Goal: Communication & Community: Answer question/provide support

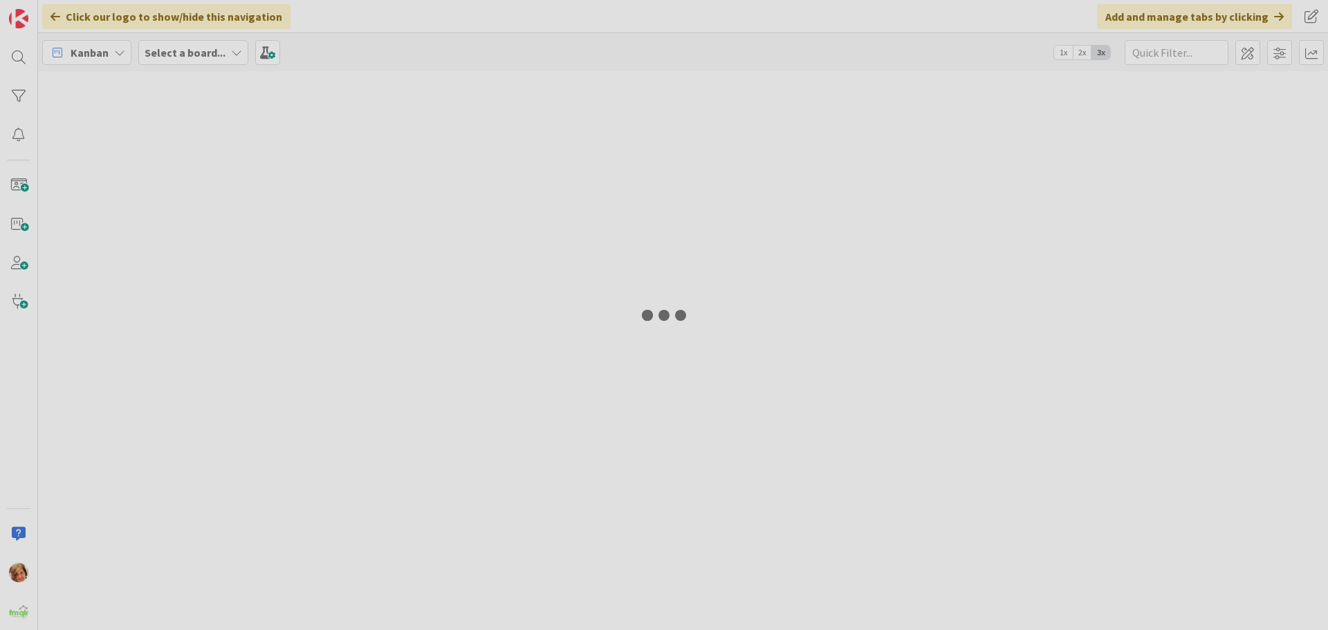
type input "3002"
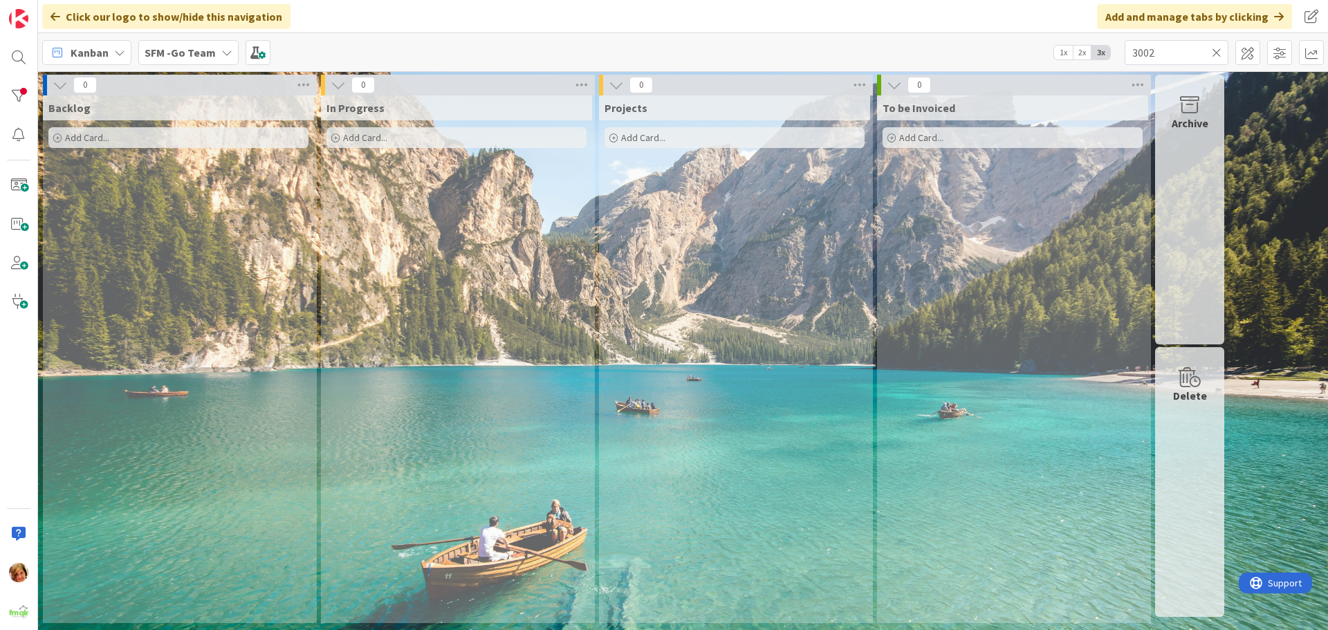
click at [1218, 50] on icon at bounding box center [1217, 52] width 10 height 12
click at [1215, 51] on input "text" at bounding box center [1177, 52] width 104 height 25
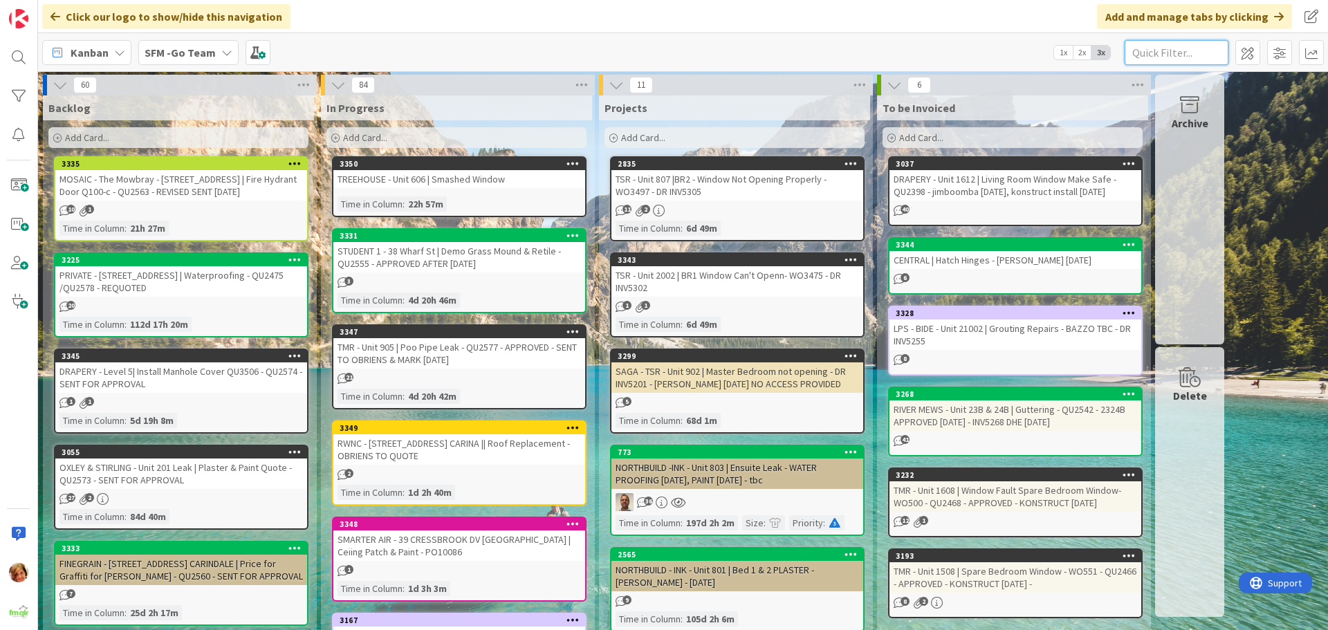
click at [1181, 55] on input "text" at bounding box center [1177, 52] width 104 height 25
type input "308"
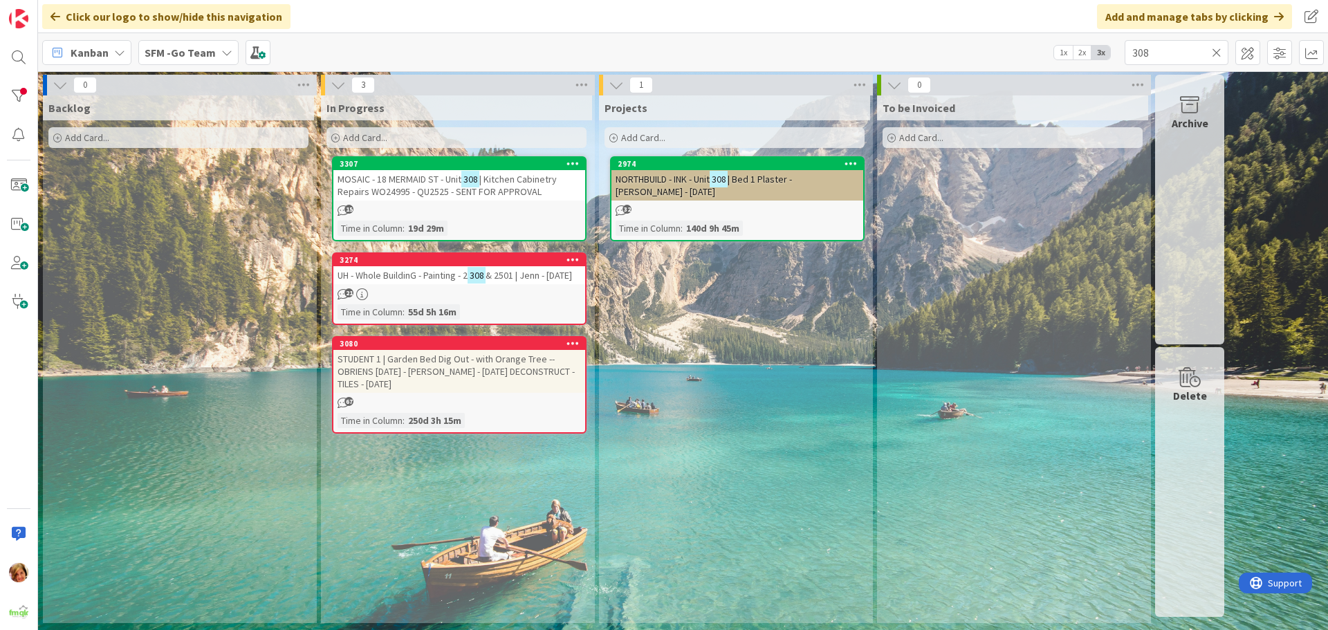
click at [437, 181] on span "MOSAIC - 18 MERMAID ST - Unit" at bounding box center [400, 179] width 124 height 12
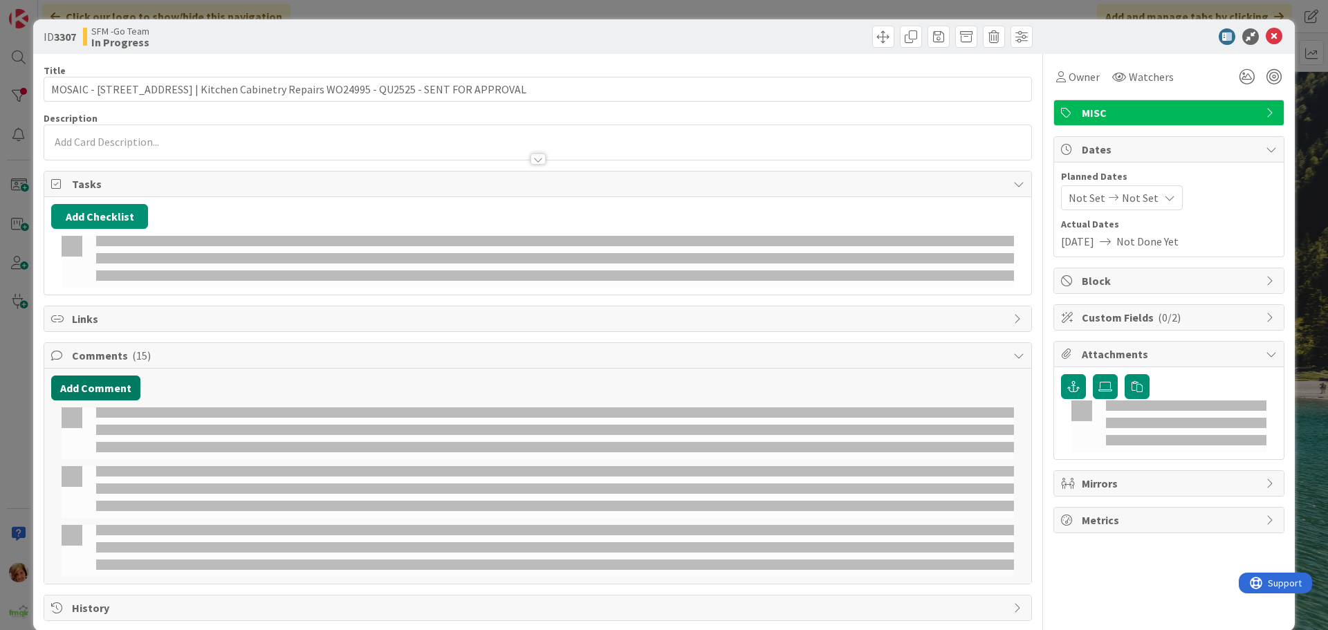
click at [105, 385] on button "Add Comment" at bounding box center [95, 388] width 89 height 25
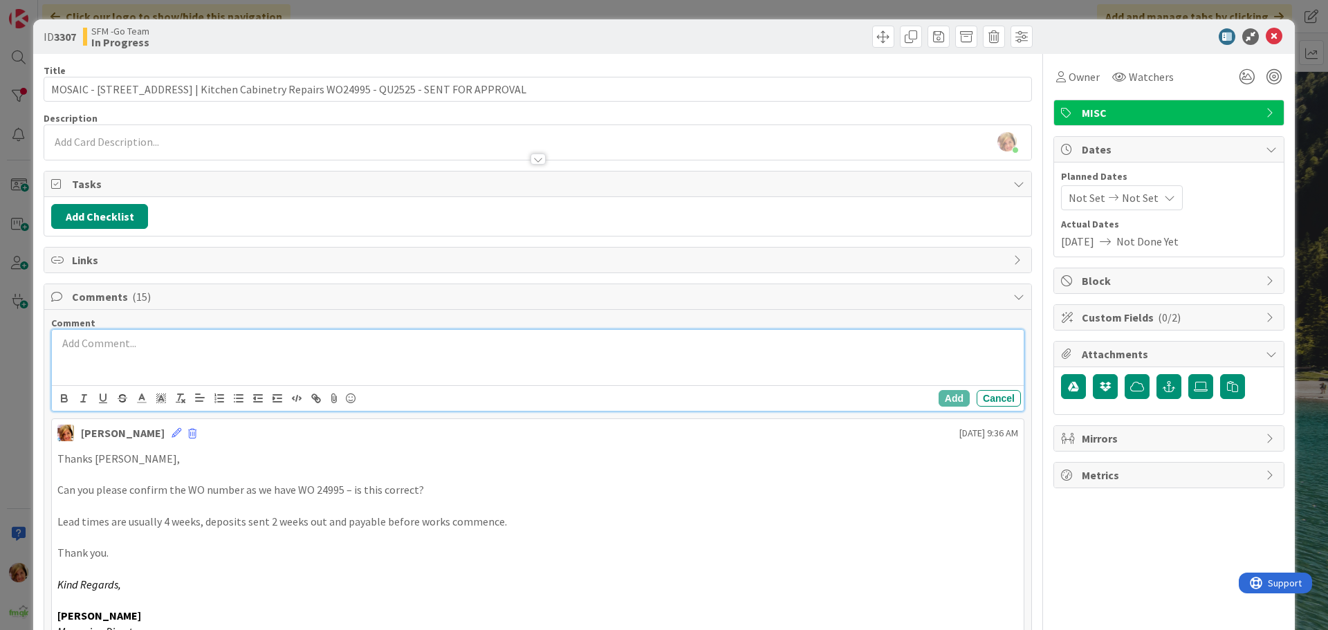
click at [147, 356] on div at bounding box center [538, 357] width 972 height 55
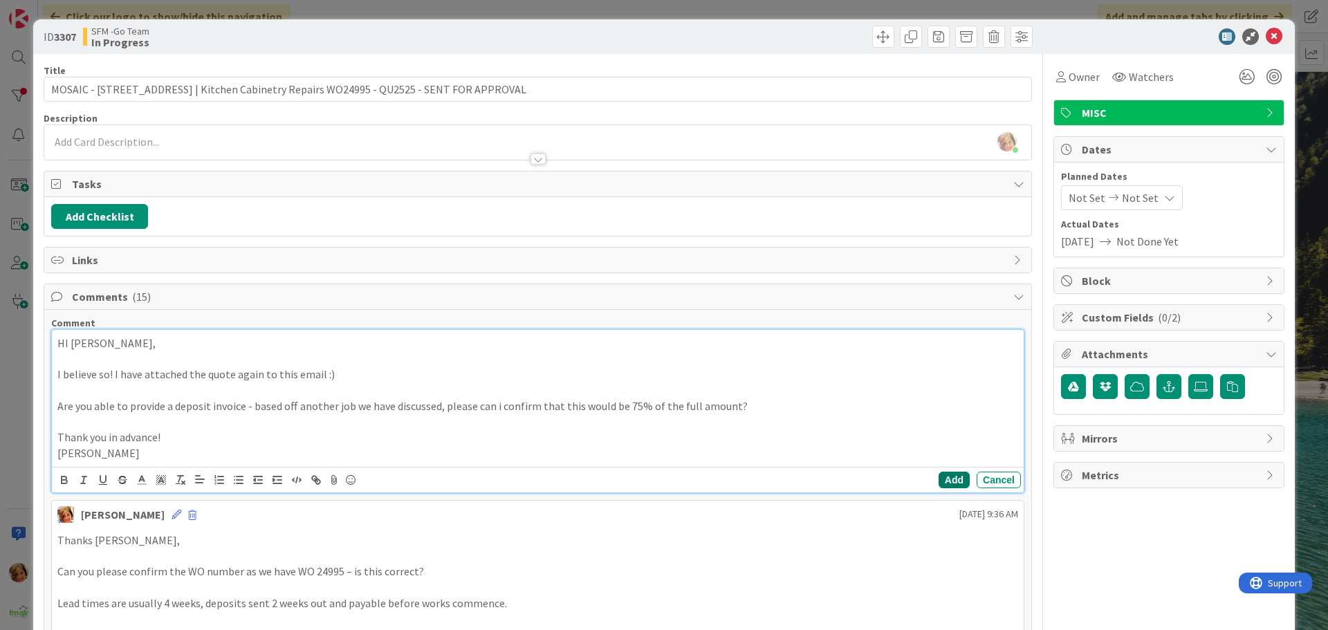
click at [946, 484] on button "Add" at bounding box center [954, 480] width 31 height 17
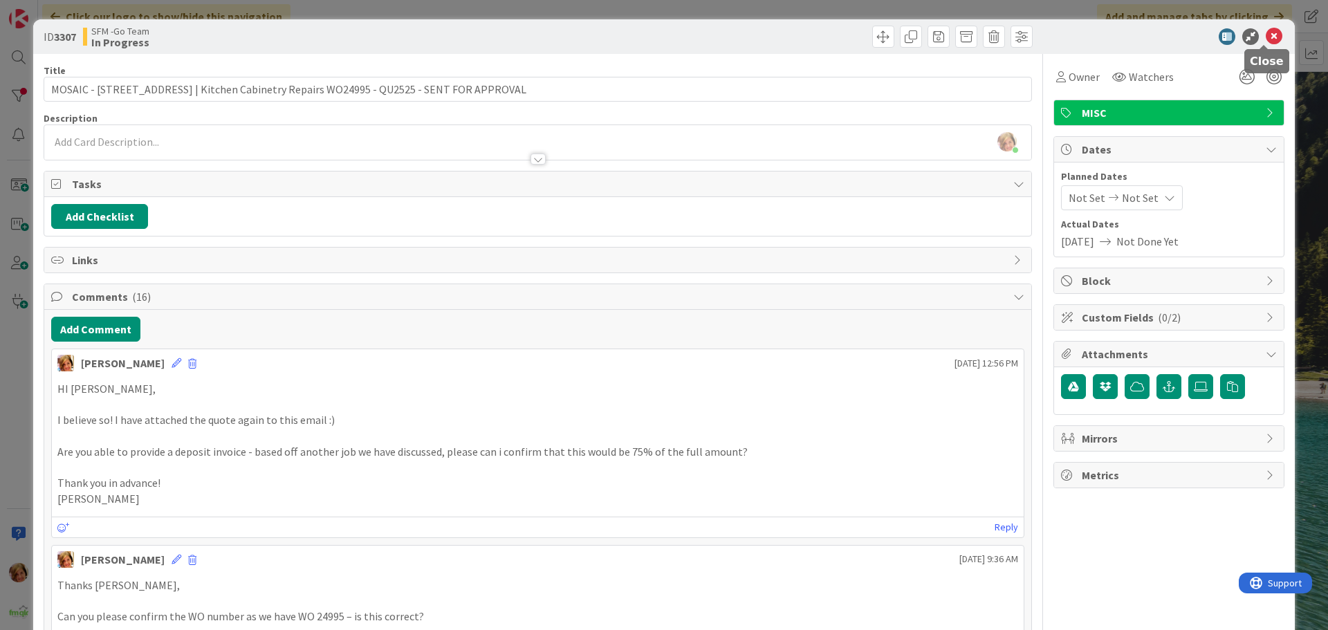
click at [1266, 36] on icon at bounding box center [1274, 36] width 17 height 17
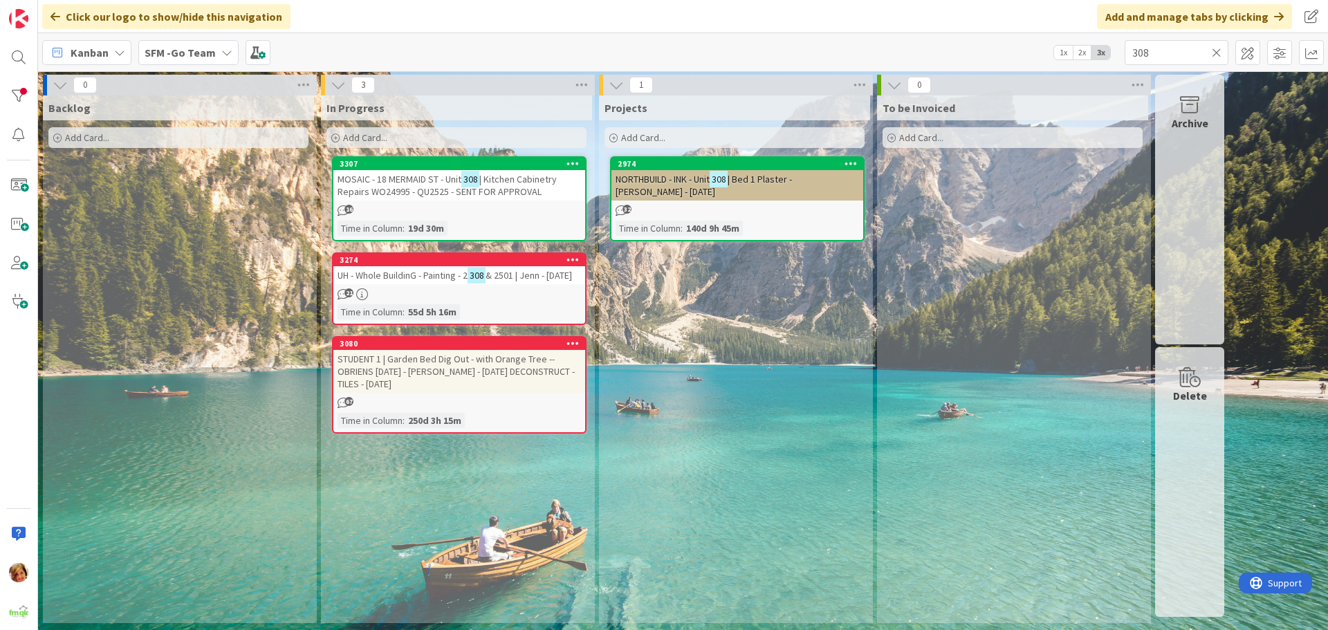
click at [1215, 51] on icon at bounding box center [1217, 52] width 10 height 12
click at [1215, 50] on input "text" at bounding box center [1177, 52] width 104 height 25
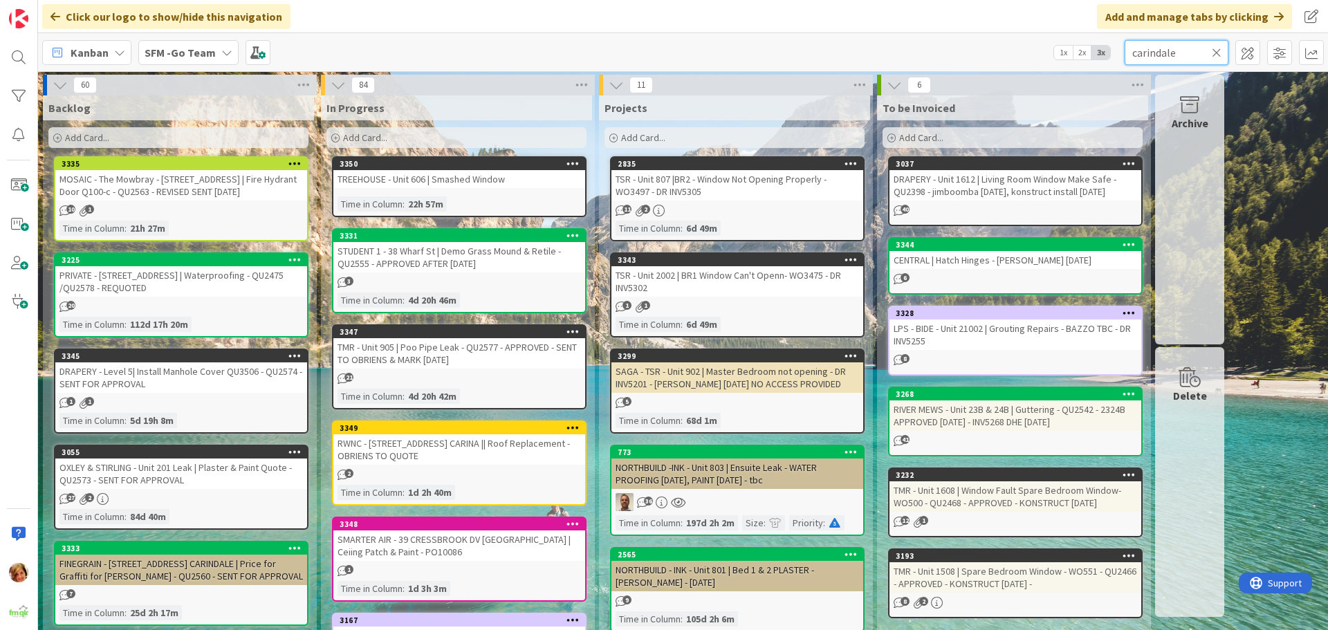
type input "carindale"
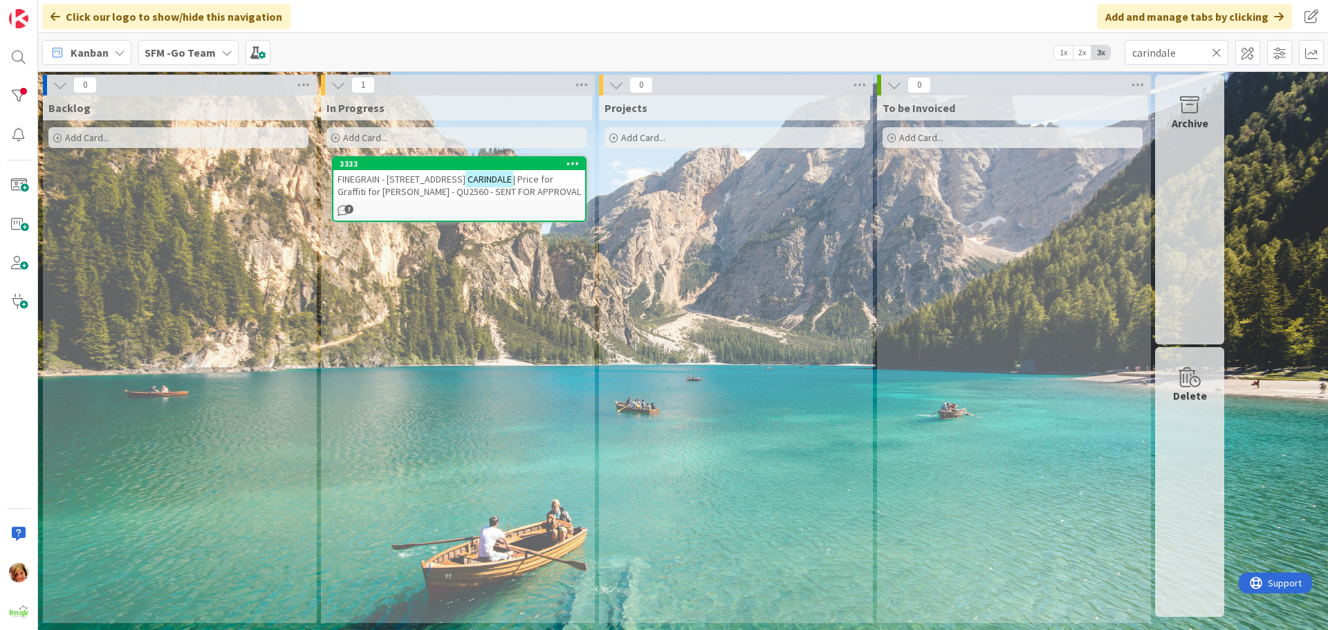
click at [388, 171] on div "FINEGRAIN - [STREET_ADDRESS] CARINDALE | Price for Graffiti for [PERSON_NAME] -…" at bounding box center [459, 185] width 252 height 30
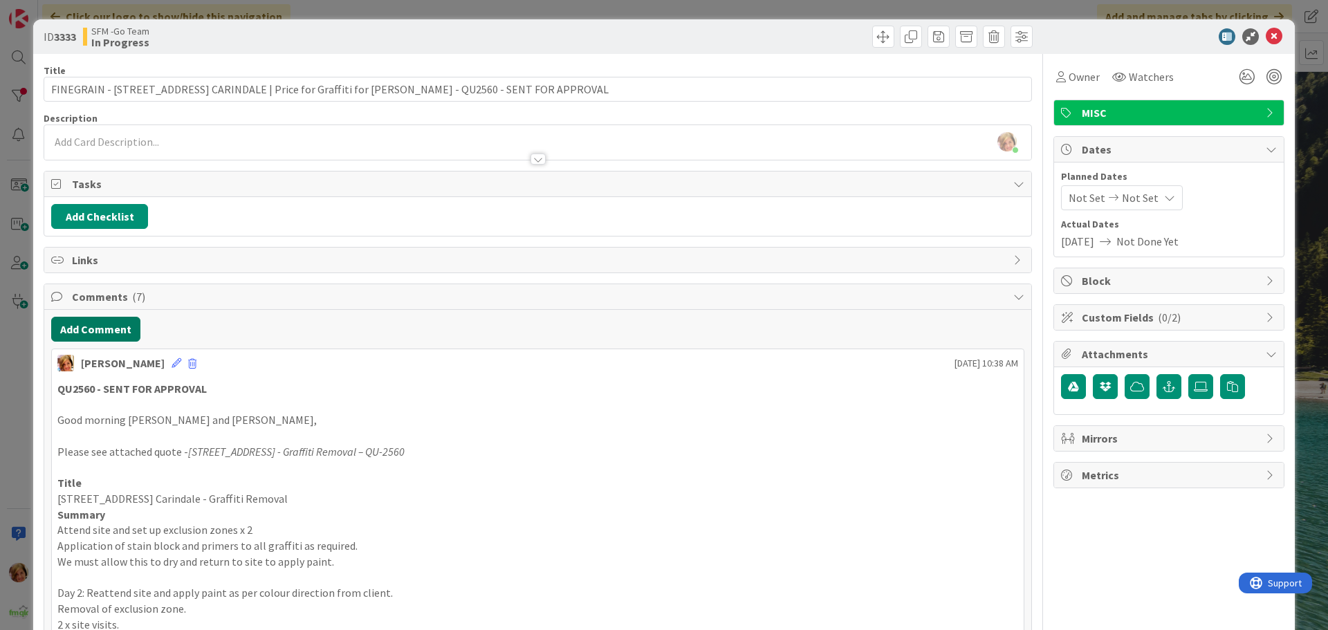
click at [84, 322] on button "Add Comment" at bounding box center [95, 329] width 89 height 25
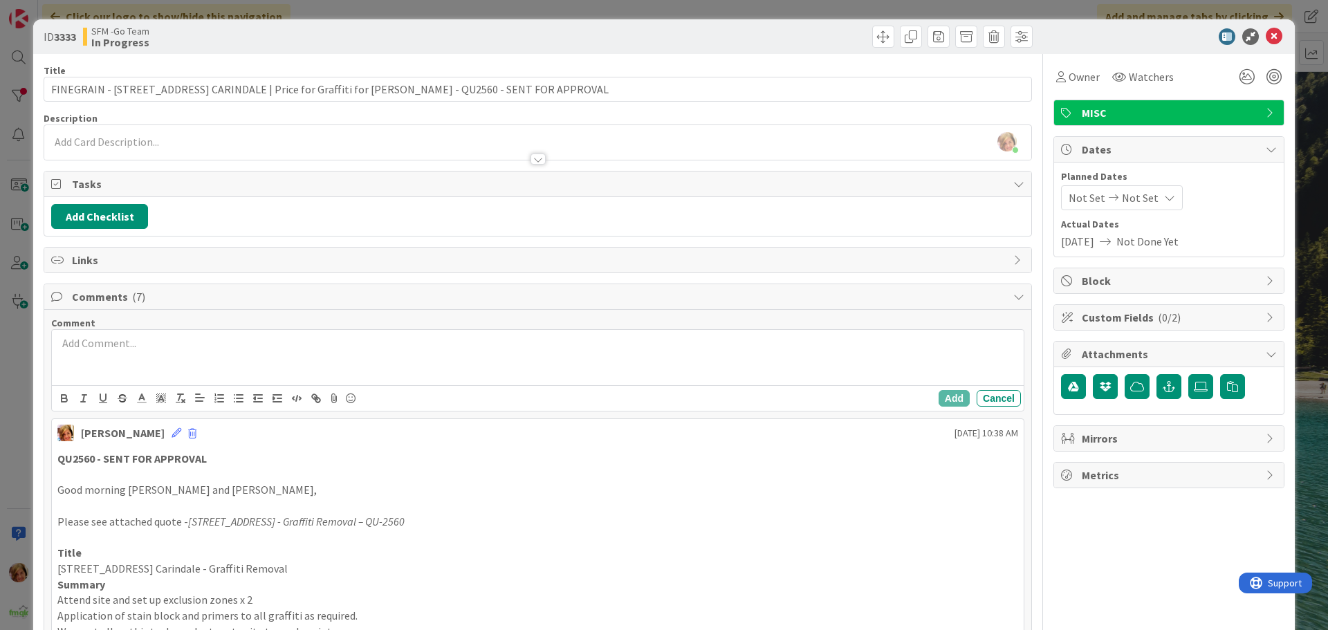
click at [184, 350] on p at bounding box center [537, 343] width 961 height 16
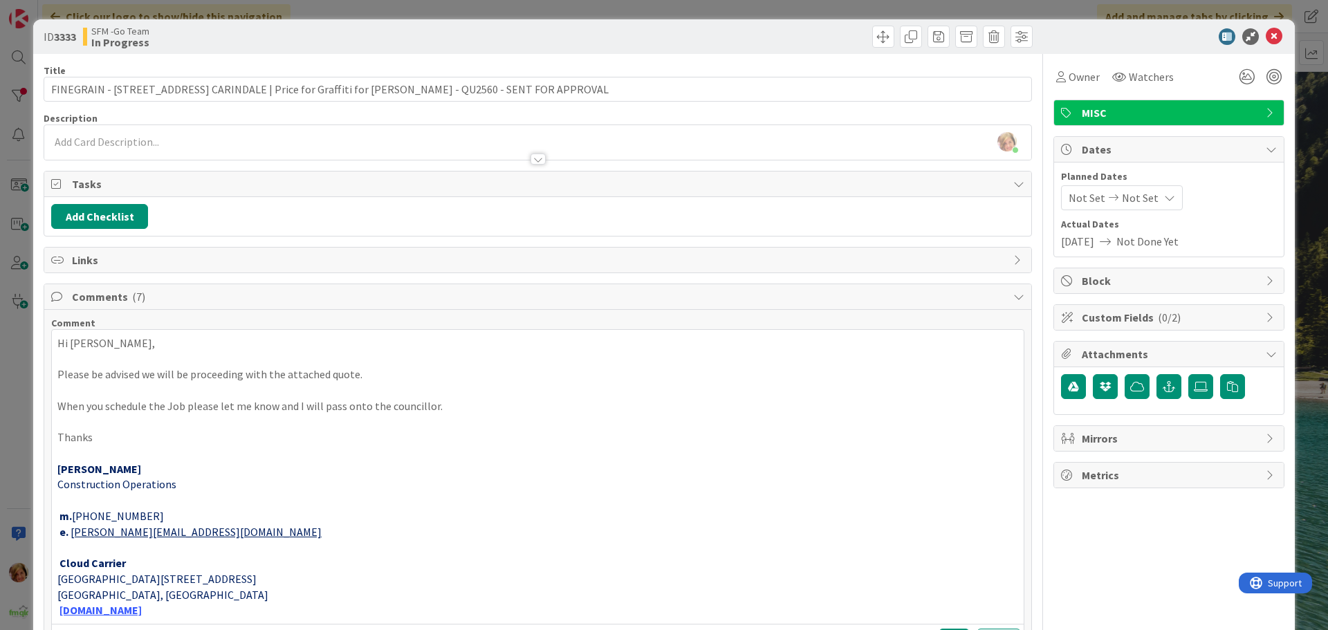
scroll to position [277, 0]
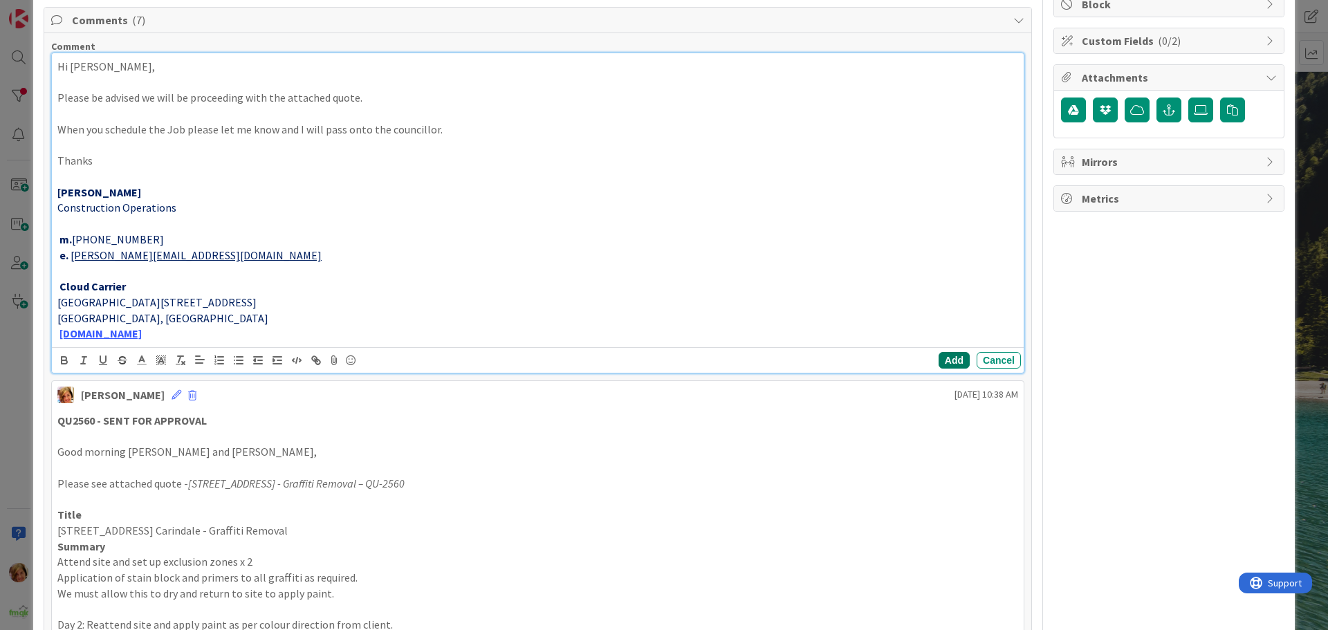
click at [949, 362] on button "Add" at bounding box center [954, 360] width 31 height 17
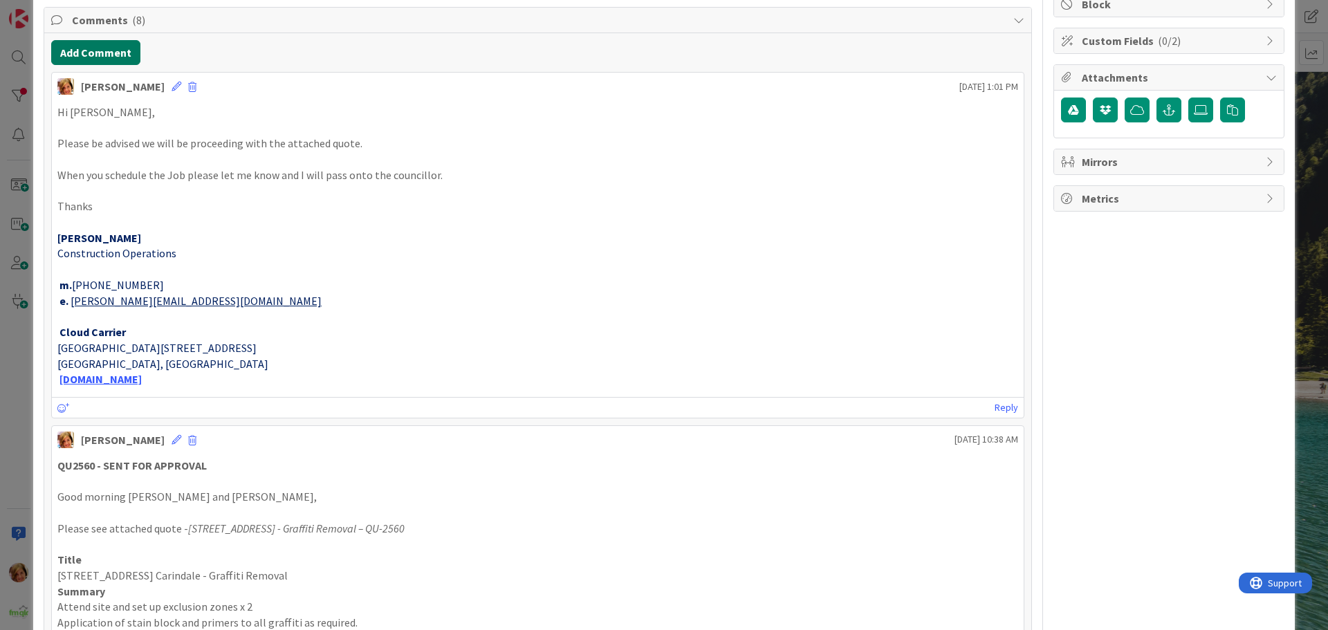
click at [120, 55] on button "Add Comment" at bounding box center [95, 52] width 89 height 25
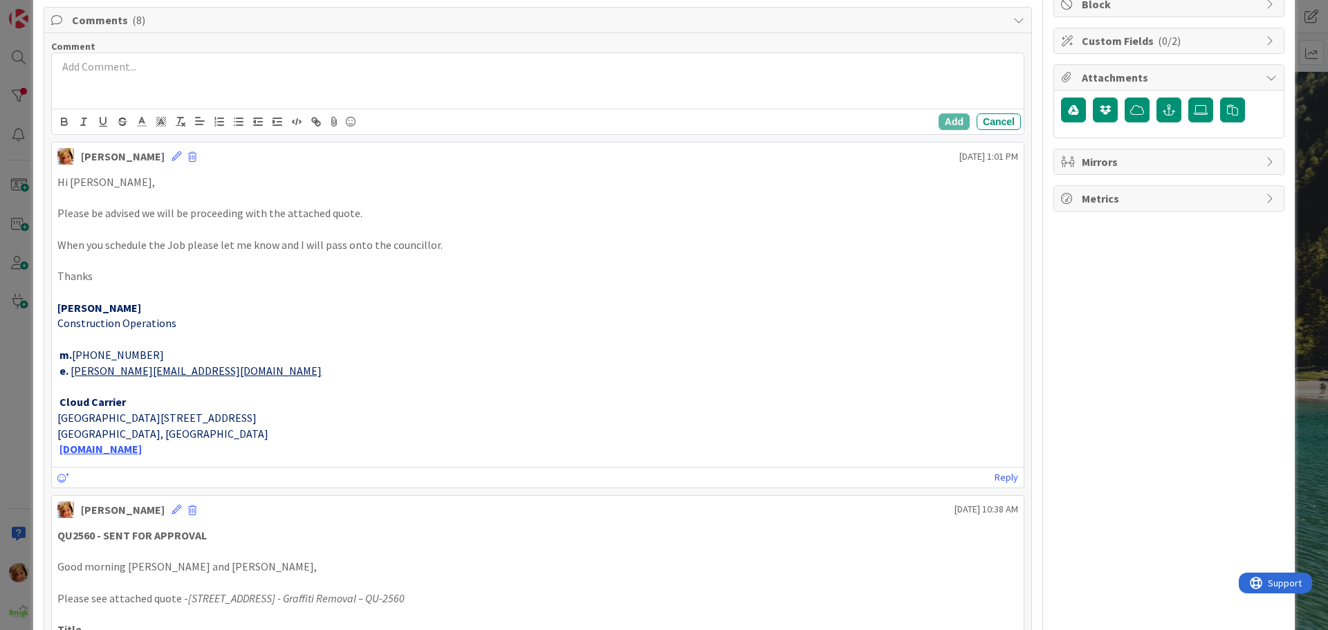
click at [167, 79] on div at bounding box center [538, 80] width 972 height 55
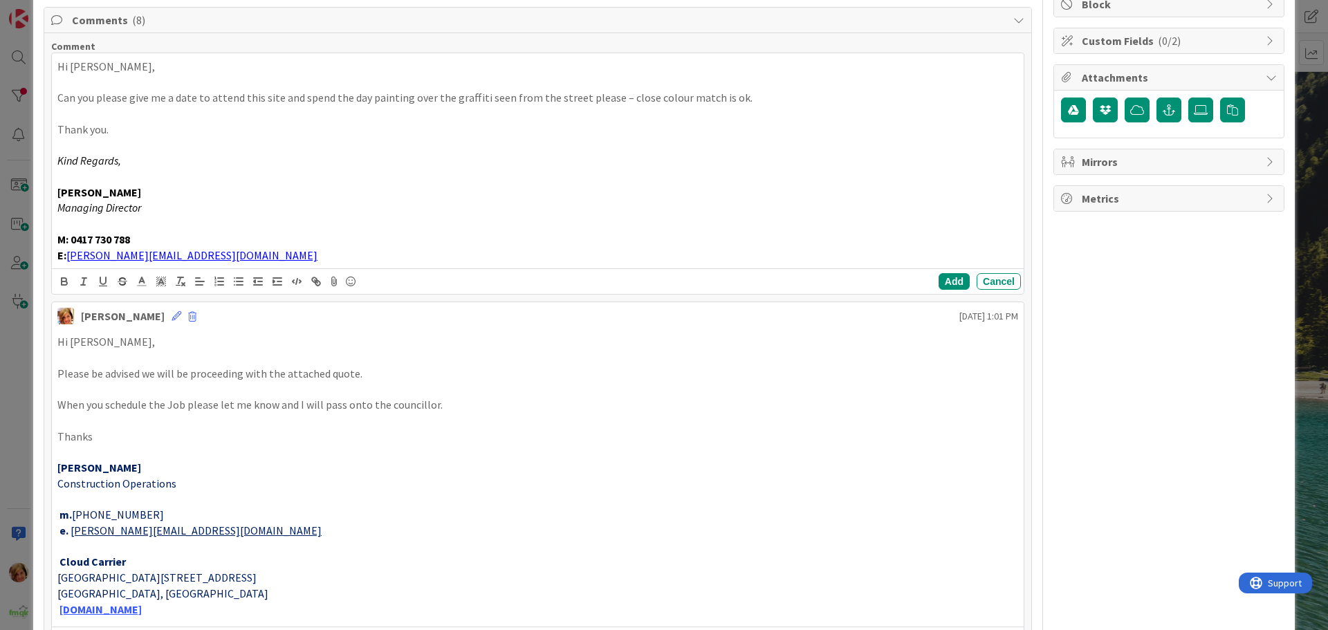
scroll to position [0, 0]
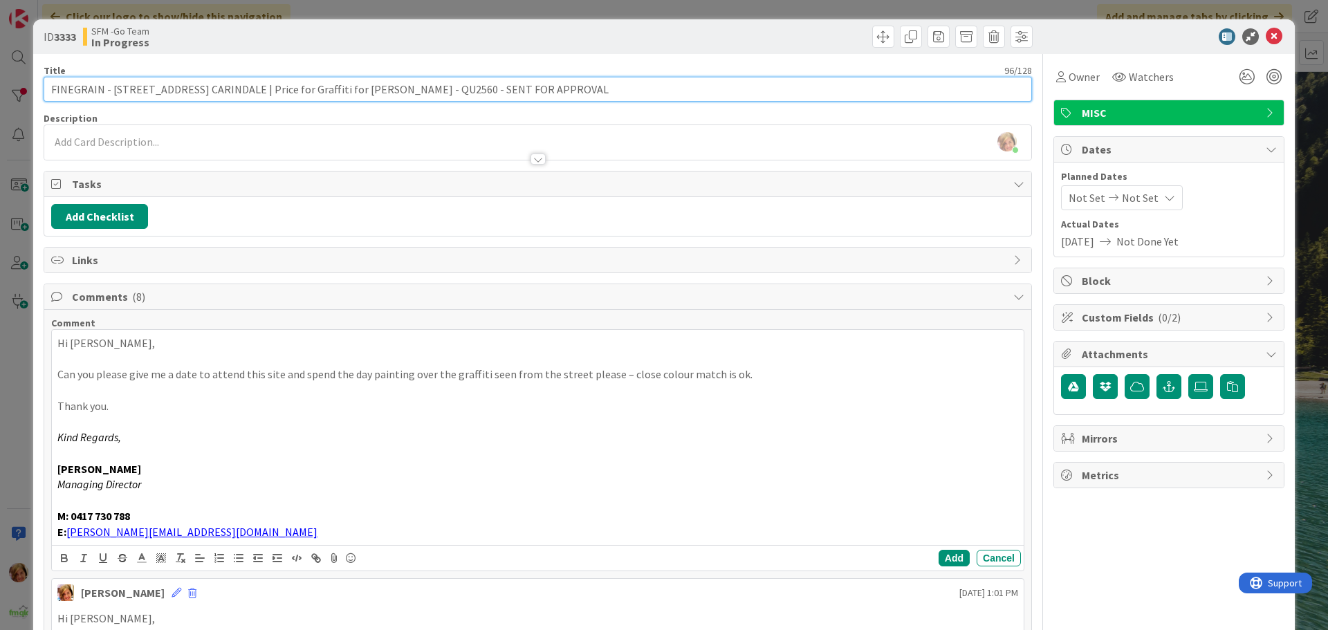
drag, startPoint x: 523, startPoint y: 91, endPoint x: 416, endPoint y: 87, distance: 106.6
click at [416, 87] on input "FINEGRAIN - [STREET_ADDRESS] CARINDALE | Price for Graffiti for [PERSON_NAME] -…" at bounding box center [538, 89] width 988 height 25
type input "FINEGRAIN - [STREET_ADDRESS][GEOGRAPHIC_DATA] | Price for Graffiti for [PERSON_…"
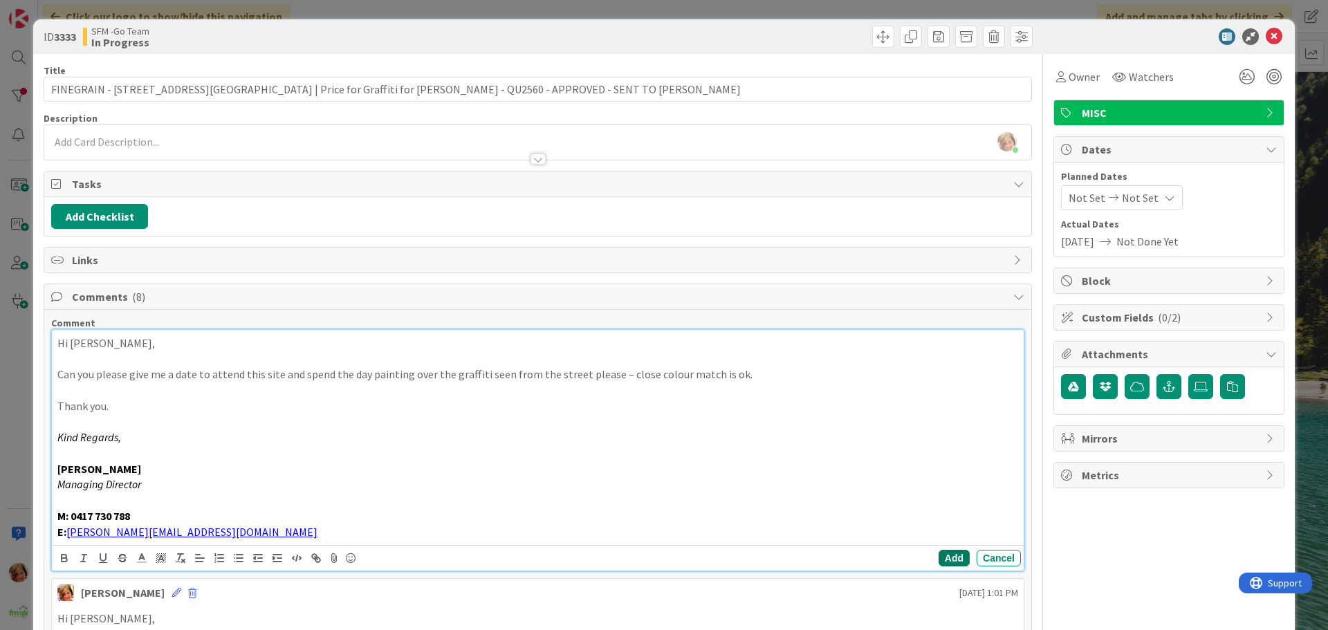
drag, startPoint x: 940, startPoint y: 559, endPoint x: 589, endPoint y: 418, distance: 378.0
click at [940, 559] on button "Add" at bounding box center [954, 558] width 31 height 17
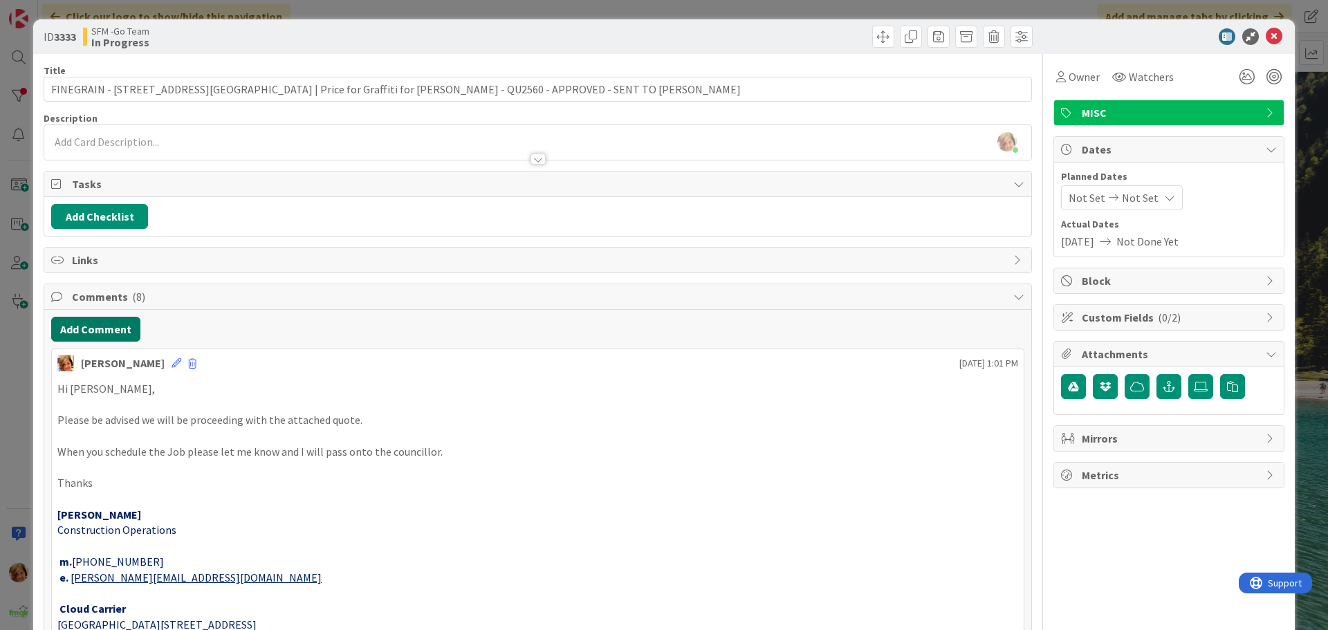
click at [87, 324] on button "Add Comment" at bounding box center [95, 329] width 89 height 25
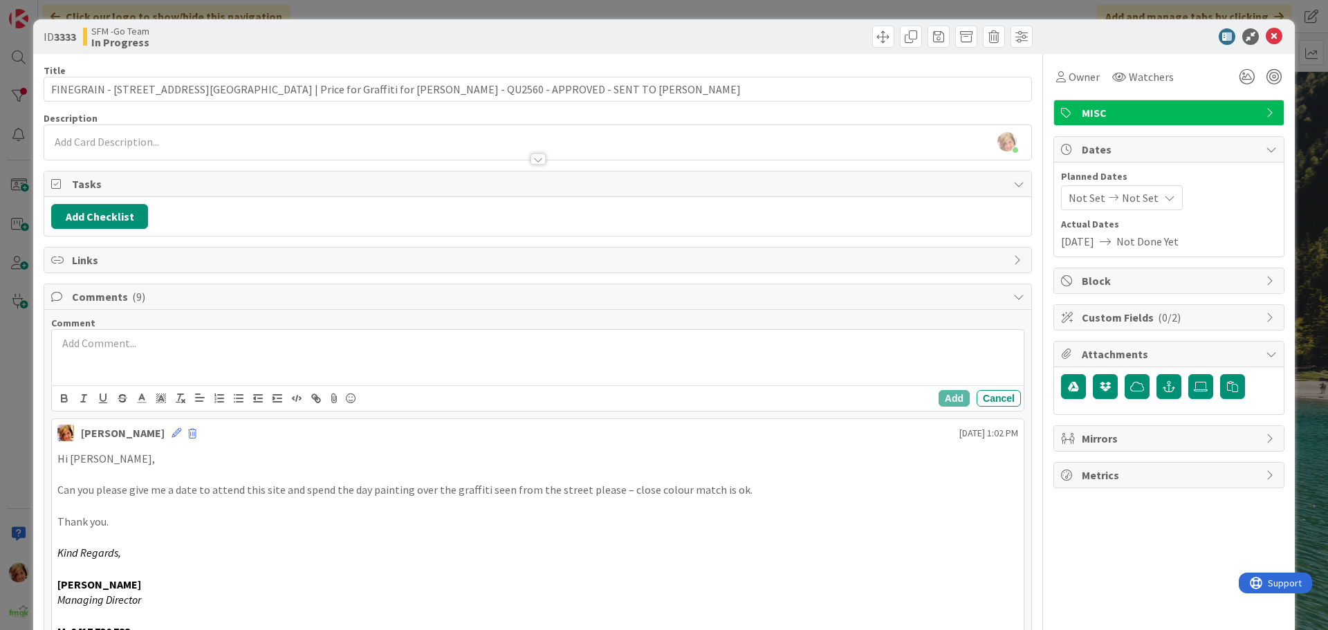
click at [239, 353] on div at bounding box center [538, 357] width 972 height 55
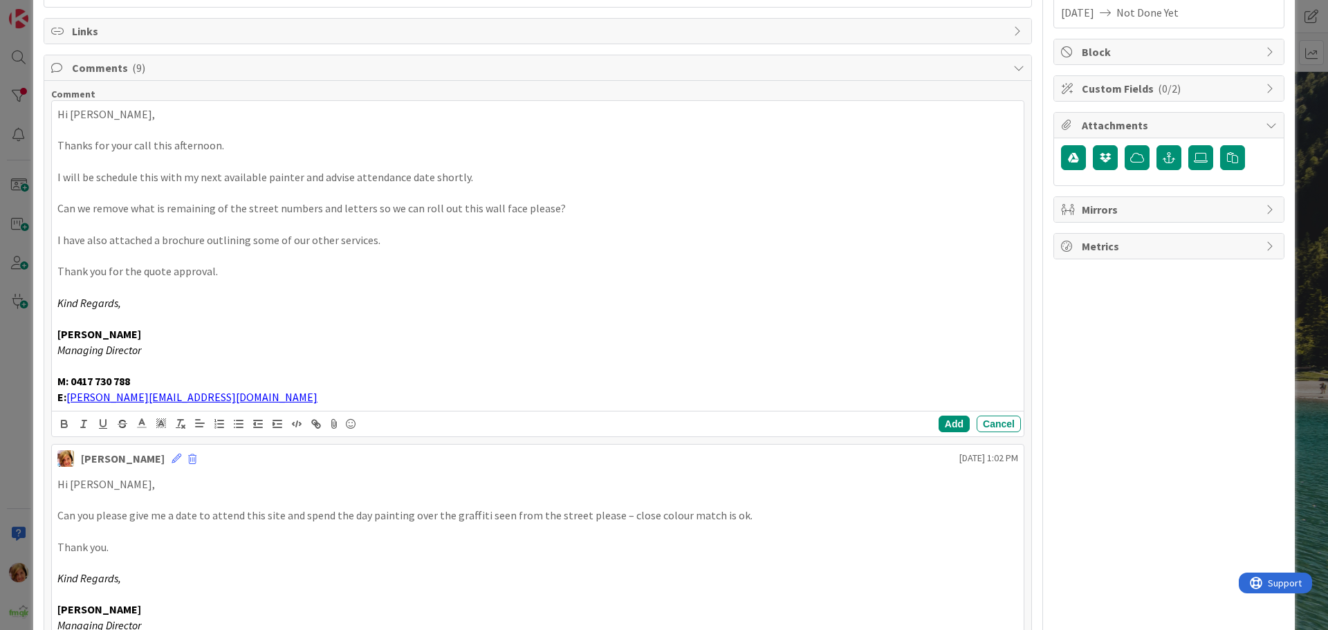
scroll to position [279, 0]
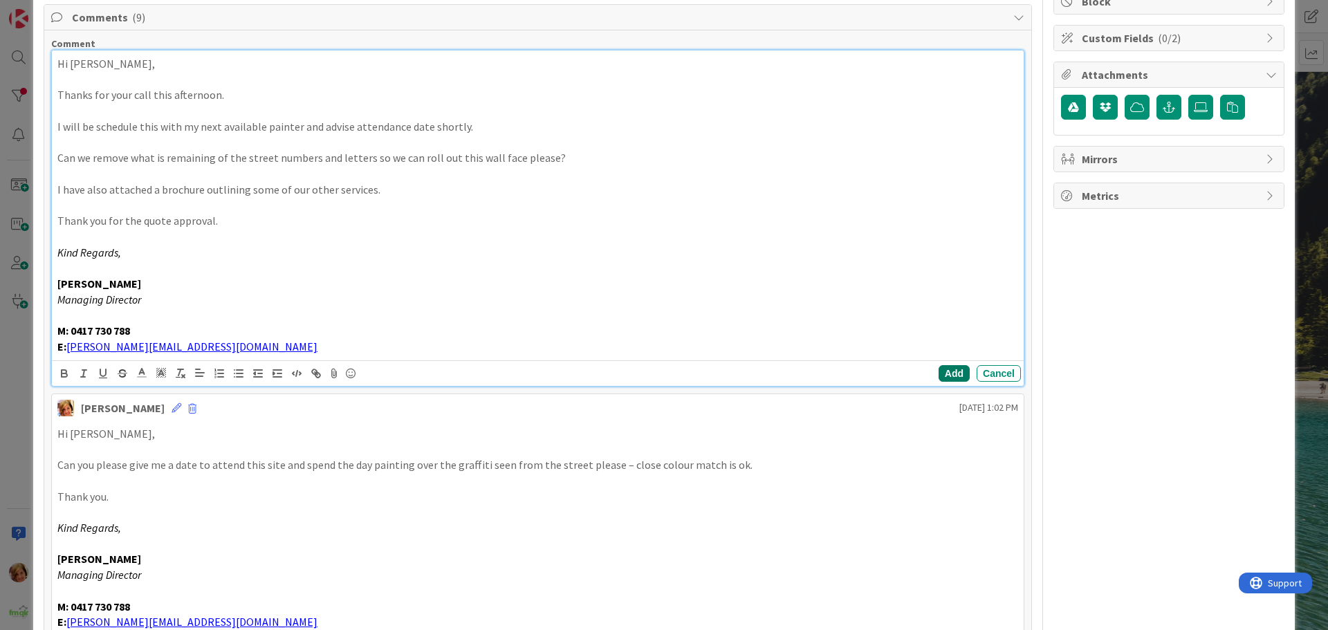
click at [946, 374] on button "Add" at bounding box center [954, 373] width 31 height 17
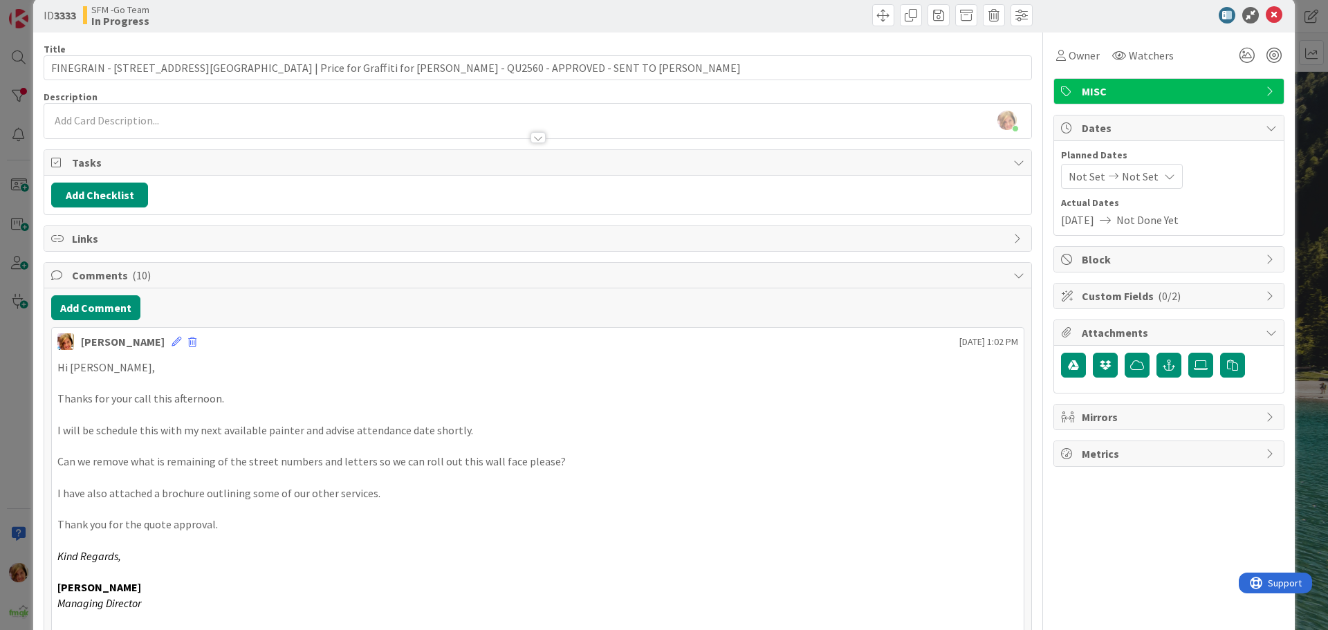
scroll to position [0, 0]
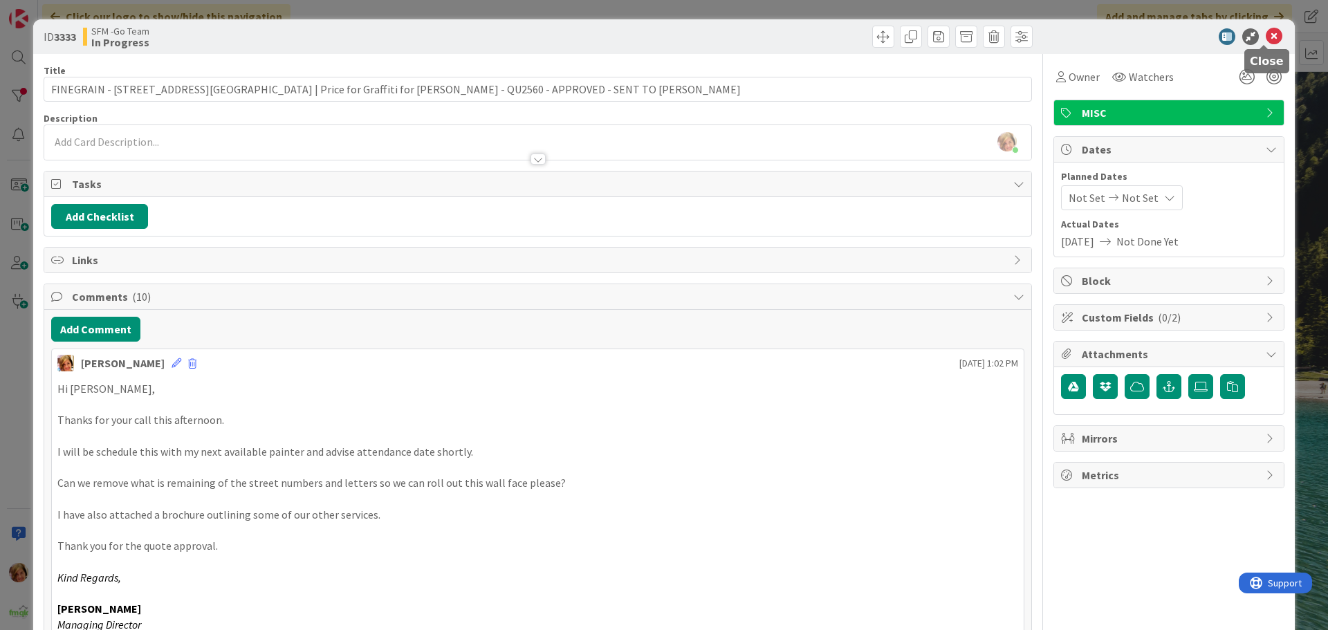
drag, startPoint x: 1262, startPoint y: 37, endPoint x: 1237, endPoint y: 44, distance: 26.0
click at [1266, 37] on icon at bounding box center [1274, 36] width 17 height 17
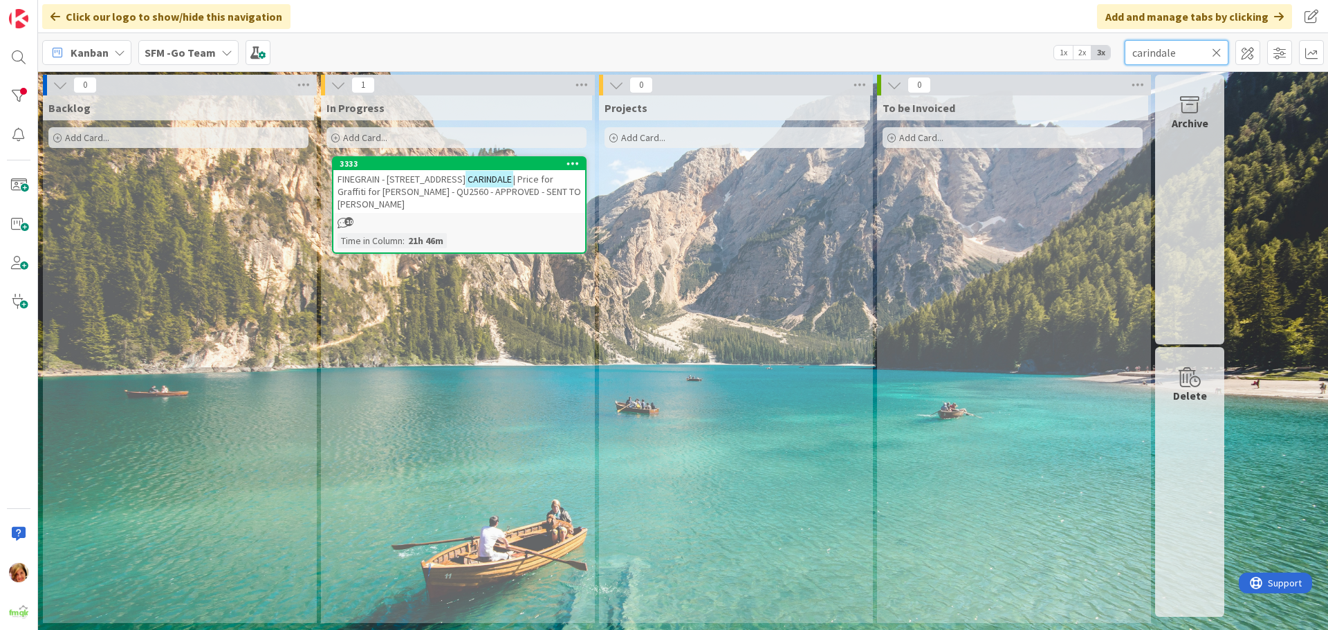
click at [1208, 52] on input "carindale" at bounding box center [1177, 52] width 104 height 25
click at [1215, 52] on icon at bounding box center [1217, 52] width 10 height 12
click at [1214, 51] on input "text" at bounding box center [1177, 52] width 104 height 25
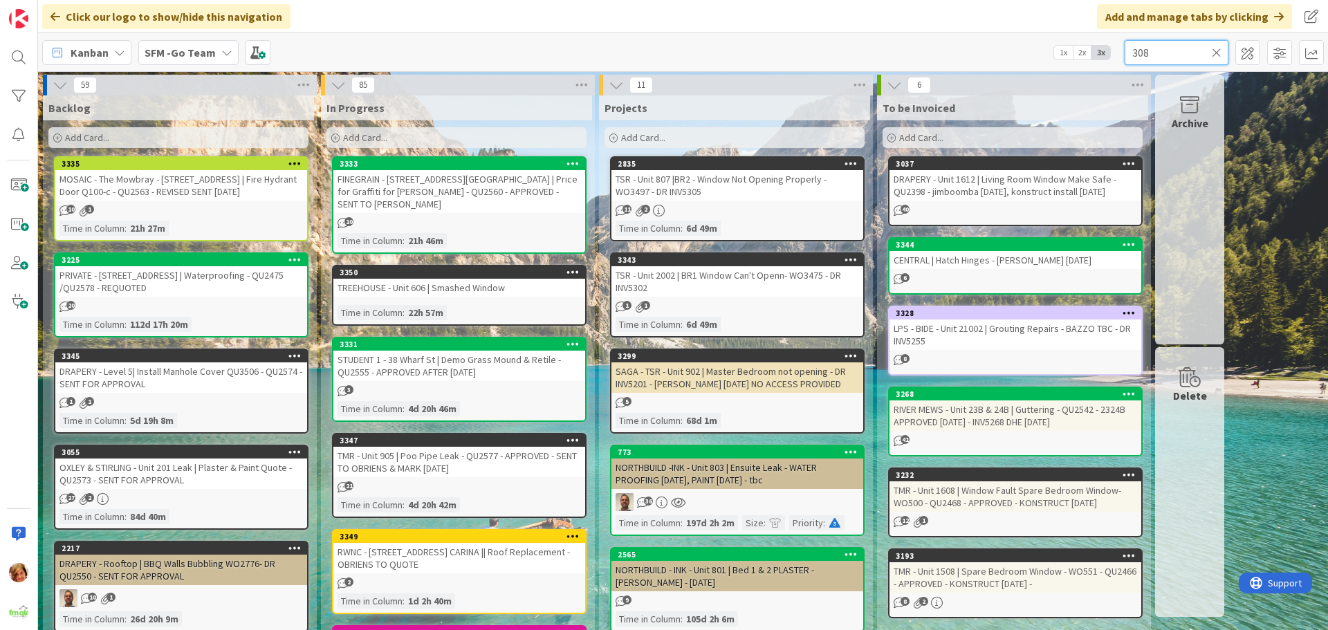
type input "308"
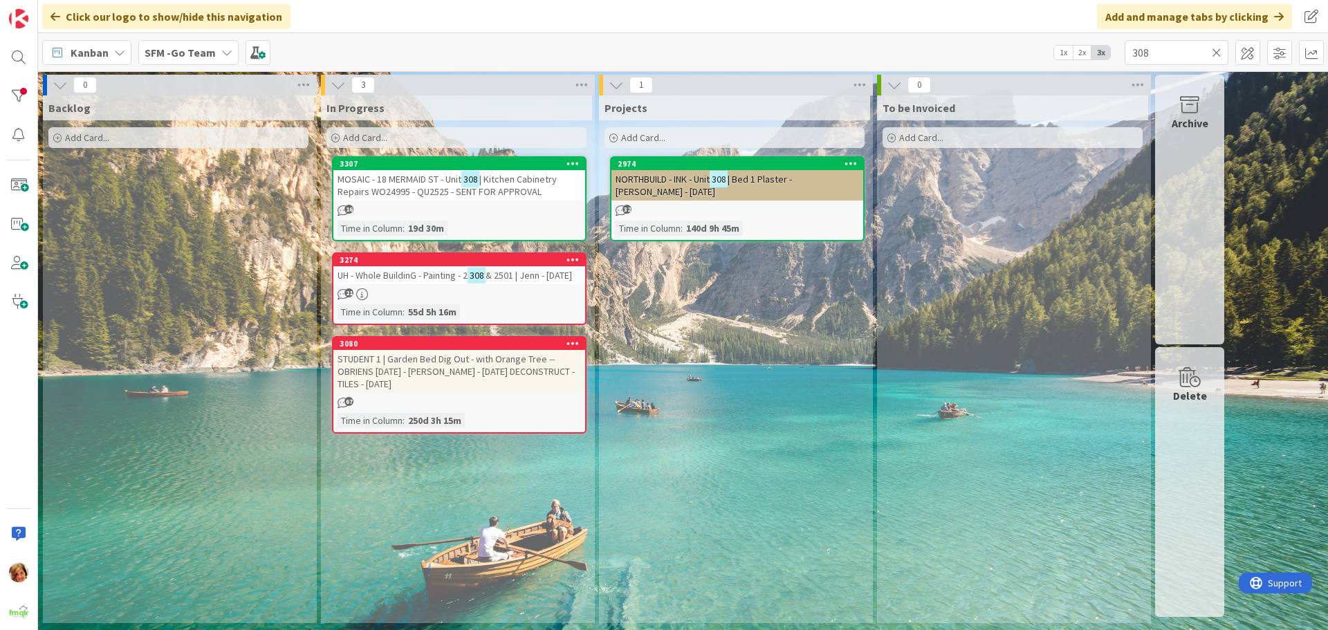
drag, startPoint x: 1214, startPoint y: 47, endPoint x: 1205, endPoint y: 51, distance: 9.9
drag, startPoint x: 1205, startPoint y: 51, endPoint x: 421, endPoint y: 184, distance: 795.6
click at [421, 184] on span "MOSAIC - 18 MERMAID ST - Unit" at bounding box center [400, 179] width 124 height 12
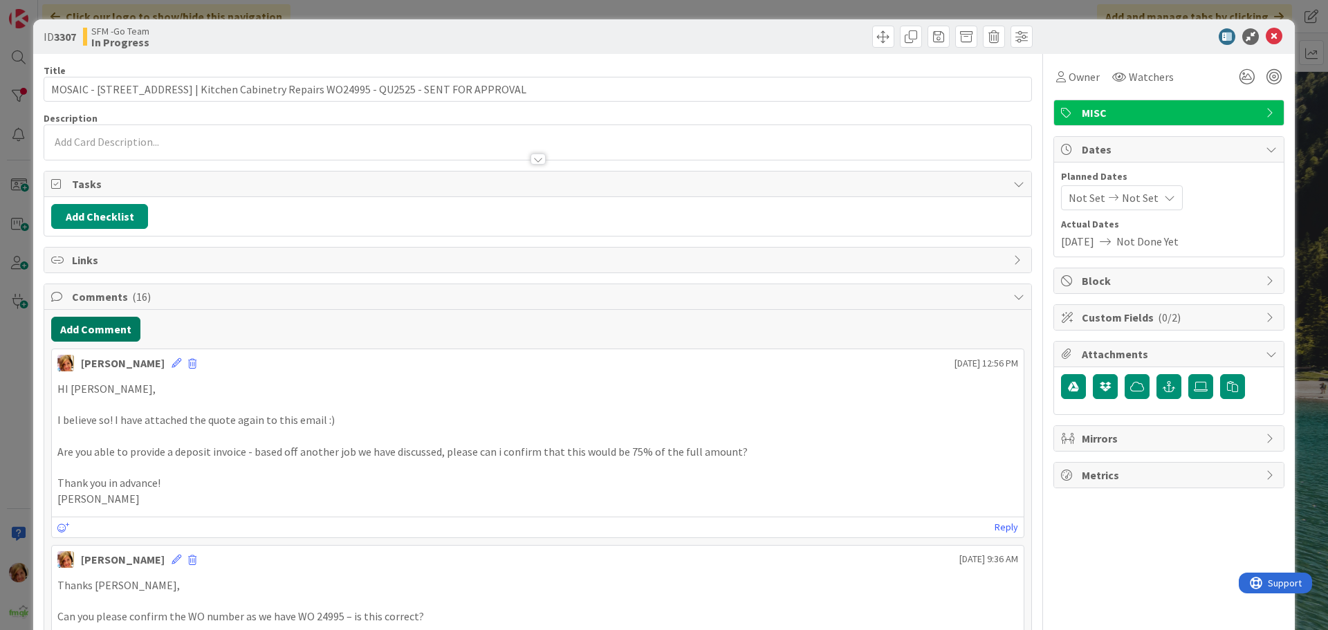
click at [82, 333] on button "Add Comment" at bounding box center [95, 329] width 89 height 25
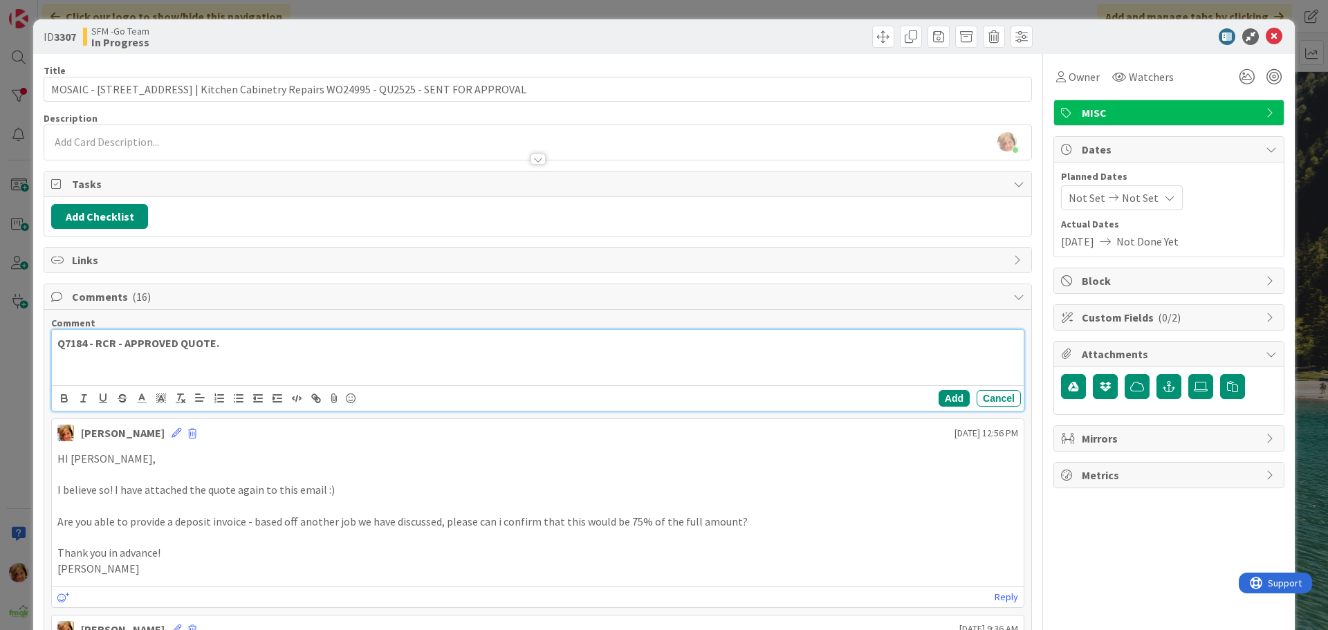
click at [338, 345] on p "Q7184 - RCR - APPROVED QUOTE." at bounding box center [537, 343] width 961 height 16
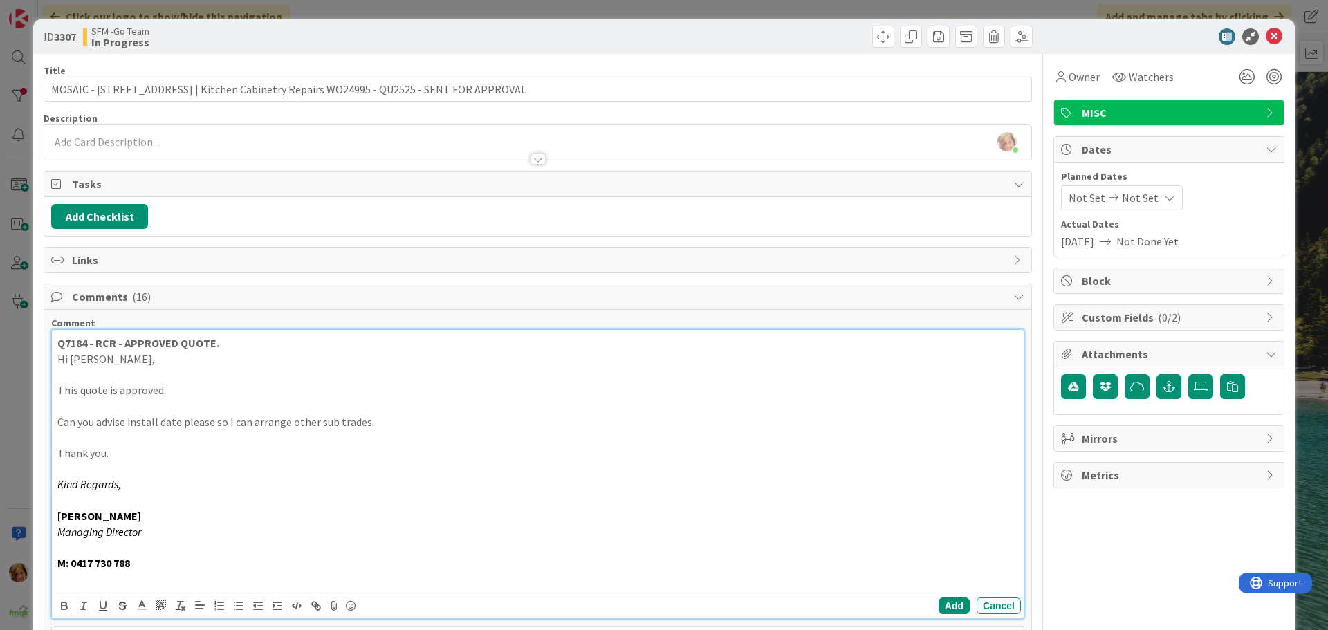
scroll to position [208, 0]
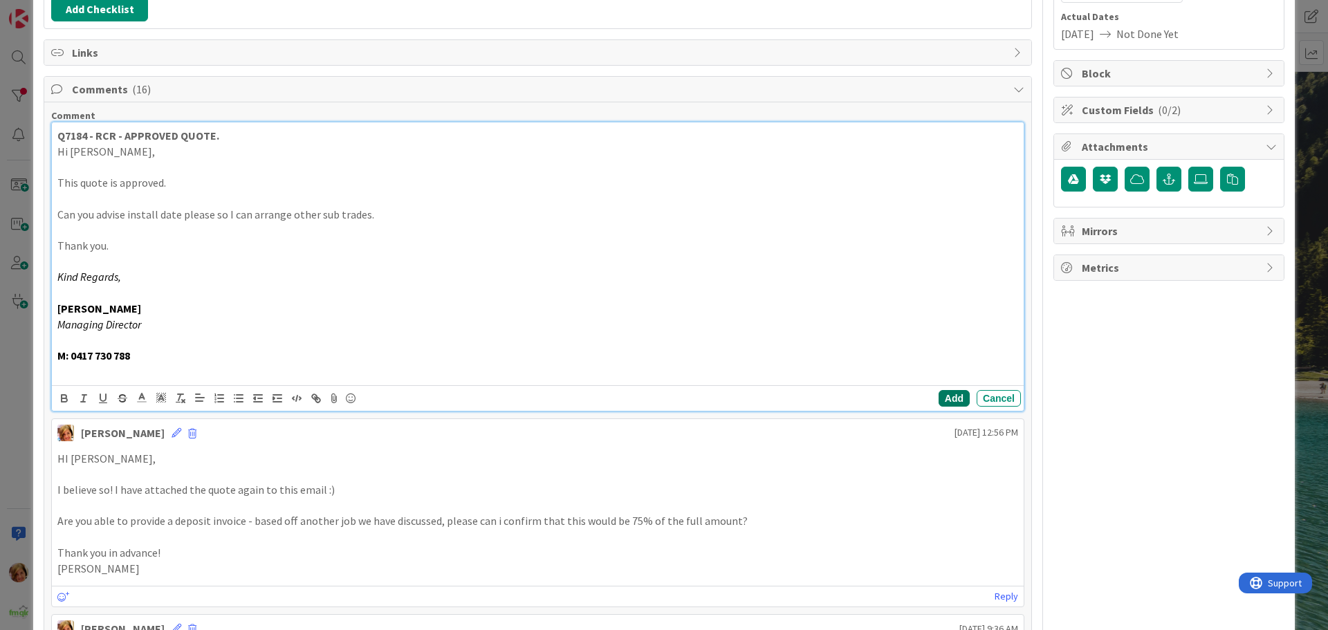
click at [948, 398] on button "Add" at bounding box center [954, 398] width 31 height 17
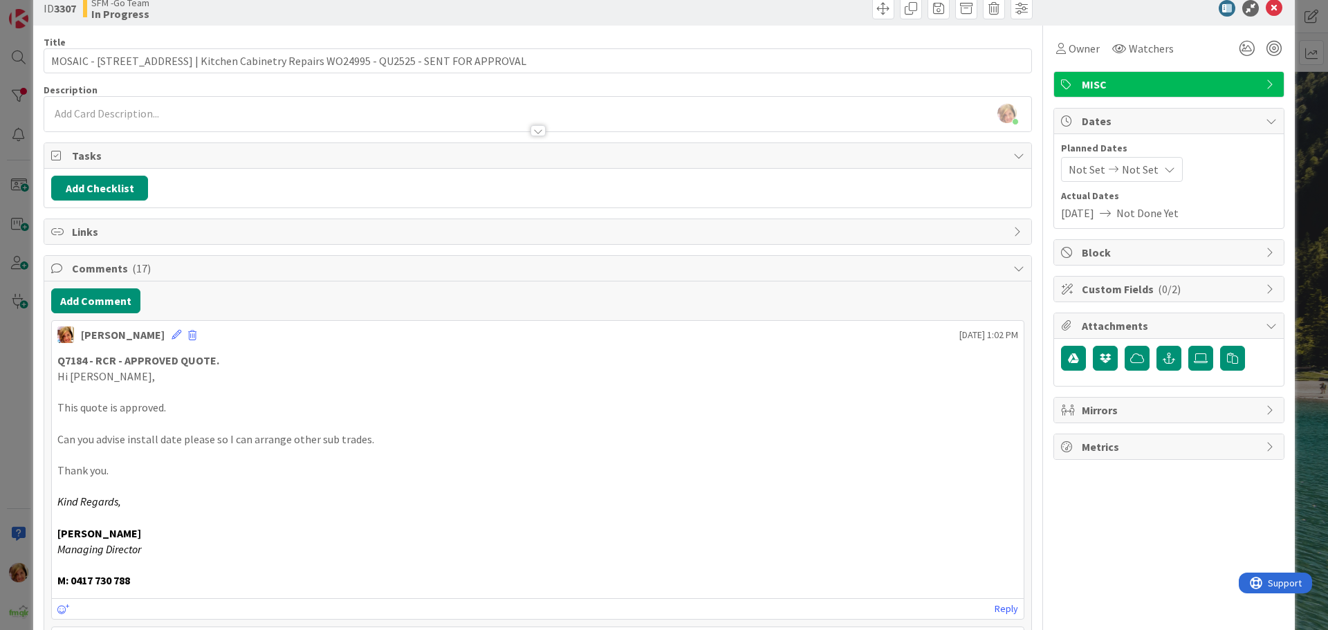
scroll to position [0, 0]
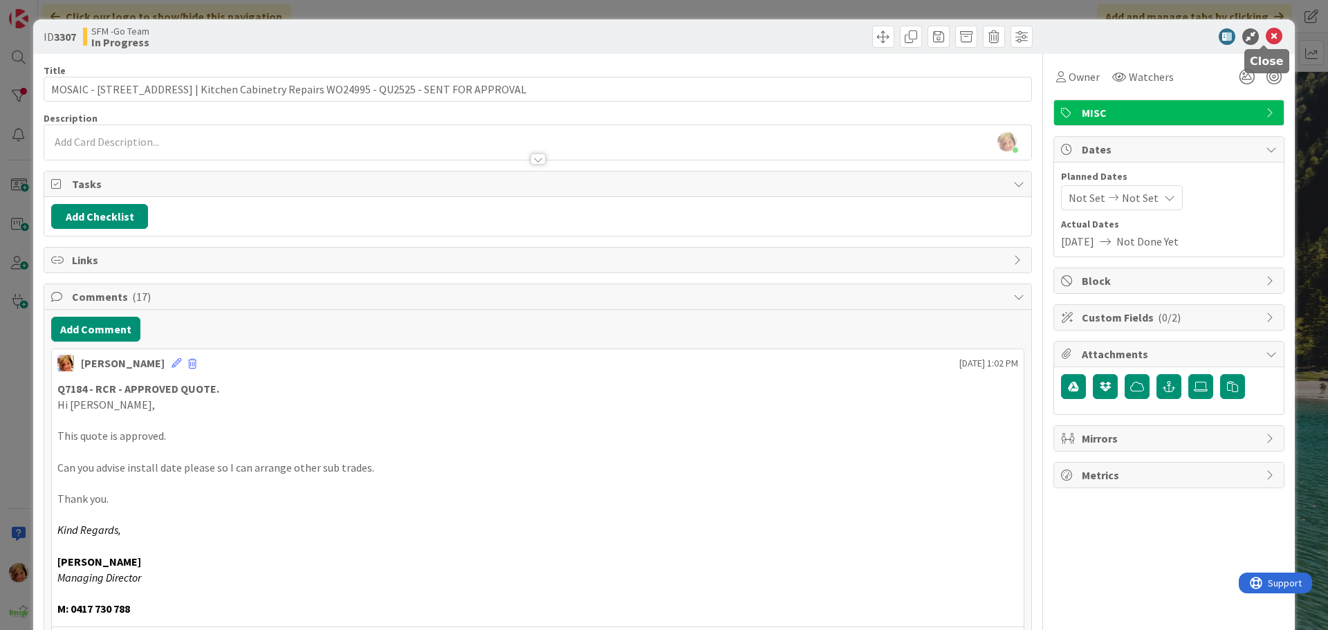
click at [1266, 33] on icon at bounding box center [1274, 36] width 17 height 17
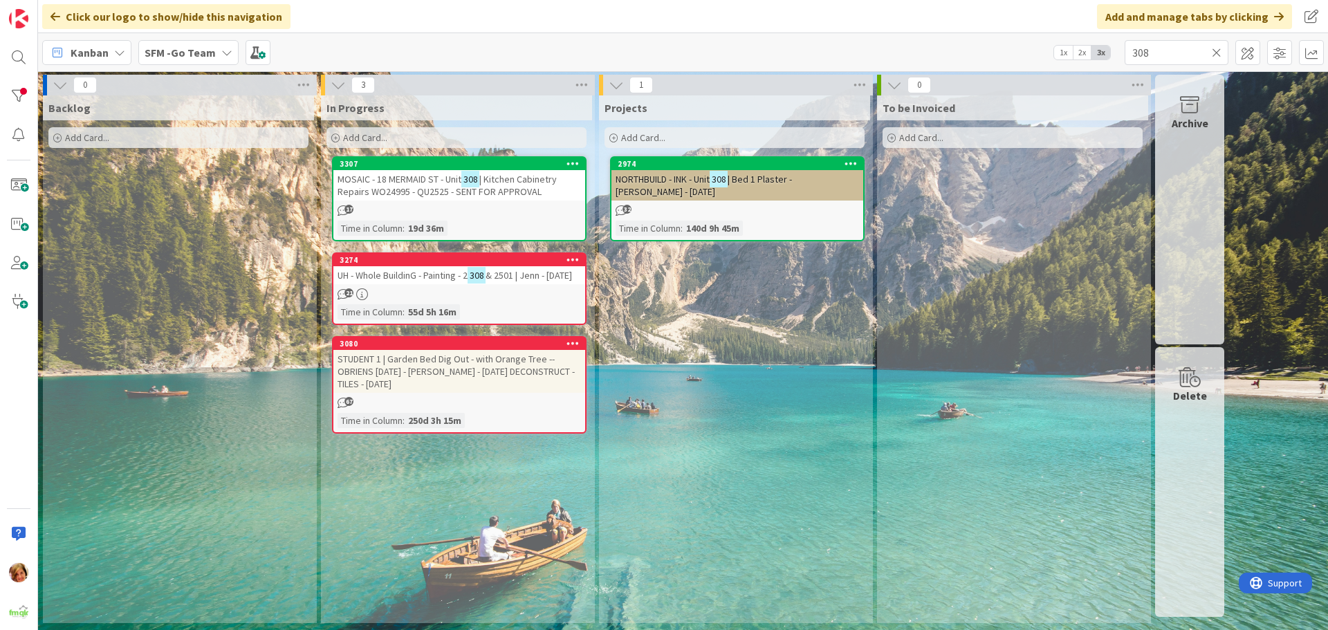
click at [1217, 53] on icon at bounding box center [1217, 52] width 10 height 12
click at [1217, 53] on input "text" at bounding box center [1177, 52] width 104 height 25
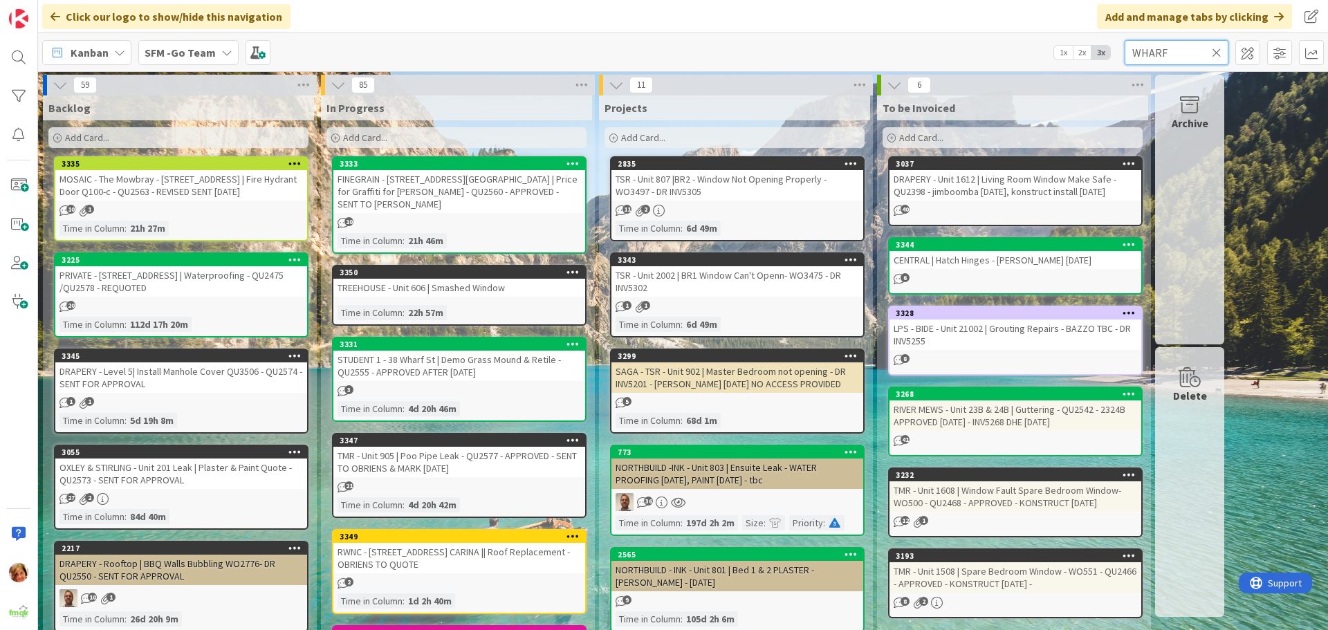
type input "WHARF"
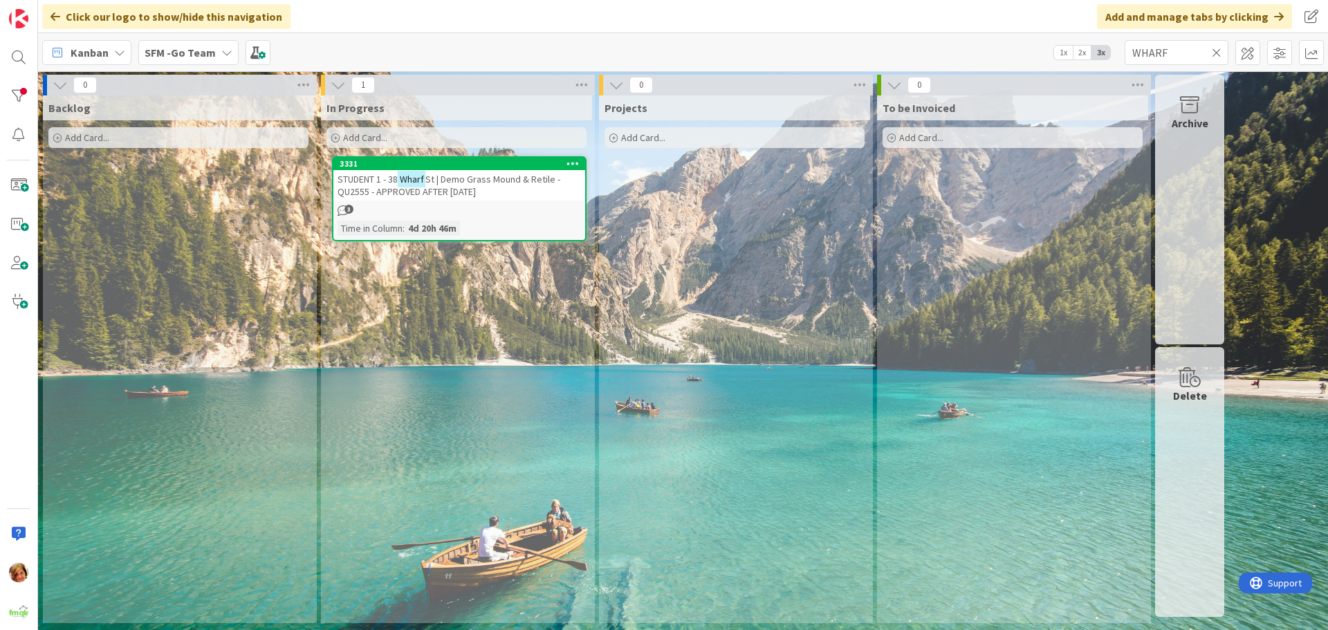
click at [465, 178] on span "St | Demo Grass Mound & Retile - QU2555 - APPROVED AFTER [DATE]" at bounding box center [449, 185] width 223 height 25
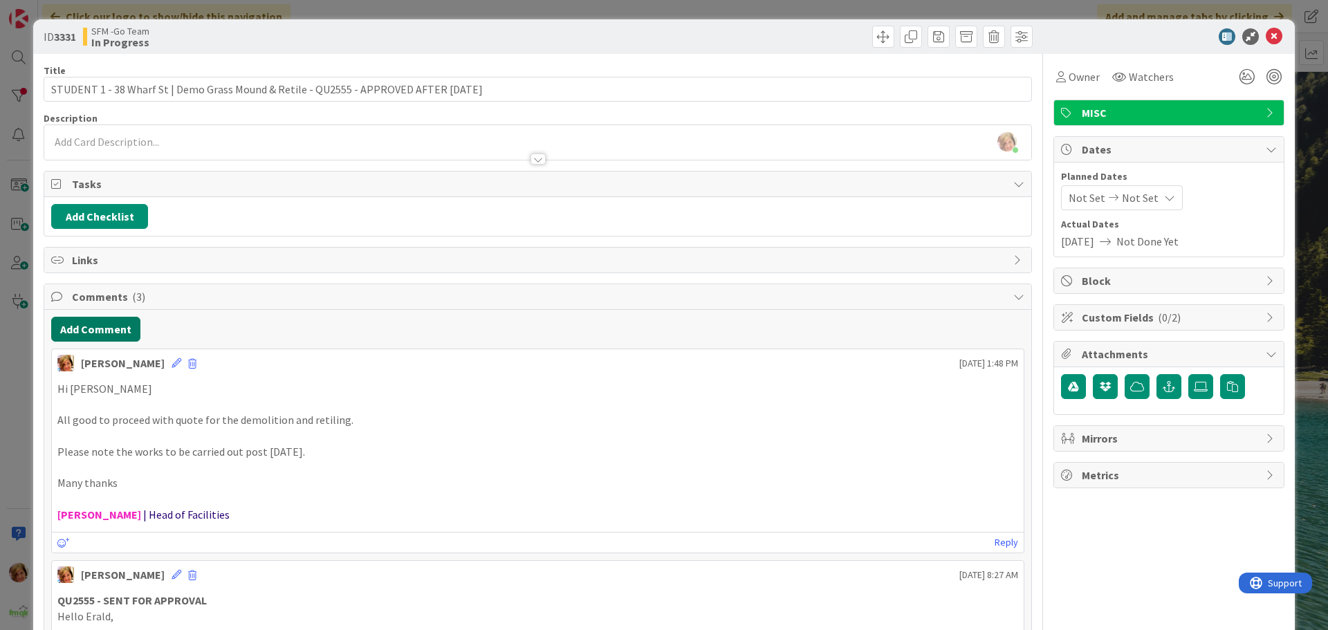
click at [122, 324] on button "Add Comment" at bounding box center [95, 329] width 89 height 25
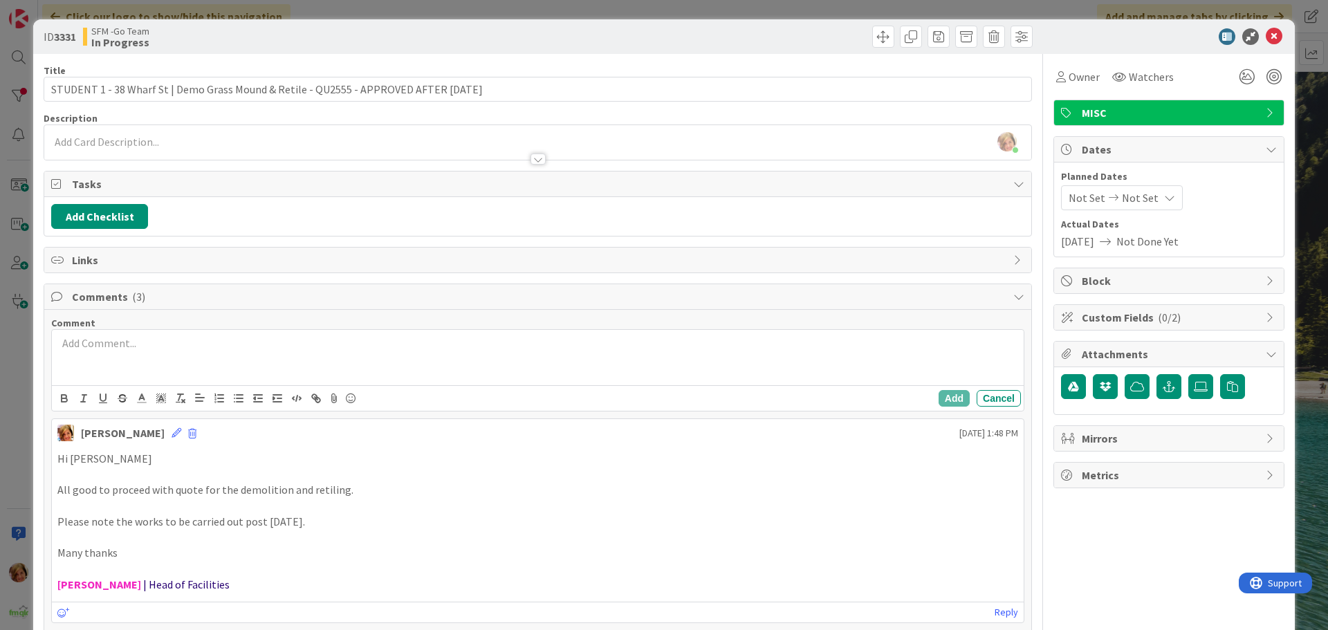
click at [236, 360] on div at bounding box center [538, 357] width 972 height 55
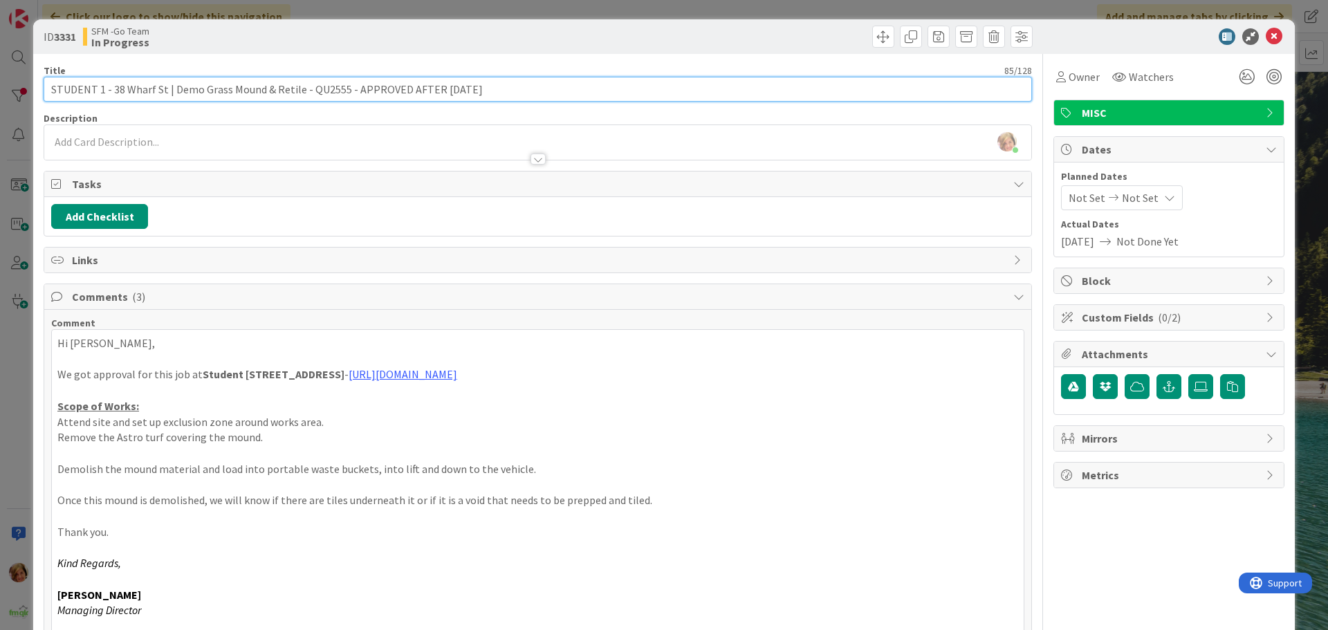
click at [495, 91] on input "STUDENT 1 - 38 Wharf St | Demo Grass Mound & Retile - QU2555 - APPROVED AFTER […" at bounding box center [538, 89] width 988 height 25
type input "STUDENT 1 - 38 Wharf St | Demo Grass Mound & Retile - QU2555 - APPROVED AFTER […"
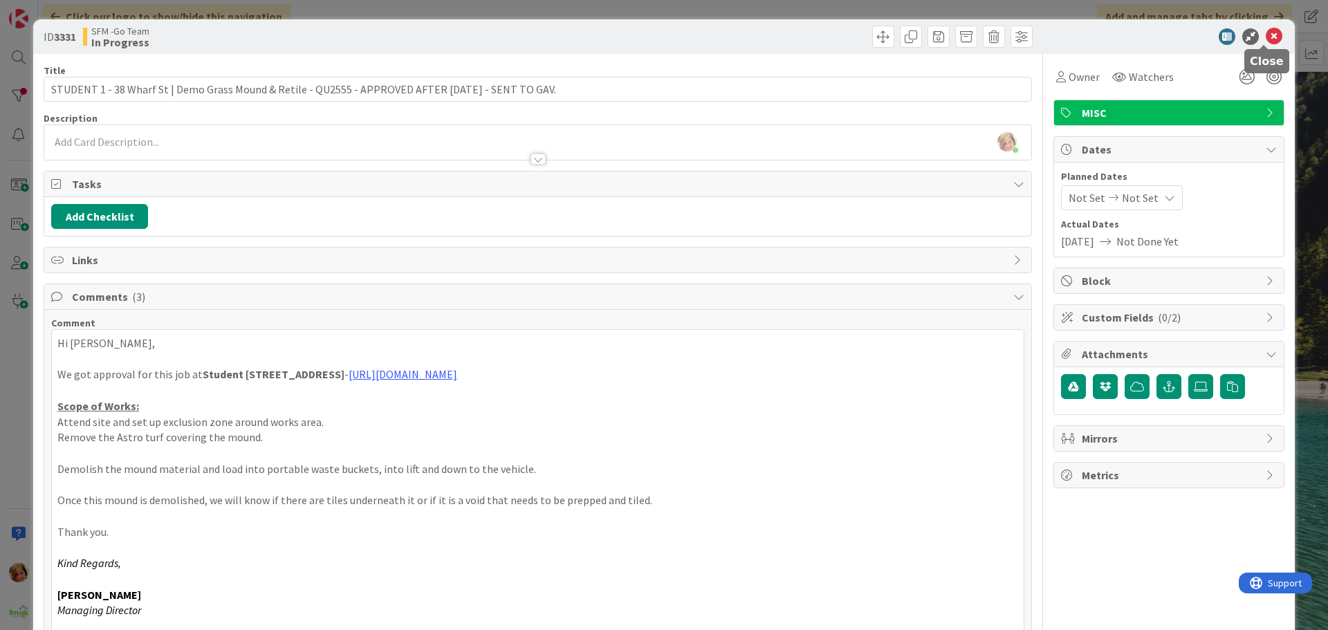
click at [1267, 34] on icon at bounding box center [1274, 36] width 17 height 17
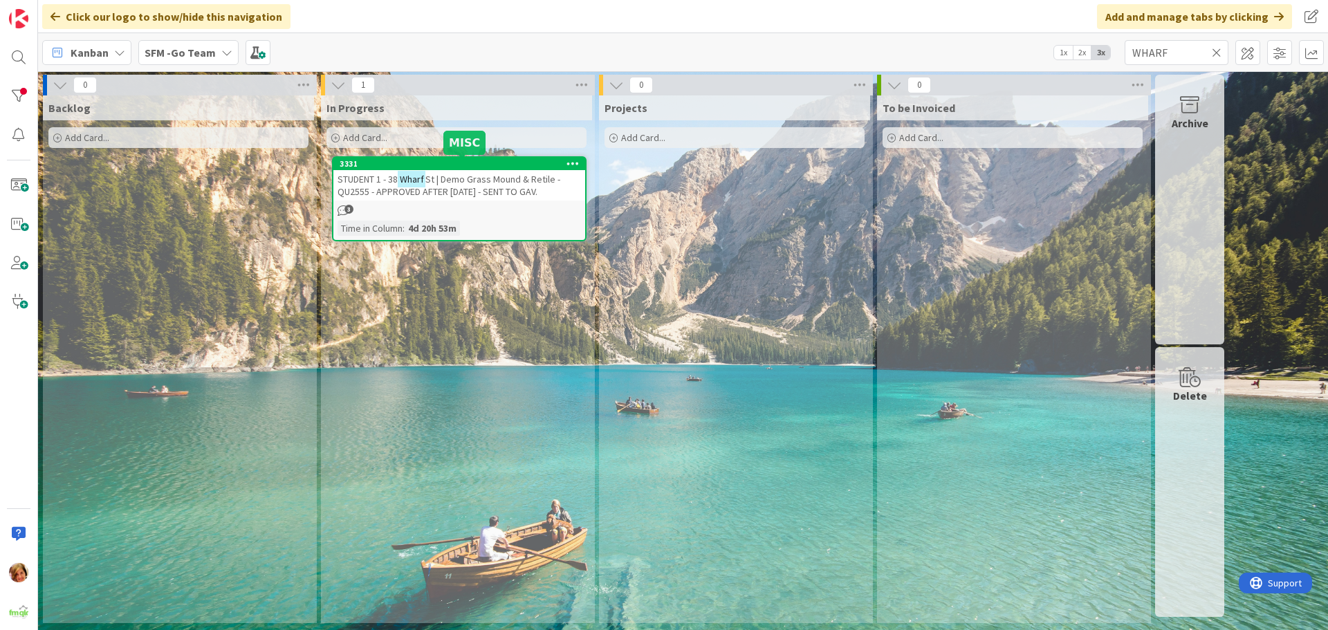
click at [510, 185] on span "St | Demo Grass Mound & Retile - QU2555 - APPROVED AFTER [DATE] - SENT TO GAV." at bounding box center [449, 185] width 223 height 25
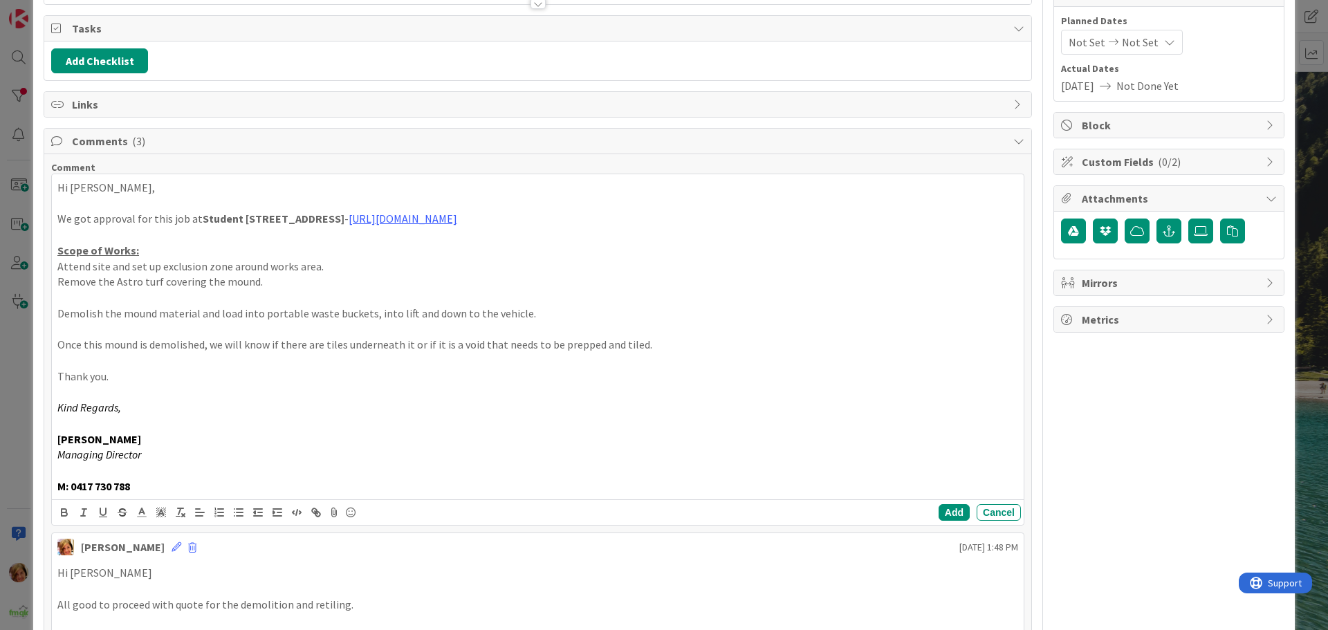
scroll to position [157, 0]
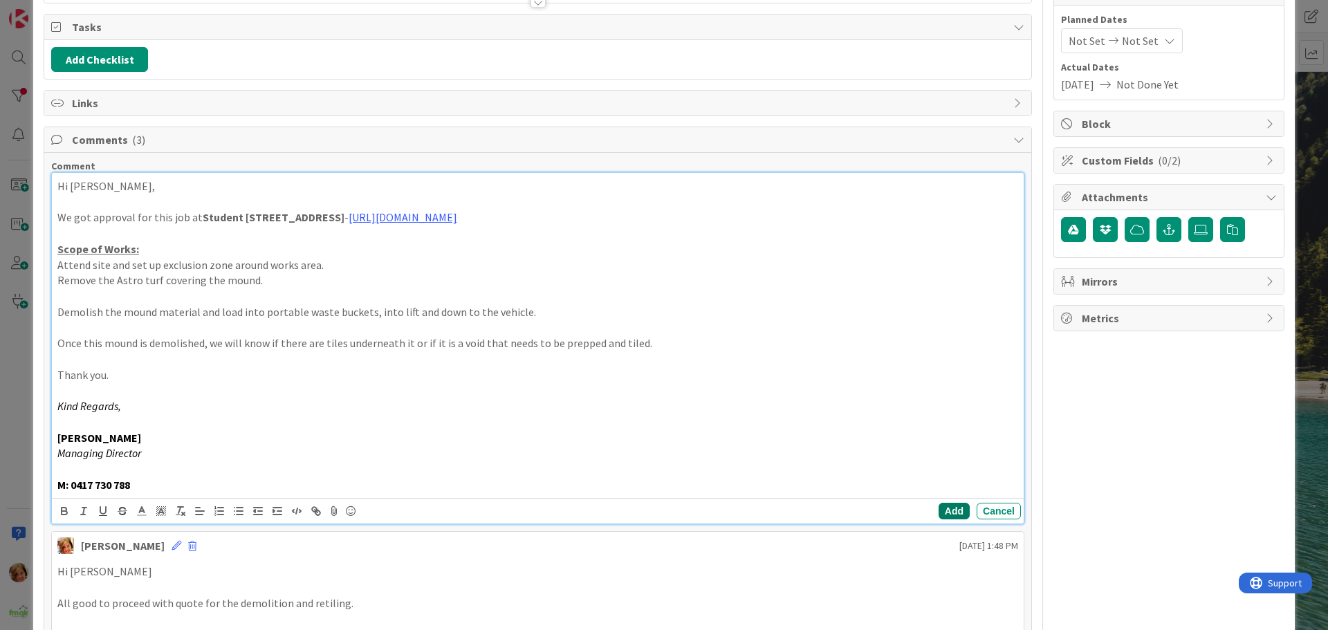
click at [949, 510] on button "Add" at bounding box center [954, 511] width 31 height 17
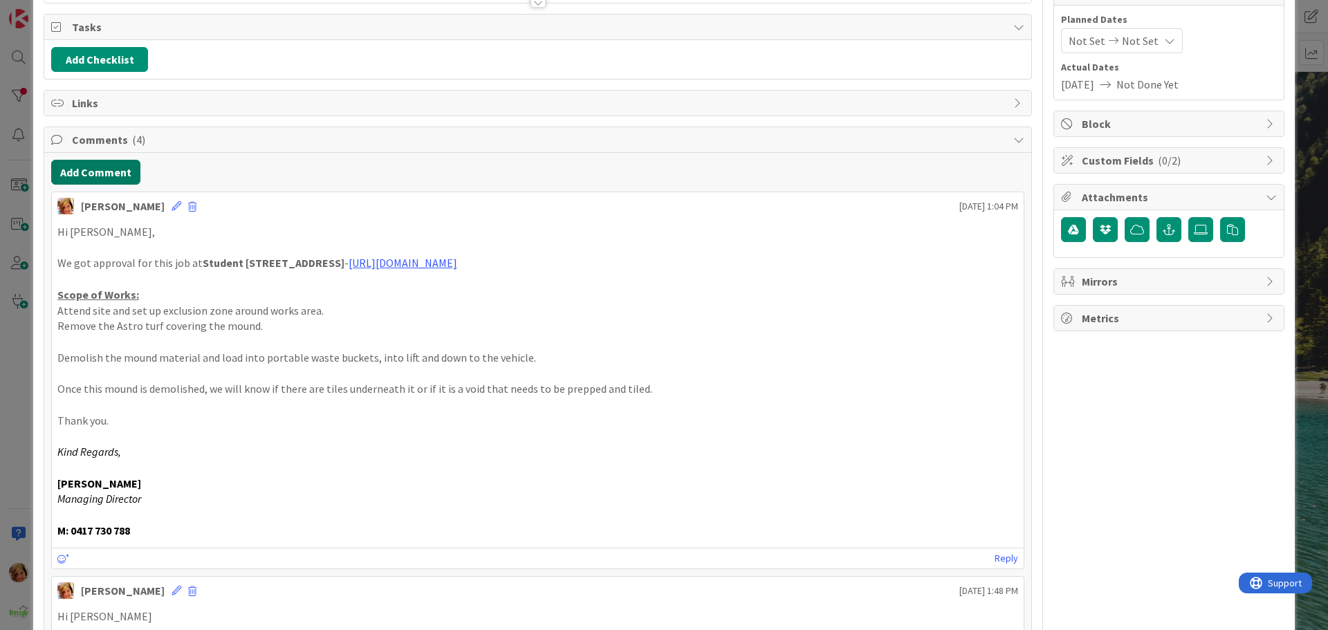
click at [120, 173] on button "Add Comment" at bounding box center [95, 172] width 89 height 25
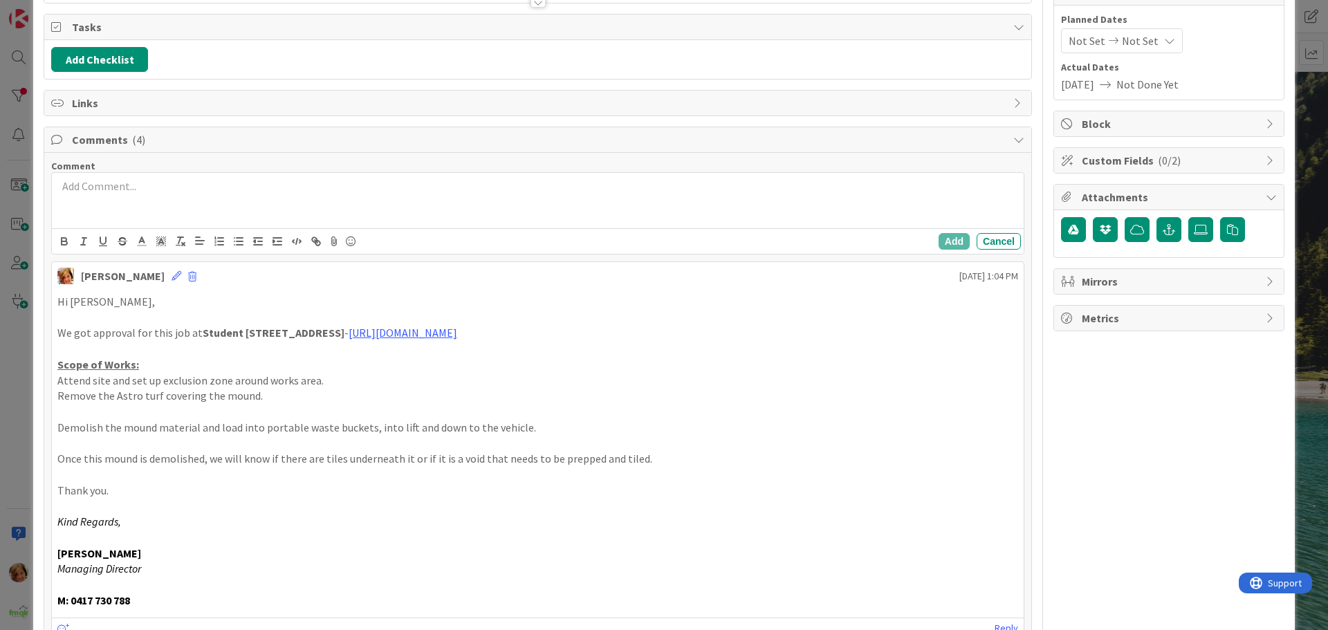
click at [131, 185] on p at bounding box center [537, 186] width 961 height 16
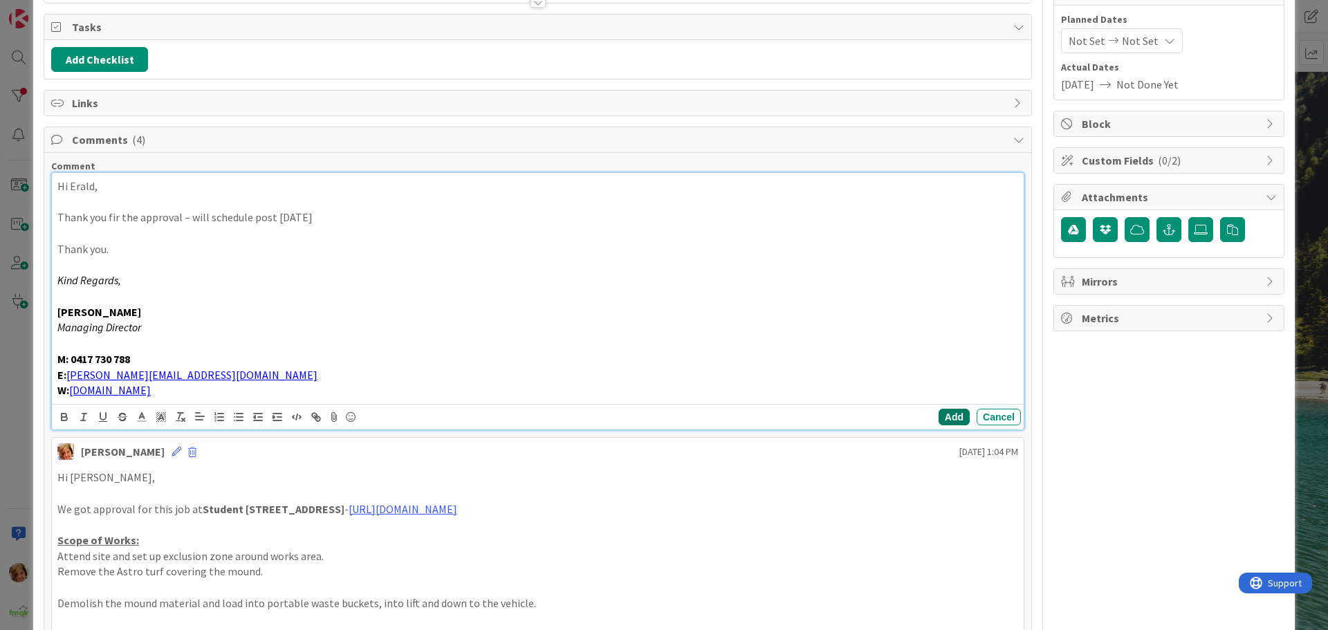
click at [943, 418] on button "Add" at bounding box center [954, 417] width 31 height 17
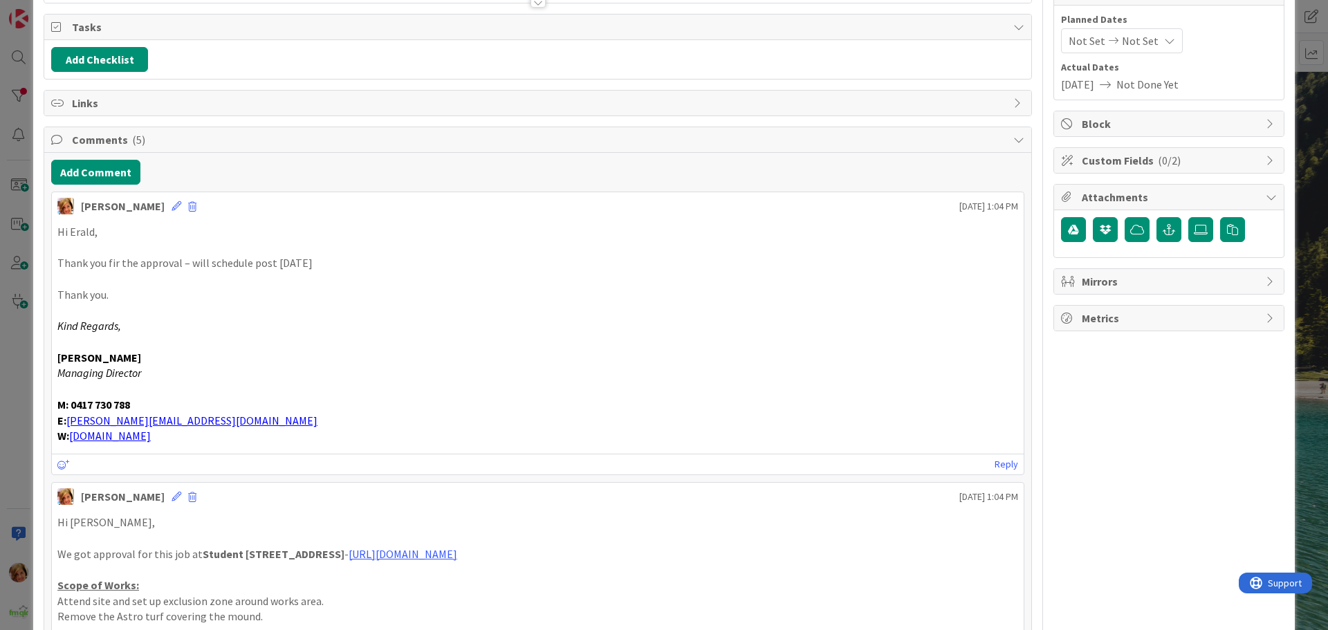
scroll to position [0, 0]
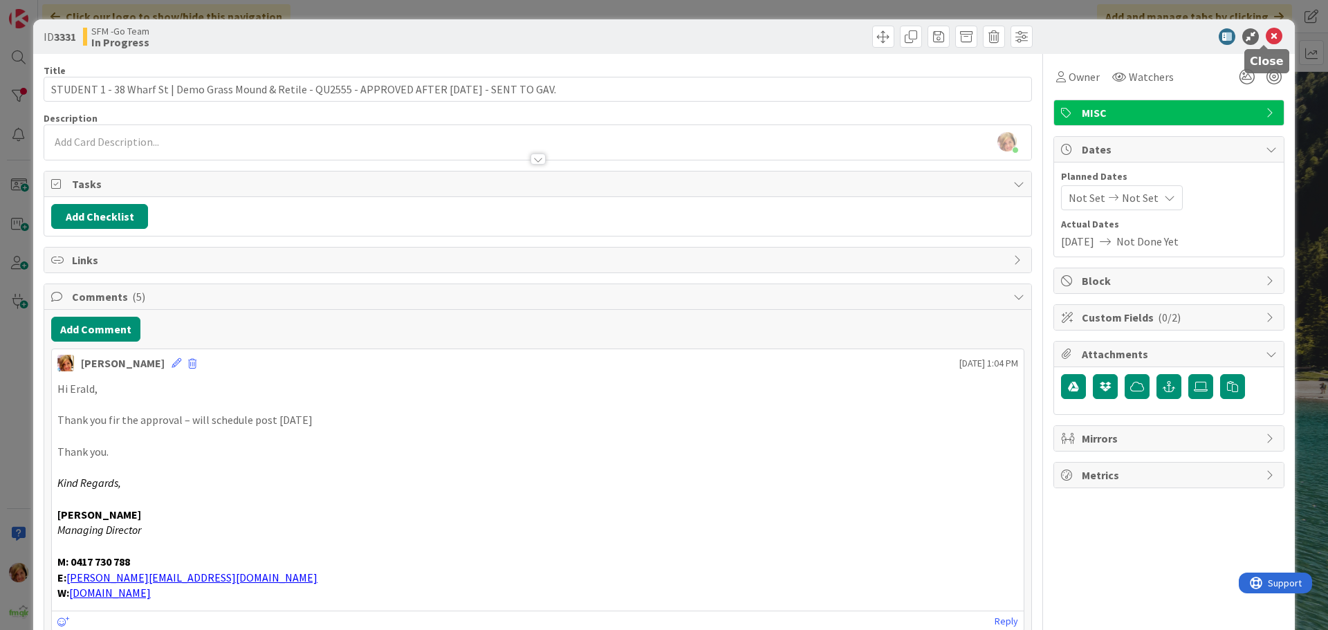
click at [1266, 35] on icon at bounding box center [1274, 36] width 17 height 17
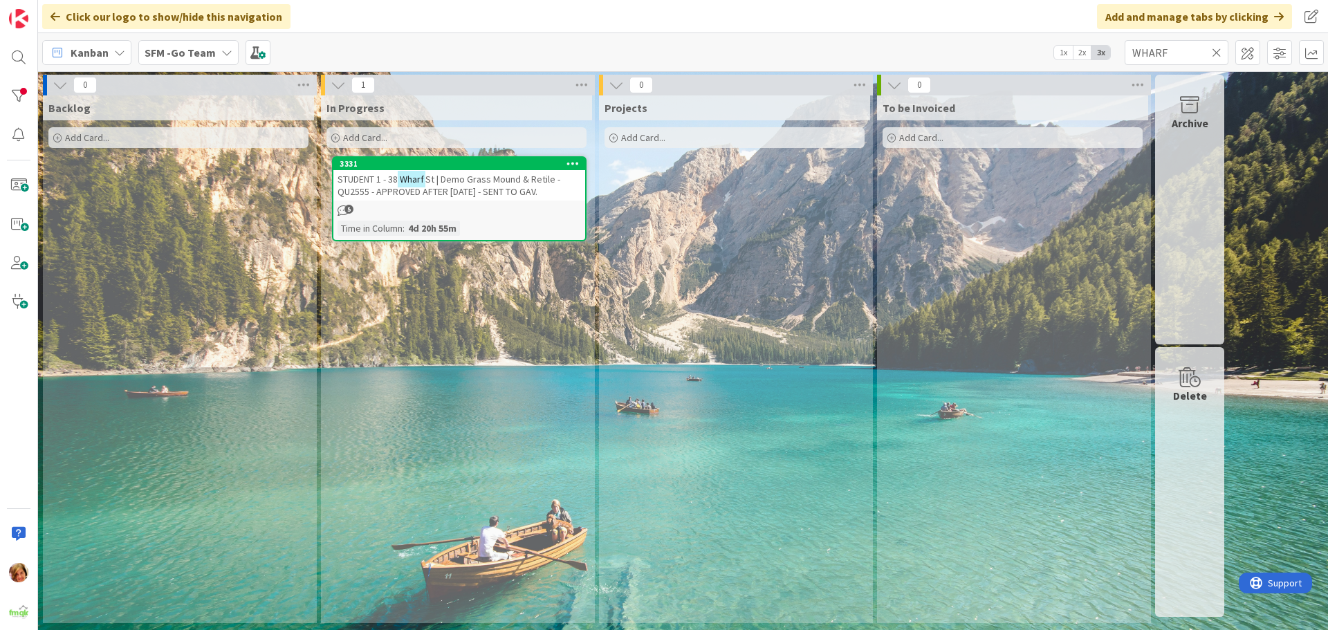
click at [1216, 51] on icon at bounding box center [1217, 52] width 10 height 12
click at [1216, 51] on input "text" at bounding box center [1177, 52] width 104 height 25
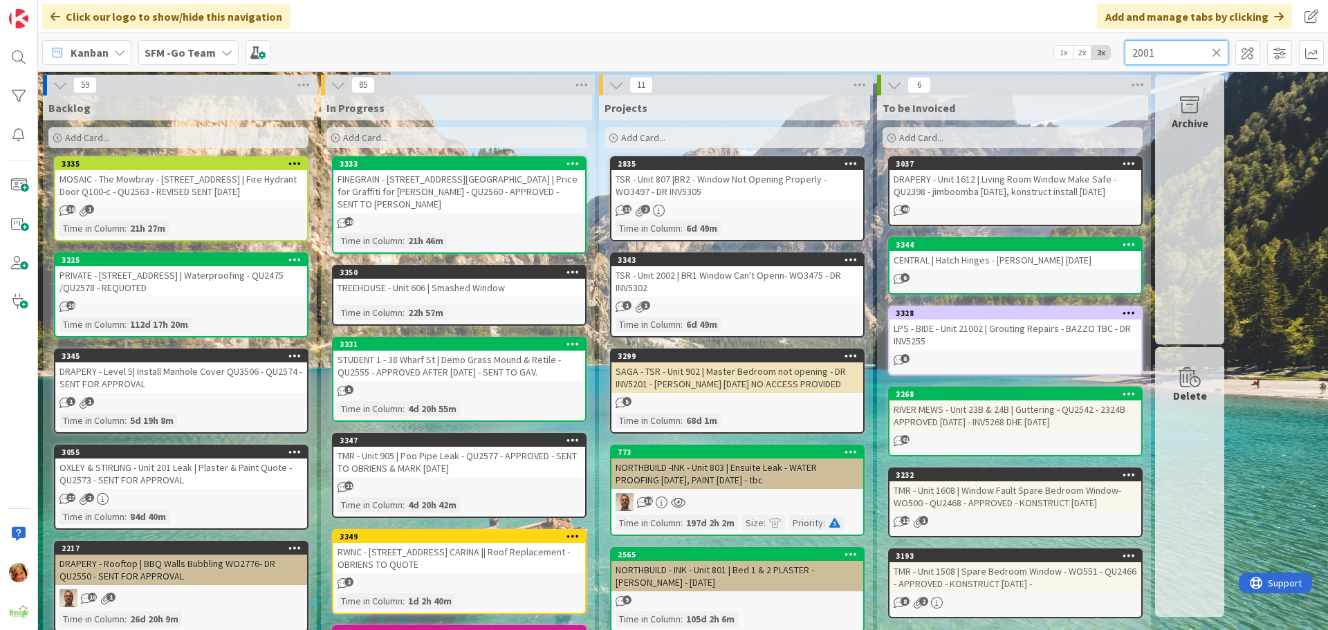
type input "2001"
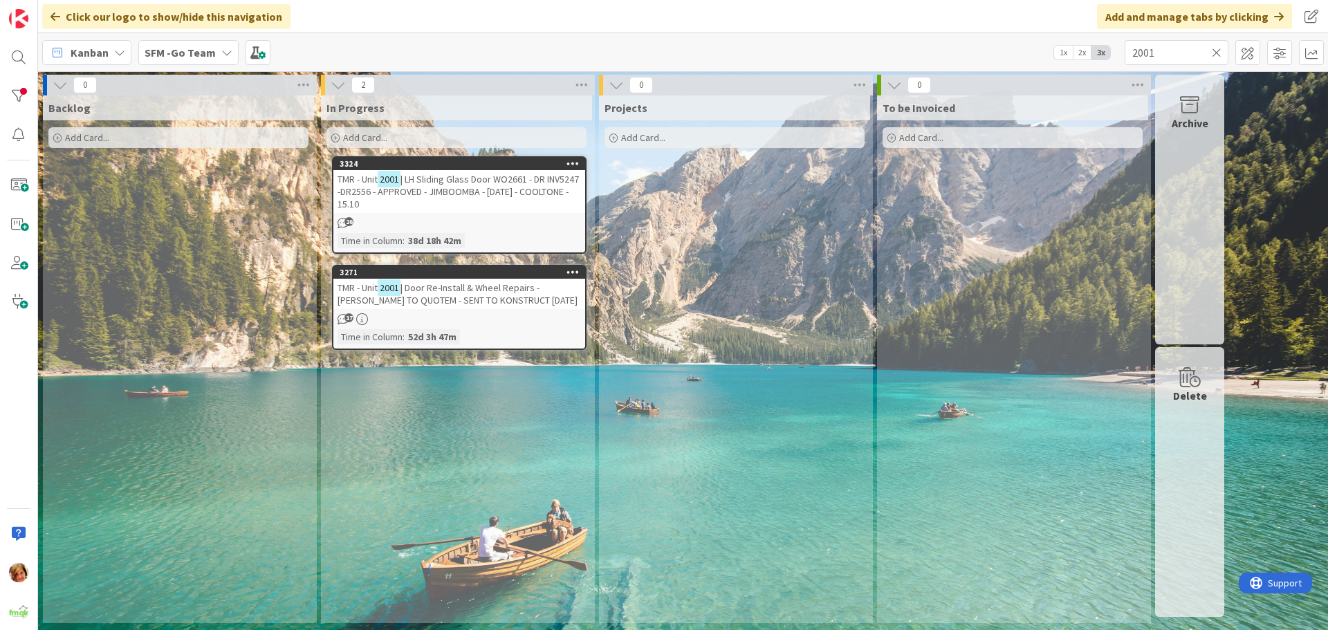
click at [499, 188] on span "| LH Sliding Glass Door WO2661 - DR INV5247 -DR2556 - APPROVED - JIMBOOMBA - [D…" at bounding box center [458, 191] width 241 height 37
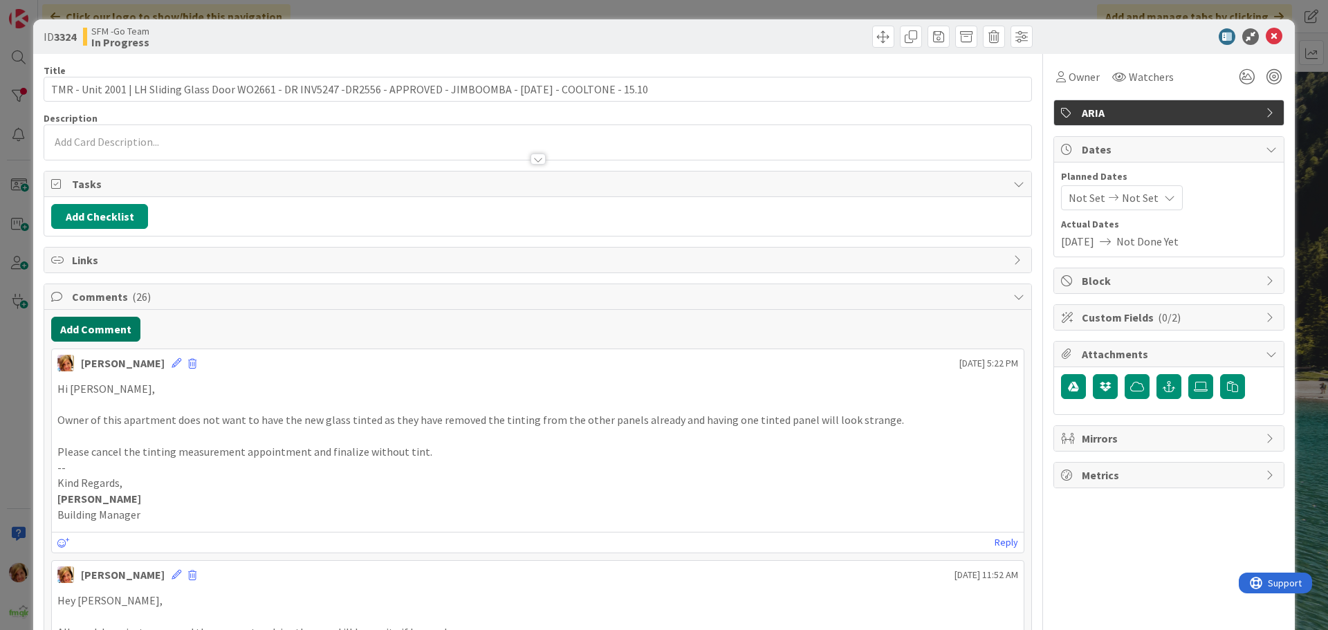
click at [95, 333] on button "Add Comment" at bounding box center [95, 329] width 89 height 25
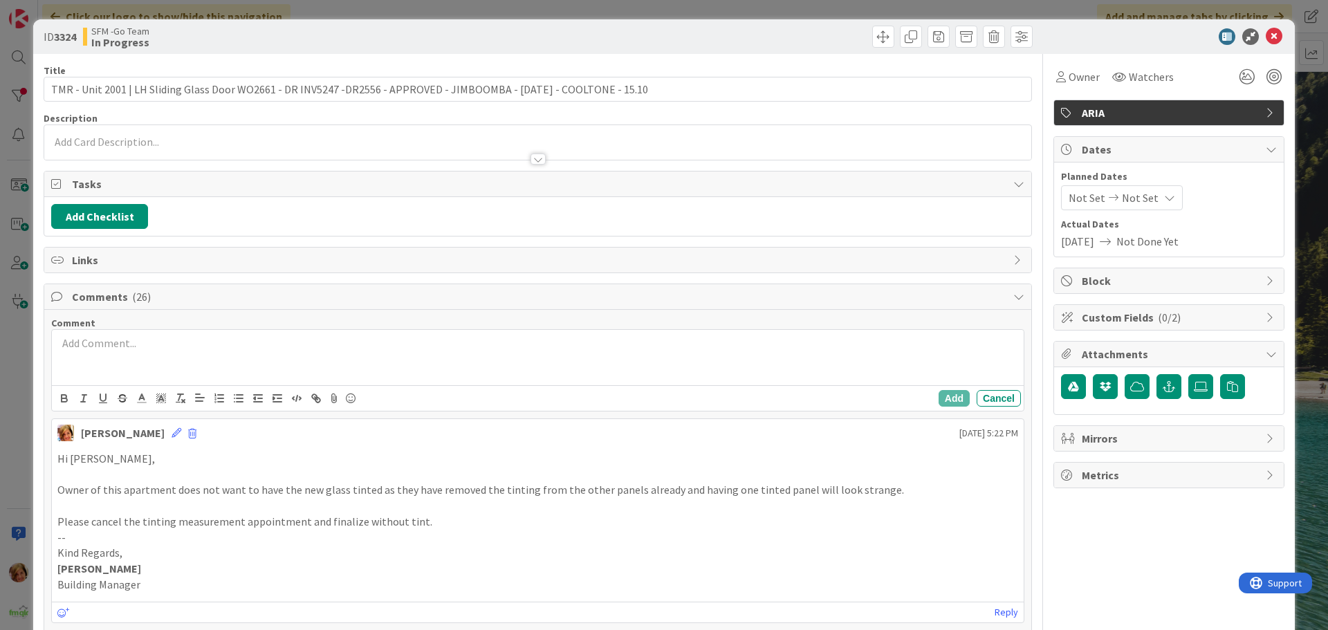
click at [169, 367] on div at bounding box center [538, 357] width 972 height 55
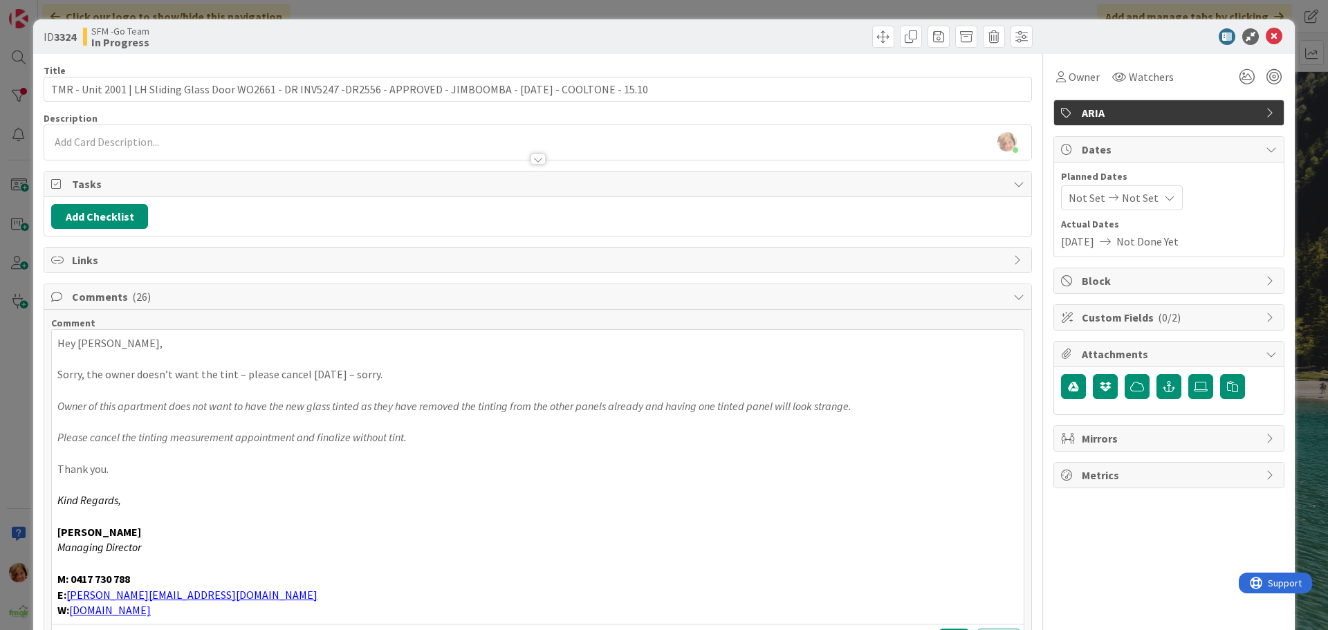
scroll to position [138, 0]
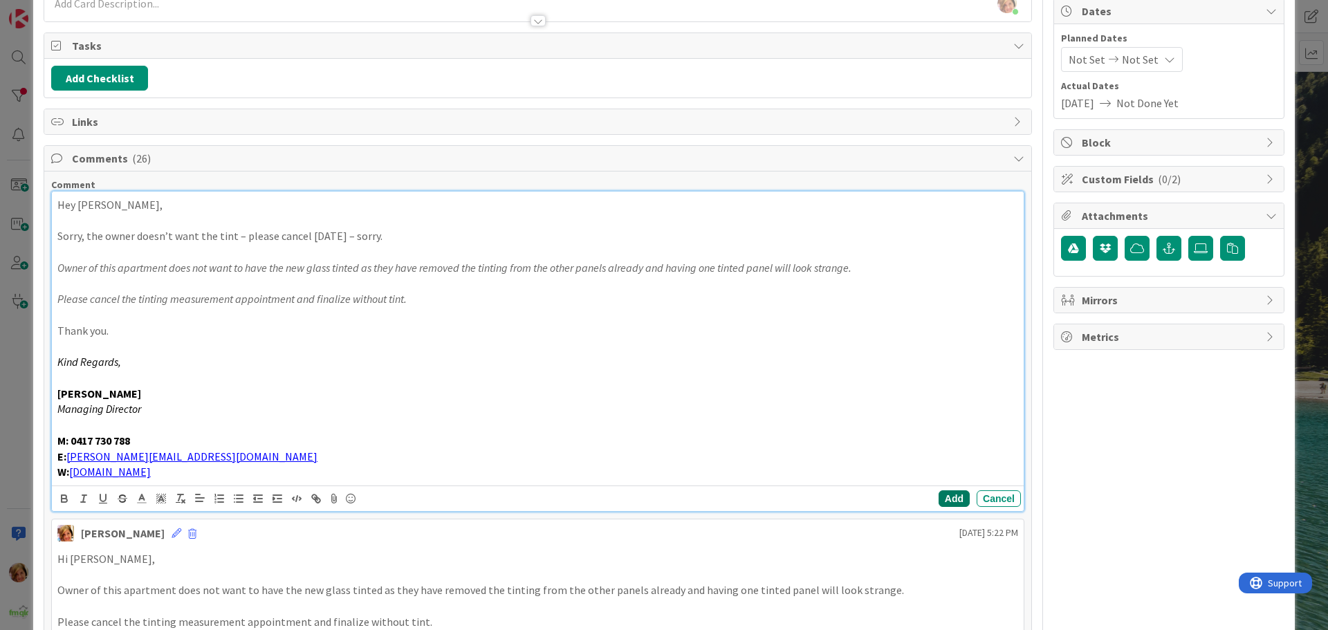
click at [940, 497] on button "Add" at bounding box center [954, 498] width 31 height 17
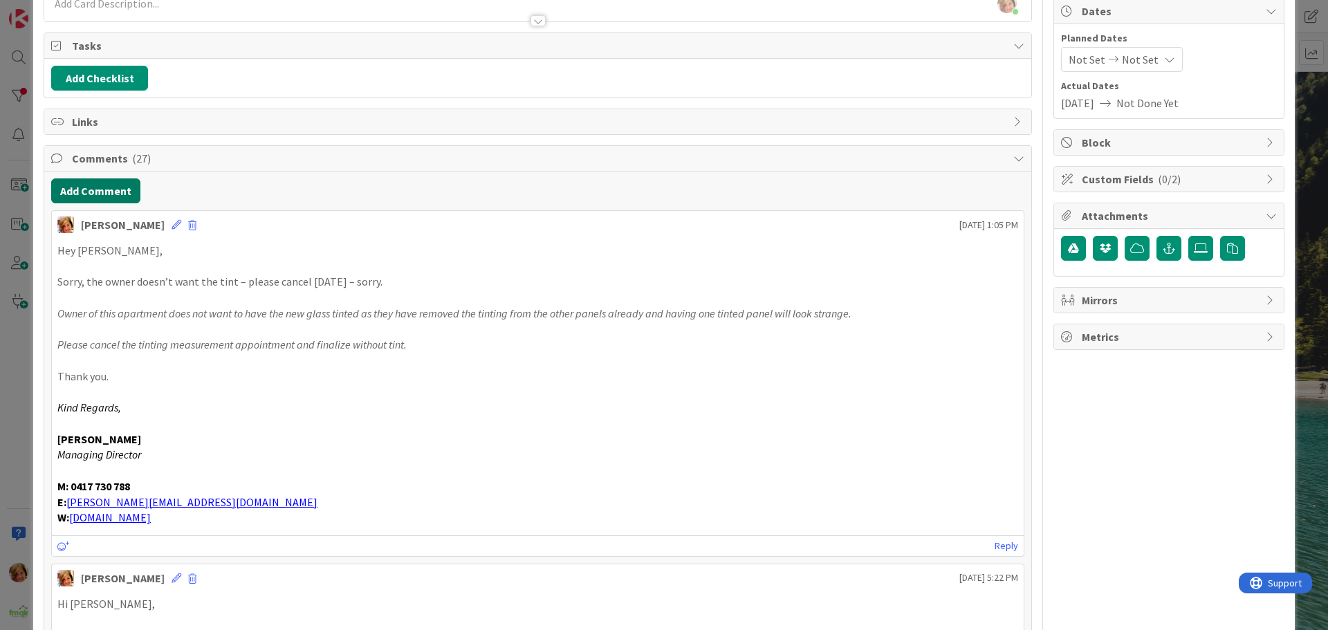
click at [98, 185] on button "Add Comment" at bounding box center [95, 190] width 89 height 25
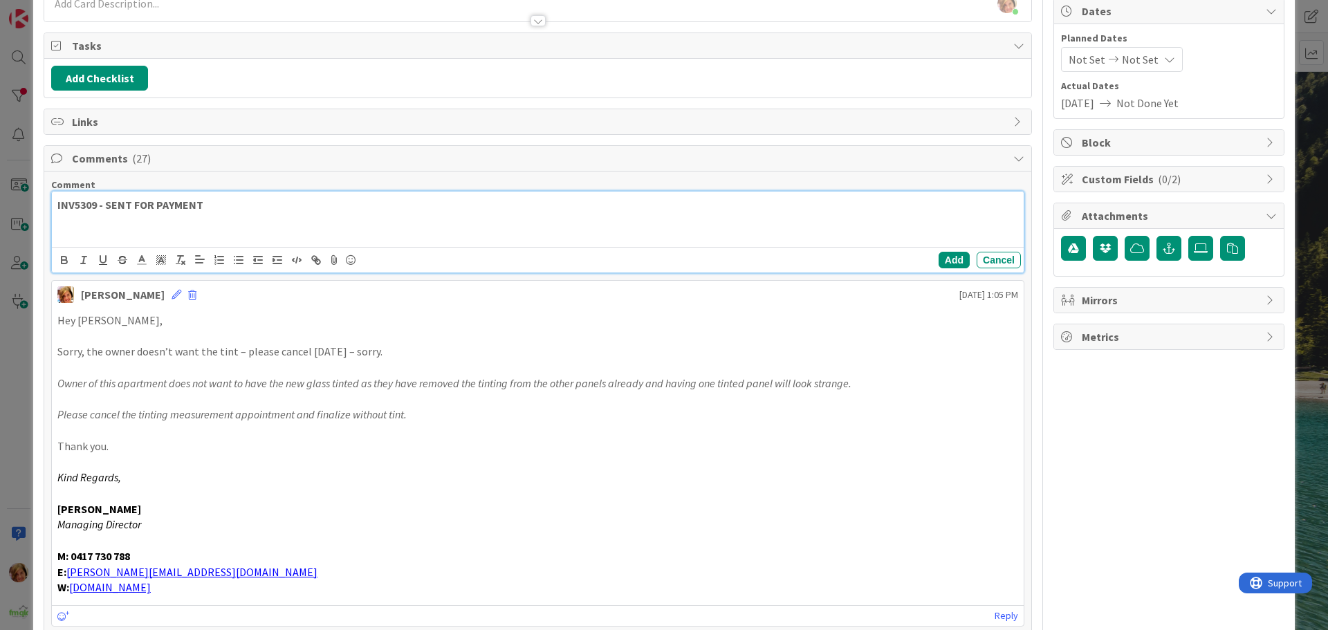
click at [258, 205] on p "INV5309 - SENT FOR PAYMENT" at bounding box center [537, 205] width 961 height 16
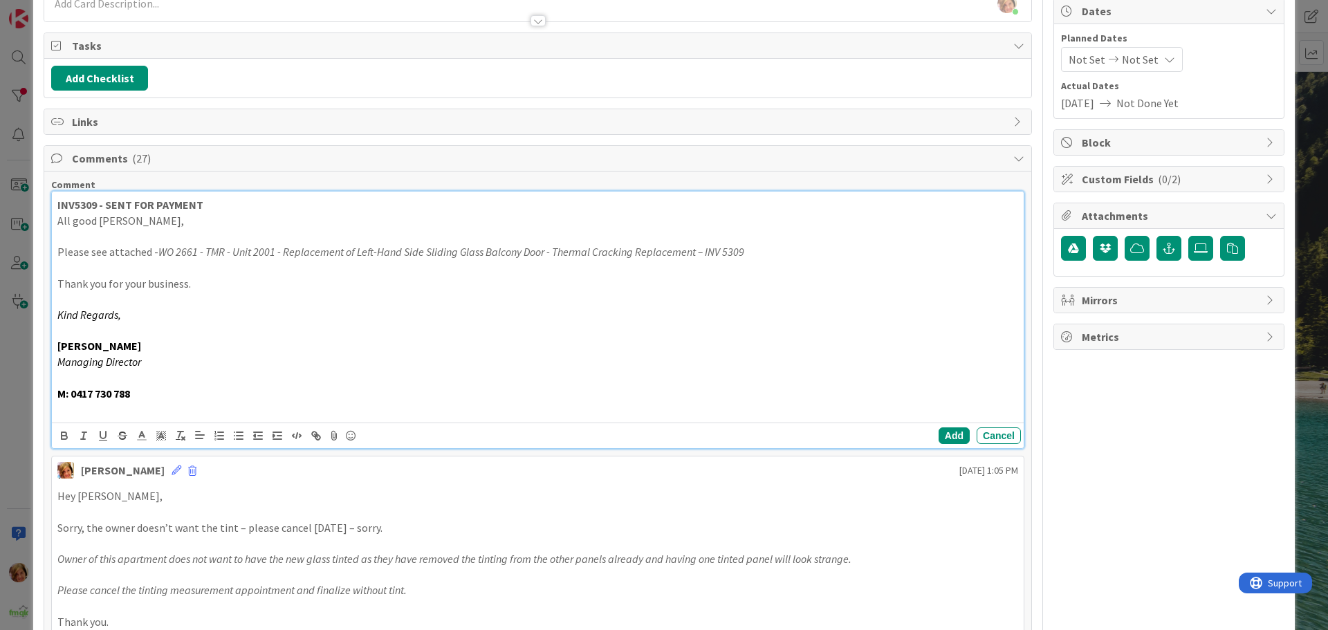
scroll to position [277, 0]
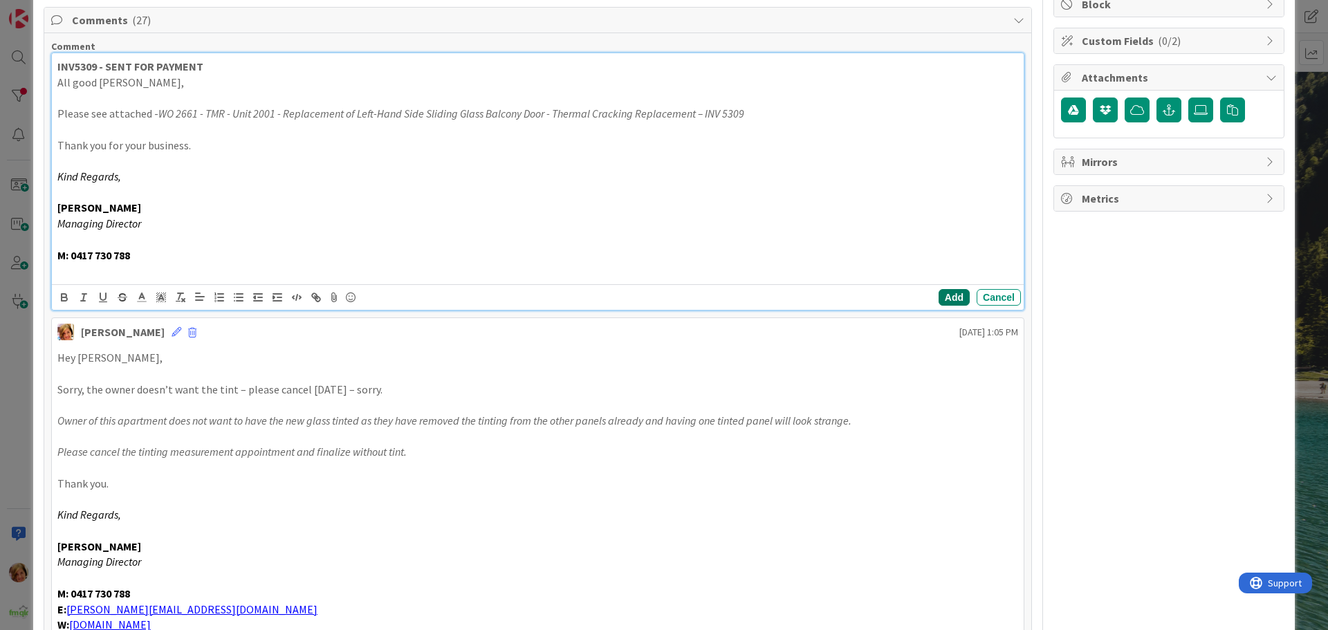
click at [939, 298] on button "Add" at bounding box center [954, 297] width 31 height 17
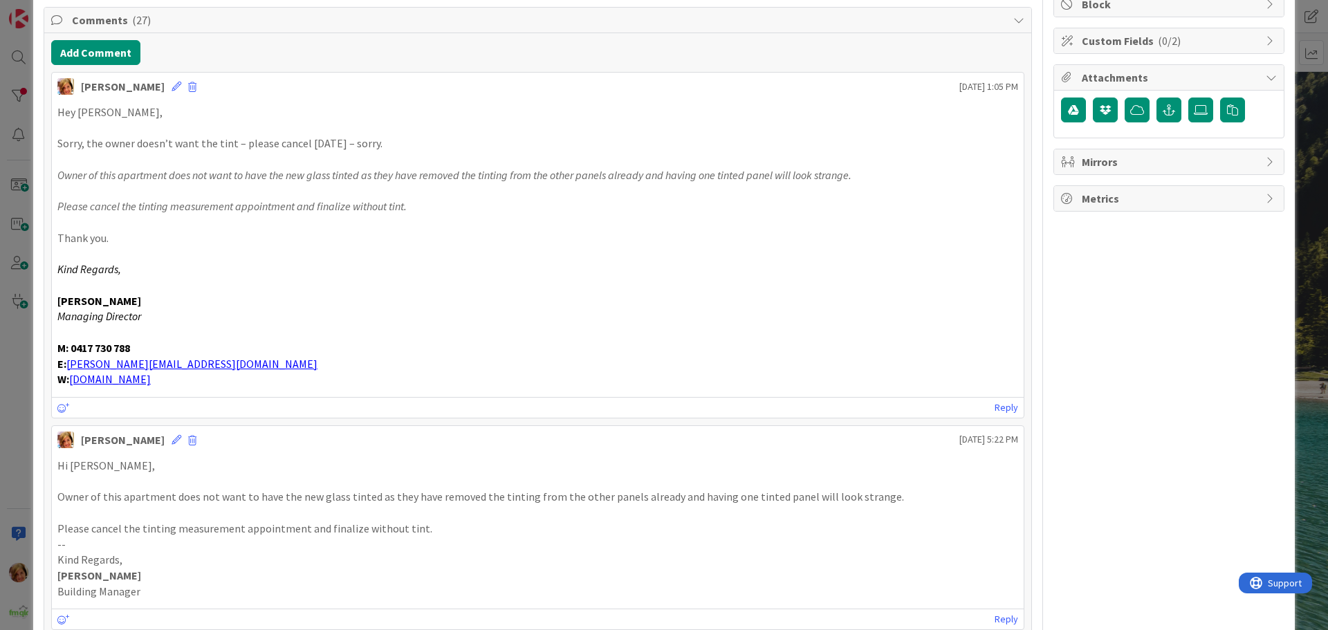
scroll to position [0, 0]
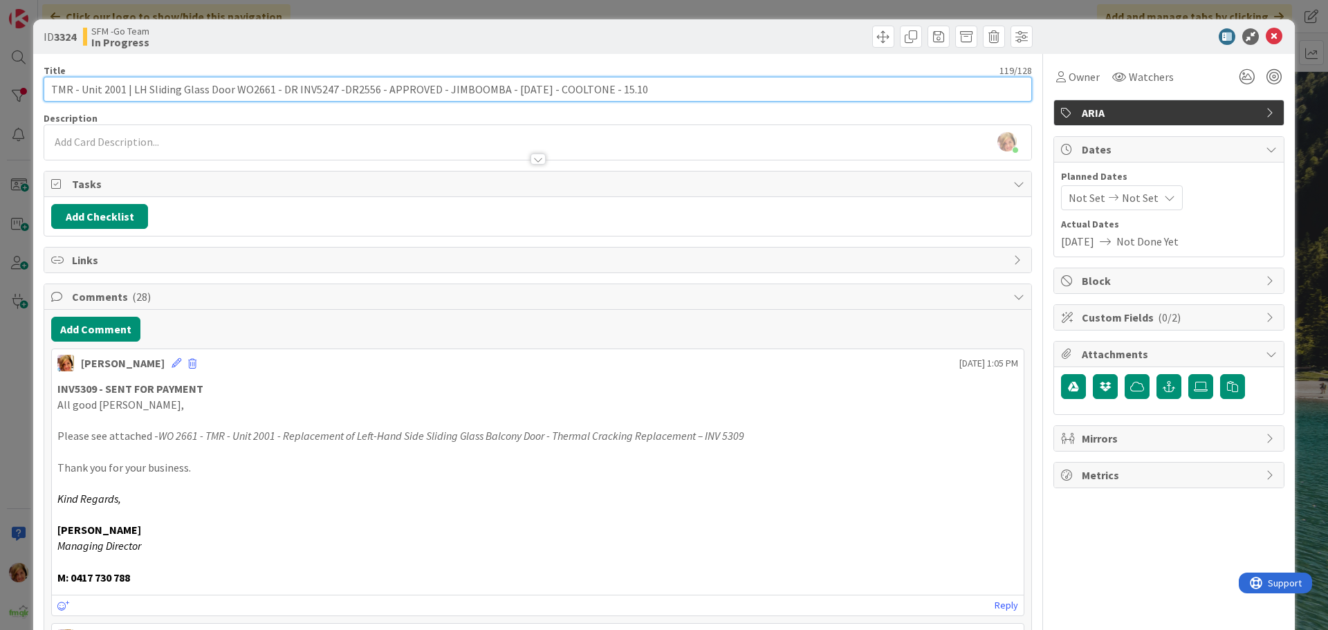
click at [635, 88] on input "TMR - Unit 2001 | LH Sliding Glass Door WO2661 - DR INV5247 -DR2556 - APPROVED …" at bounding box center [538, 89] width 988 height 25
click at [533, 89] on input "TMR - Unit 2001 | LH Sliding Glass Door WO2661 - DR INV5247 -DR2556 - APPROVED …" at bounding box center [538, 89] width 988 height 25
click at [667, 97] on input "TMR - Unit 2001 | LH Sliding Glass Door WO2661 - DR INV5247 -DR2556 - APPROVED …" at bounding box center [538, 89] width 988 height 25
type input "TMR - Unit 2001 | LH Sliding Glass Door WO2661 - DR INV5247 -DR2556 - APPROVED …"
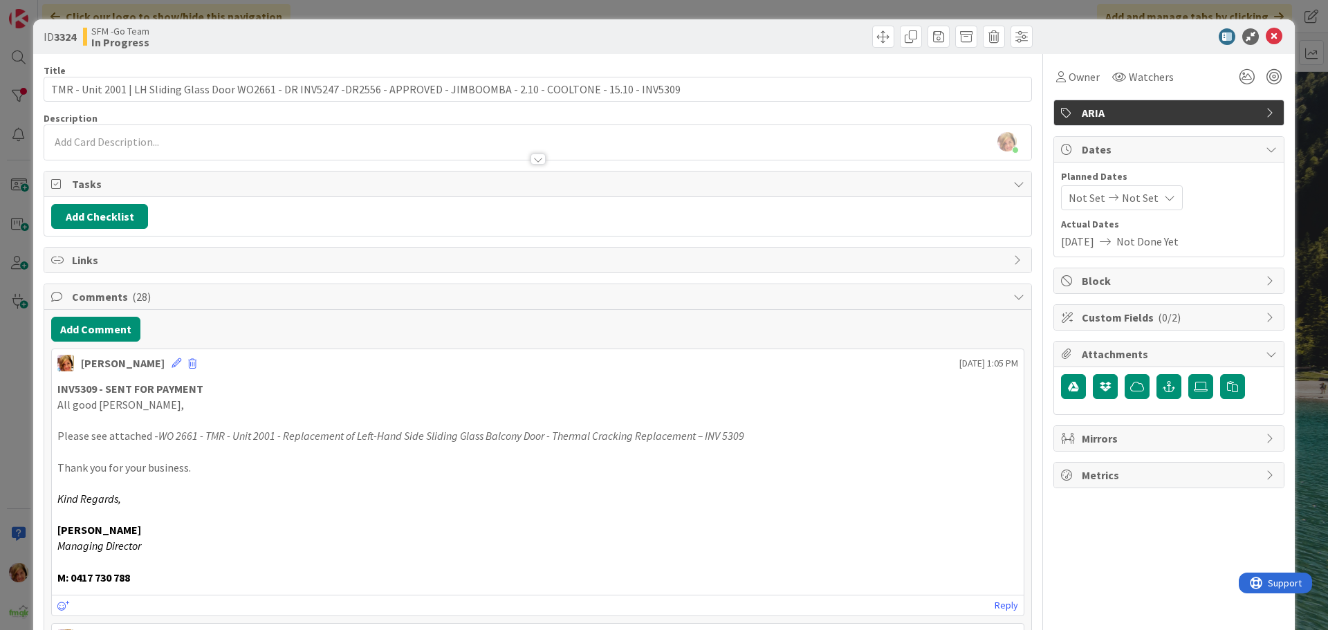
click at [809, 33] on div at bounding box center [787, 37] width 491 height 22
click at [965, 39] on span at bounding box center [966, 37] width 22 height 22
click at [979, 101] on button "Archive" at bounding box center [989, 101] width 55 height 25
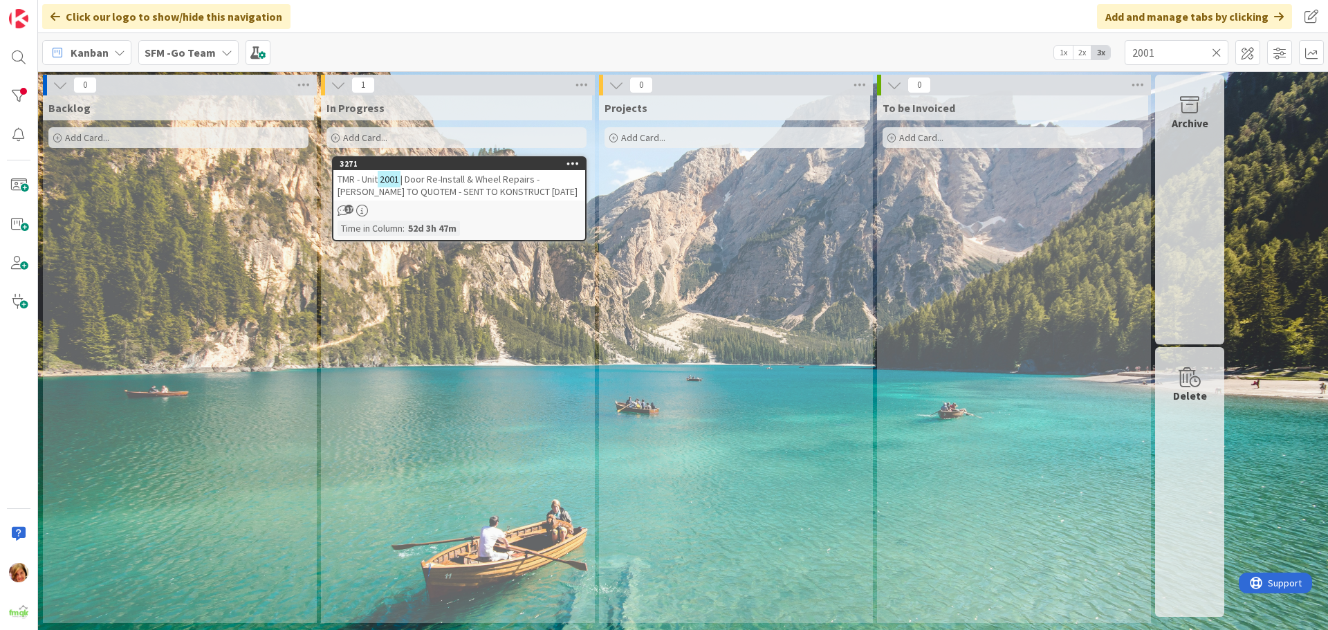
click at [1215, 50] on icon at bounding box center [1217, 52] width 10 height 12
click at [1215, 50] on input "text" at bounding box center [1177, 52] width 104 height 25
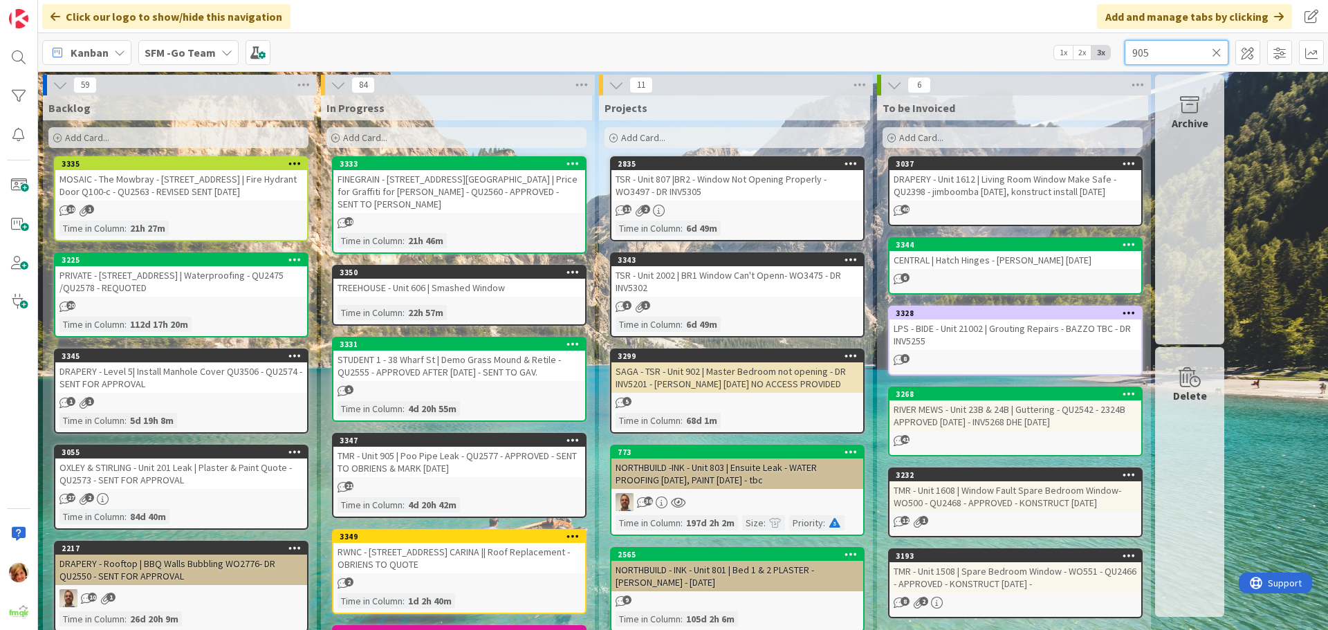
type input "905"
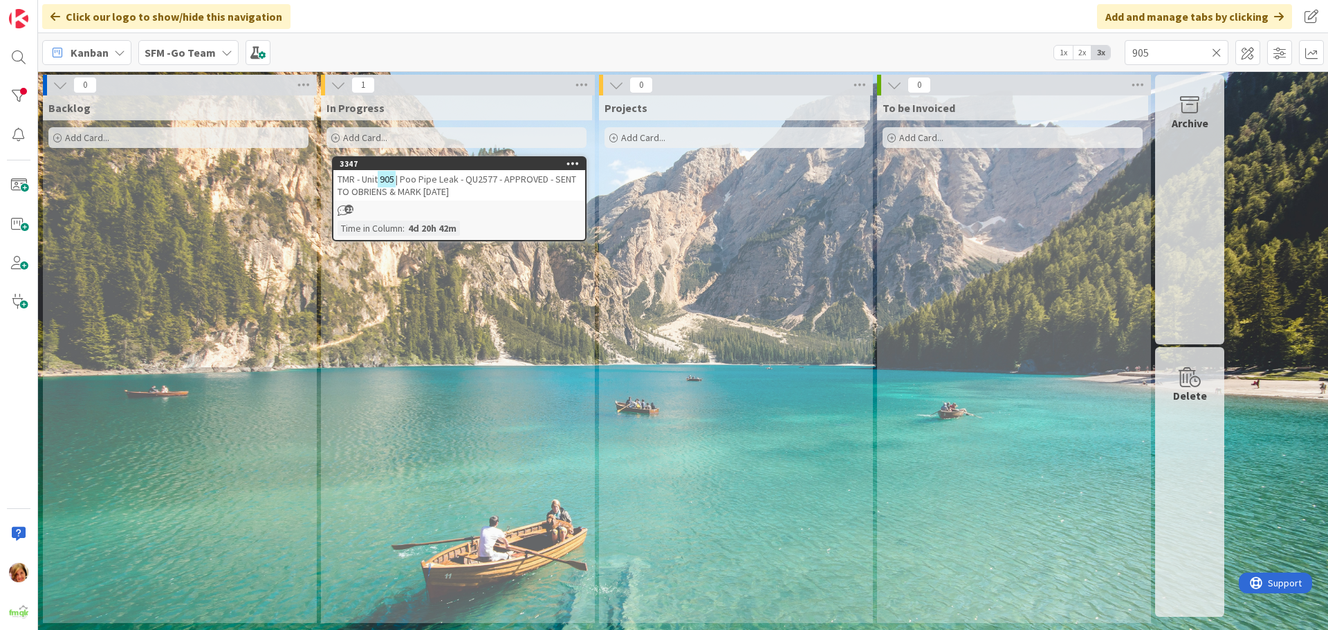
click at [459, 181] on span "| Poo Pipe Leak - QU2577 - APPROVED - SENT TO OBRIENS & MARK [DATE]" at bounding box center [457, 185] width 239 height 25
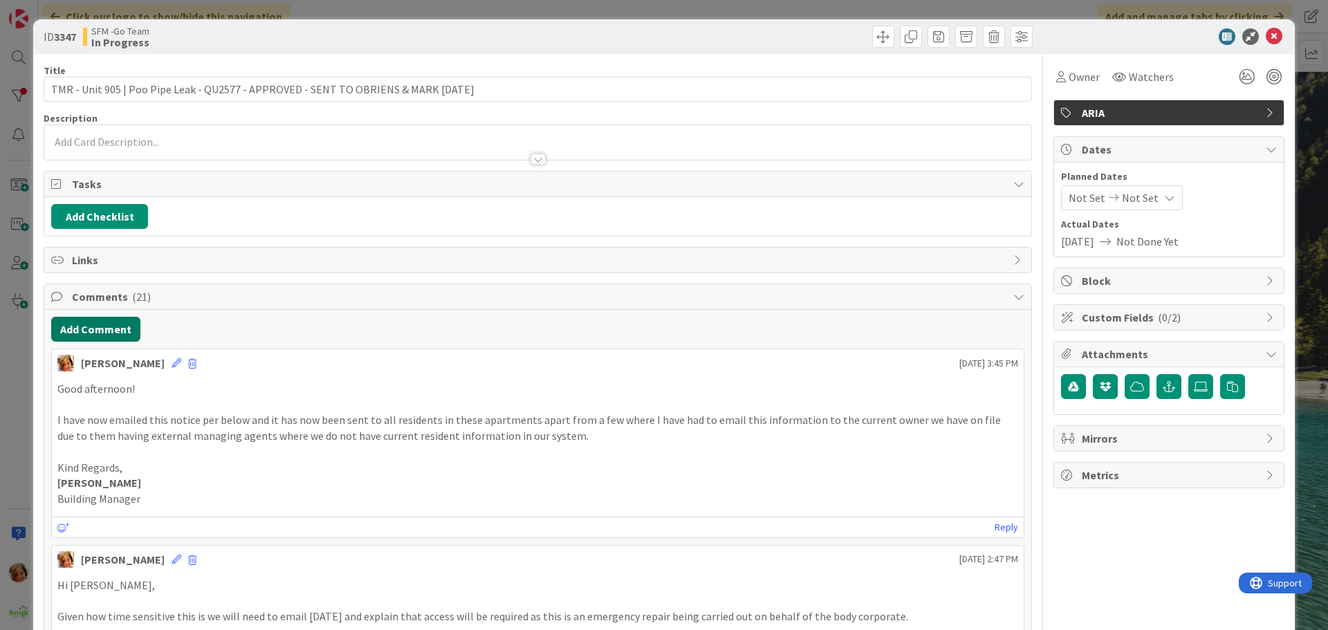
drag, startPoint x: 81, startPoint y: 316, endPoint x: 82, endPoint y: 324, distance: 7.6
click at [84, 329] on button "Add Comment" at bounding box center [95, 329] width 89 height 25
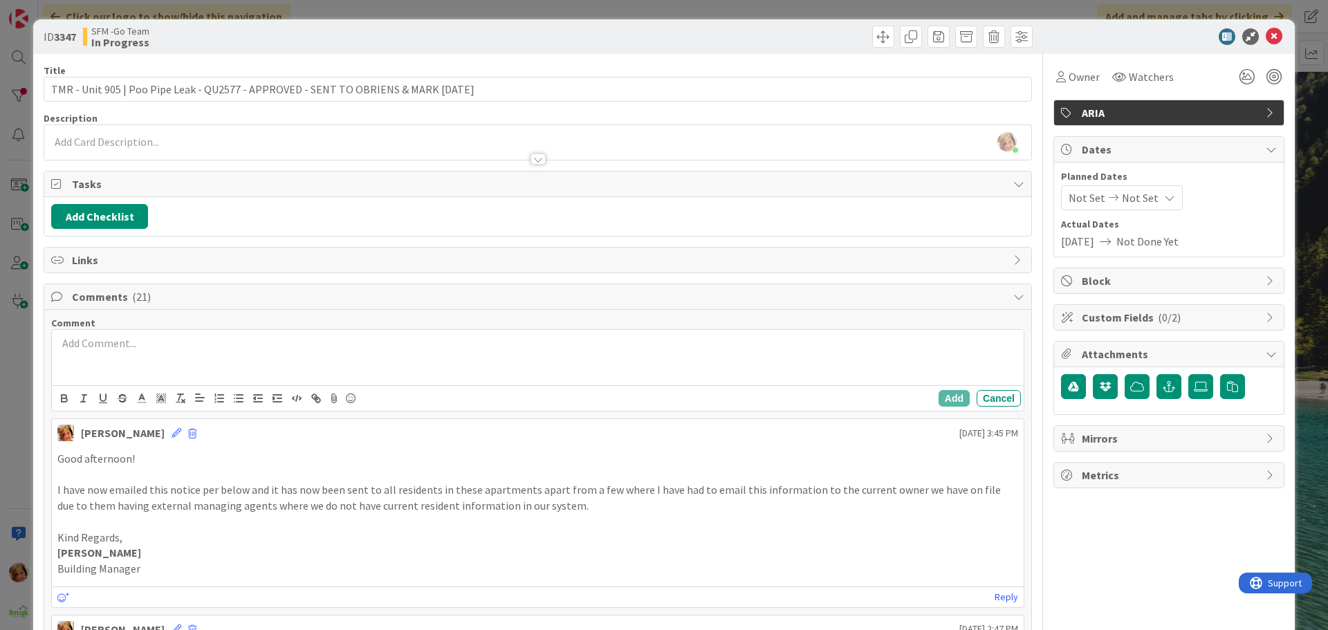
click at [136, 353] on div at bounding box center [538, 357] width 972 height 55
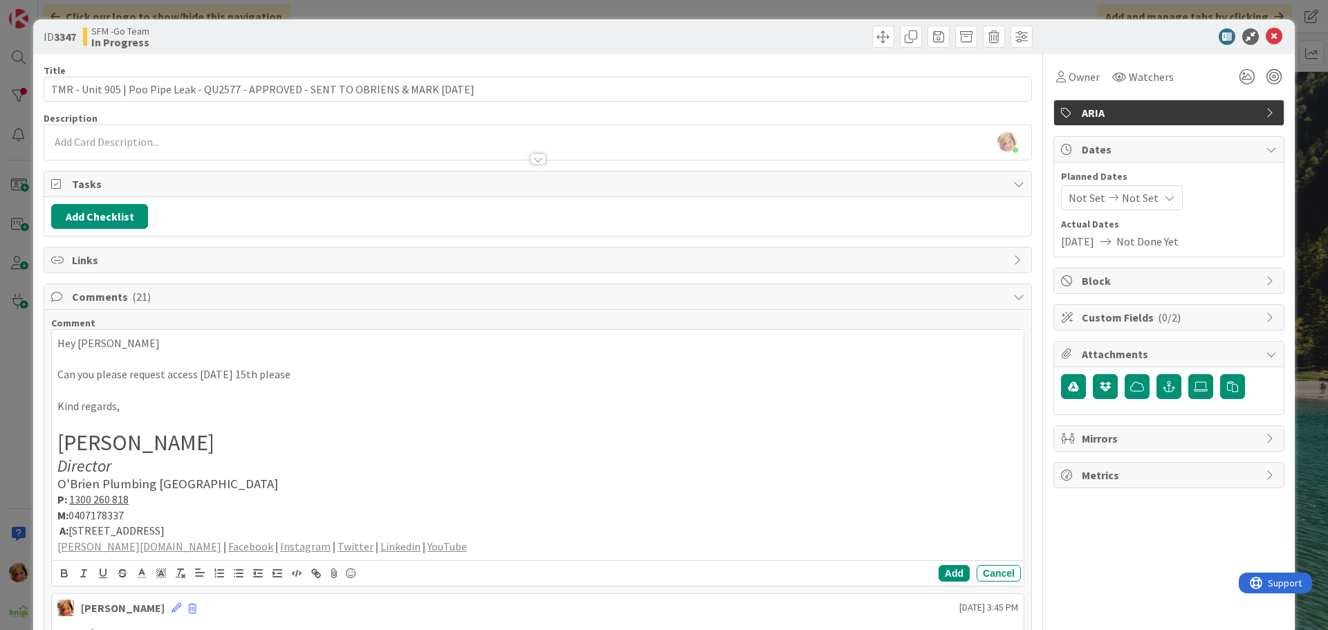
scroll to position [277, 0]
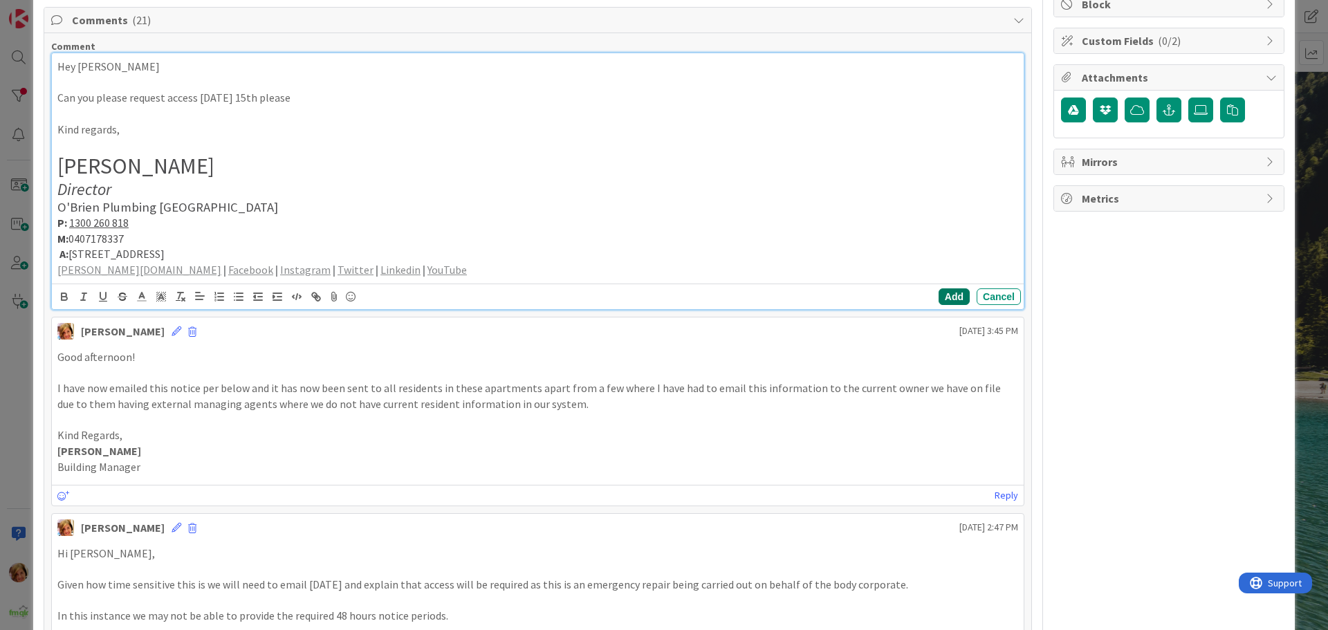
click at [939, 297] on button "Add" at bounding box center [954, 296] width 31 height 17
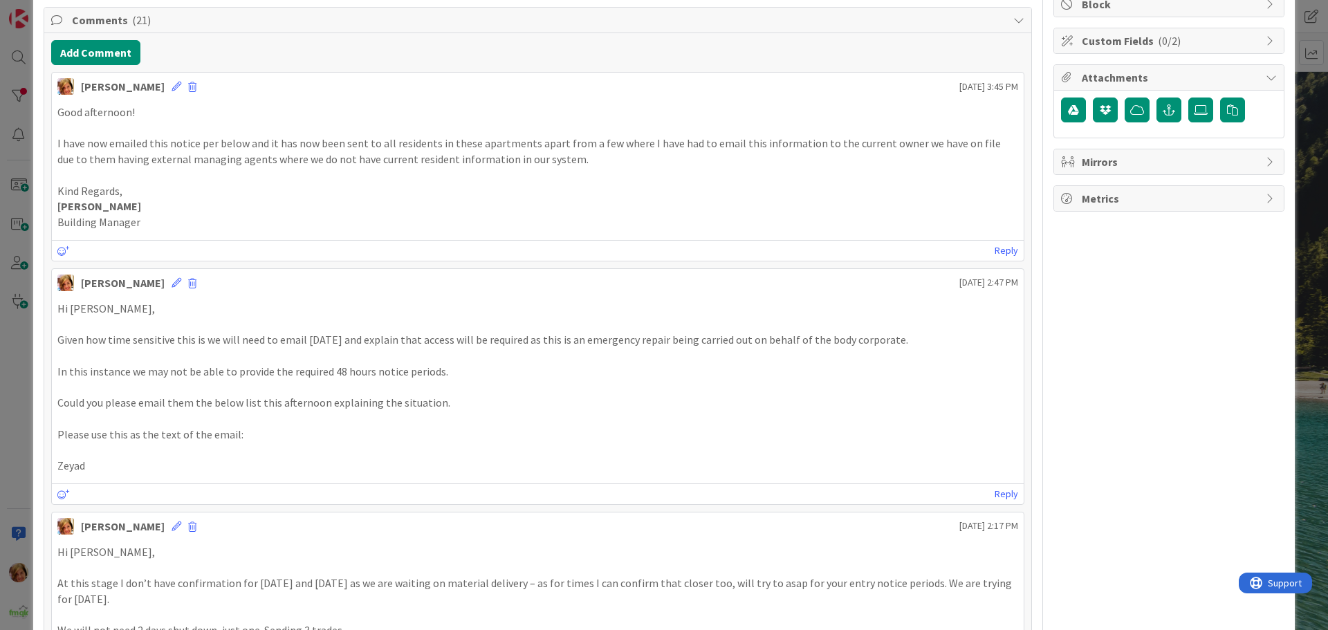
scroll to position [0, 0]
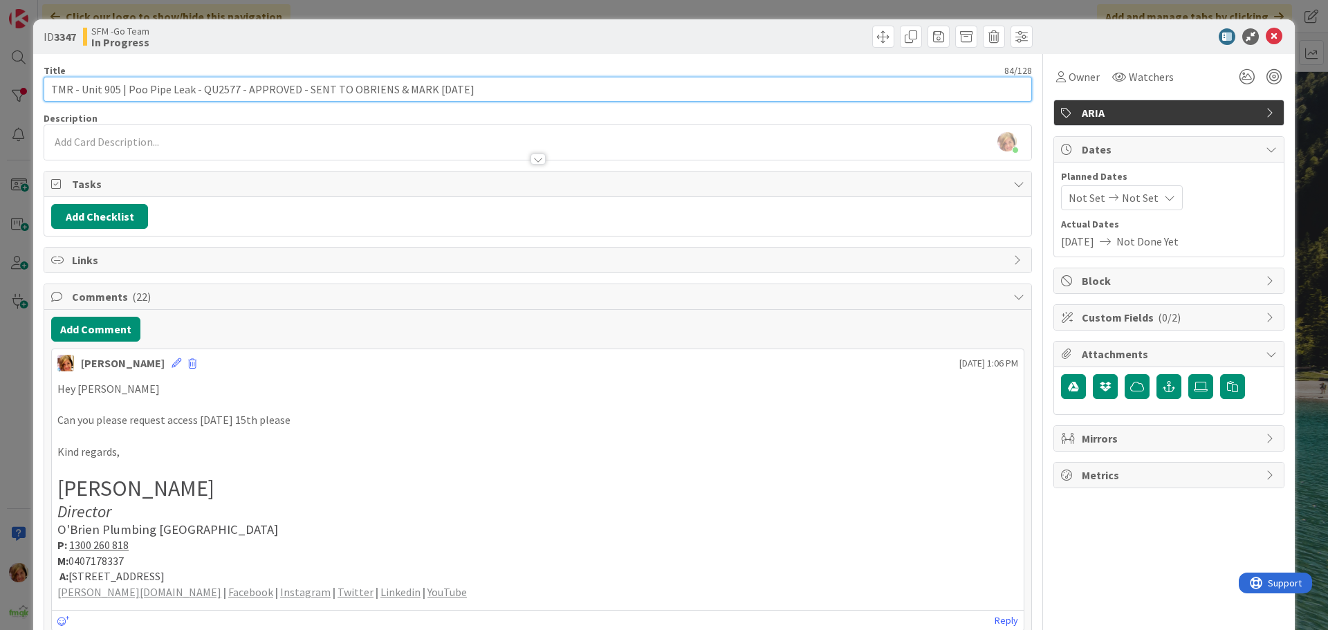
click at [497, 86] on input "TMR - Unit 905 | Poo Pipe Leak - QU2577 - APPROVED - SENT TO OBRIENS & MARK [DA…" at bounding box center [538, 89] width 988 height 25
drag, startPoint x: 497, startPoint y: 86, endPoint x: 425, endPoint y: 91, distance: 72.7
click at [425, 91] on input "TMR - Unit 905 | Poo Pipe Leak - QU2577 - APPROVED - SENT TO OBRIENS & MARK [DA…" at bounding box center [538, 89] width 988 height 25
type input "TMR - Unit 905 | Poo Pipe Leak - QU2577 - APPROVED - SENT TO OBRIENS & MARK [DA…"
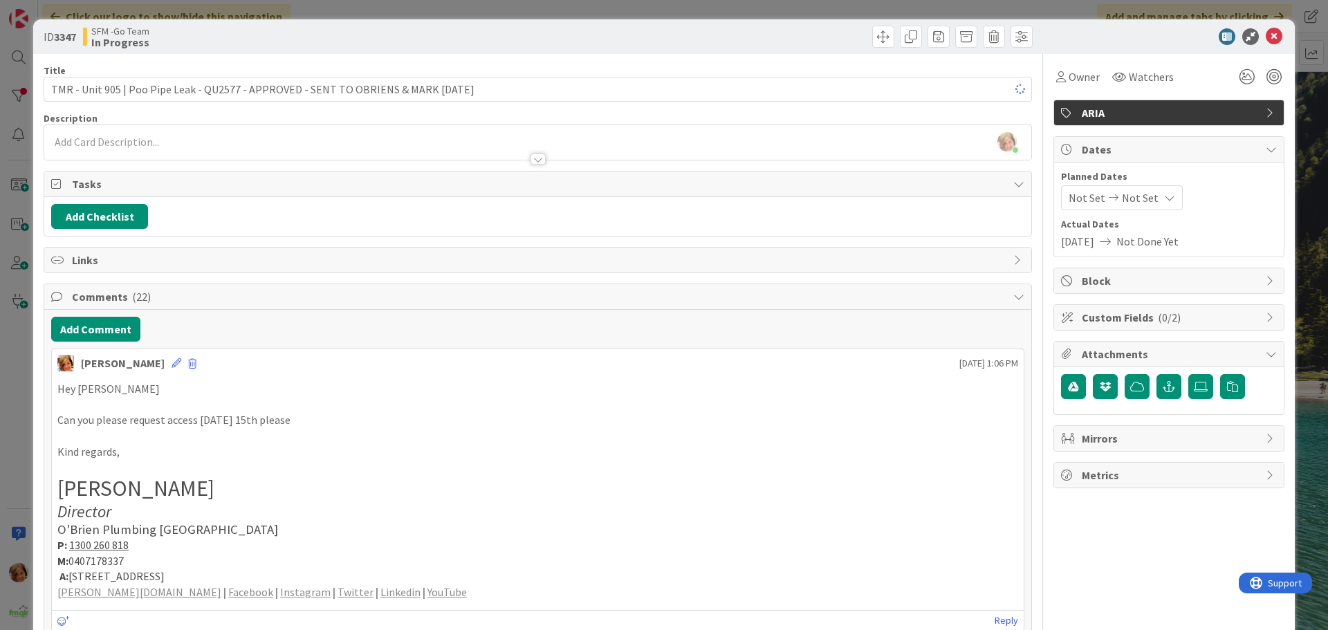
click at [591, 44] on div at bounding box center [787, 37] width 491 height 22
click at [1266, 37] on icon at bounding box center [1274, 36] width 17 height 17
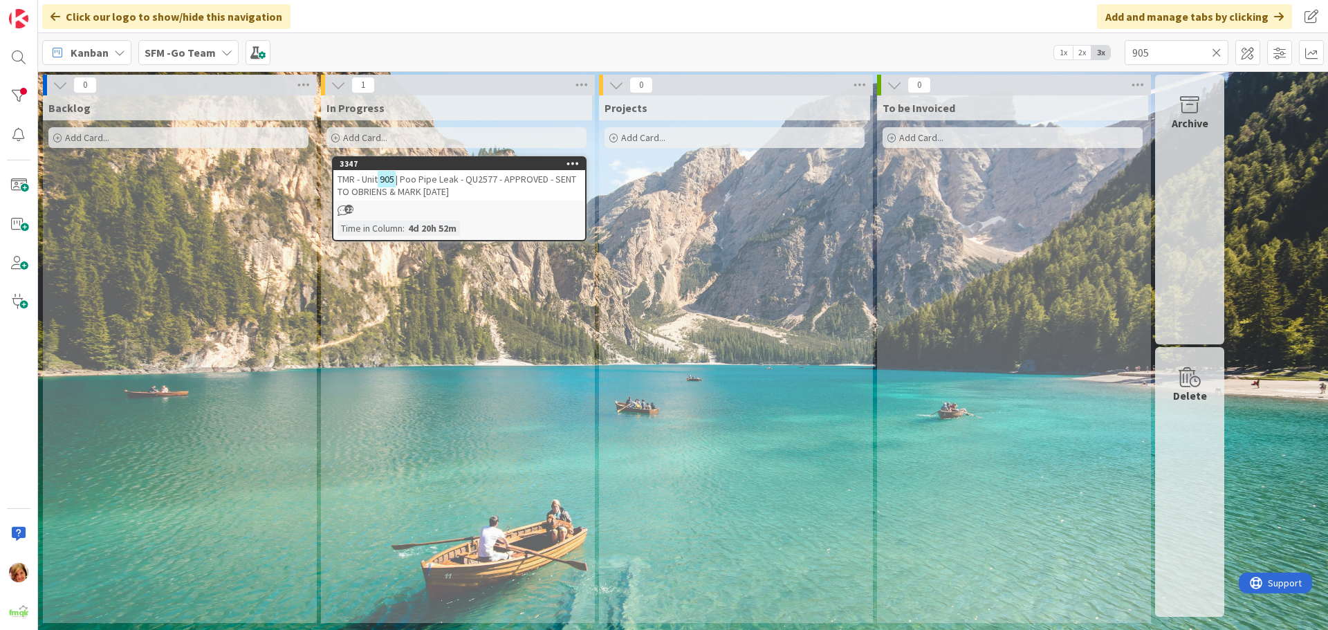
click at [477, 183] on span "| Poo Pipe Leak - QU2577 - APPROVED - SENT TO OBRIENS & MARK [DATE]" at bounding box center [457, 185] width 239 height 25
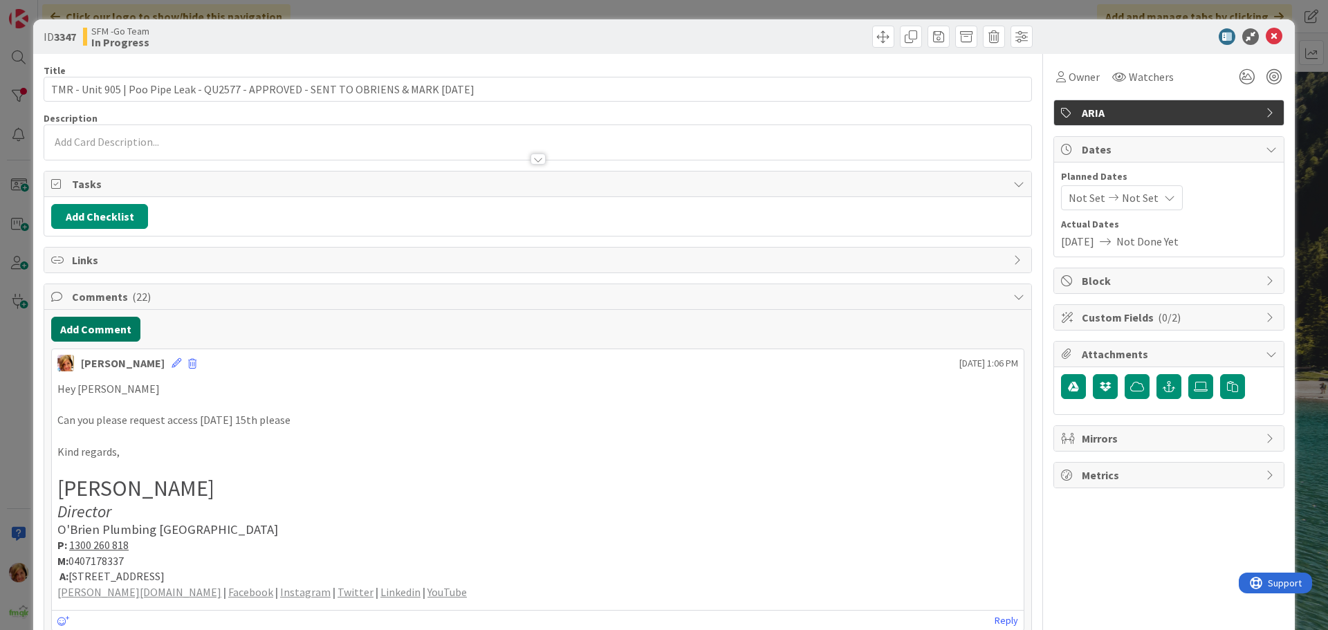
click at [99, 323] on button "Add Comment" at bounding box center [95, 329] width 89 height 25
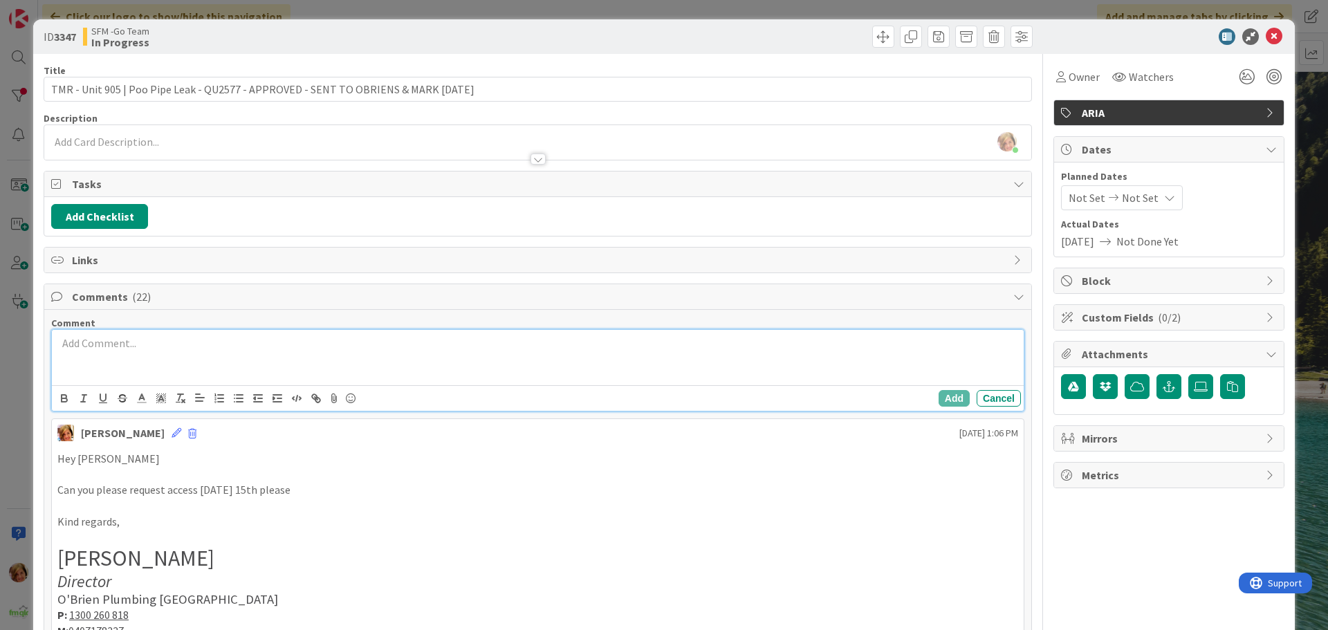
click at [151, 362] on div at bounding box center [538, 357] width 972 height 55
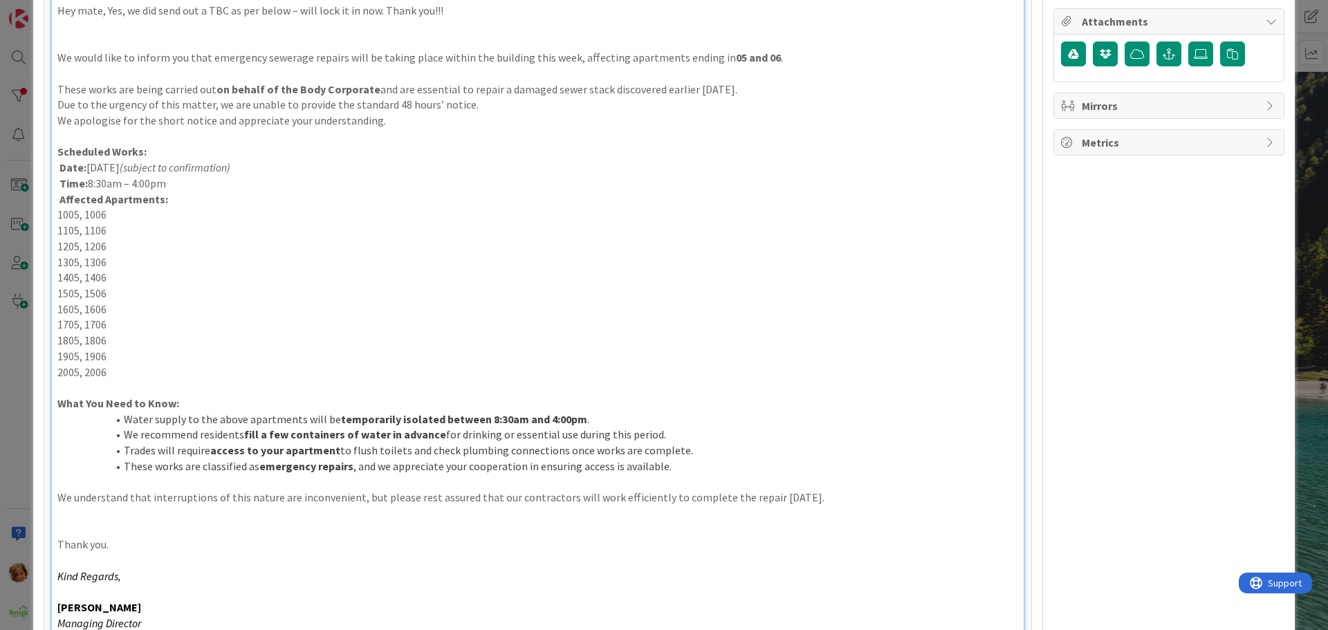
scroll to position [540, 0]
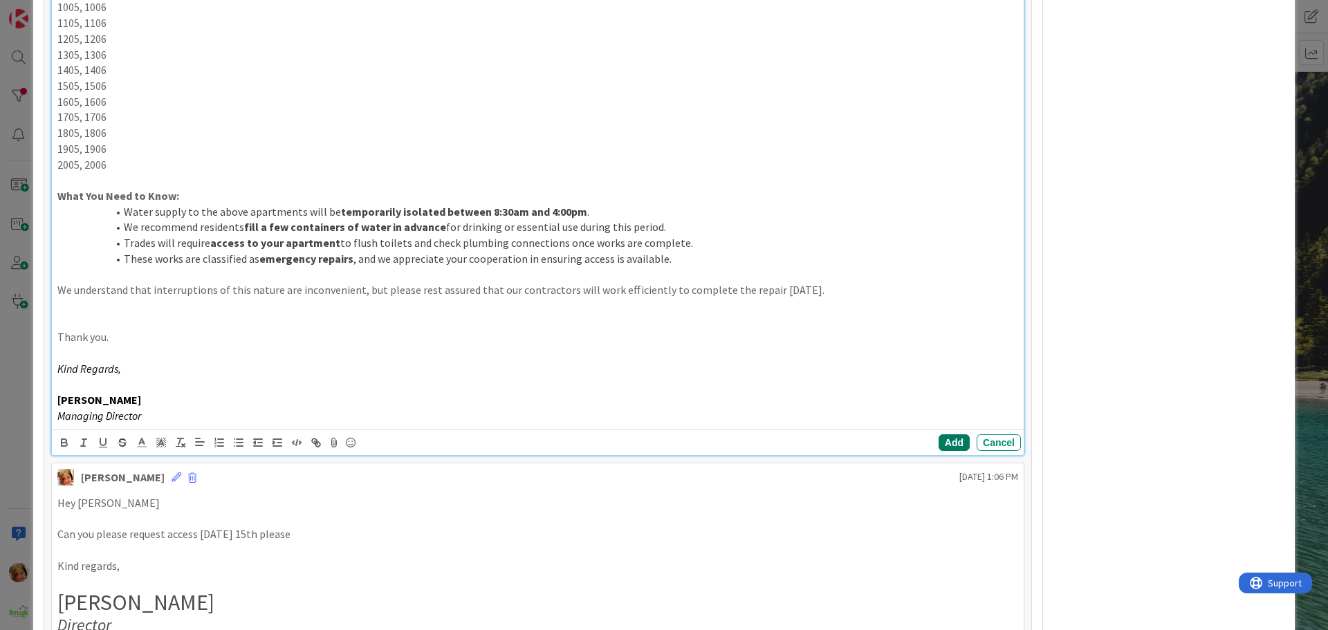
click at [943, 439] on button "Add" at bounding box center [954, 442] width 31 height 17
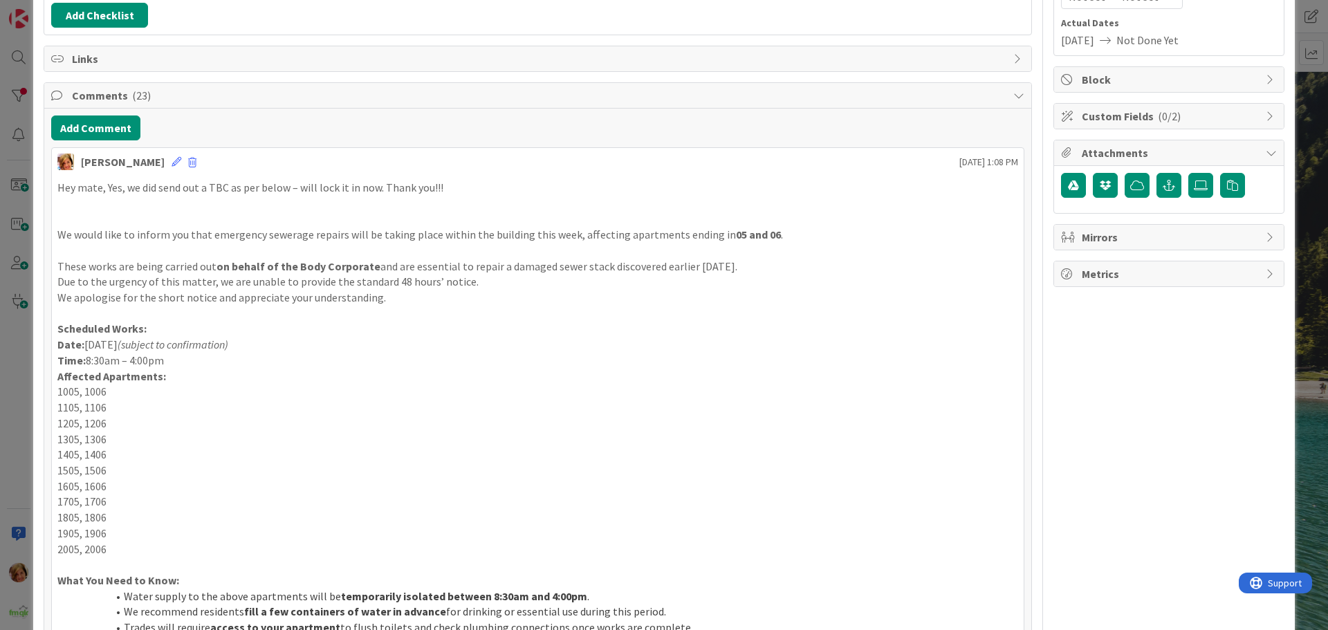
scroll to position [0, 0]
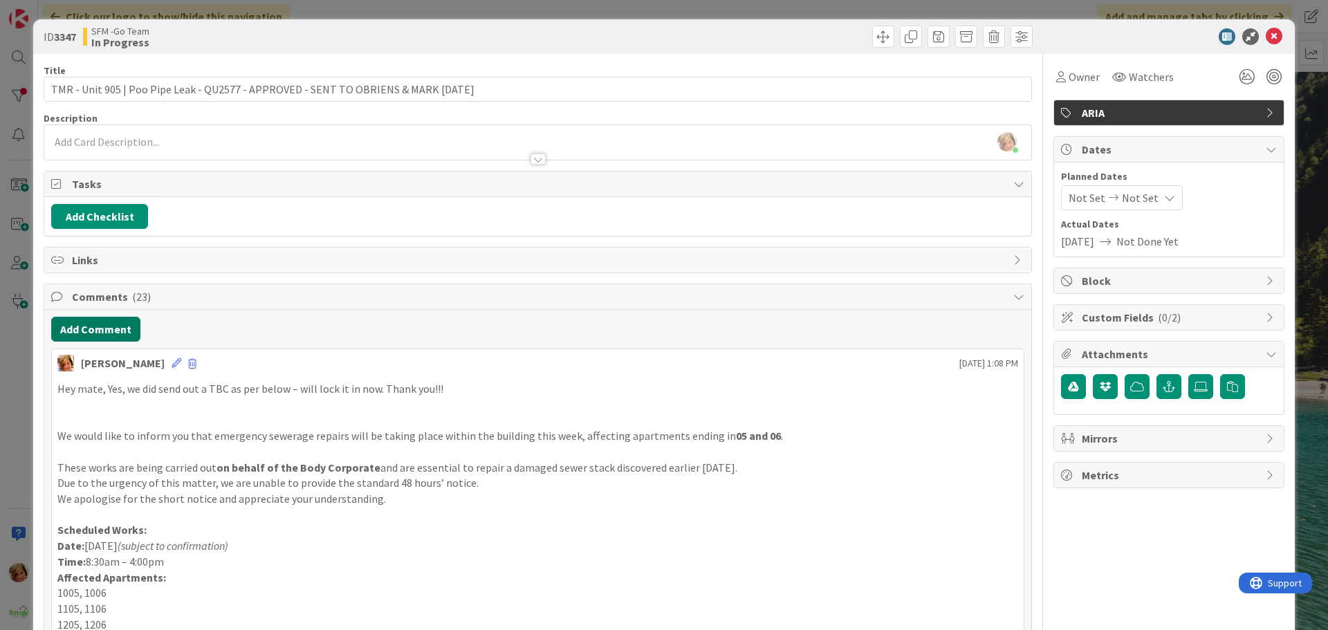
click at [95, 327] on button "Add Comment" at bounding box center [95, 329] width 89 height 25
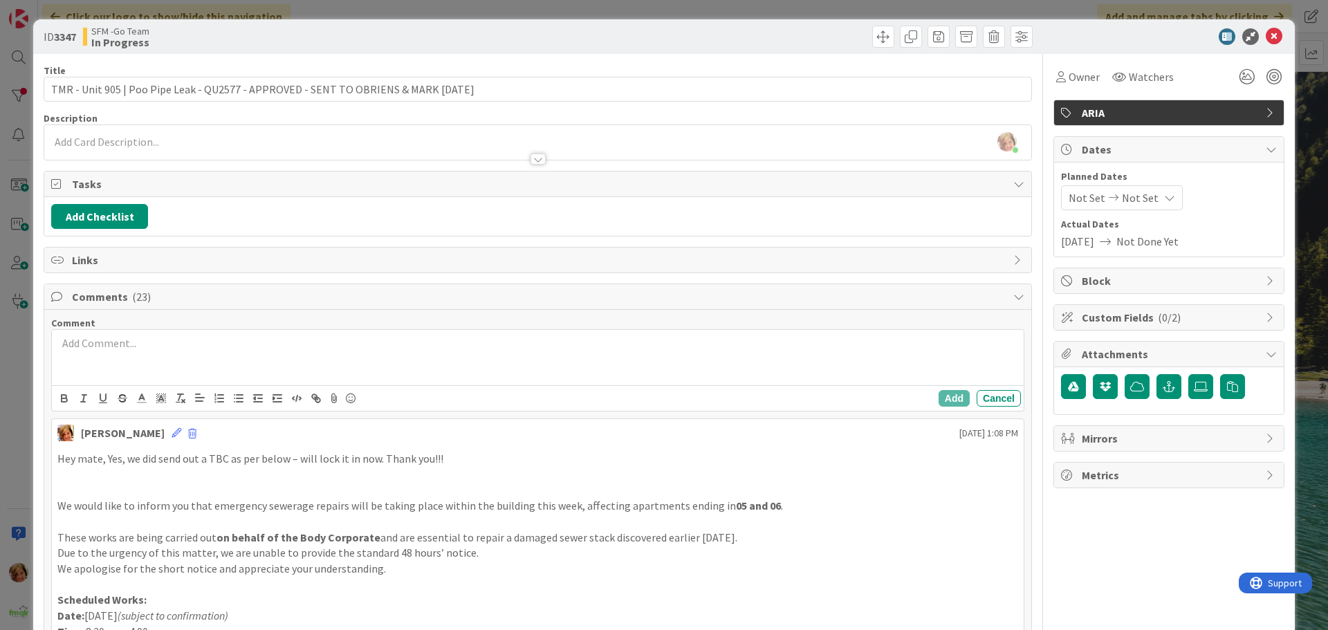
click at [142, 350] on p at bounding box center [537, 343] width 961 height 16
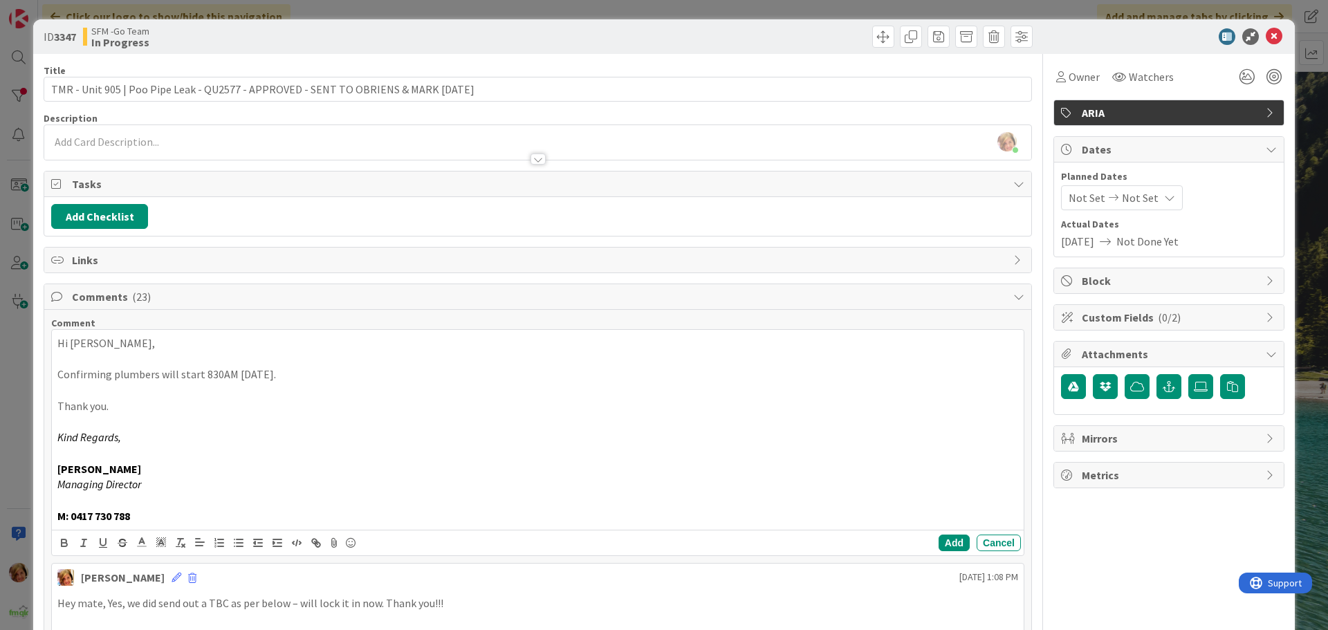
scroll to position [208, 0]
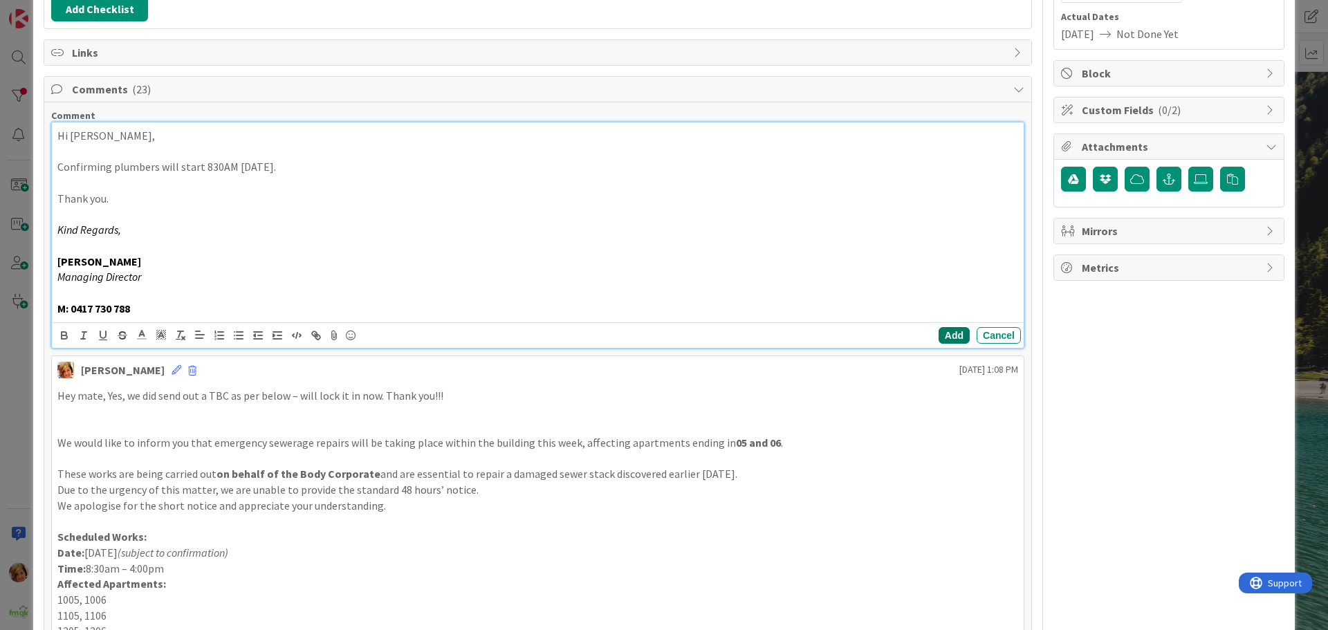
click at [946, 335] on button "Add" at bounding box center [954, 335] width 31 height 17
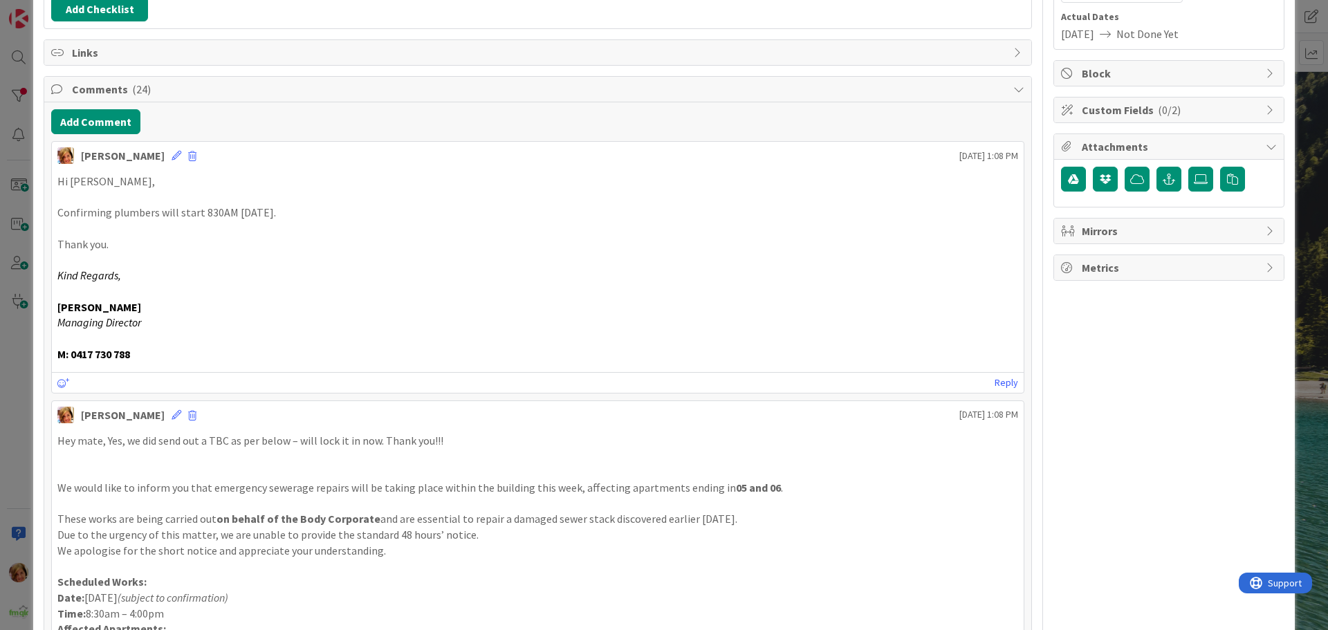
scroll to position [0, 0]
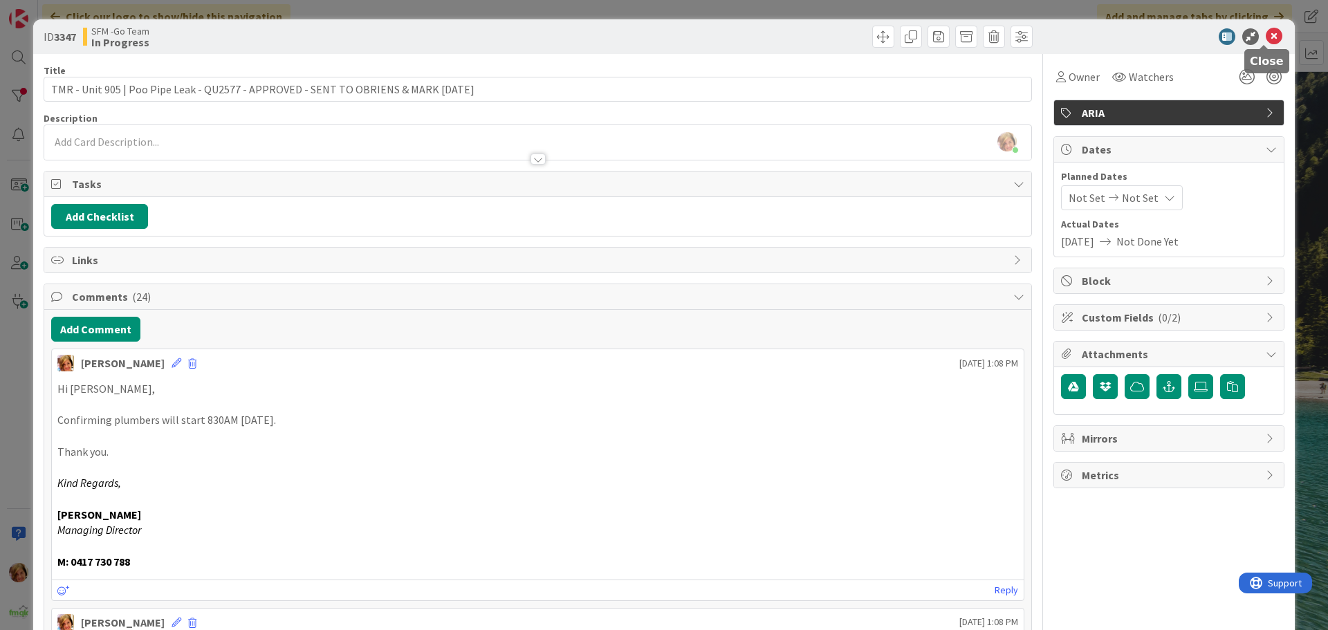
click at [1266, 39] on icon at bounding box center [1274, 36] width 17 height 17
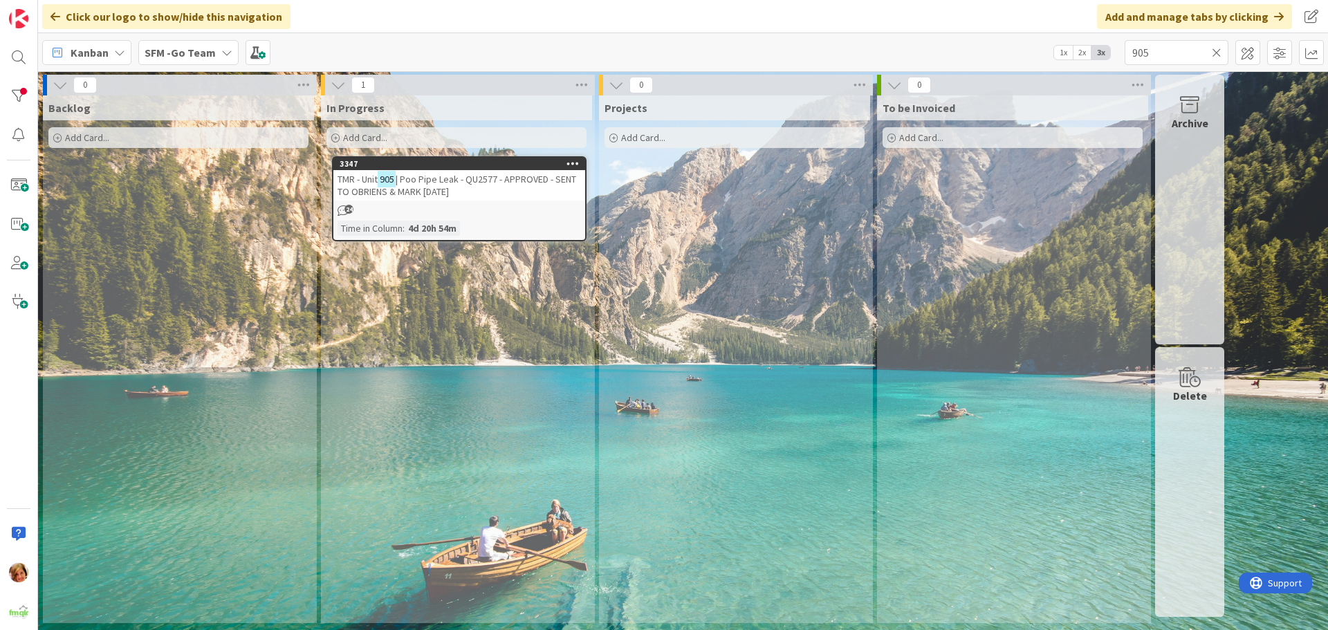
click at [1218, 50] on icon at bounding box center [1217, 52] width 10 height 12
click at [1218, 50] on input "text" at bounding box center [1177, 52] width 104 height 25
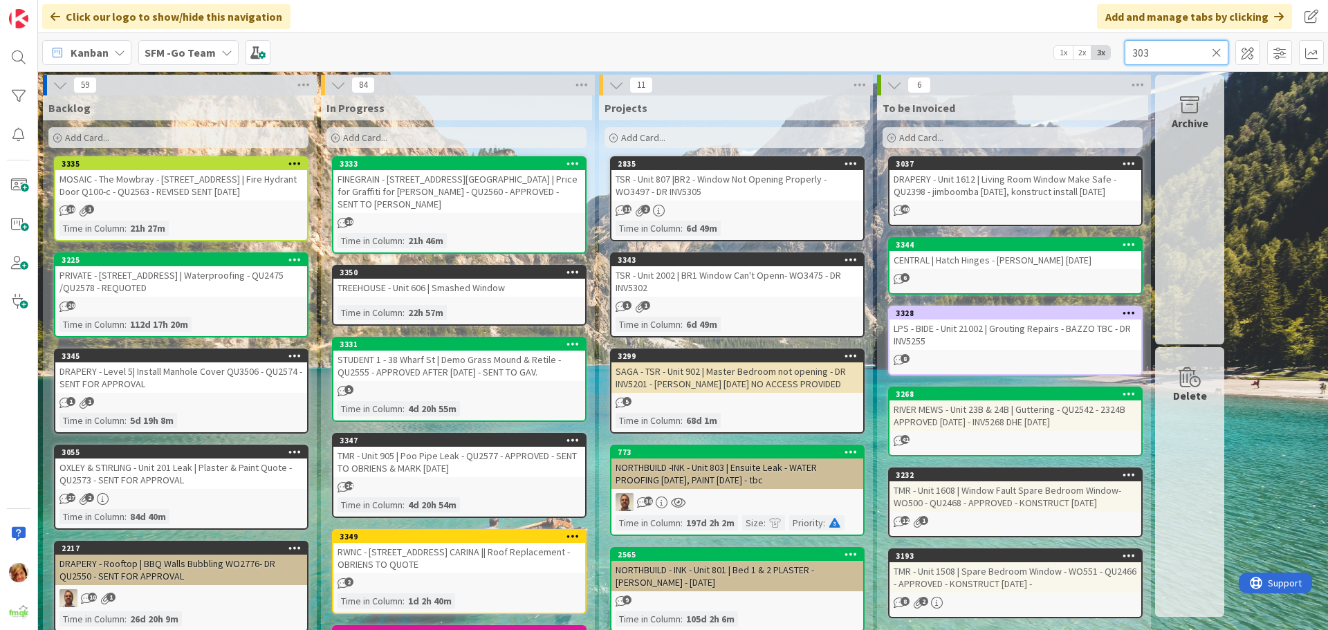
type input "303"
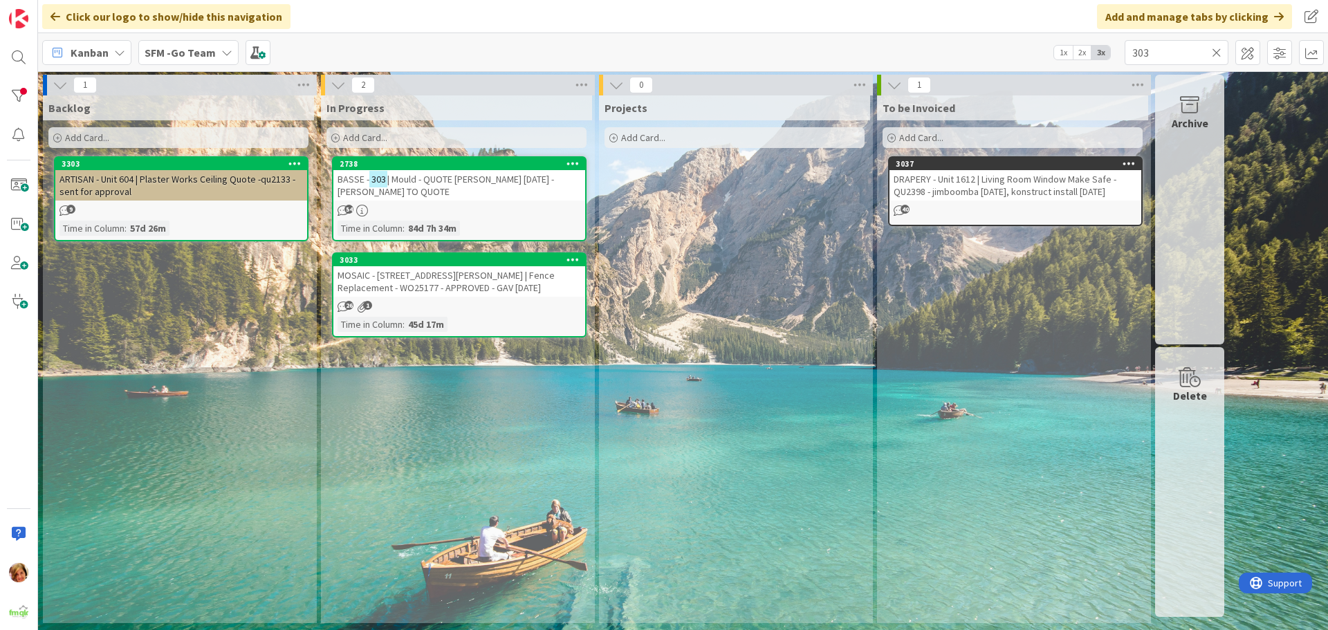
click at [465, 178] on span "| Mould - QUOTE [PERSON_NAME] [DATE] - [PERSON_NAME] TO QUOTE" at bounding box center [446, 185] width 217 height 25
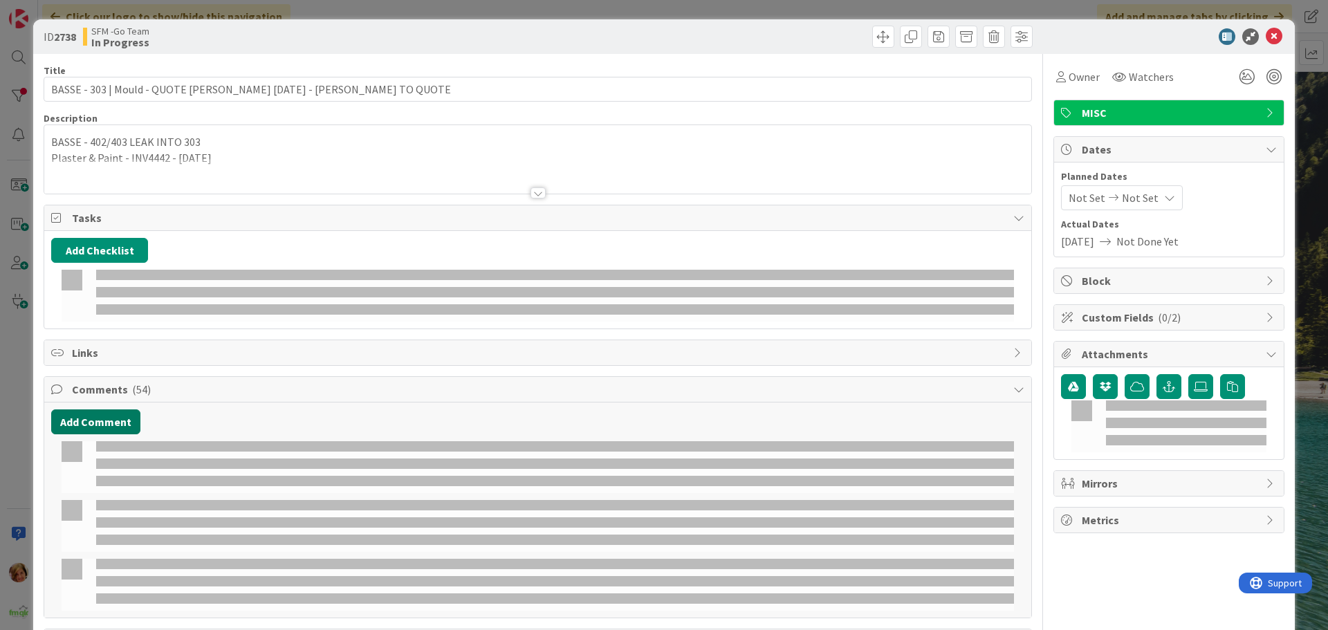
click at [107, 409] on button "Add Comment" at bounding box center [95, 421] width 89 height 25
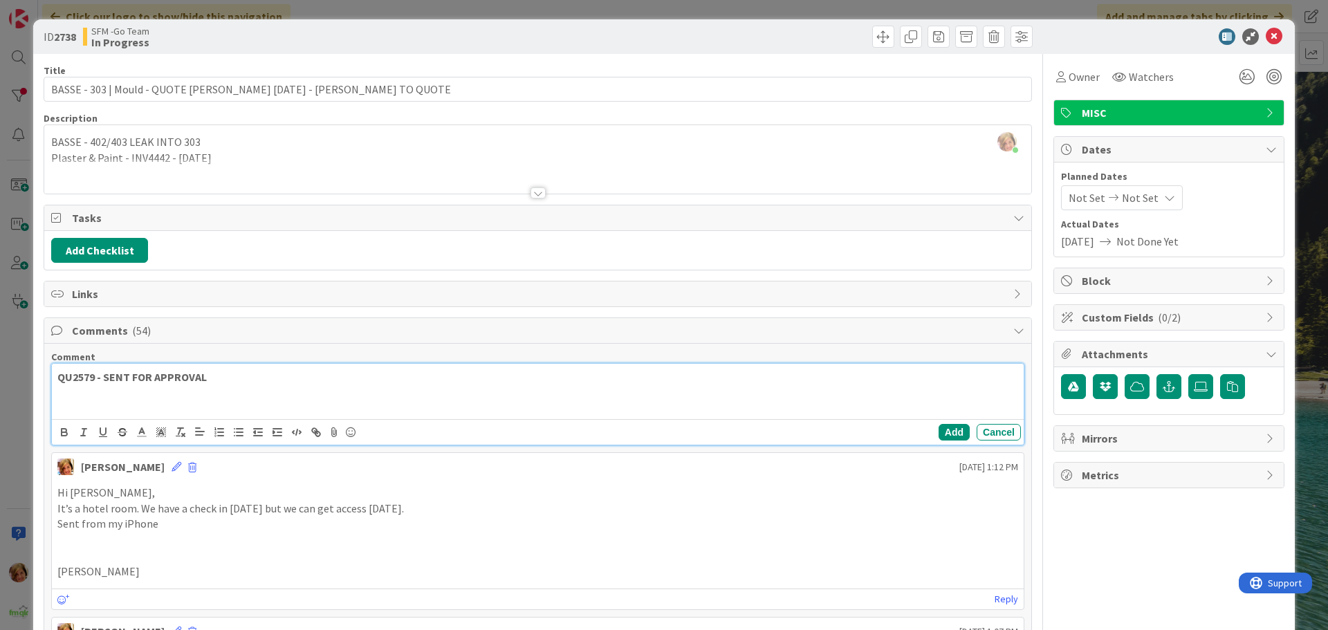
click at [261, 380] on p "QU2579 - SENT FOR APPROVAL" at bounding box center [537, 377] width 961 height 16
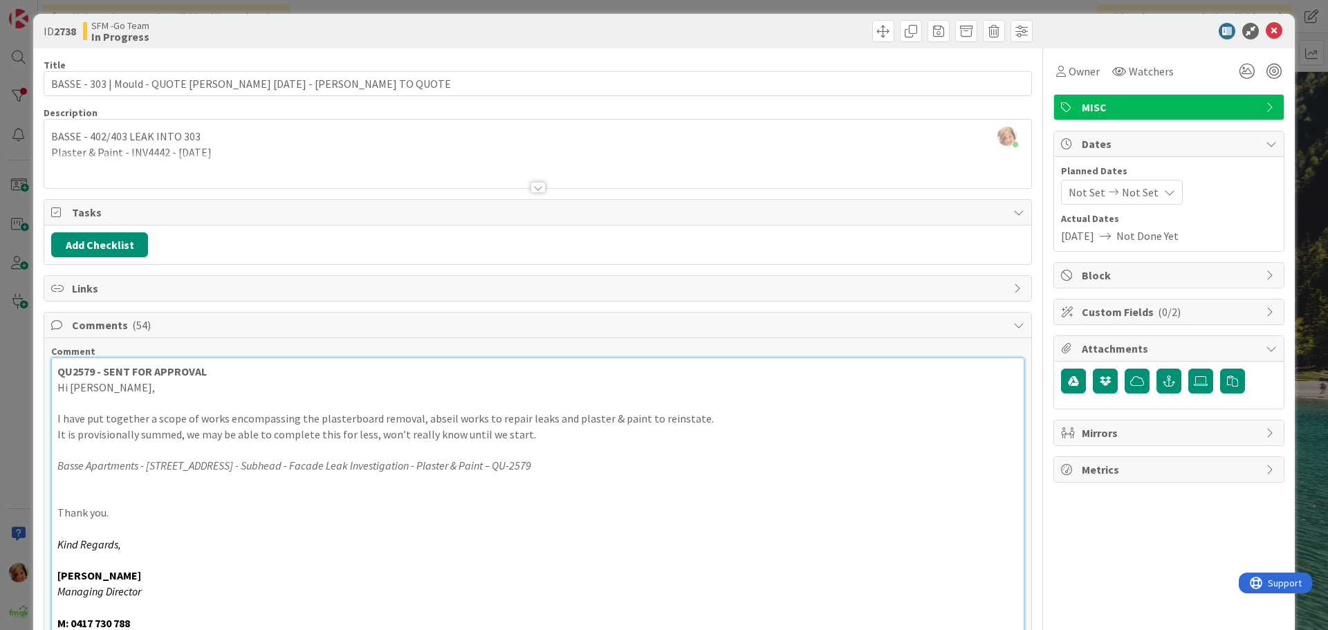
scroll to position [282, 0]
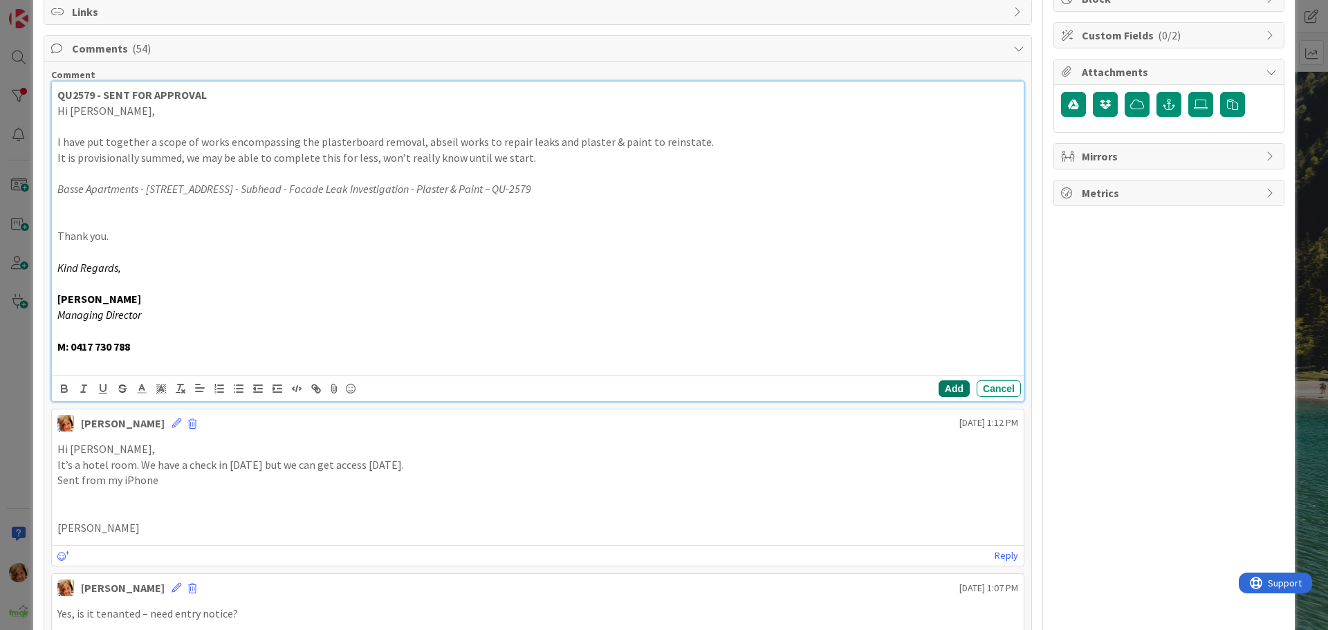
click at [940, 389] on button "Add" at bounding box center [954, 388] width 31 height 17
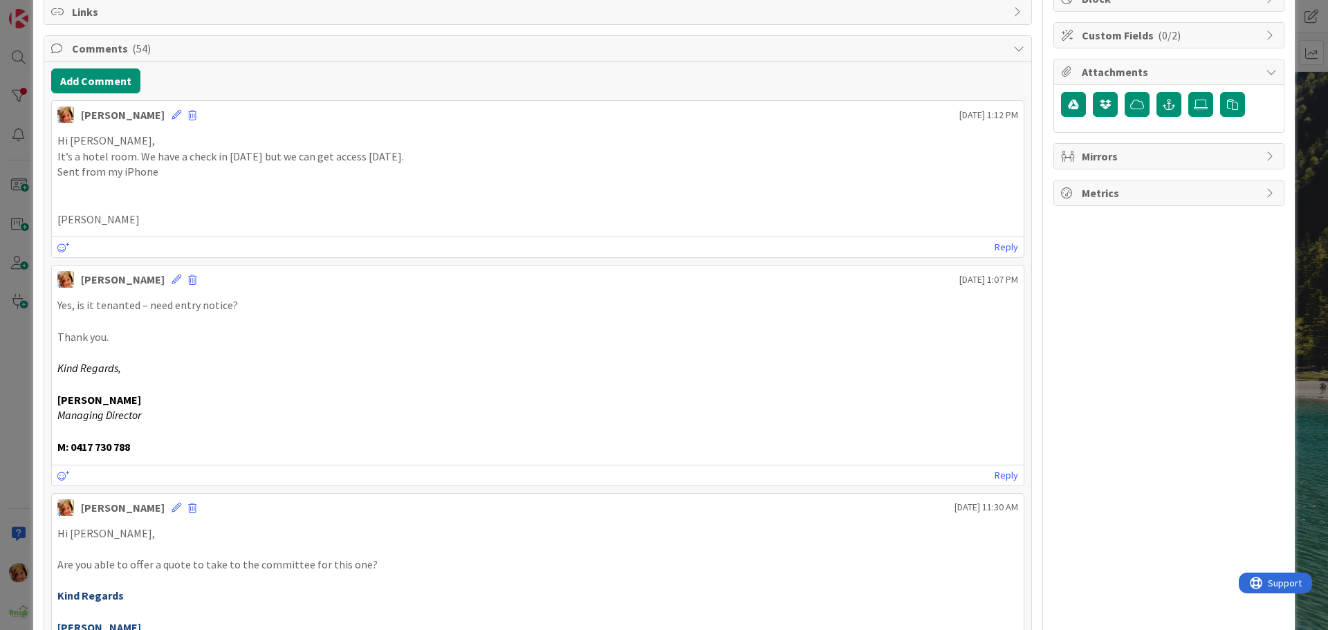
scroll to position [0, 0]
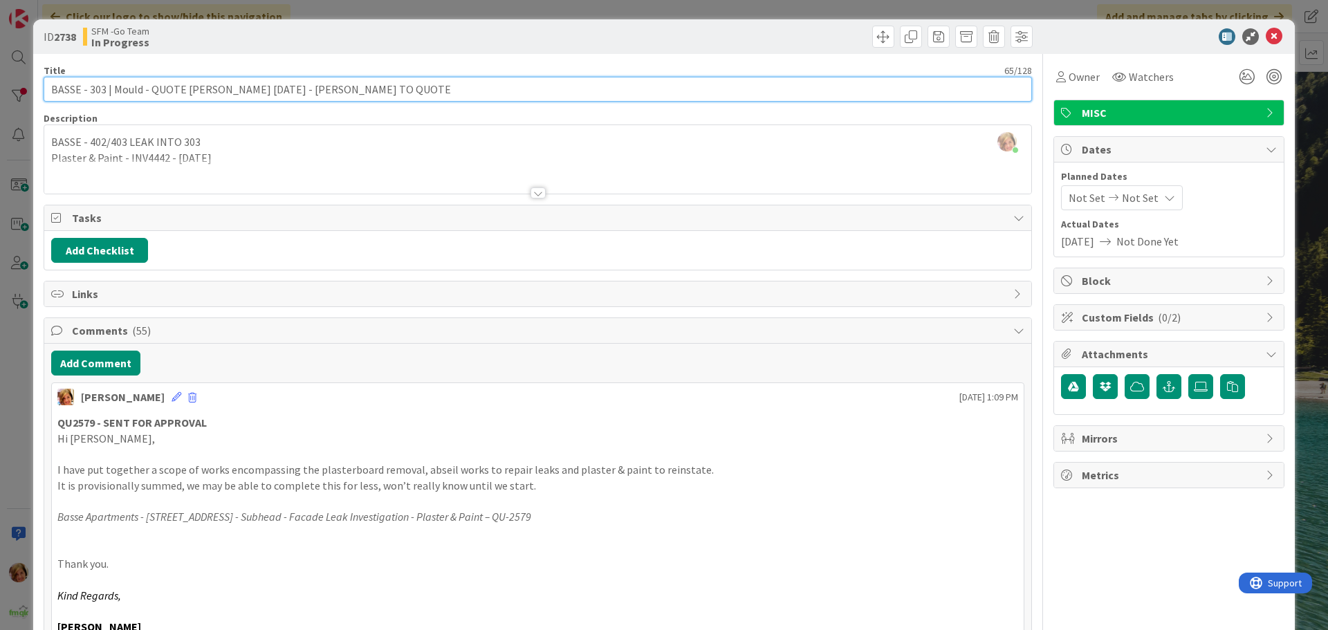
drag, startPoint x: 303, startPoint y: 89, endPoint x: 498, endPoint y: 81, distance: 195.2
click at [498, 81] on input "BASSE - 303 | Mould - QUOTE [PERSON_NAME] [DATE] - [PERSON_NAME] TO QUOTE" at bounding box center [538, 89] width 988 height 25
drag, startPoint x: 385, startPoint y: 94, endPoint x: 302, endPoint y: 85, distance: 83.5
click at [302, 85] on input "BASSE - 303 | Mould - QUOTE [PERSON_NAME] [DATE] - [PERSON_NAME] TO QUOTE" at bounding box center [538, 89] width 988 height 25
type input "BASSE - 303 | Mould - QUOTE [PERSON_NAME] [DATE] - QU2579 - SENT FOR APPROVAL"
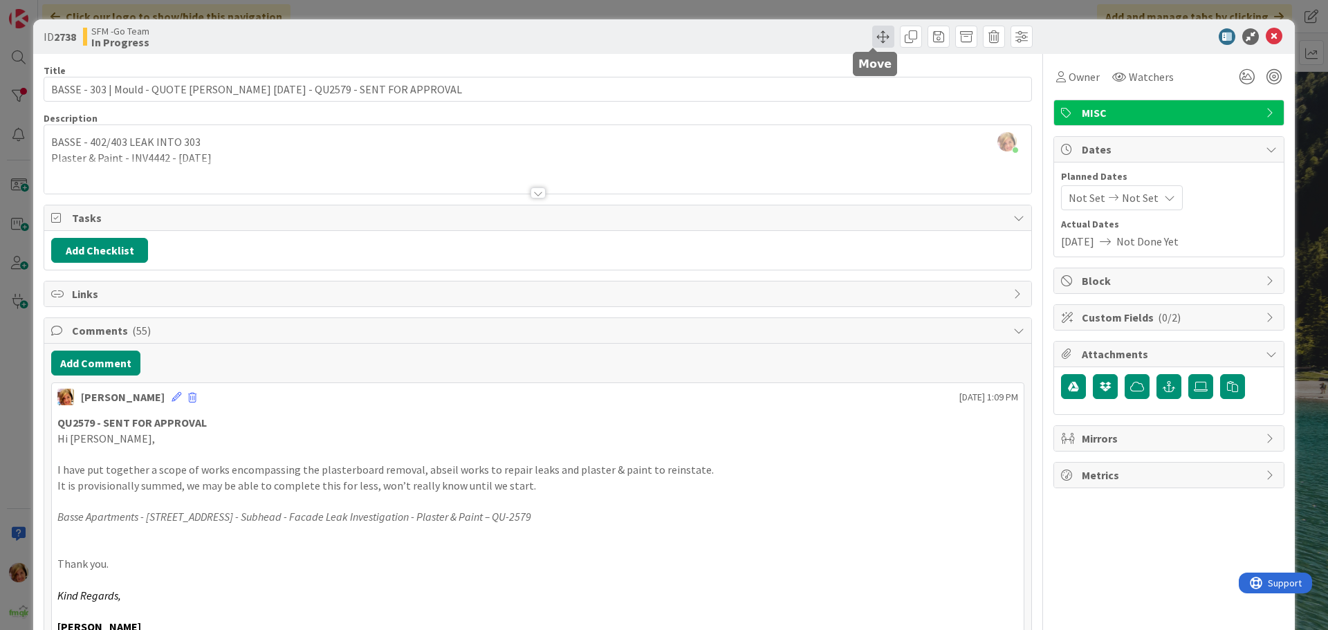
click at [872, 32] on span at bounding box center [883, 37] width 22 height 22
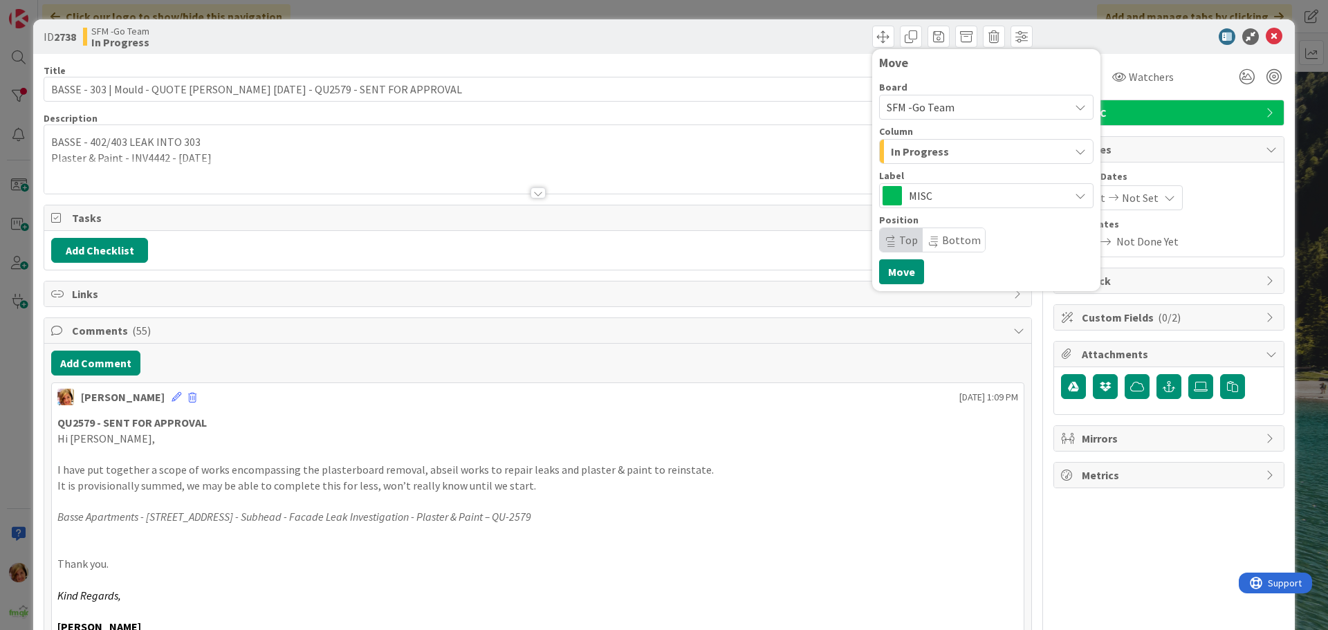
click at [934, 149] on span "In Progress" at bounding box center [920, 151] width 58 height 18
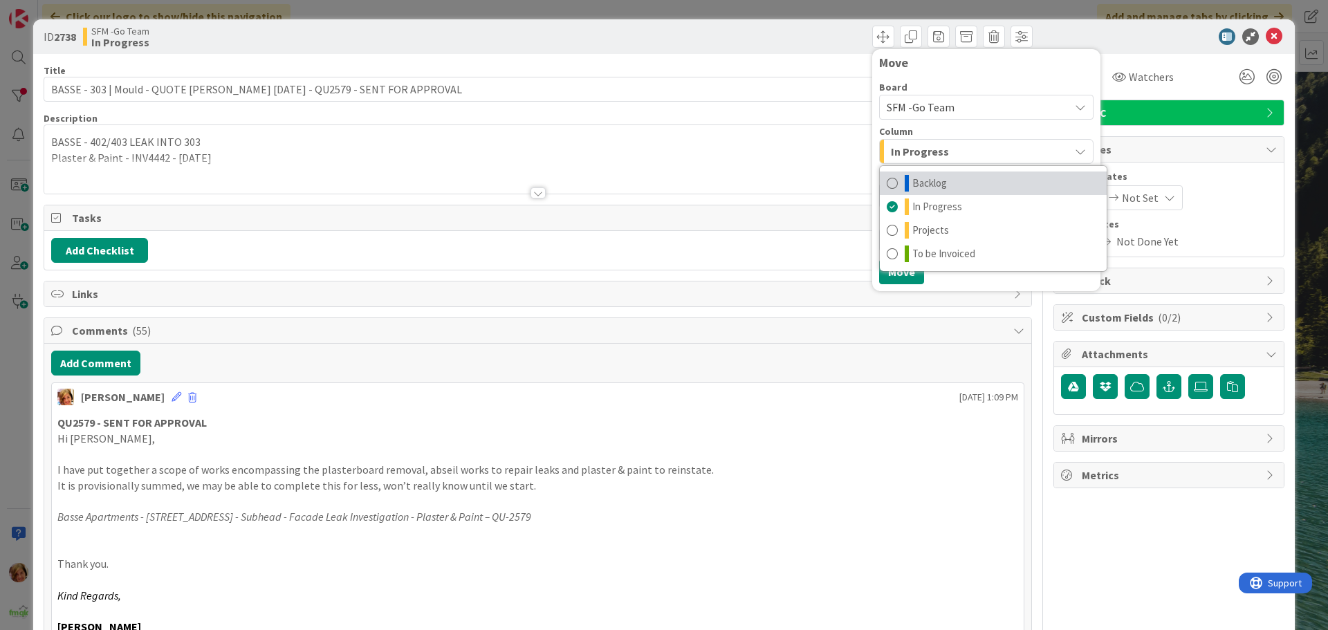
click at [919, 186] on span "Backlog" at bounding box center [929, 183] width 35 height 17
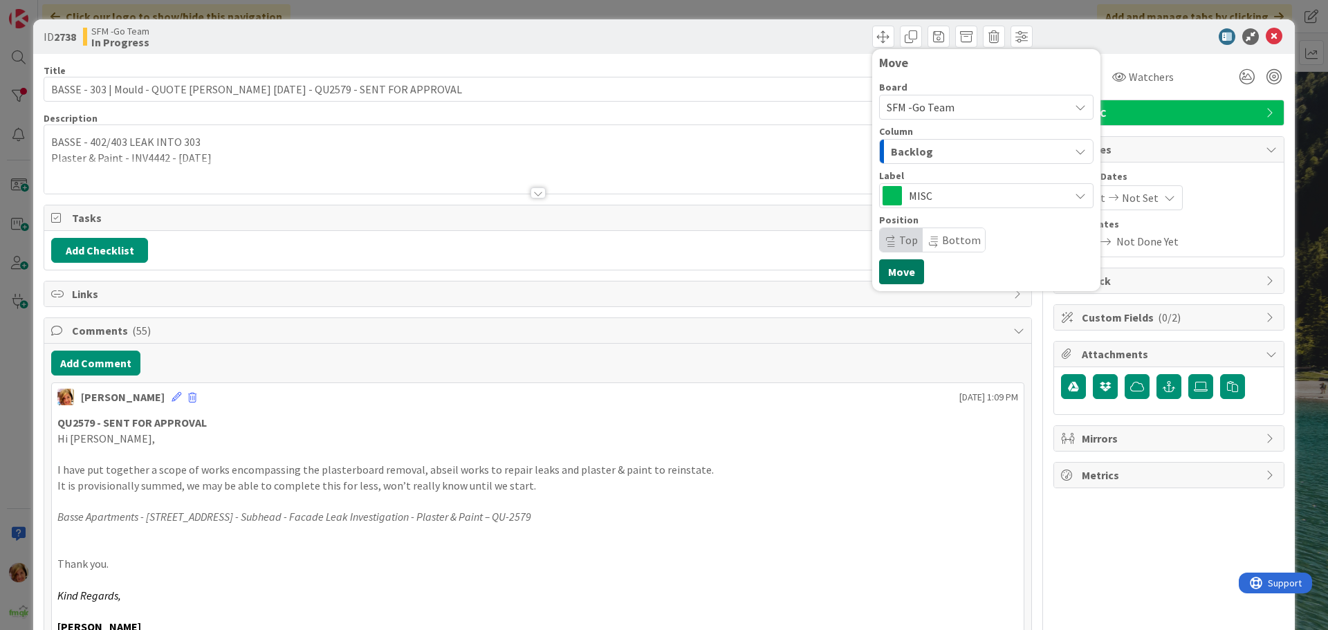
click at [890, 285] on div "Move Board SFM -Go Team Column Backlog Backlog In Progress Projects To be Invoi…" at bounding box center [986, 170] width 228 height 242
click at [881, 270] on button "Move" at bounding box center [901, 271] width 45 height 25
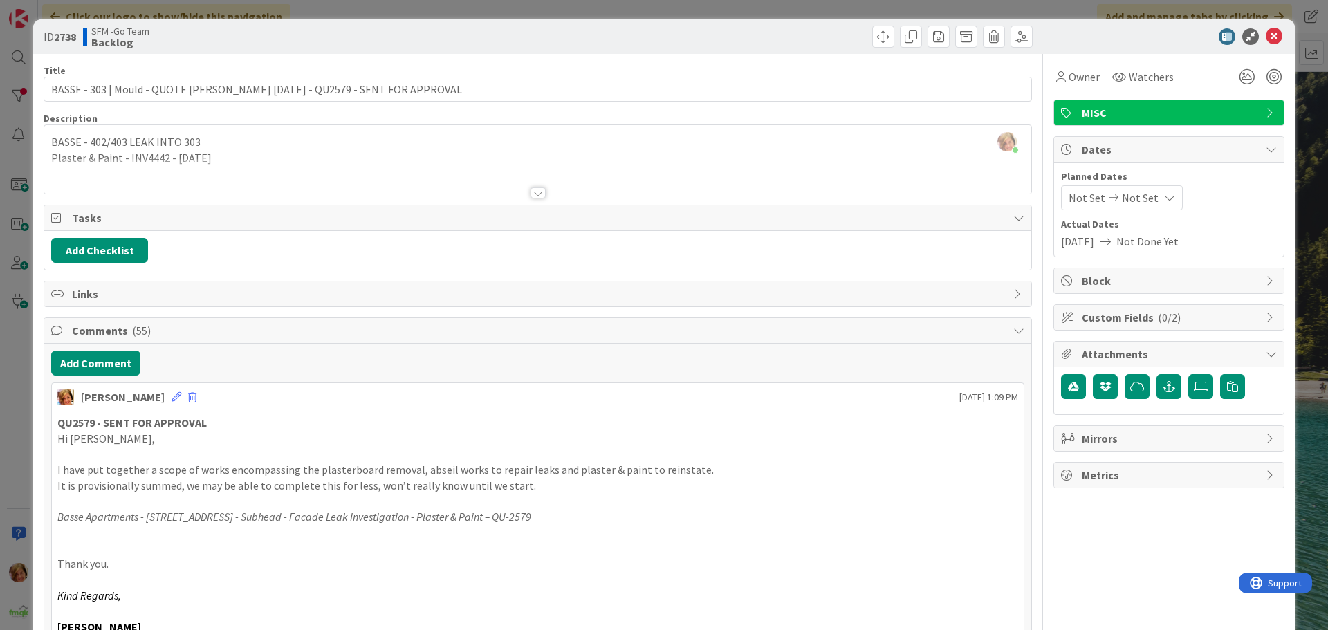
drag, startPoint x: 800, startPoint y: 28, endPoint x: 838, endPoint y: 39, distance: 38.8
click at [800, 28] on div "Move Move" at bounding box center [787, 37] width 491 height 22
click at [1266, 37] on icon at bounding box center [1274, 36] width 17 height 17
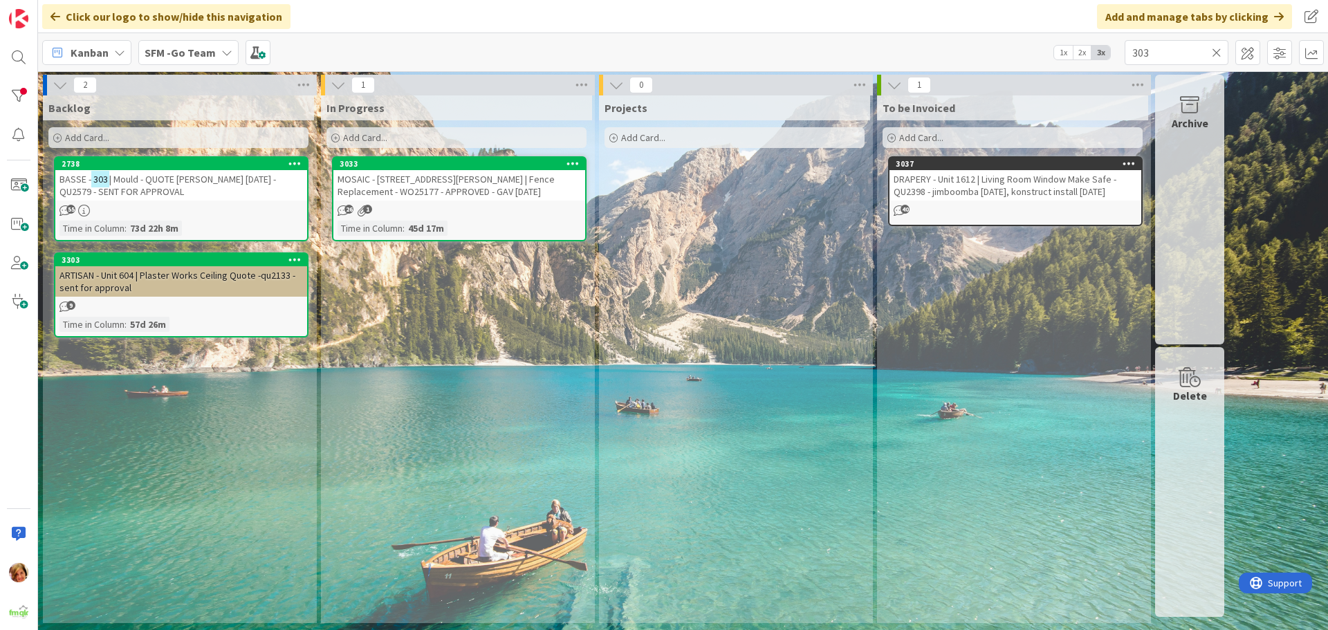
click at [1217, 52] on icon at bounding box center [1217, 52] width 10 height 12
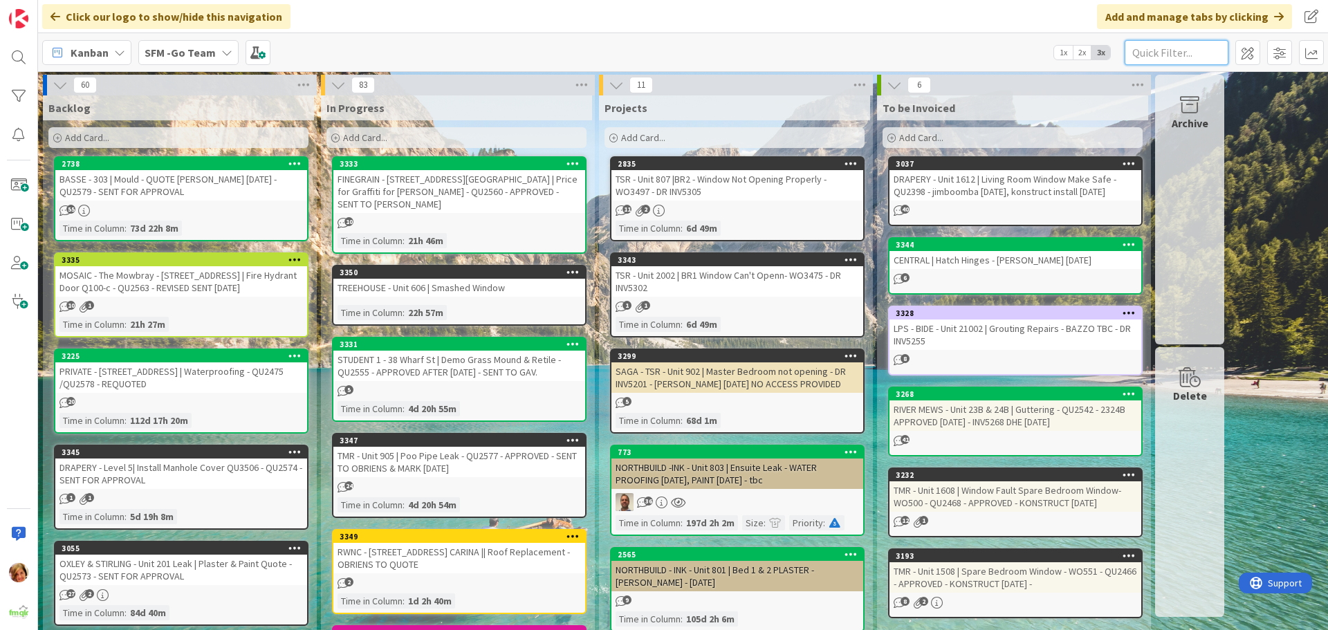
click at [1194, 50] on input "text" at bounding box center [1177, 52] width 104 height 25
type input "206"
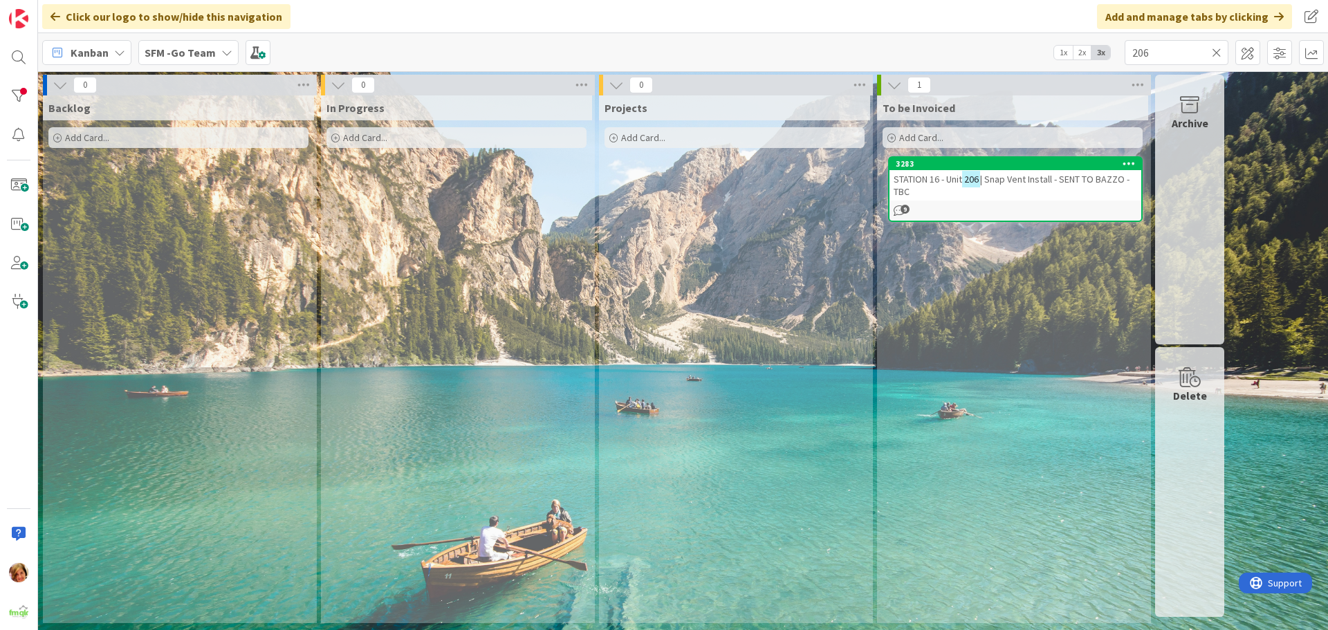
click at [1215, 52] on icon at bounding box center [1217, 52] width 10 height 12
click at [1215, 52] on input "text" at bounding box center [1177, 52] width 104 height 25
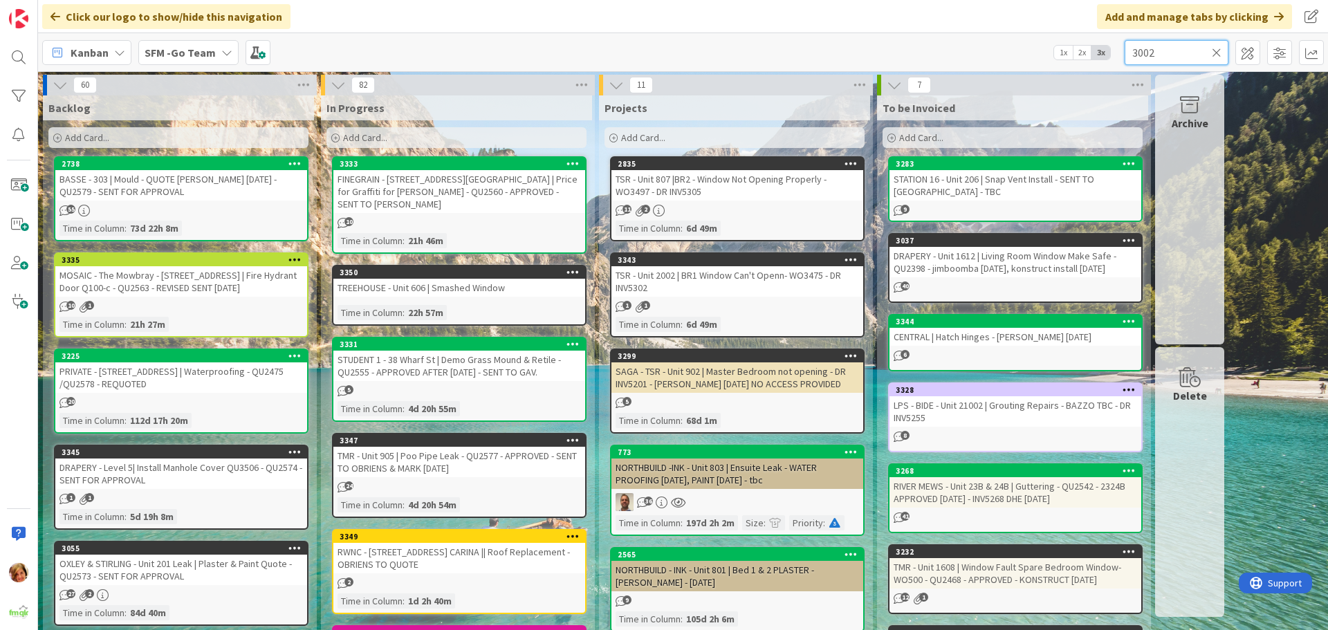
type input "3002"
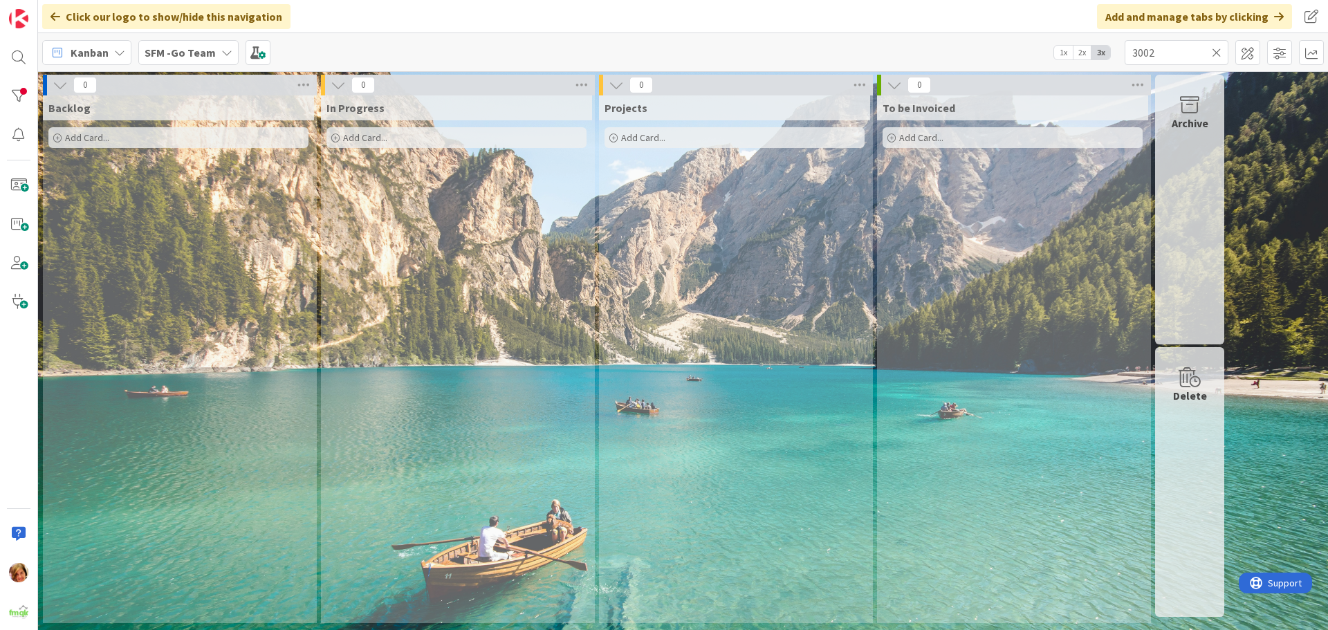
click at [1215, 50] on icon at bounding box center [1217, 52] width 10 height 12
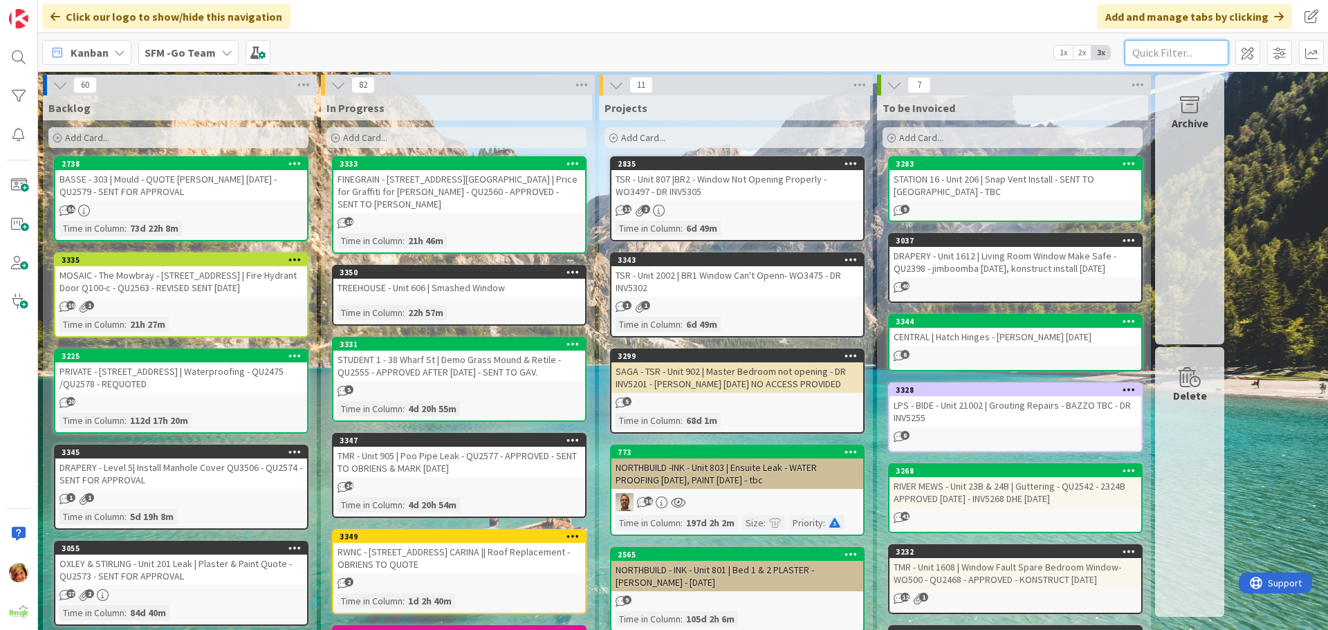
click at [1175, 59] on input "text" at bounding box center [1177, 52] width 104 height 25
type input "439"
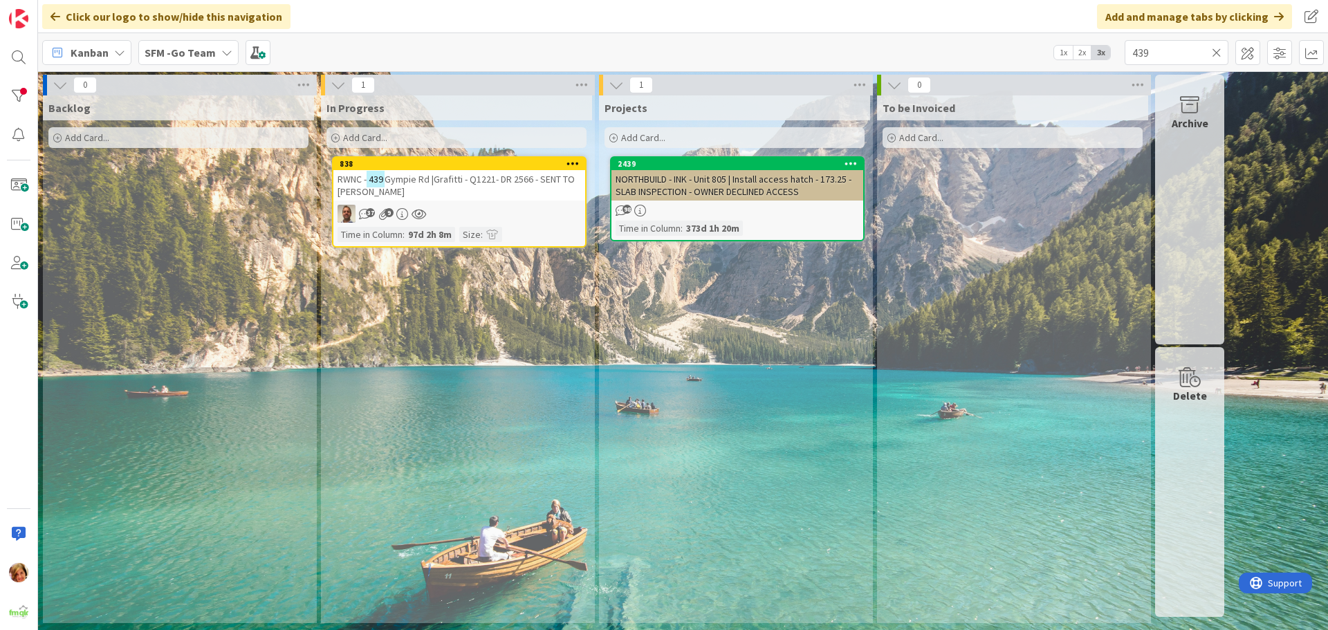
click at [443, 178] on span "Gympie Rd |Grafitti - Q1221- DR 2566 - SENT TO [PERSON_NAME]" at bounding box center [456, 185] width 237 height 25
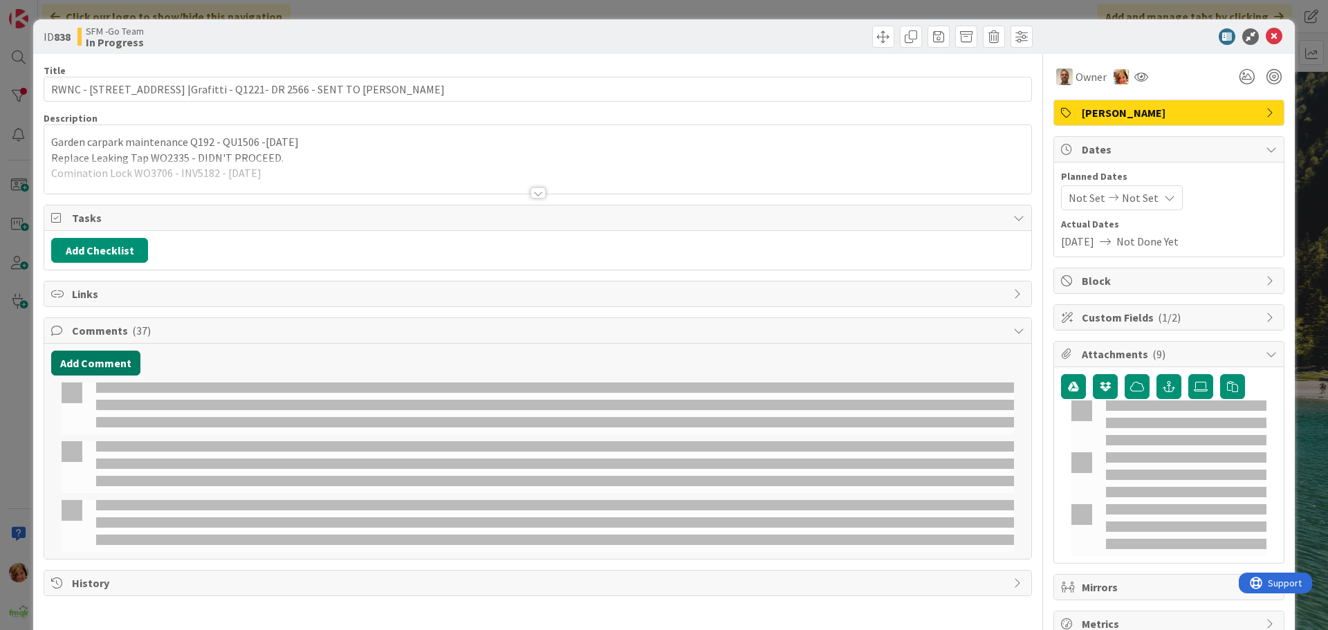
click at [77, 362] on button "Add Comment" at bounding box center [95, 363] width 89 height 25
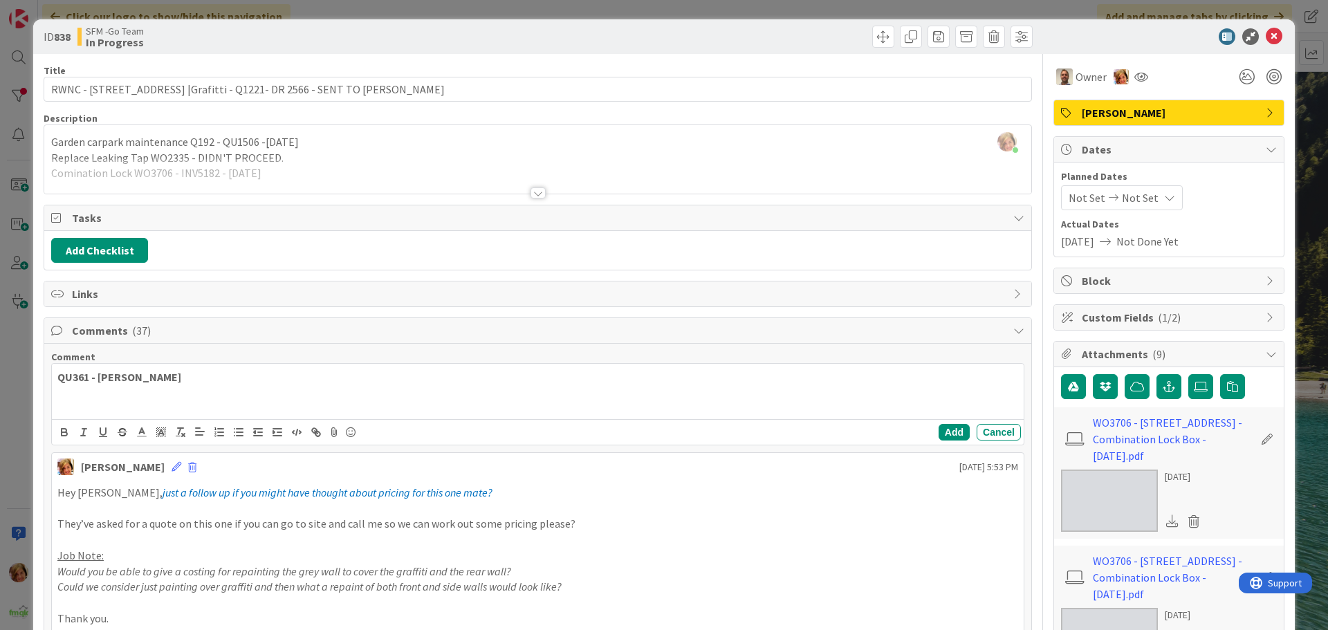
drag, startPoint x: 77, startPoint y: 362, endPoint x: 5, endPoint y: 408, distance: 85.6
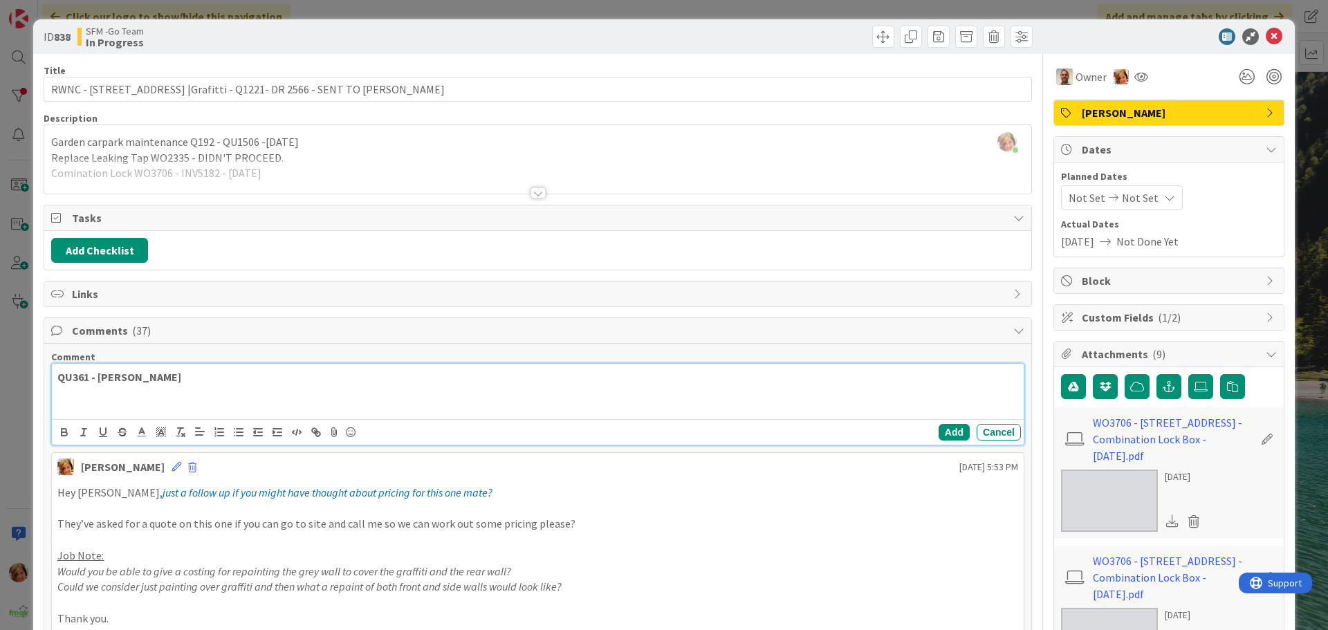
click at [228, 376] on p "QU361 - [PERSON_NAME]" at bounding box center [537, 377] width 961 height 16
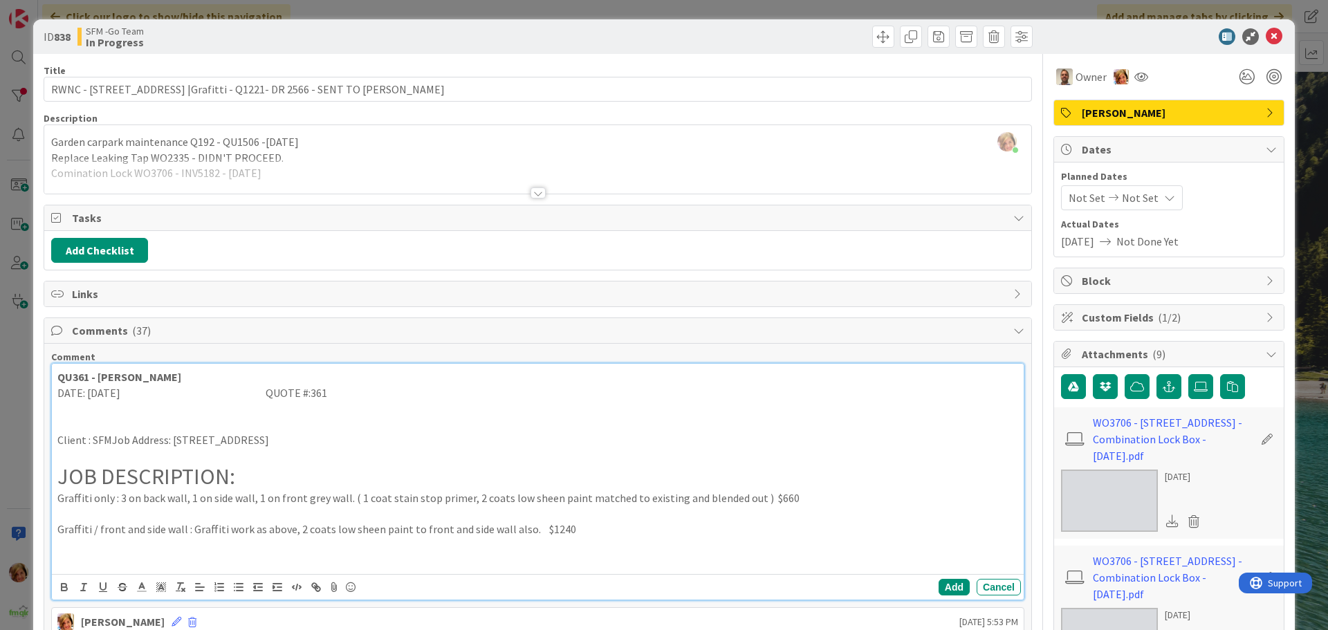
scroll to position [208, 0]
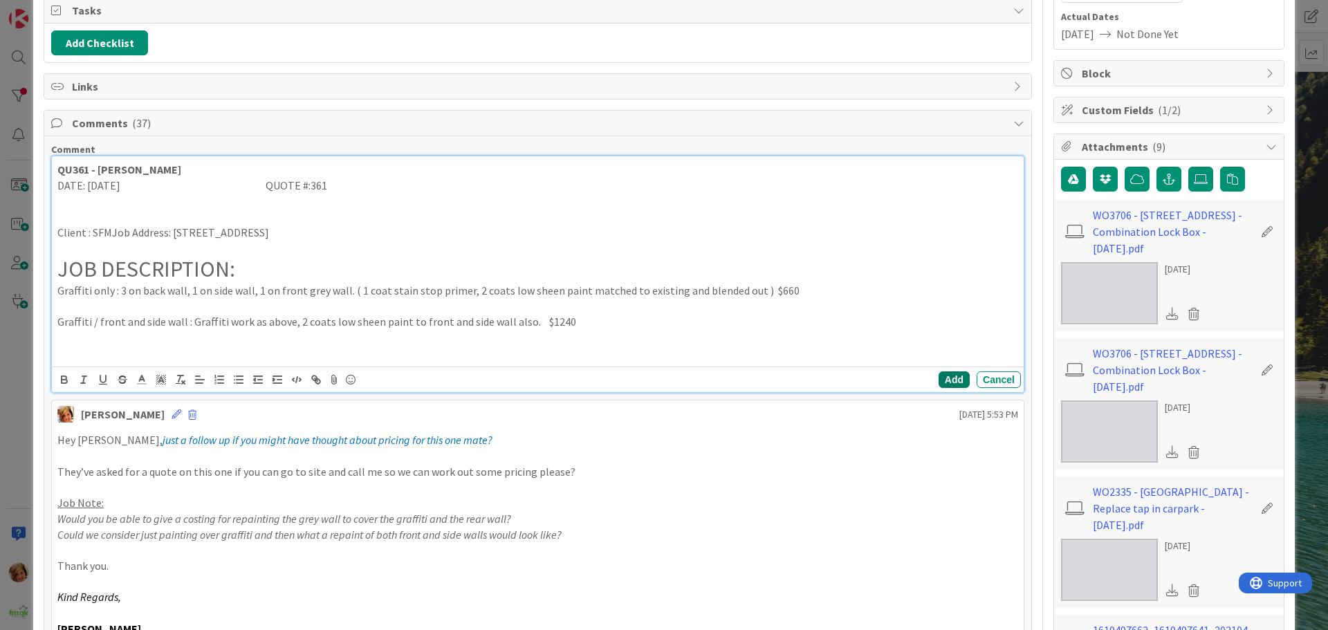
click at [945, 377] on button "Add" at bounding box center [954, 379] width 31 height 17
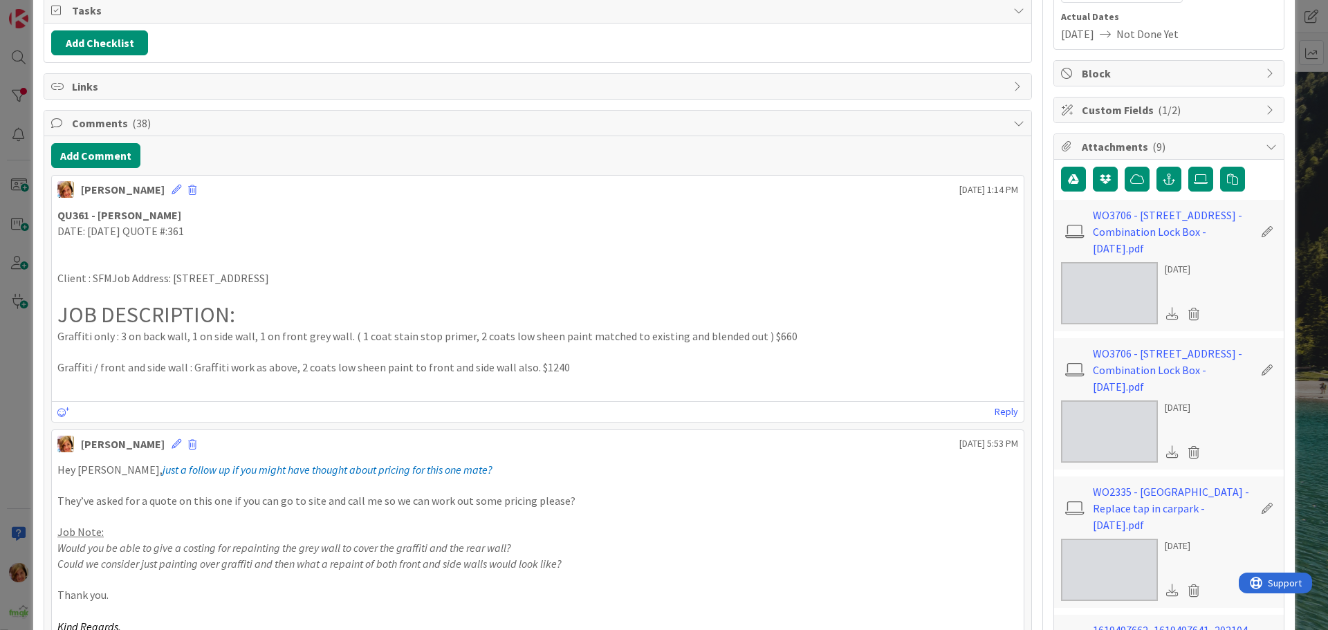
scroll to position [0, 0]
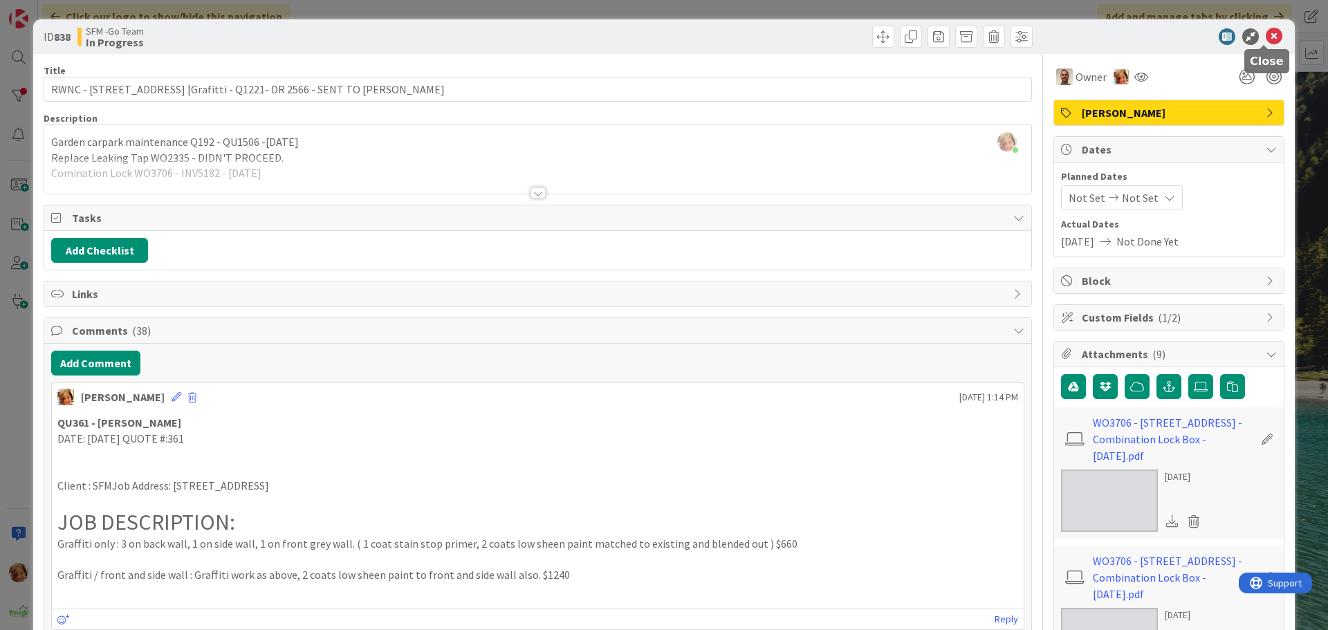
click at [1266, 35] on icon at bounding box center [1274, 36] width 17 height 17
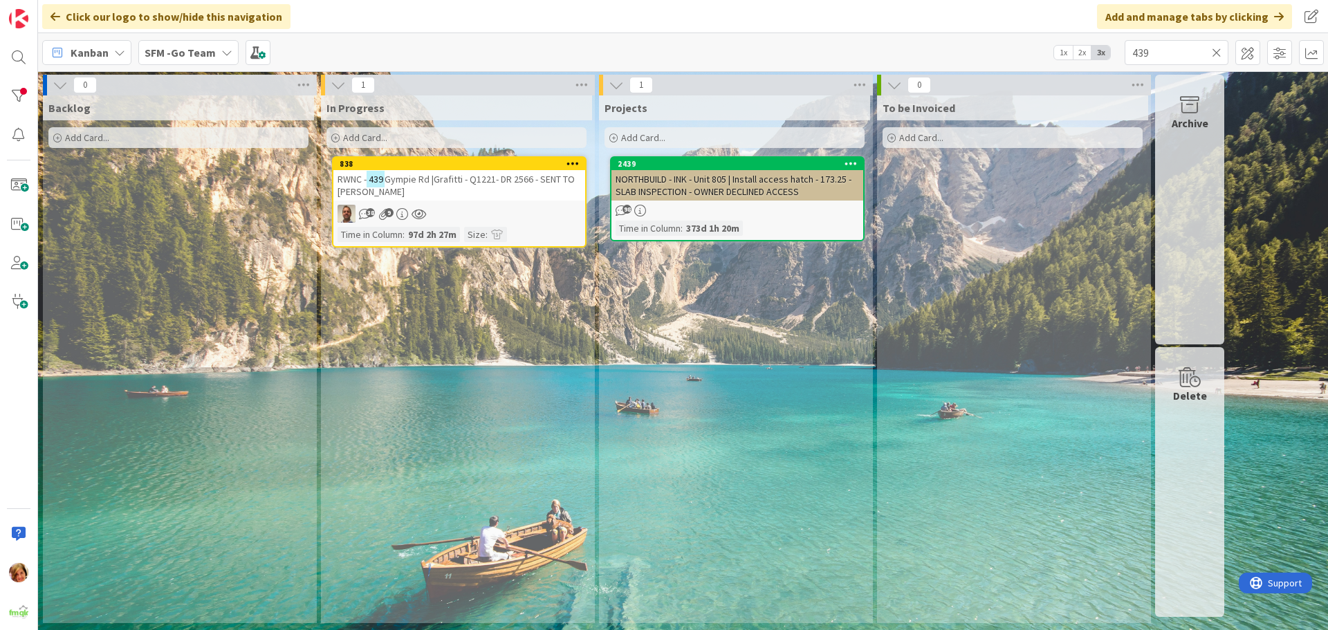
click at [1217, 52] on icon at bounding box center [1217, 52] width 10 height 12
click at [1217, 52] on input "text" at bounding box center [1177, 52] width 104 height 25
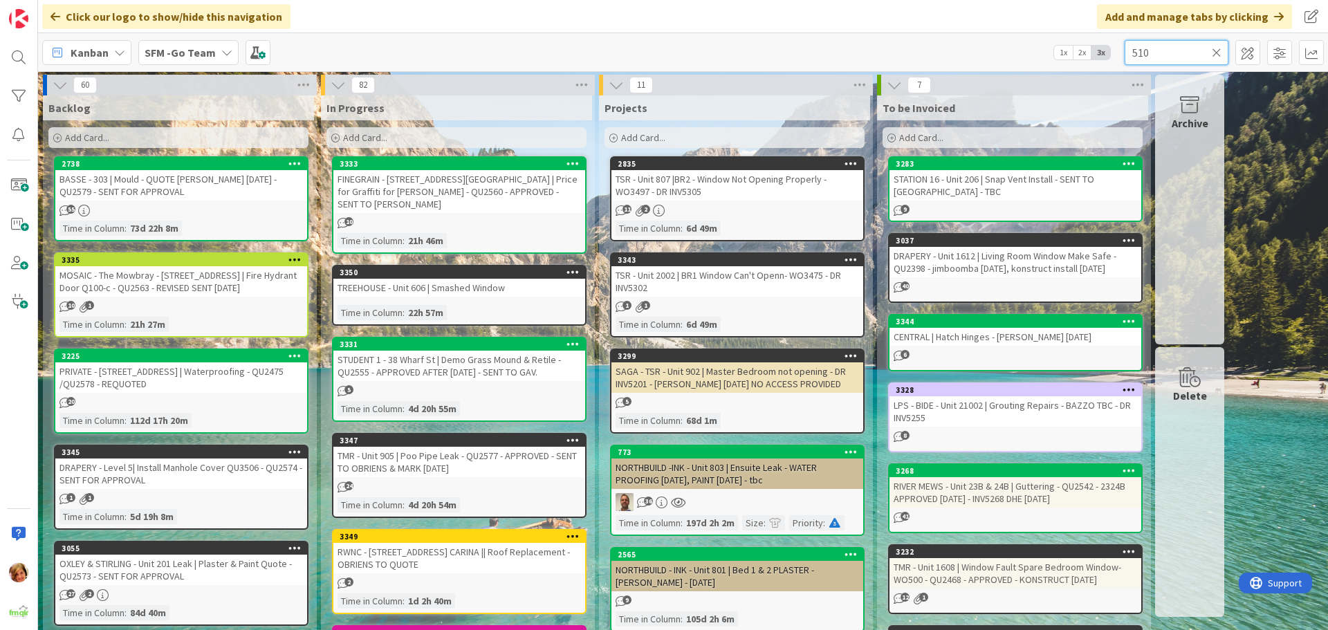
type input "510"
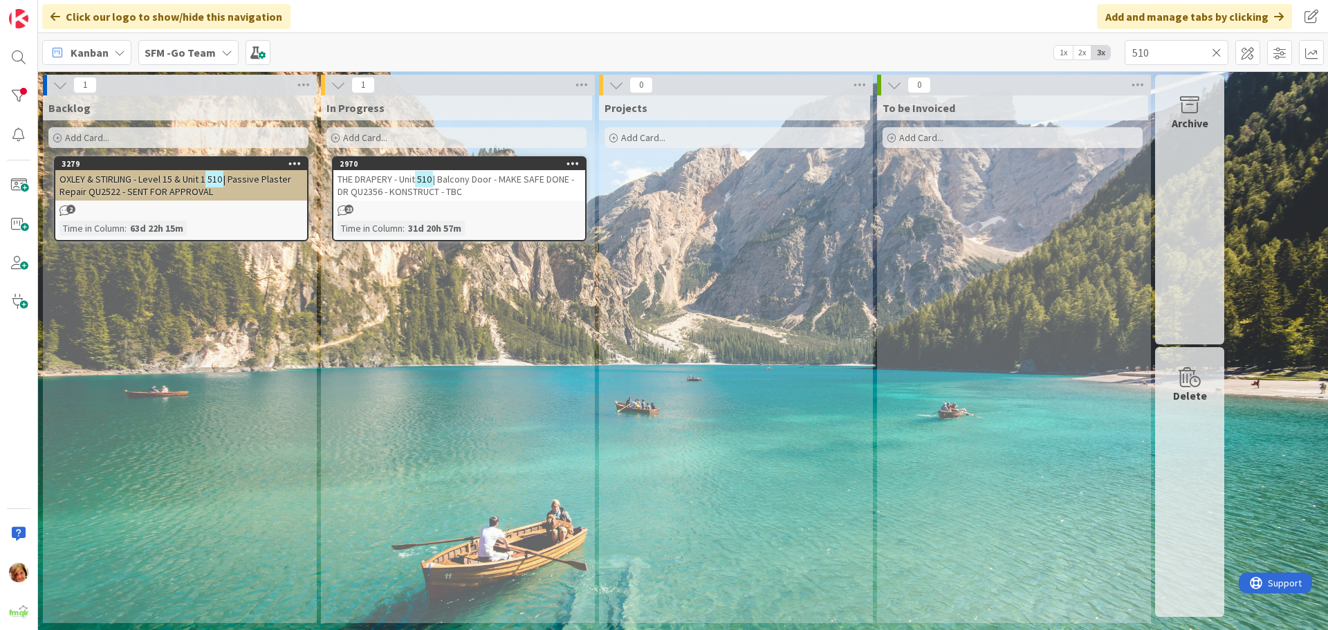
click at [486, 183] on span "| Balcony Door - MAKE SAFE DONE - DR QU2356 - KONSTRUCT - TBC" at bounding box center [456, 185] width 237 height 25
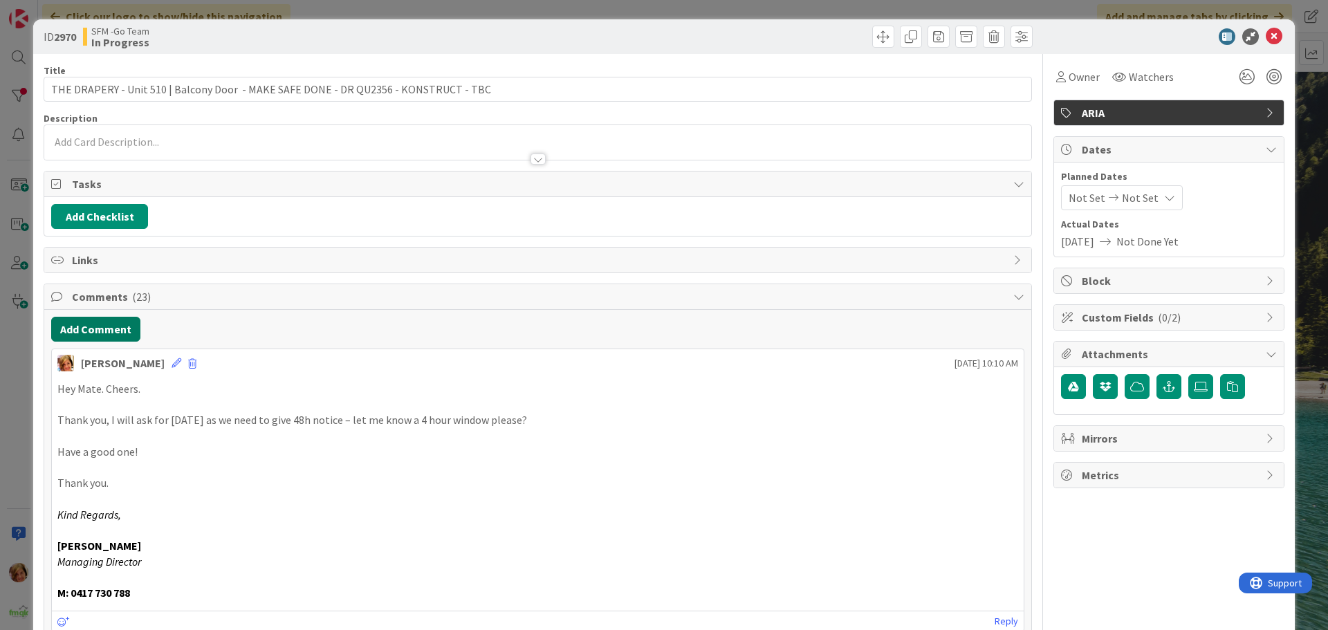
click at [110, 333] on button "Add Comment" at bounding box center [95, 329] width 89 height 25
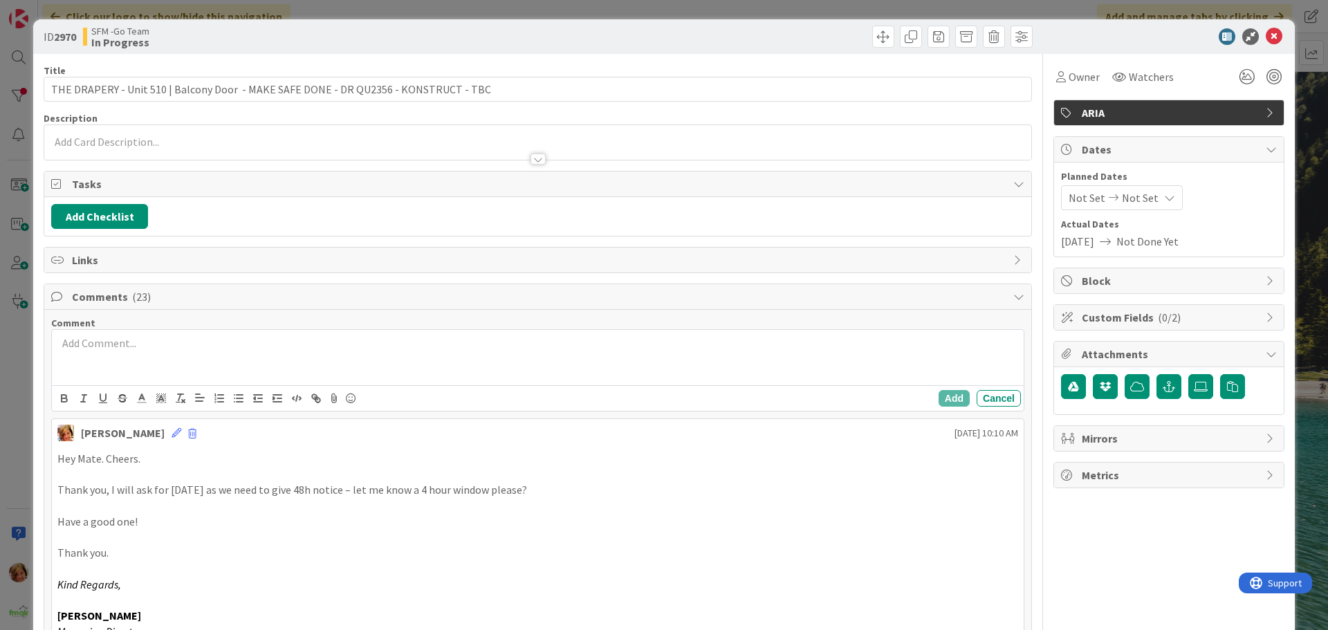
click at [165, 353] on div at bounding box center [538, 357] width 972 height 55
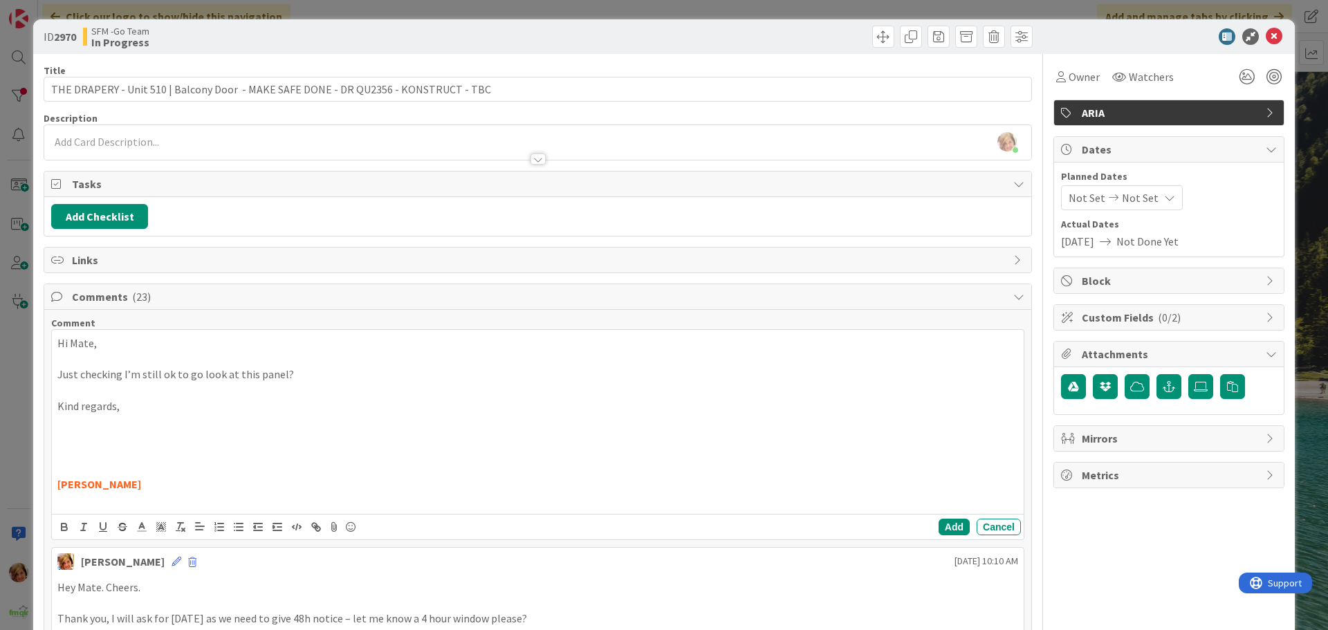
click at [64, 431] on p at bounding box center [537, 438] width 961 height 16
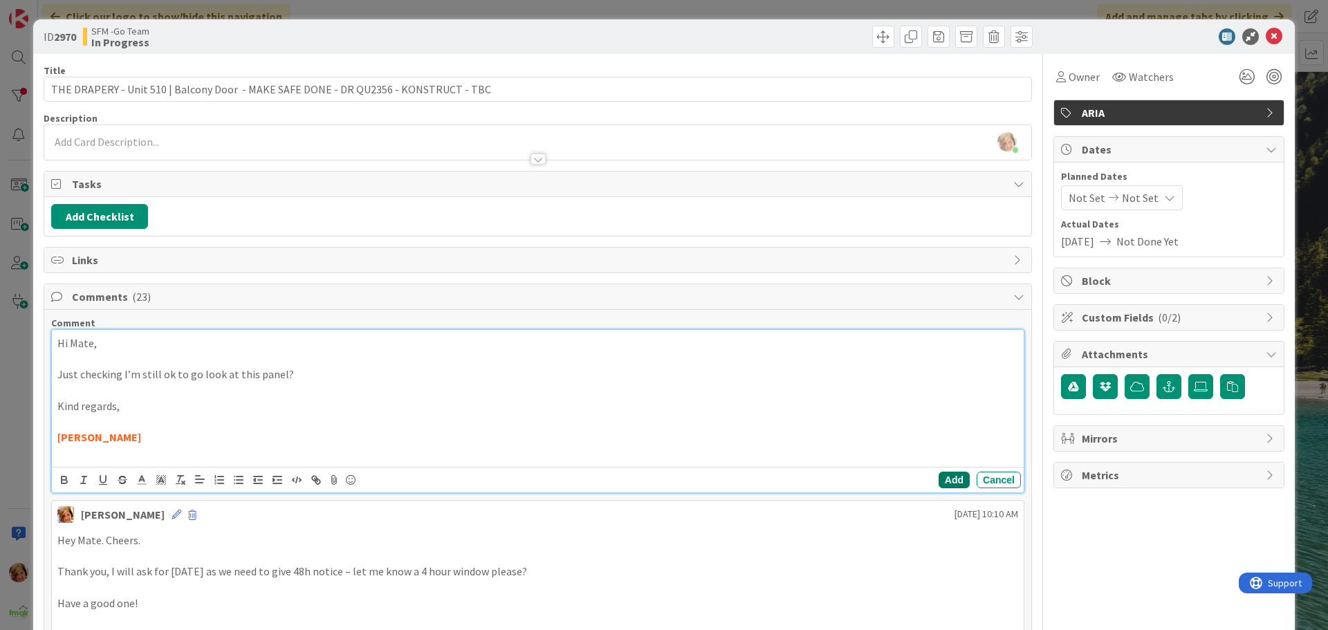
click at [943, 477] on button "Add" at bounding box center [954, 480] width 31 height 17
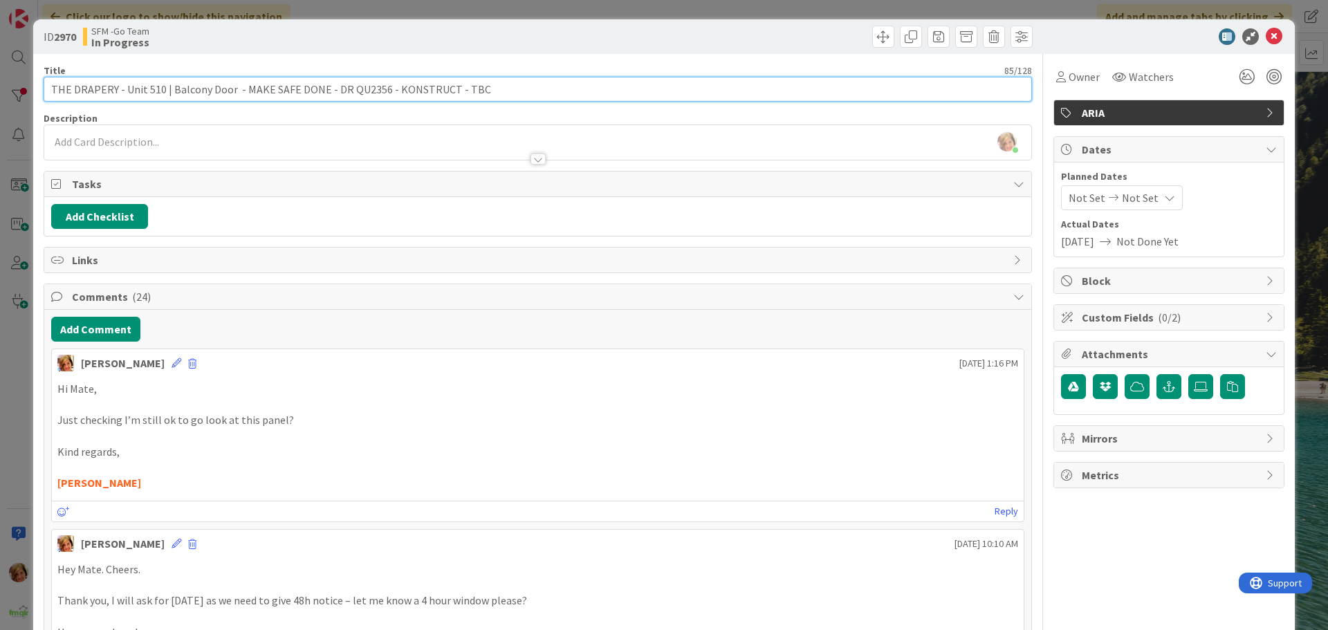
click at [491, 93] on input "THE DRAPERY - Unit 510 | Balcony Door - MAKE SAFE DONE - DR QU2356 - KONSTRUCT …" at bounding box center [538, 89] width 988 height 25
type input "THE DRAPERY - Unit 510 | Balcony Door - MAKE SAFE DONE - DR QU2356 - KONSTRUCT …"
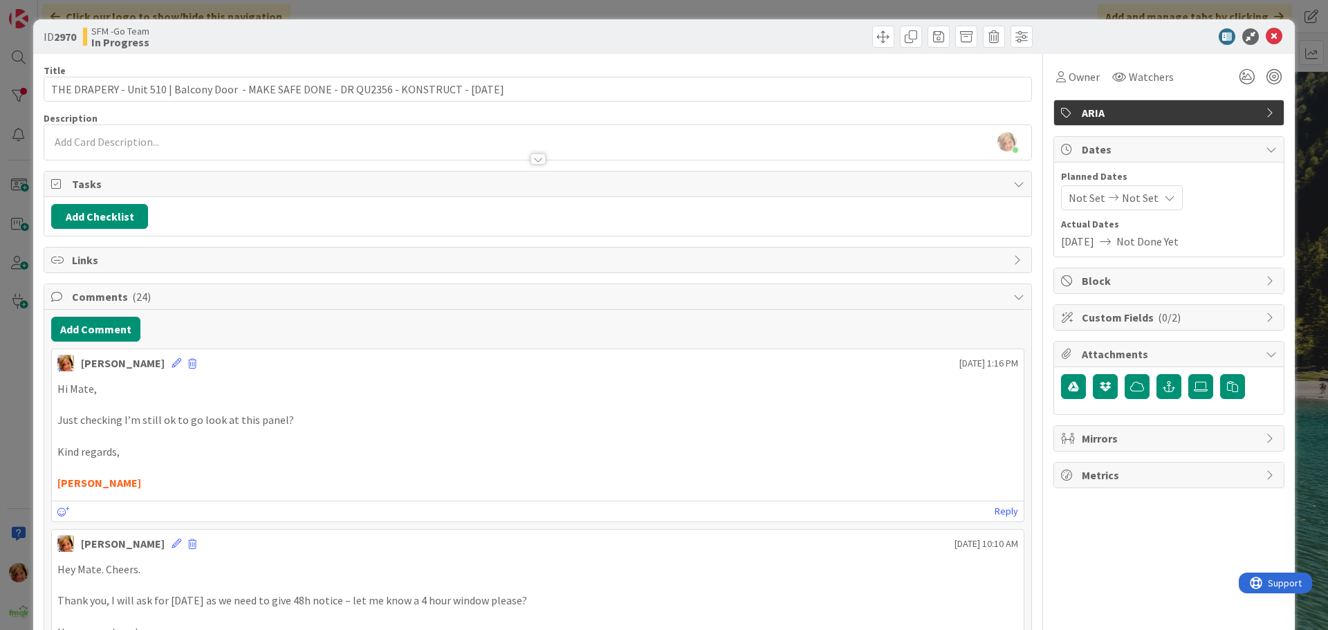
click at [616, 39] on div at bounding box center [787, 37] width 491 height 22
click at [1266, 37] on icon at bounding box center [1274, 36] width 17 height 17
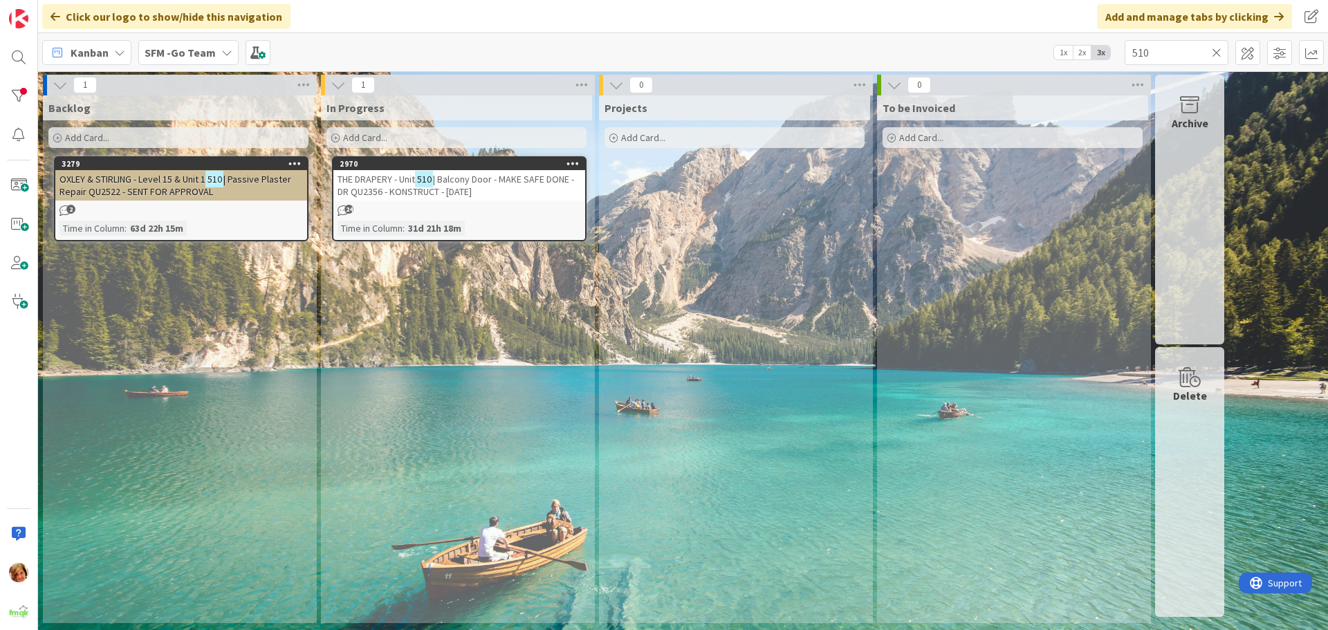
click at [1216, 50] on icon at bounding box center [1217, 52] width 10 height 12
click at [1216, 50] on input "text" at bounding box center [1177, 52] width 104 height 25
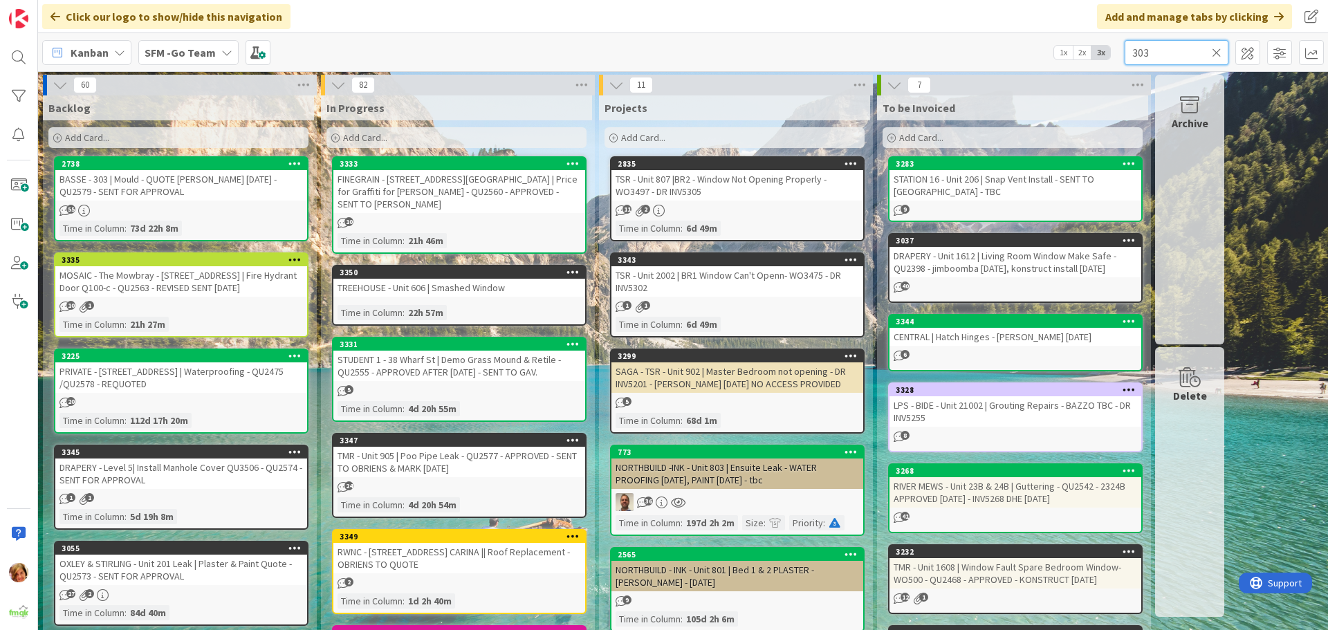
type input "303"
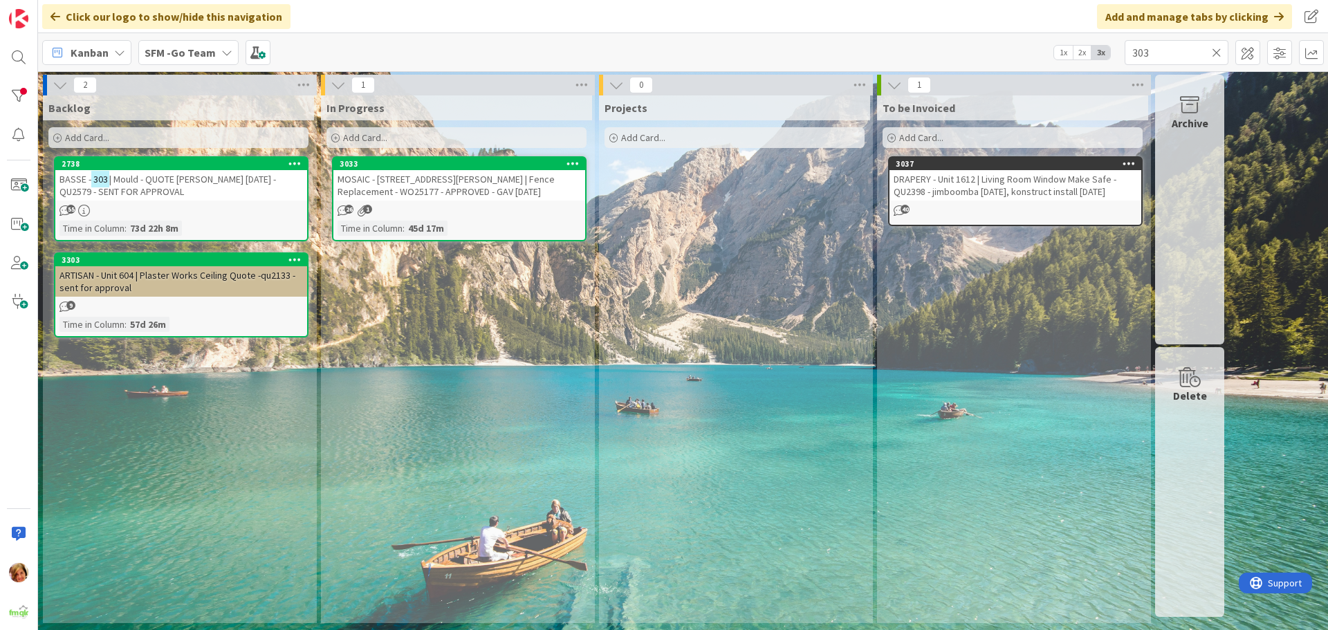
click at [154, 183] on span "| Mould - QUOTE [PERSON_NAME] [DATE] - QU2579 - SENT FOR APPROVAL" at bounding box center [167, 185] width 217 height 25
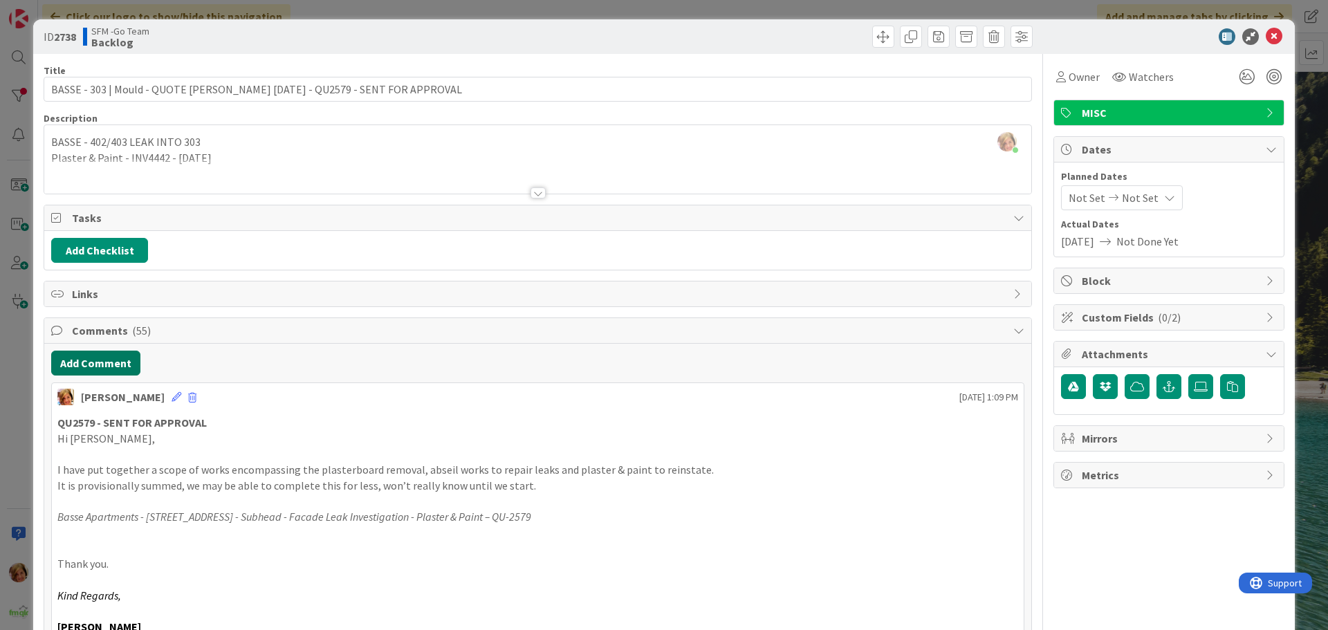
click at [86, 363] on button "Add Comment" at bounding box center [95, 363] width 89 height 25
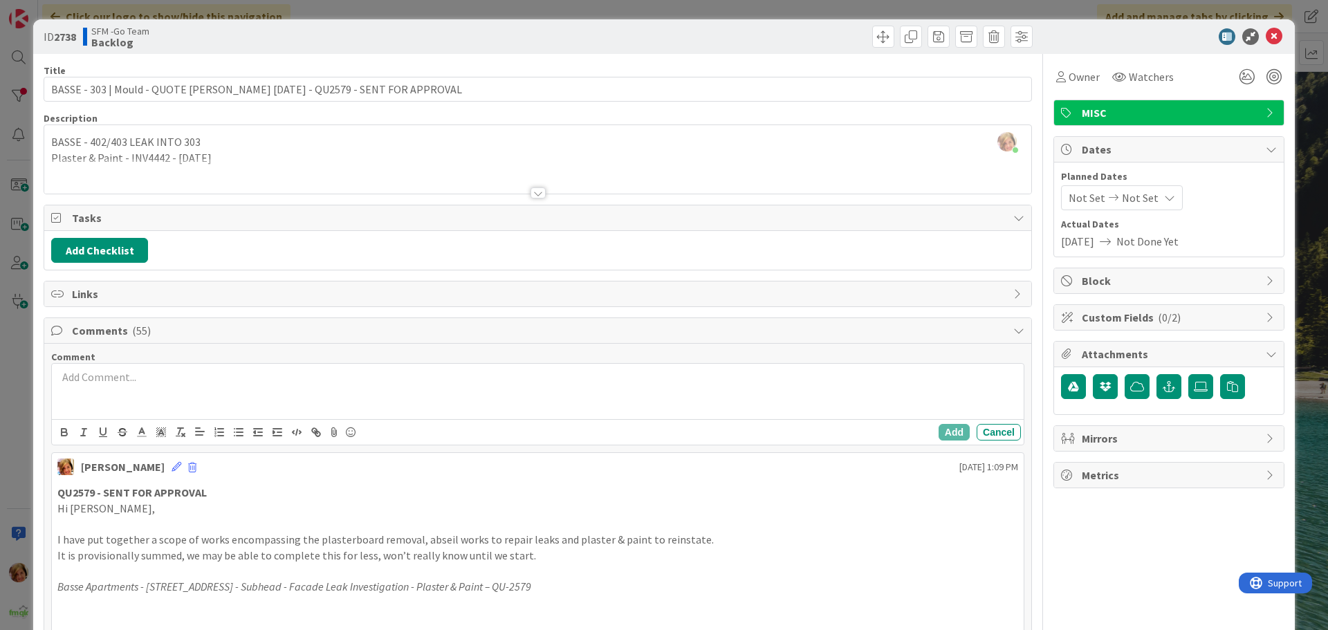
click at [205, 387] on div at bounding box center [538, 391] width 972 height 55
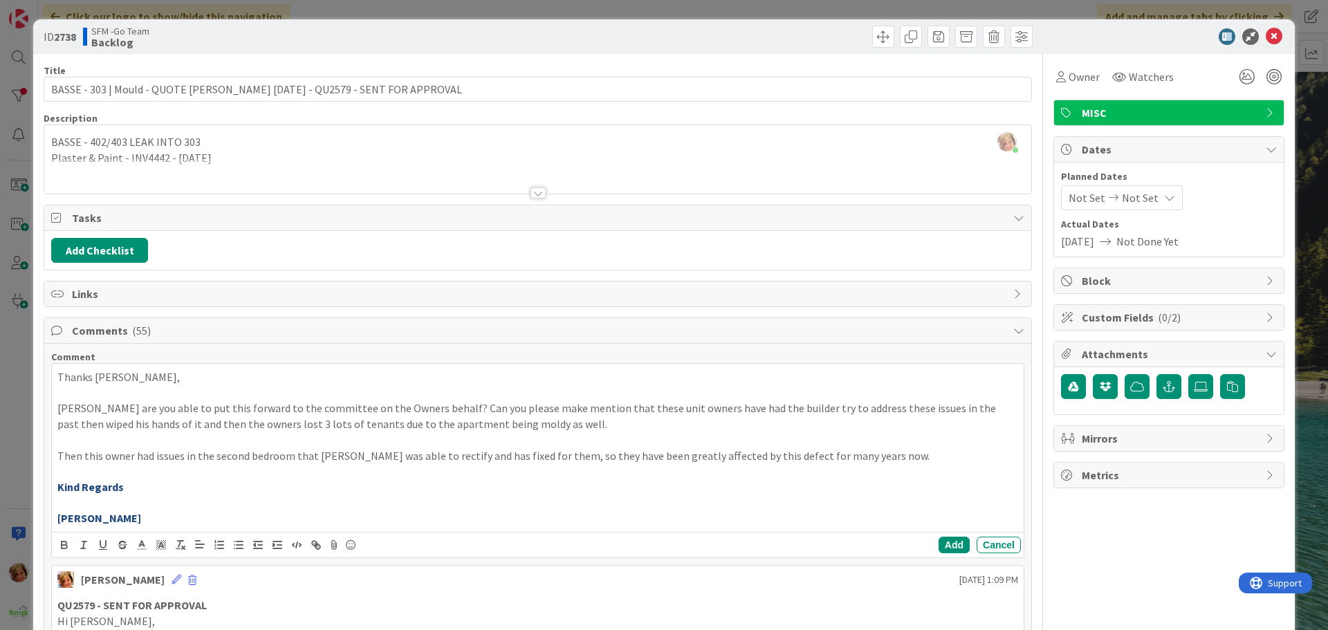
scroll to position [138, 0]
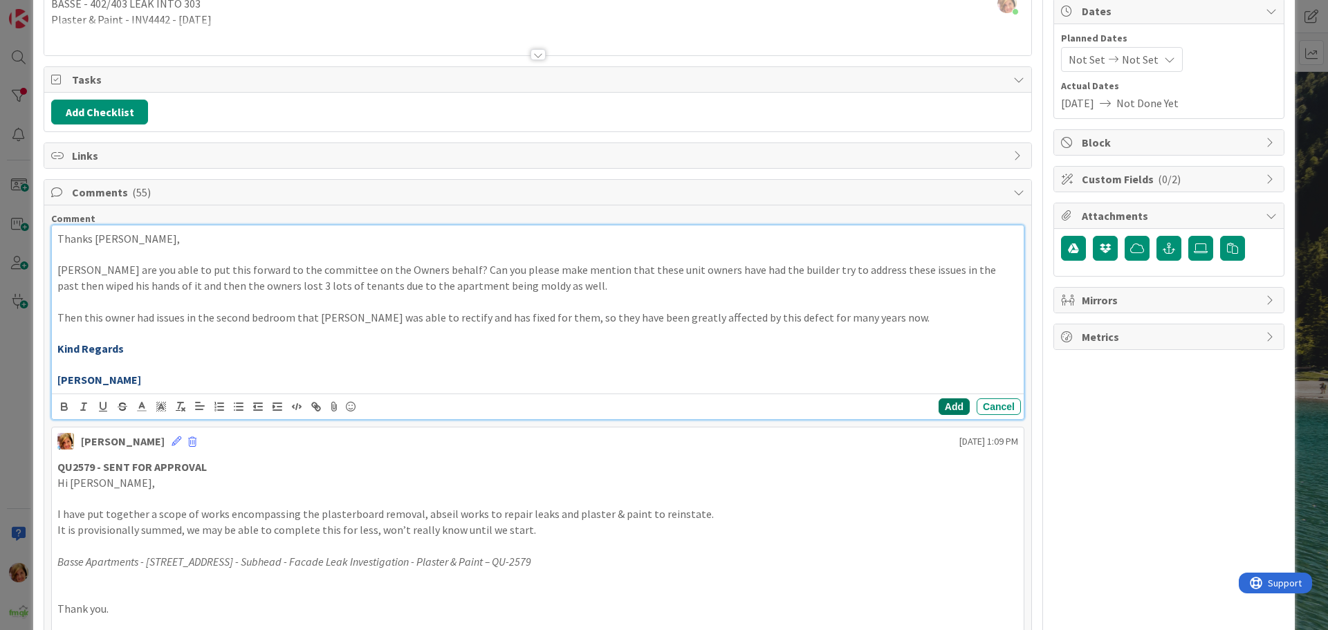
click at [939, 403] on button "Add" at bounding box center [954, 406] width 31 height 17
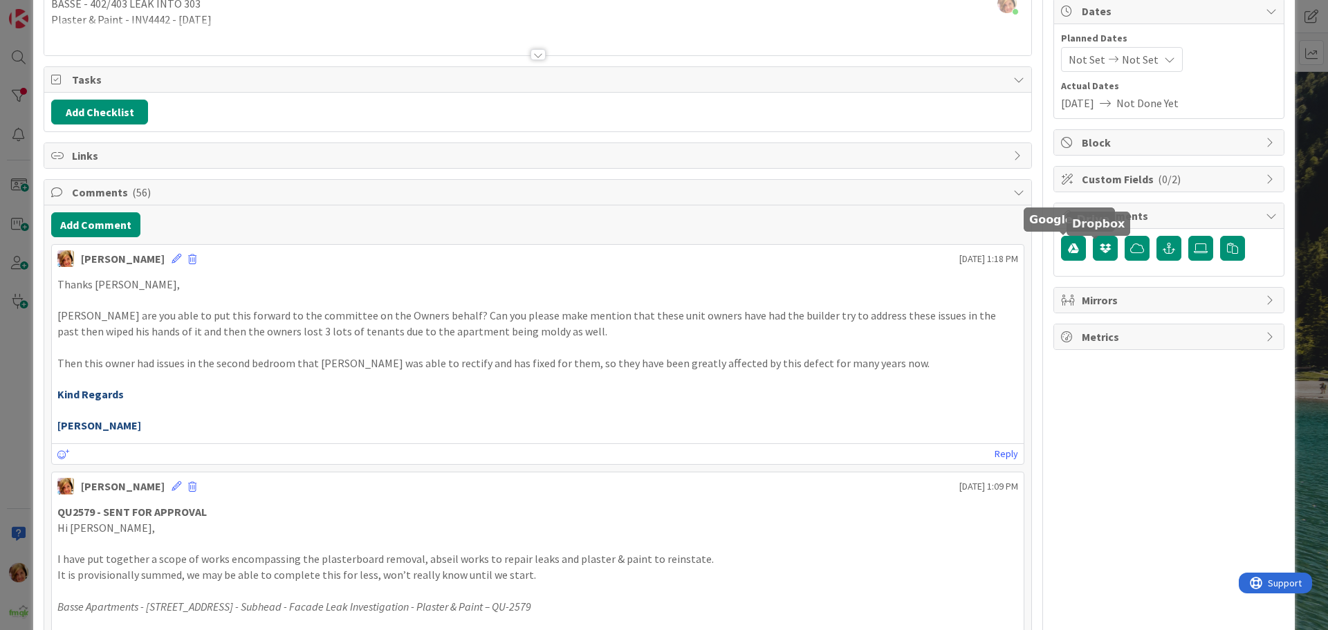
scroll to position [0, 0]
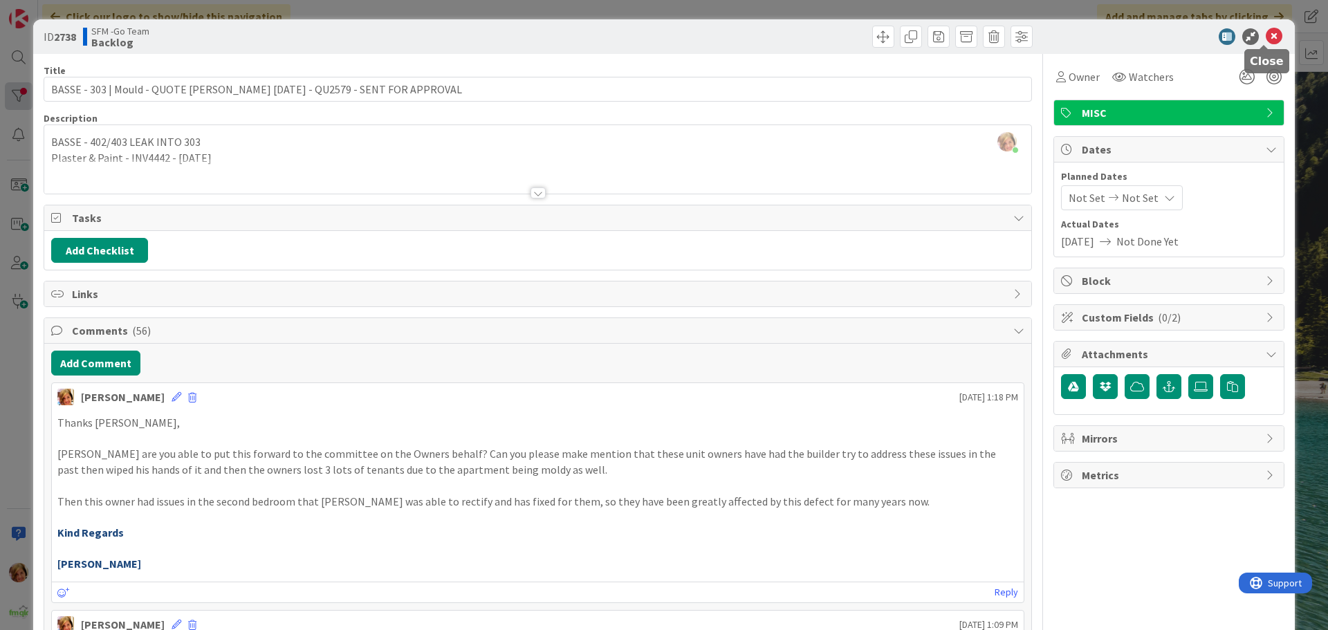
drag, startPoint x: 1261, startPoint y: 35, endPoint x: 15, endPoint y: 108, distance: 1248.6
click at [1266, 35] on icon at bounding box center [1274, 36] width 17 height 17
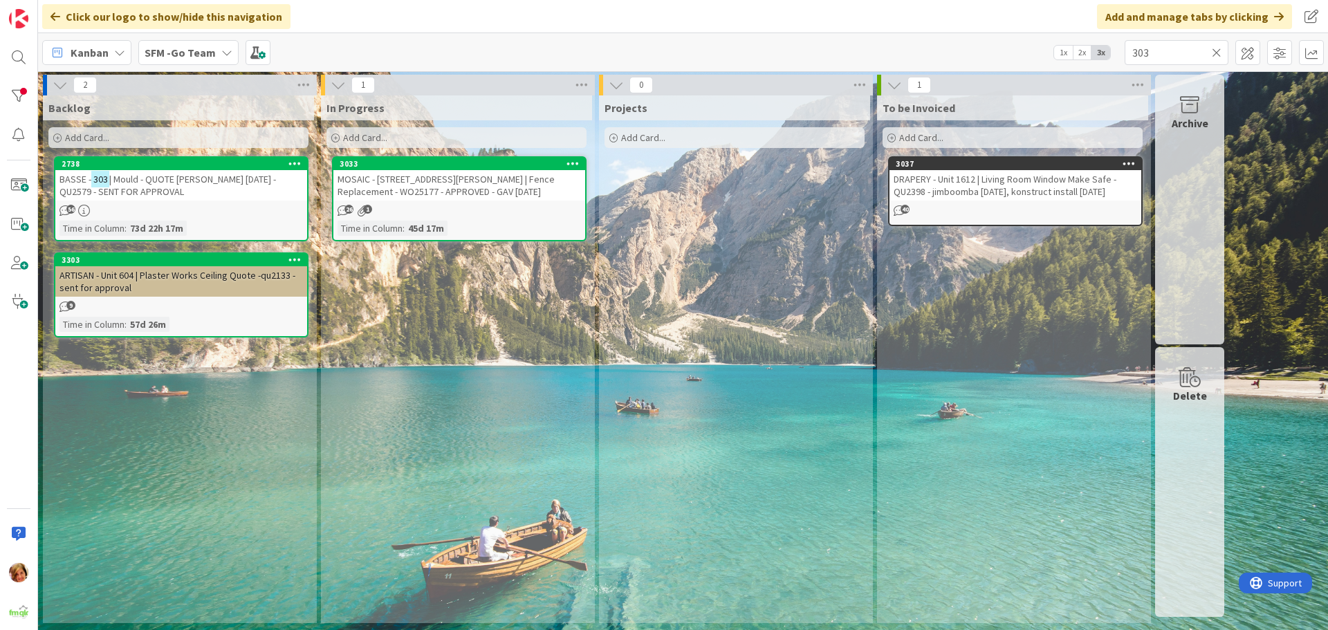
click at [1214, 52] on icon at bounding box center [1217, 52] width 10 height 12
click at [1214, 52] on input "text" at bounding box center [1177, 52] width 104 height 25
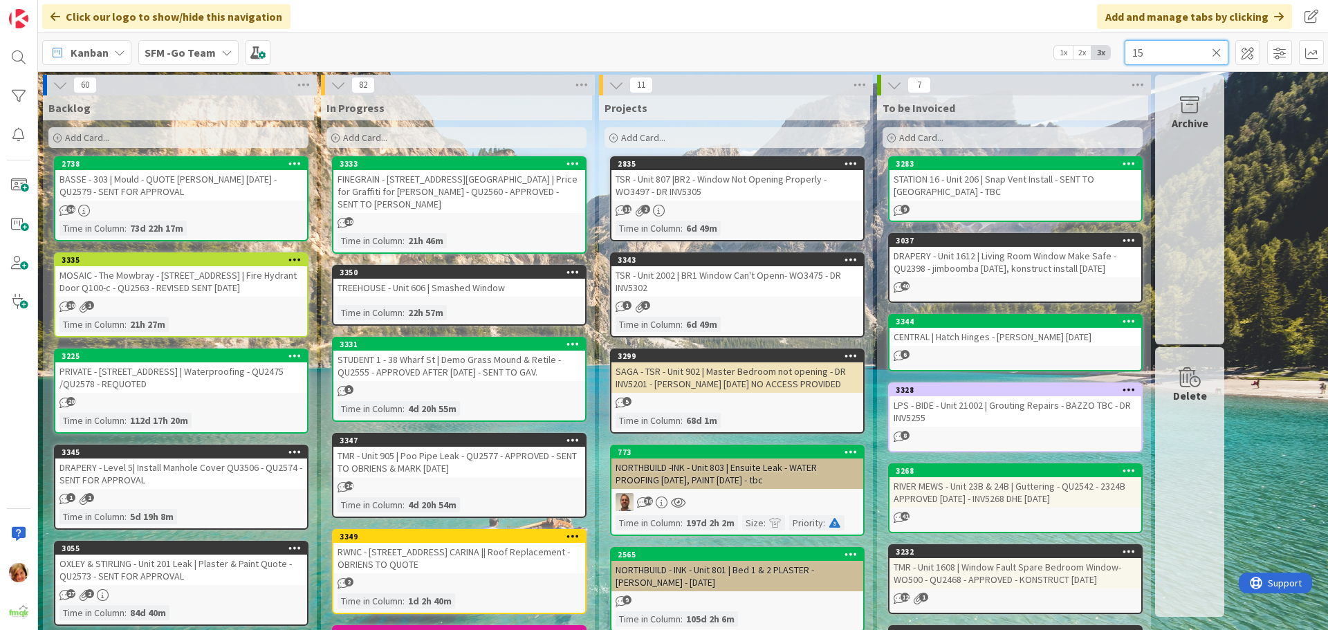
type input "15"
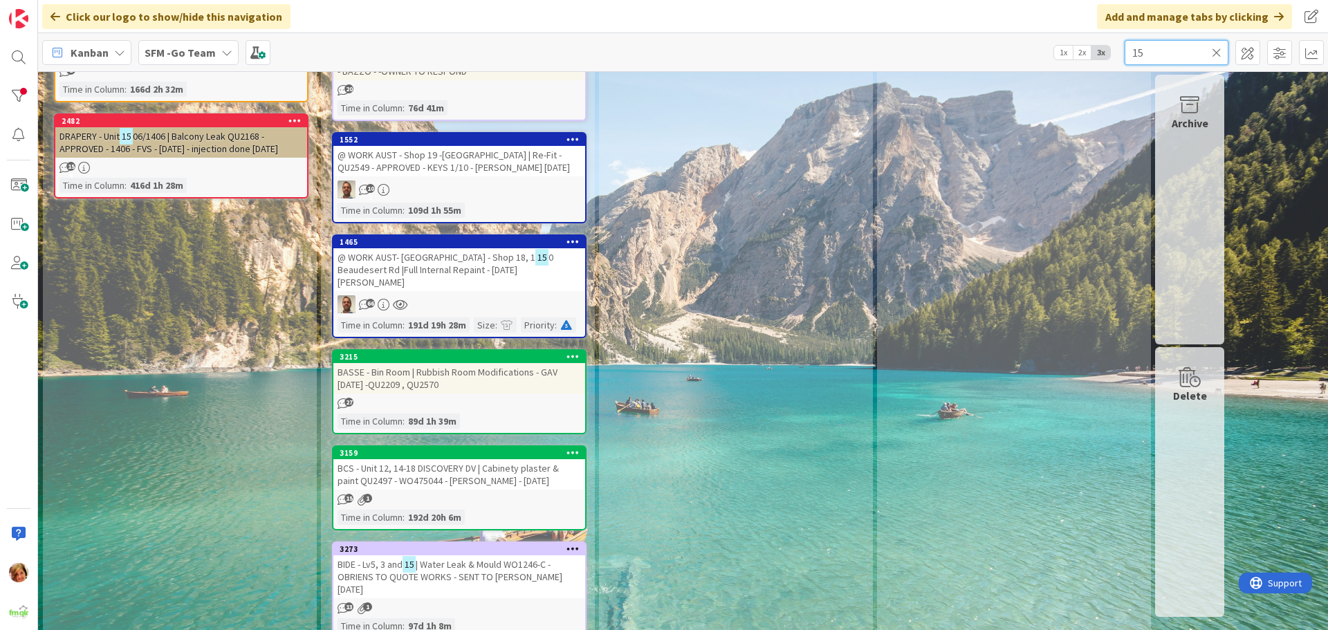
scroll to position [526, 0]
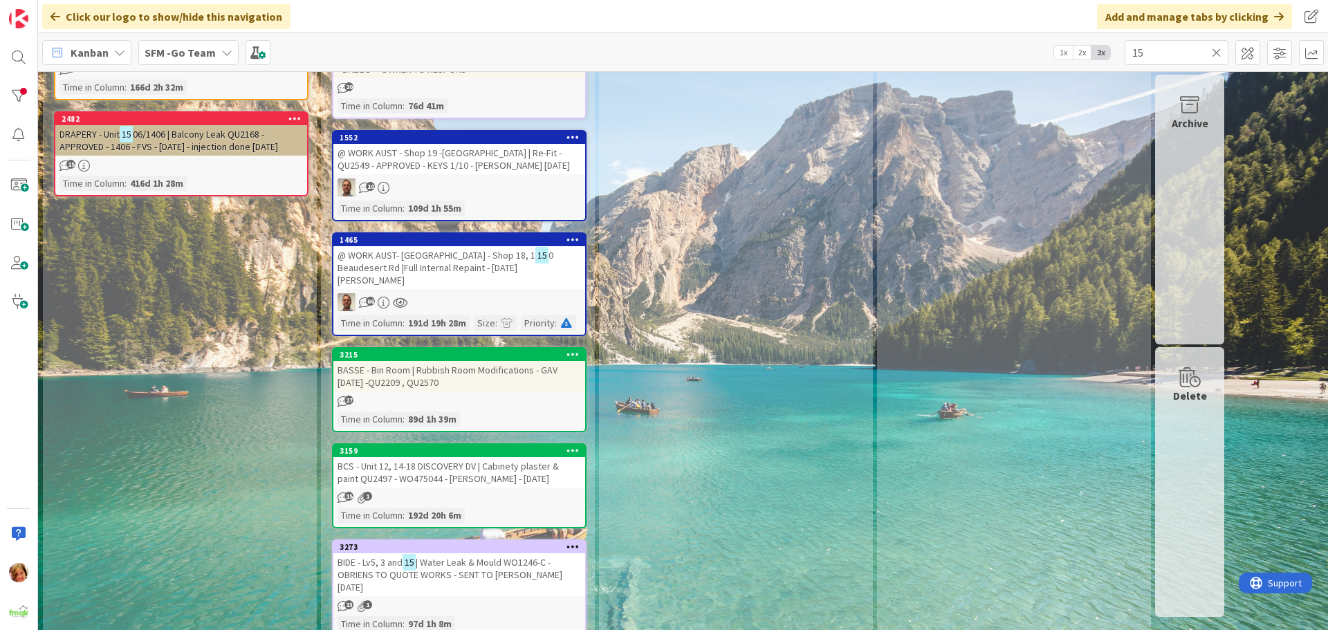
click at [464, 558] on span "| Water Leak & Mould WO1246-C - OBRIENS TO QUOTE WORKS - SENT TO [PERSON_NAME] …" at bounding box center [450, 574] width 225 height 37
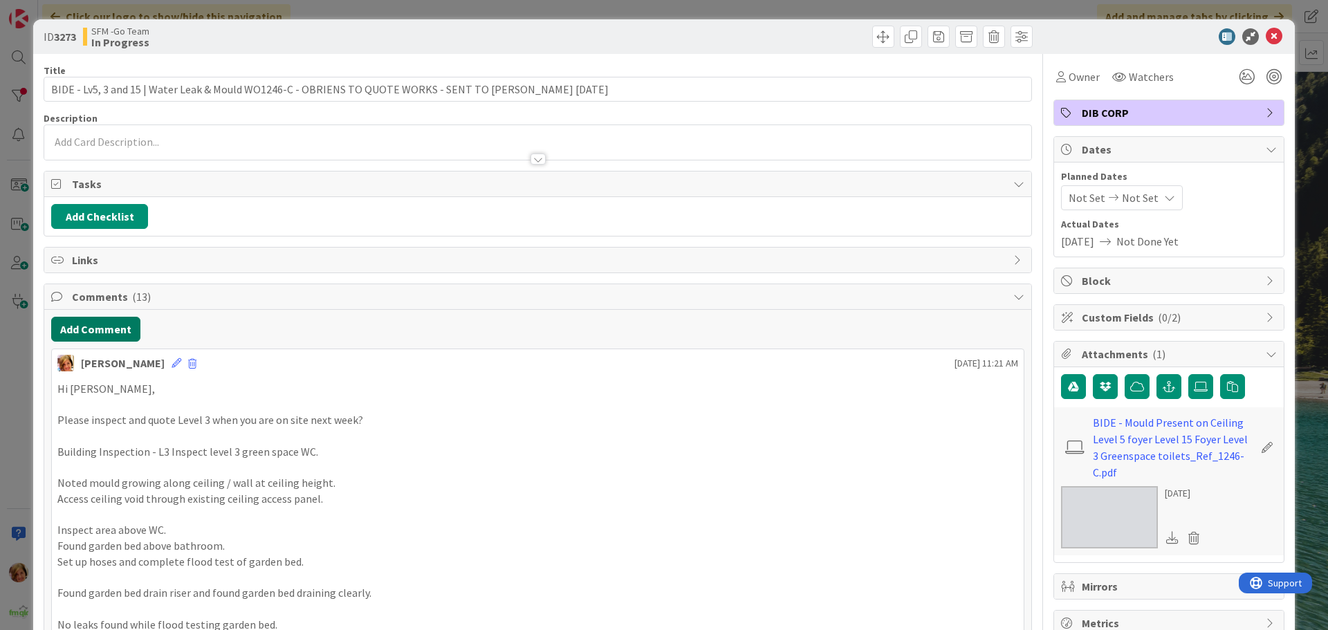
click at [95, 335] on button "Add Comment" at bounding box center [95, 329] width 89 height 25
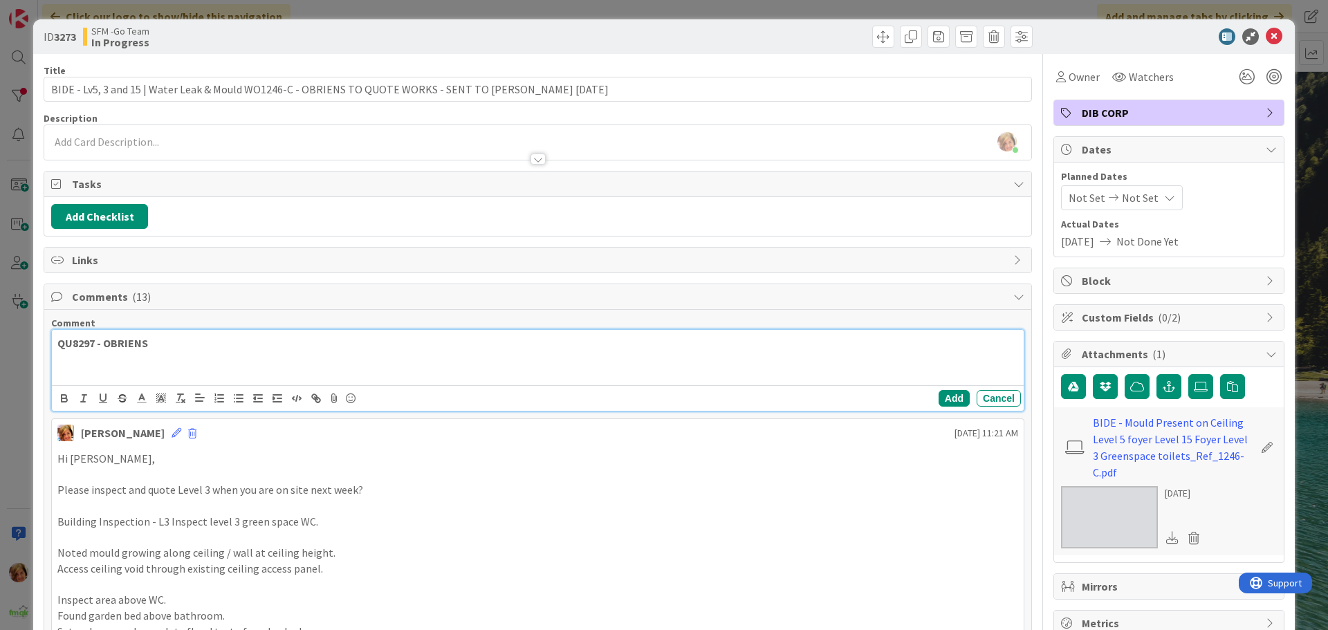
click at [172, 340] on p "QU8297 - OBRIENS" at bounding box center [537, 343] width 961 height 16
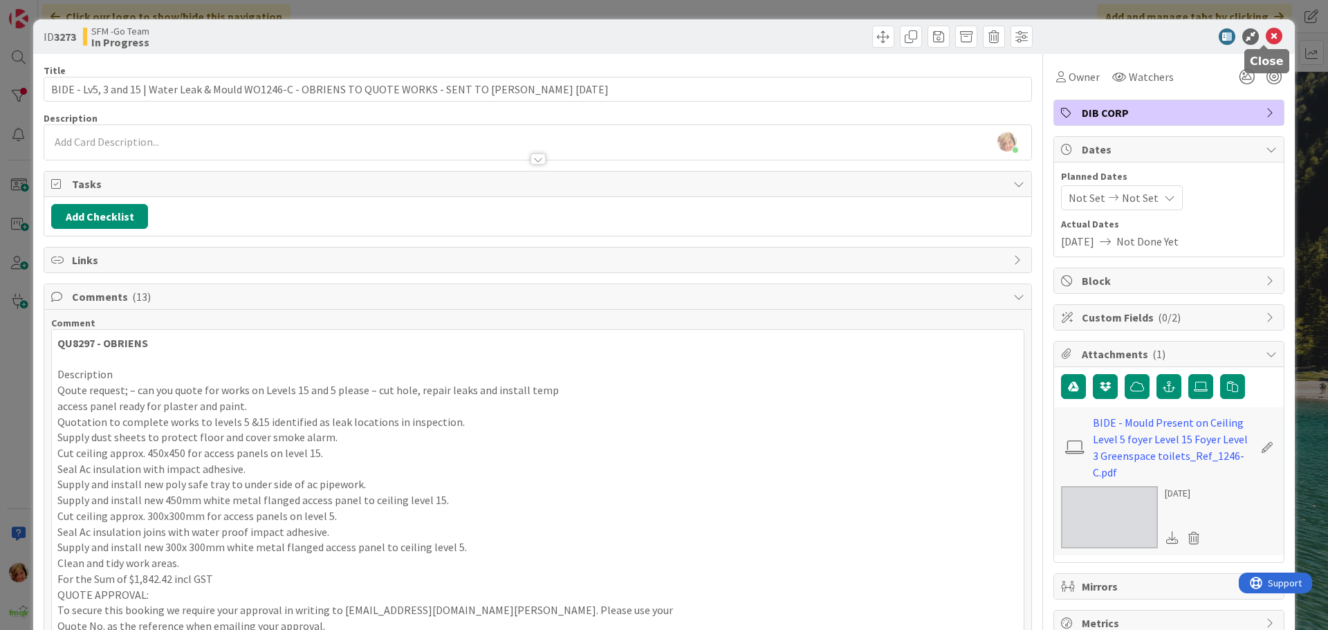
click at [1266, 38] on icon at bounding box center [1274, 36] width 17 height 17
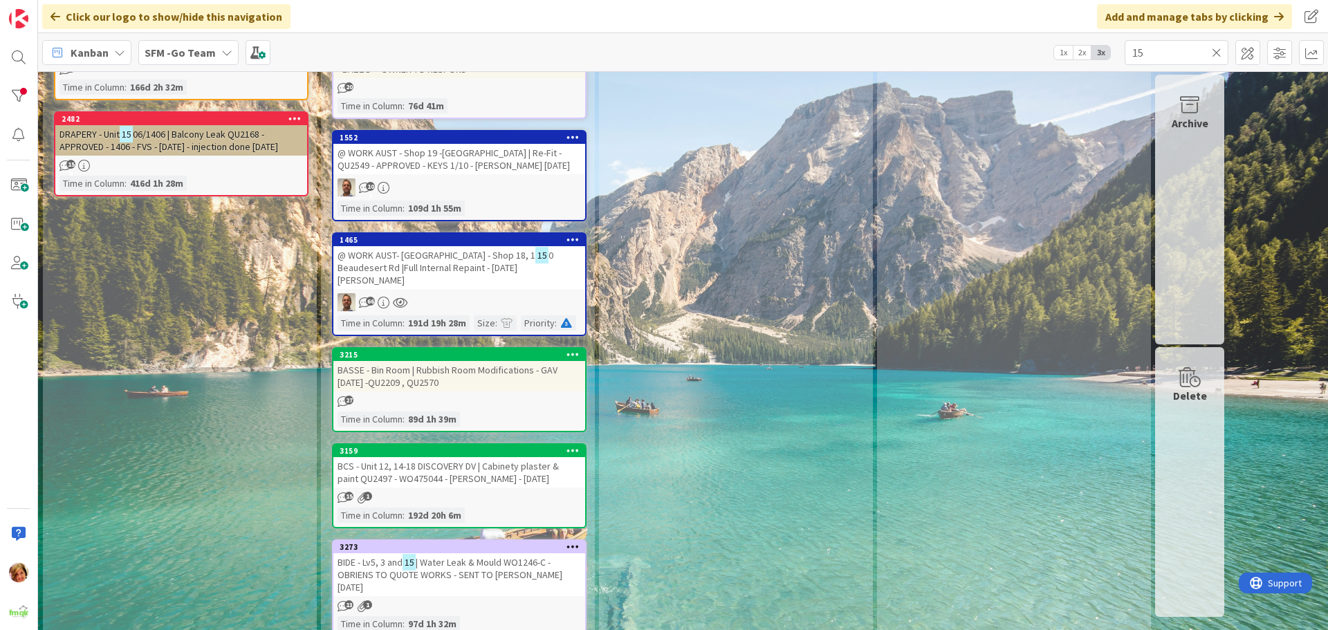
click at [1213, 50] on icon at bounding box center [1217, 52] width 10 height 12
click at [1213, 50] on input "text" at bounding box center [1177, 52] width 104 height 25
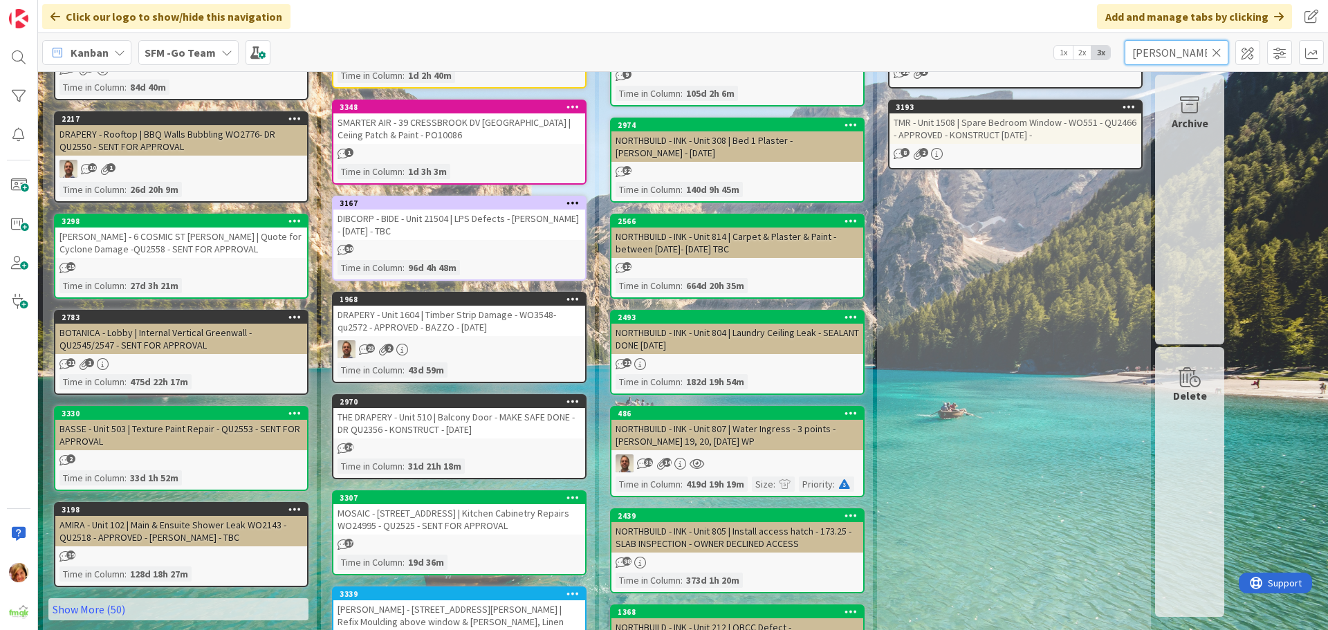
type input "[PERSON_NAME]"
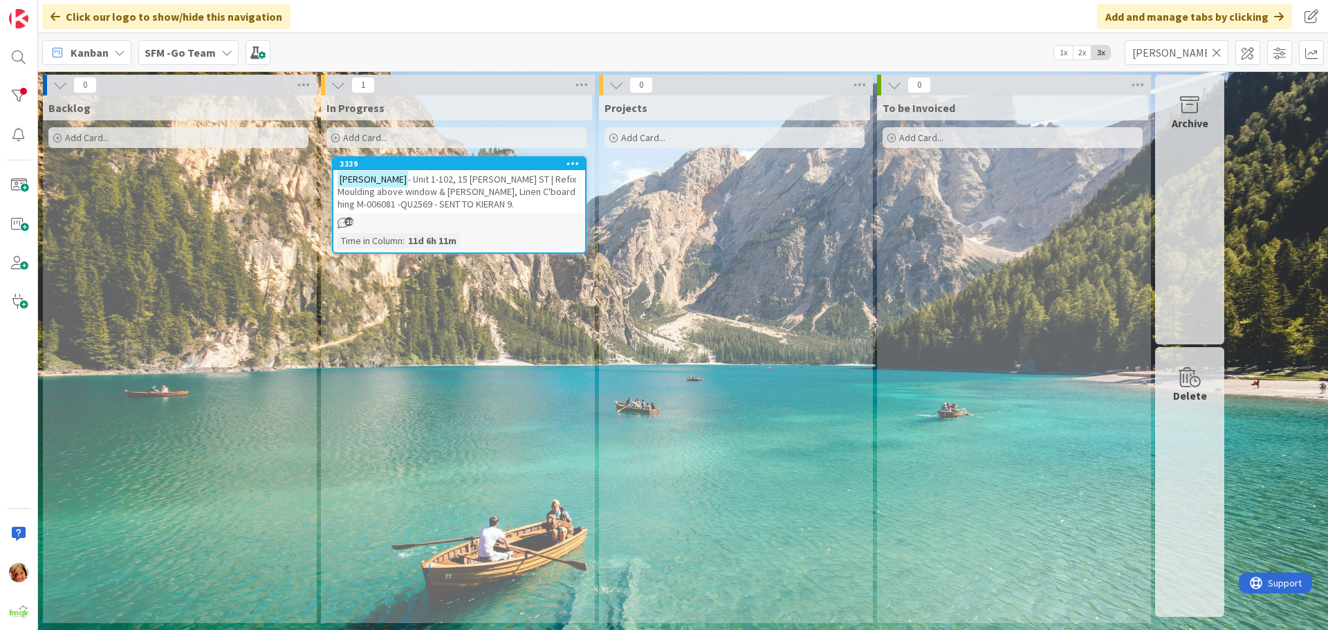
click at [466, 184] on span "- Unit 1-102, 15 [PERSON_NAME] ST | Refix Moulding above window & [PERSON_NAME]…" at bounding box center [457, 191] width 239 height 37
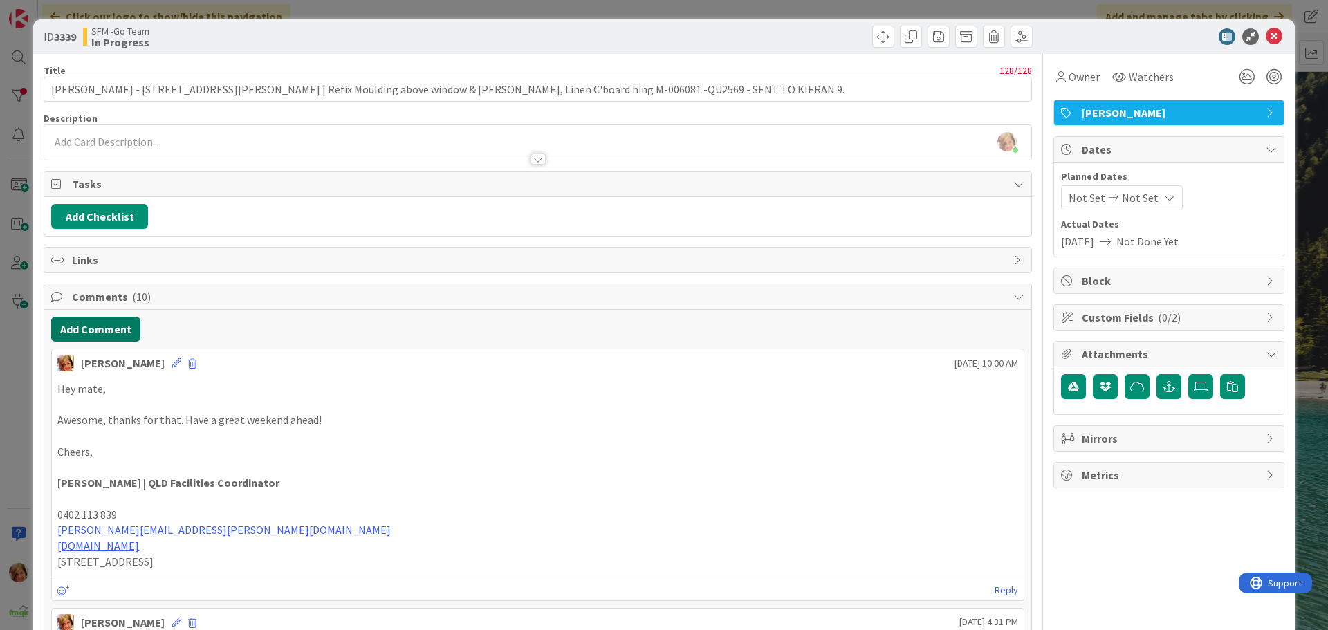
click at [78, 329] on button "Add Comment" at bounding box center [95, 329] width 89 height 25
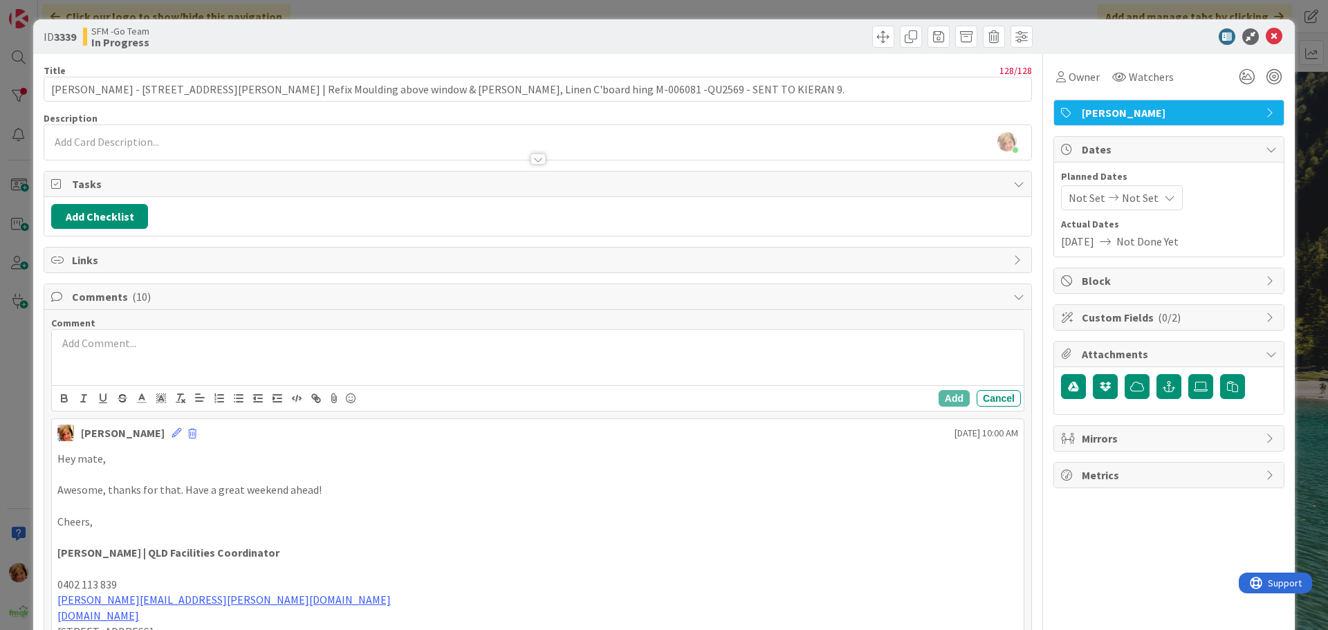
click at [172, 350] on p at bounding box center [537, 343] width 961 height 16
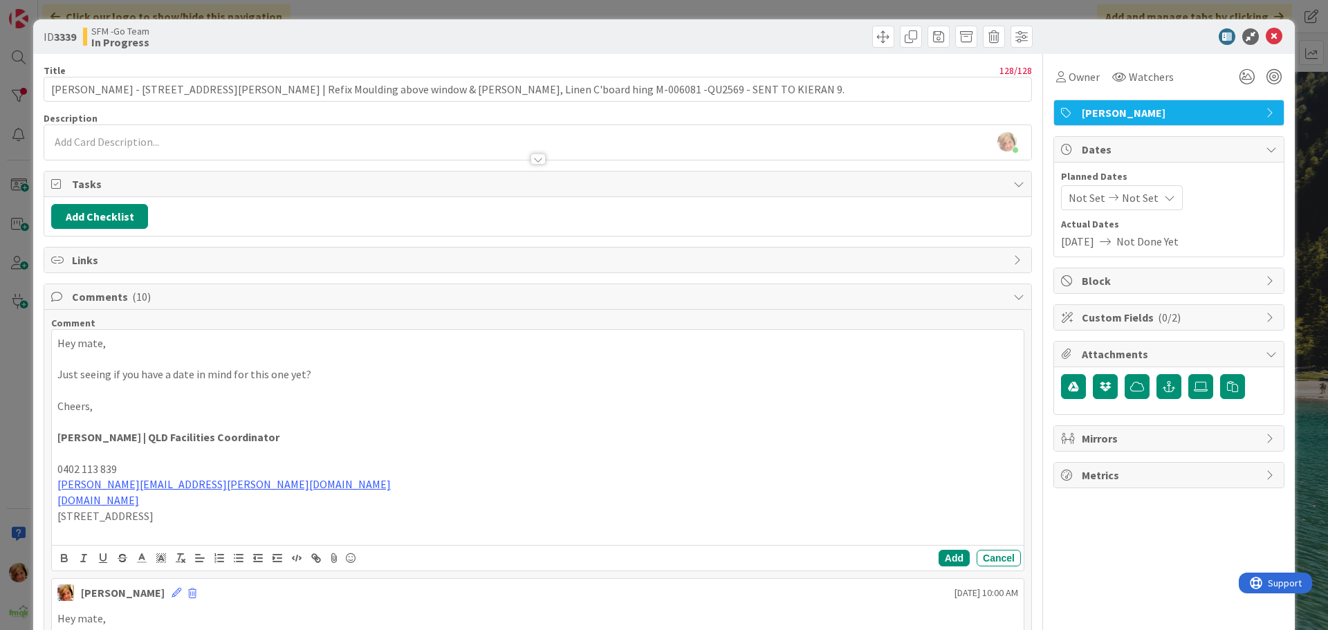
scroll to position [208, 0]
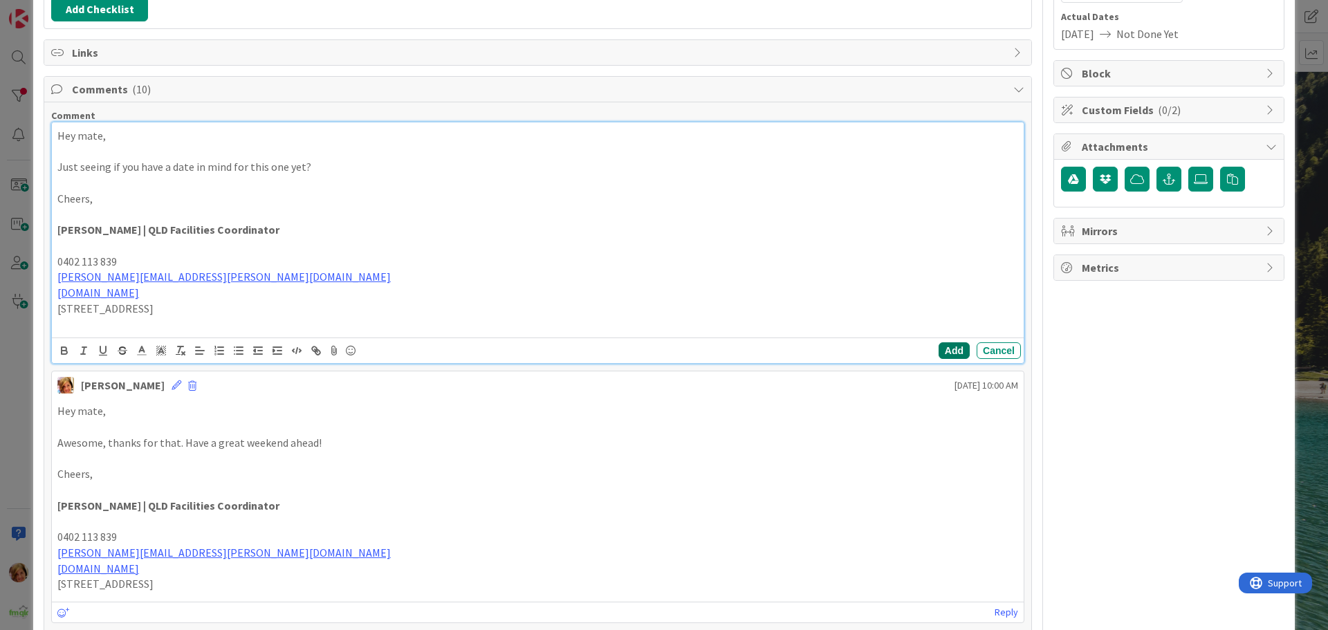
click at [947, 345] on button "Add" at bounding box center [954, 350] width 31 height 17
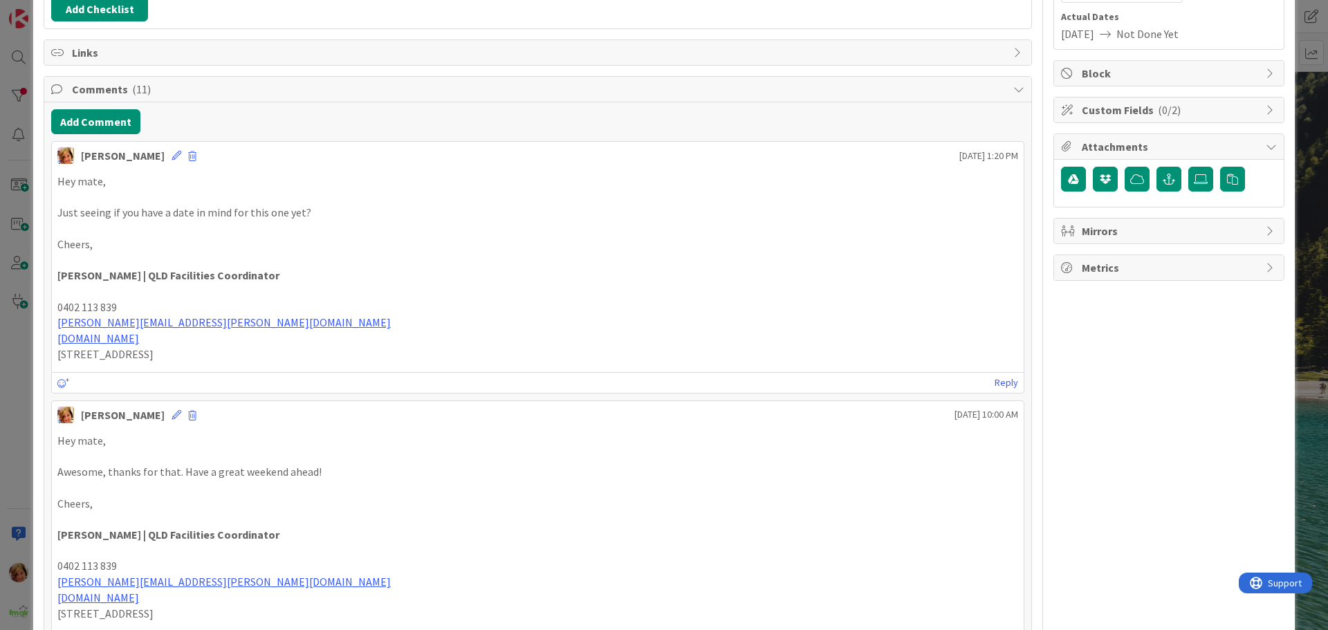
scroll to position [0, 0]
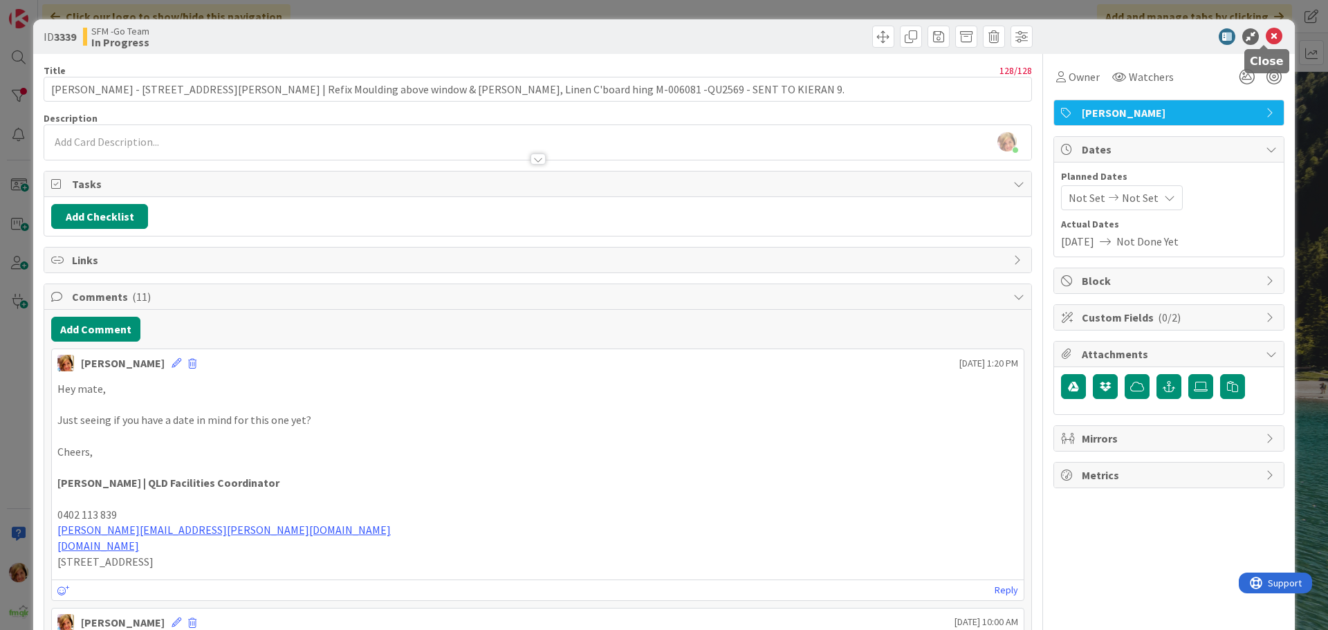
click at [1259, 28] on div "ID 3339 SFM -Go Team In Progress" at bounding box center [664, 36] width 1262 height 35
click at [1266, 40] on icon at bounding box center [1274, 36] width 17 height 17
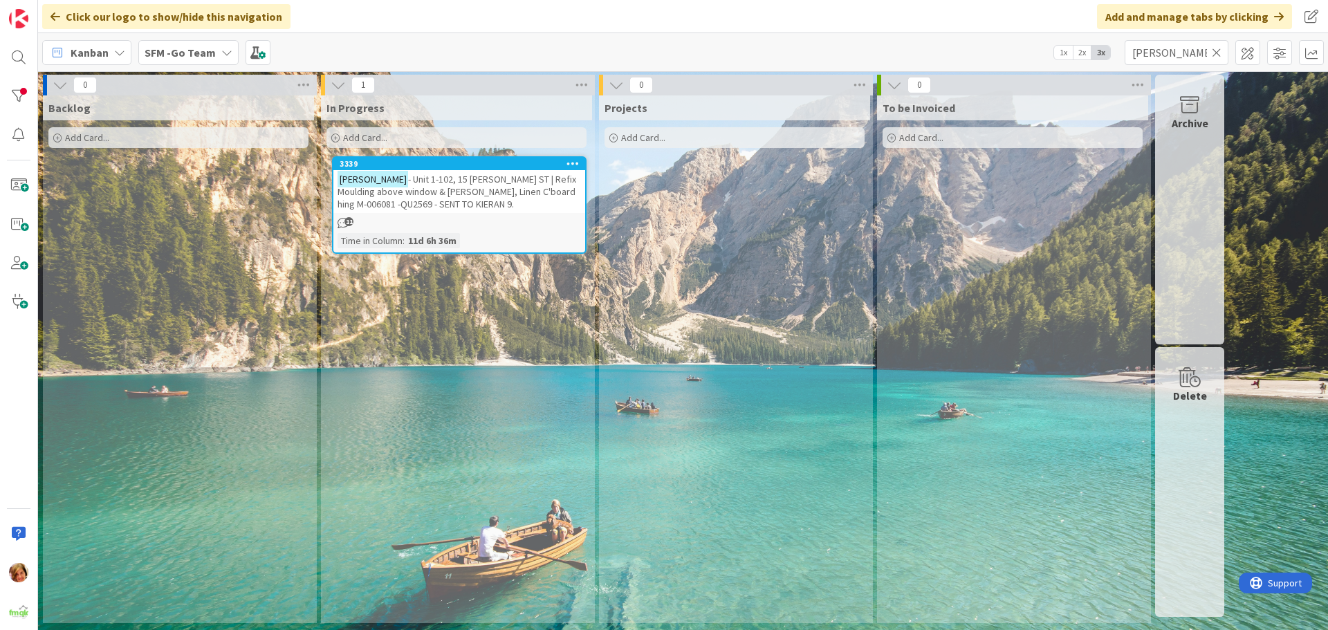
click at [1215, 53] on icon at bounding box center [1217, 52] width 10 height 12
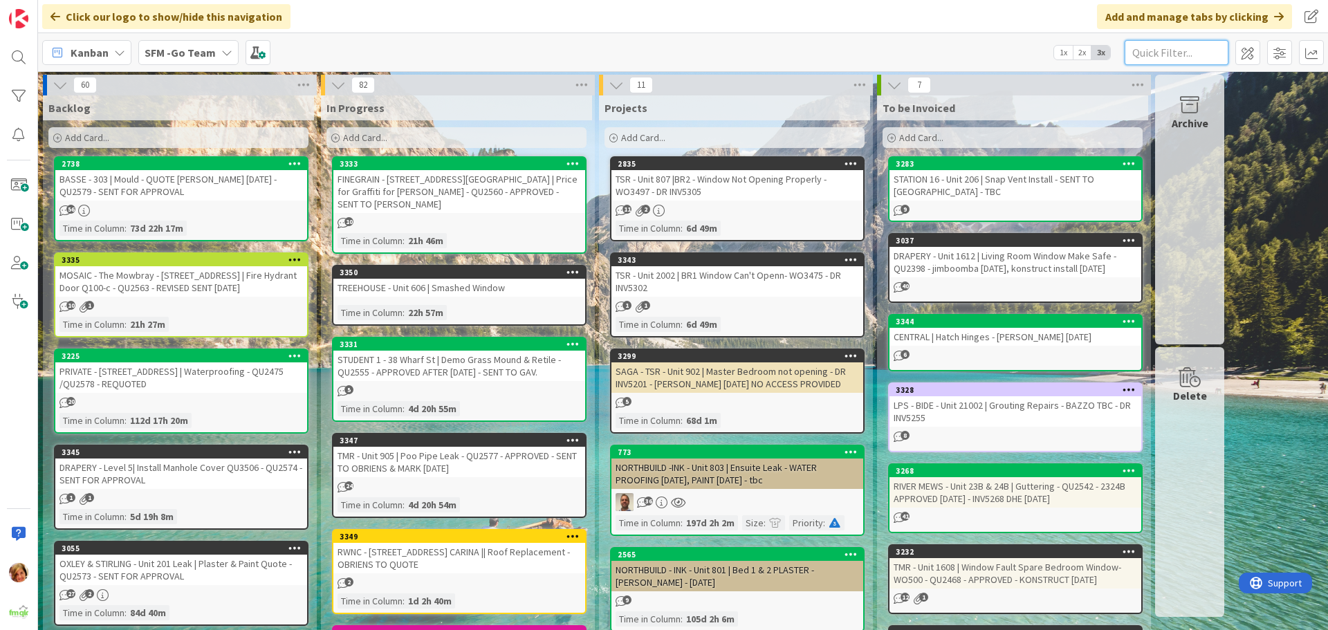
click at [1157, 55] on input "text" at bounding box center [1177, 52] width 104 height 25
type input "anyo"
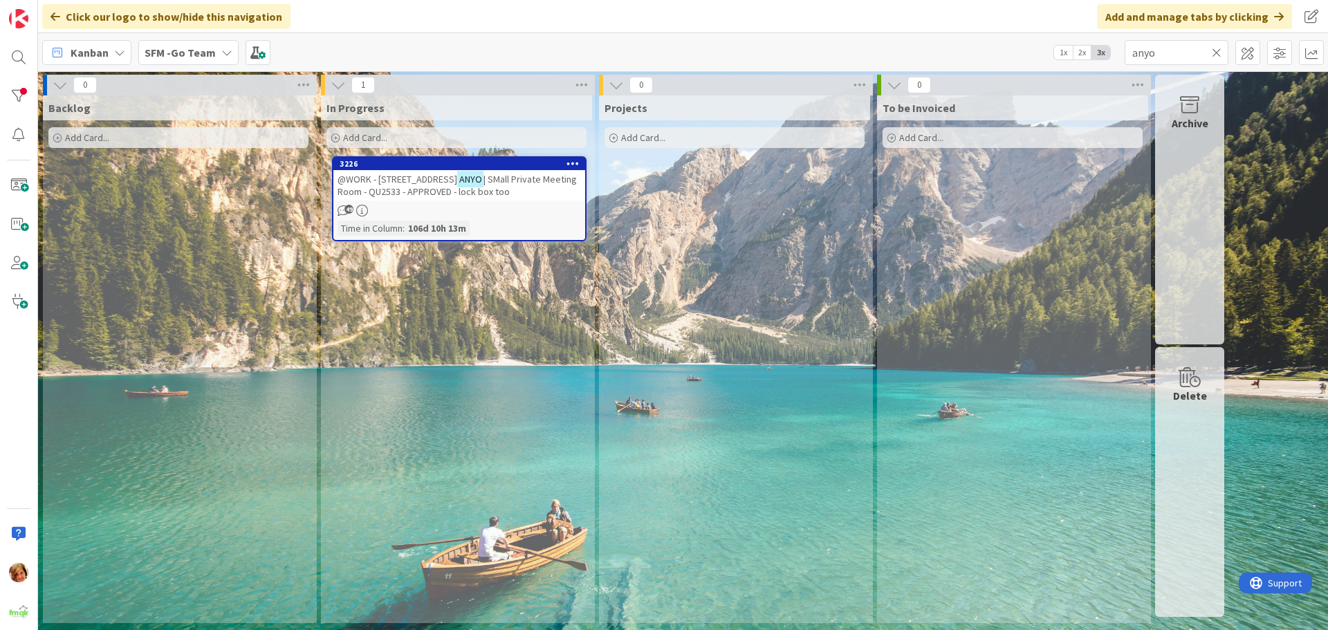
click at [479, 190] on span "| SMall Private Meeting Room - QU2533 - APPROVED - lock box too" at bounding box center [457, 185] width 239 height 25
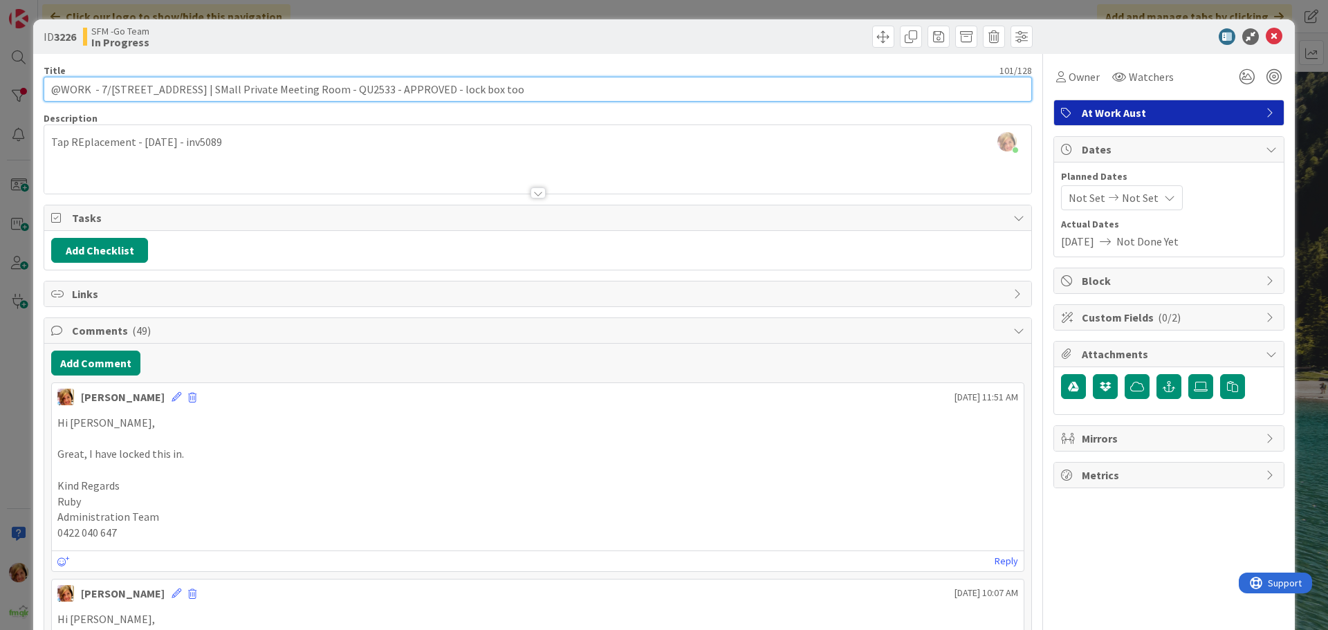
click at [546, 91] on input "@WORK - 7/[STREET_ADDRESS] | SMall Private Meeting Room - QU2533 - APPROVED - l…" at bounding box center [538, 89] width 988 height 25
click at [473, 87] on input "@WORK - 7/[STREET_ADDRESS] | SMall Private Meeting Room - QU2533 - APPROVED - l…" at bounding box center [538, 89] width 988 height 25
click at [480, 93] on input "@WORK - 7/[STREET_ADDRESS] | SMall Private Meeting Room - QU2533 - lock box too" at bounding box center [538, 89] width 988 height 25
type input "@WORK - 7/[STREET_ADDRESS] | SMall Private Meeting Room - QU2533 - lock box too…"
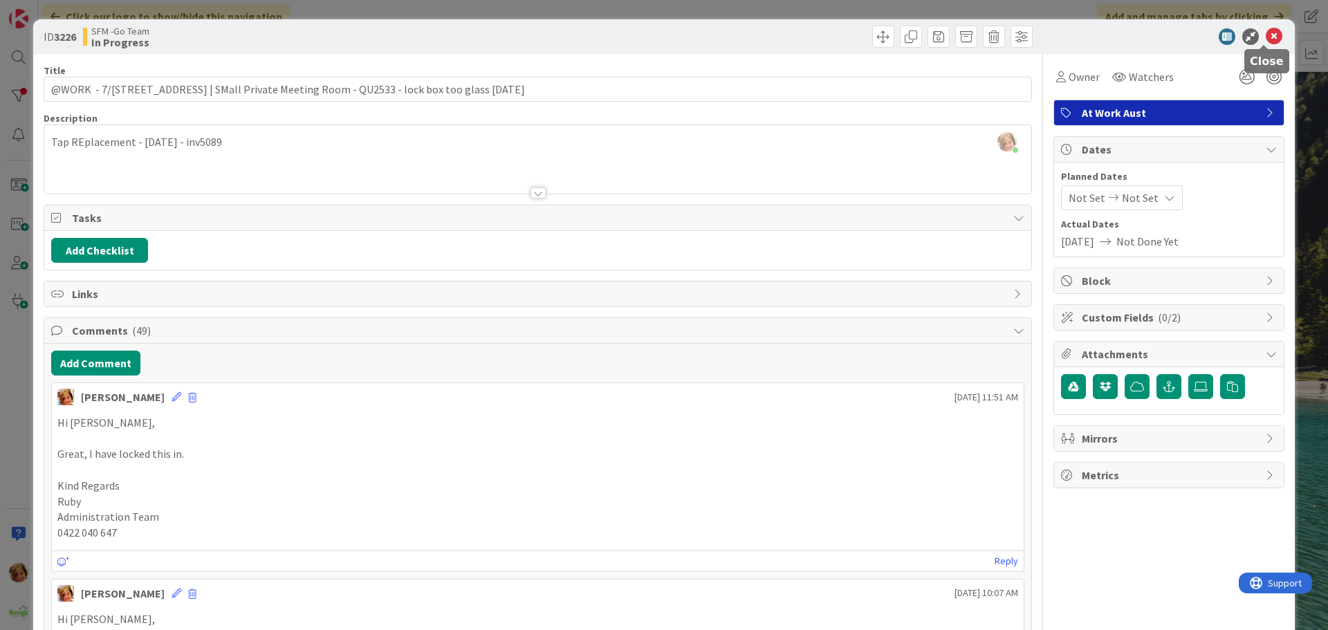
drag, startPoint x: 1266, startPoint y: 35, endPoint x: 1273, endPoint y: 55, distance: 20.6
click at [1266, 35] on icon at bounding box center [1274, 36] width 17 height 17
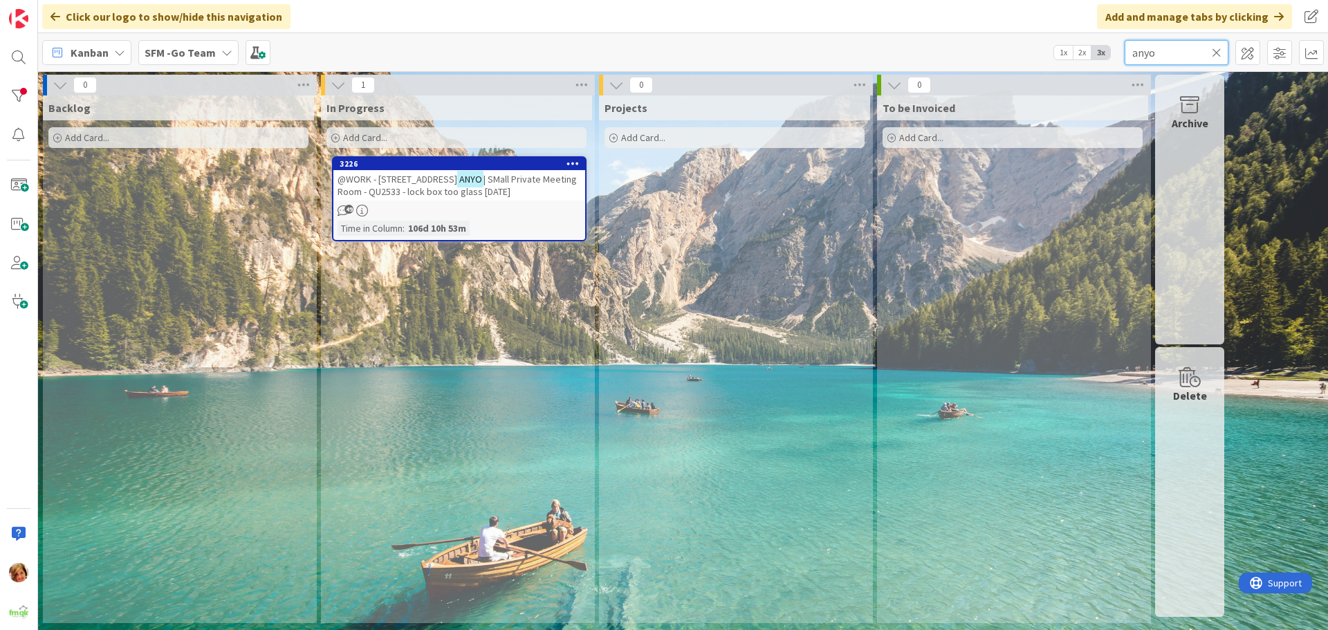
click at [1182, 59] on input "anyo" at bounding box center [1177, 52] width 104 height 25
type input "a"
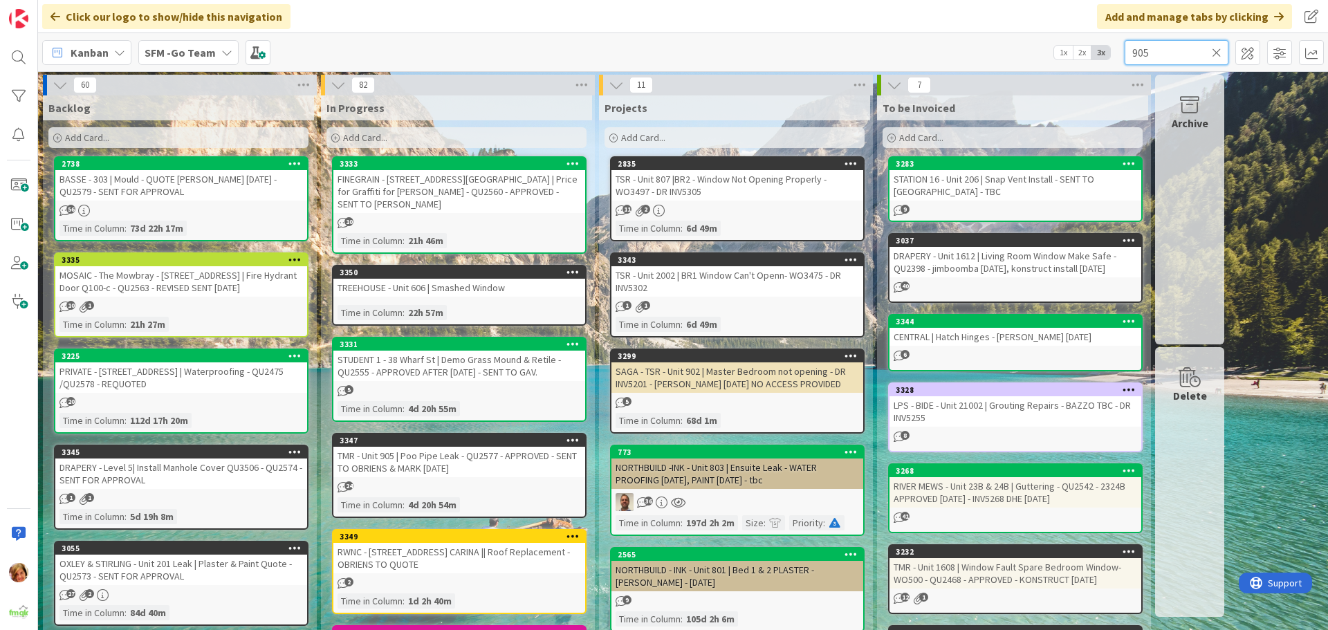
type input "905"
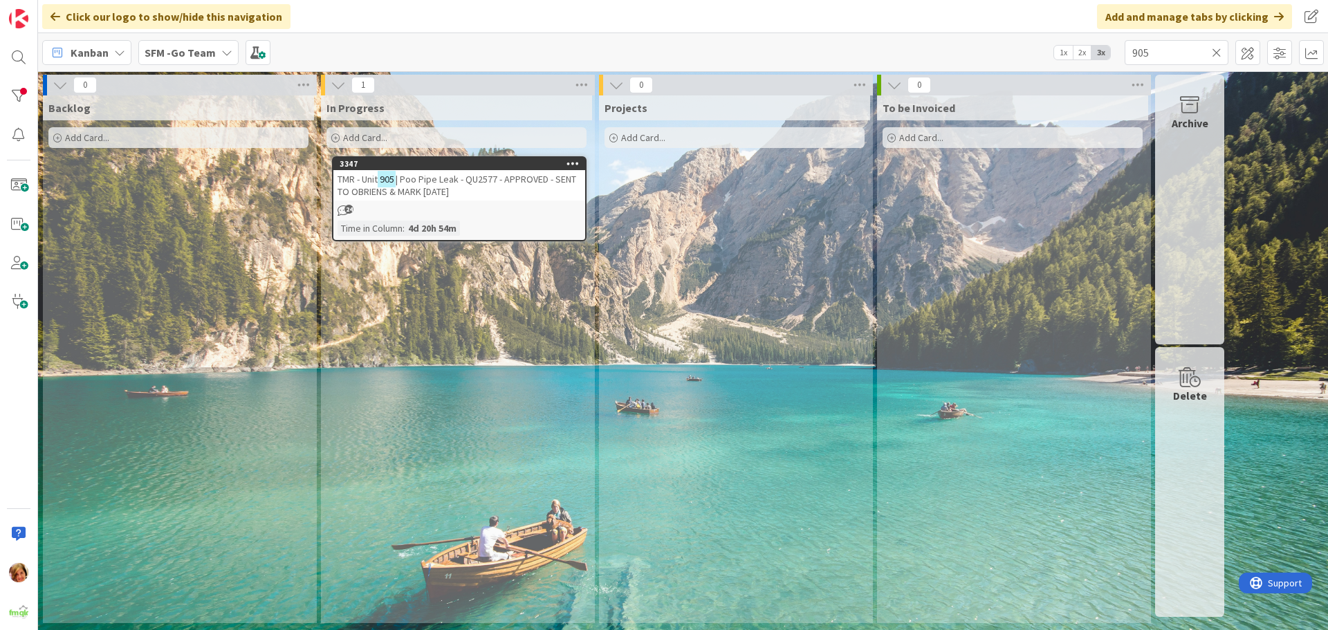
click at [460, 182] on span "| Poo Pipe Leak - QU2577 - APPROVED - SENT TO OBRIENS & MARK [DATE]" at bounding box center [457, 185] width 239 height 25
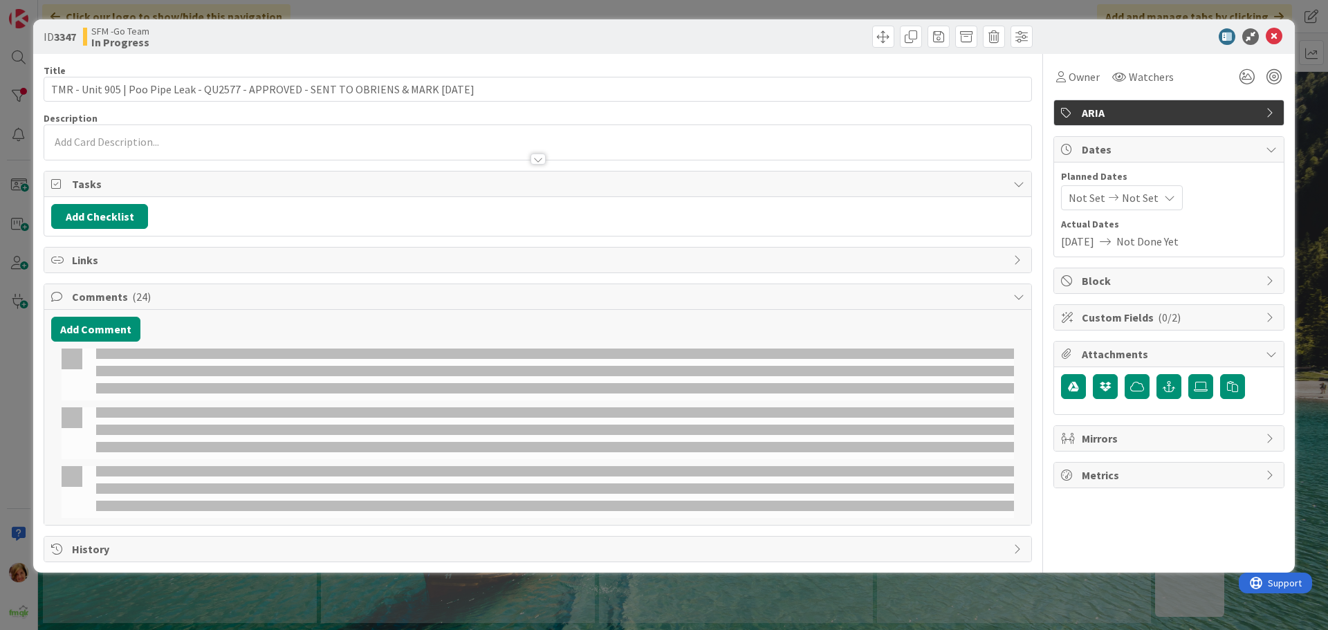
click at [77, 315] on div "Add Comment" at bounding box center [537, 417] width 987 height 215
click at [82, 324] on button "Add Comment" at bounding box center [95, 329] width 89 height 25
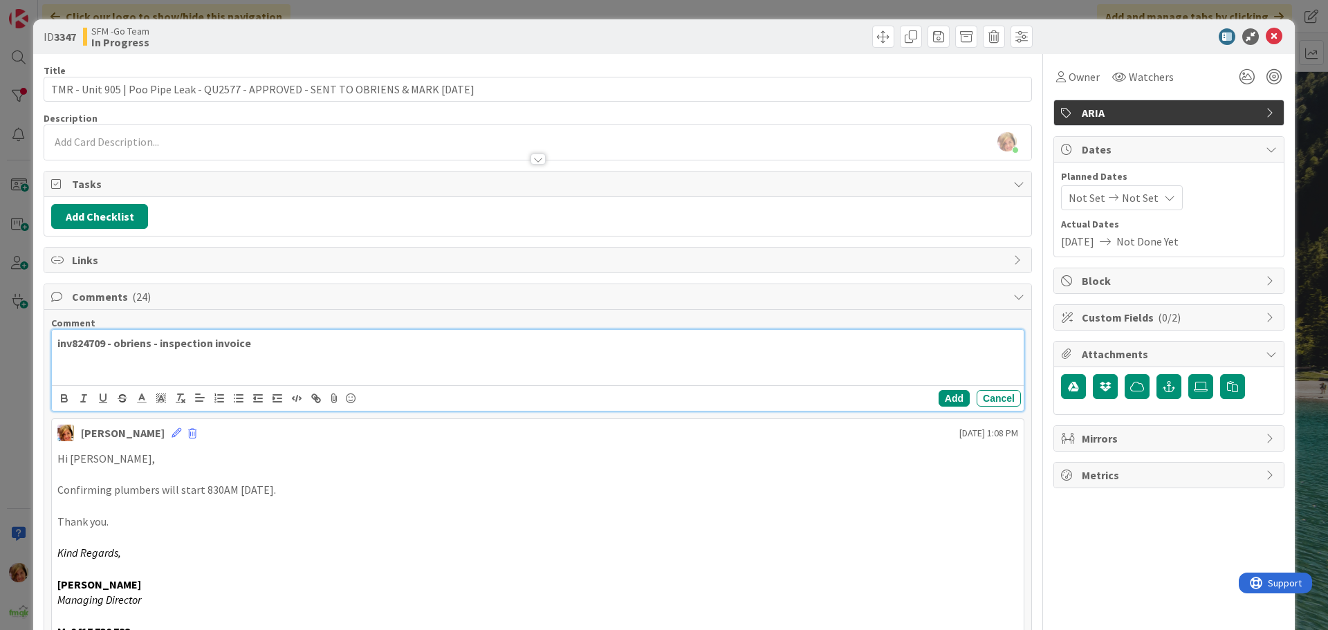
click at [300, 349] on p "inv824709 - obriens - inspection invoice" at bounding box center [537, 343] width 961 height 16
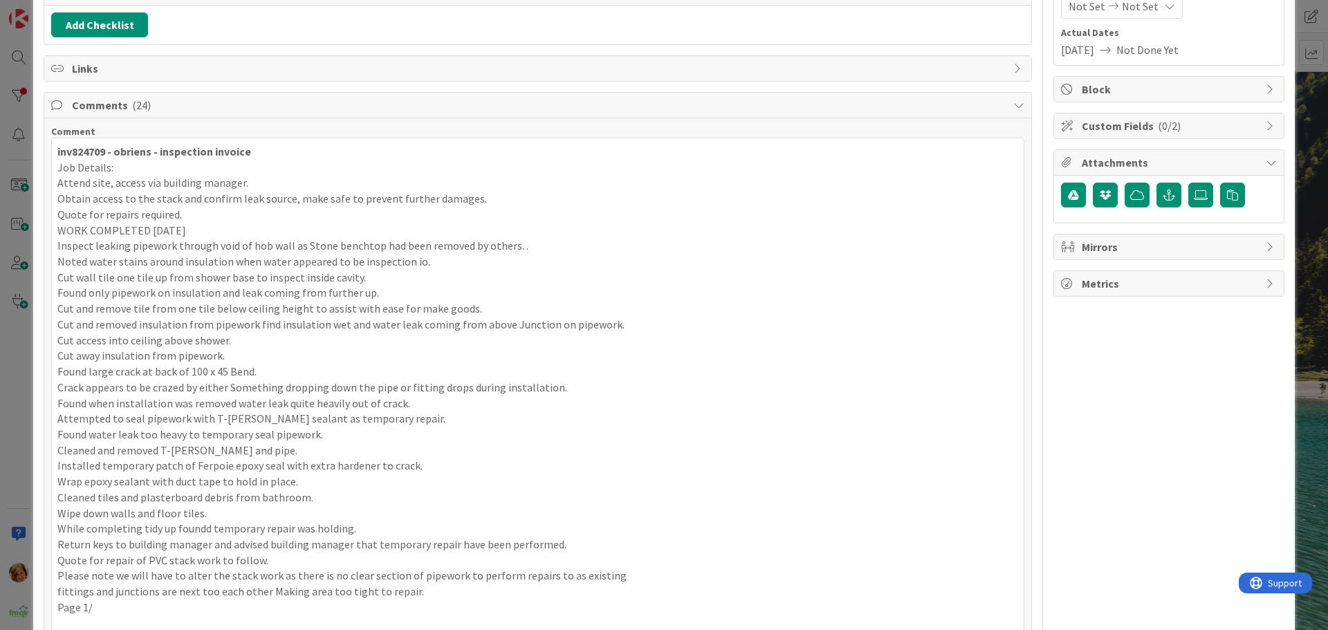
scroll to position [537, 0]
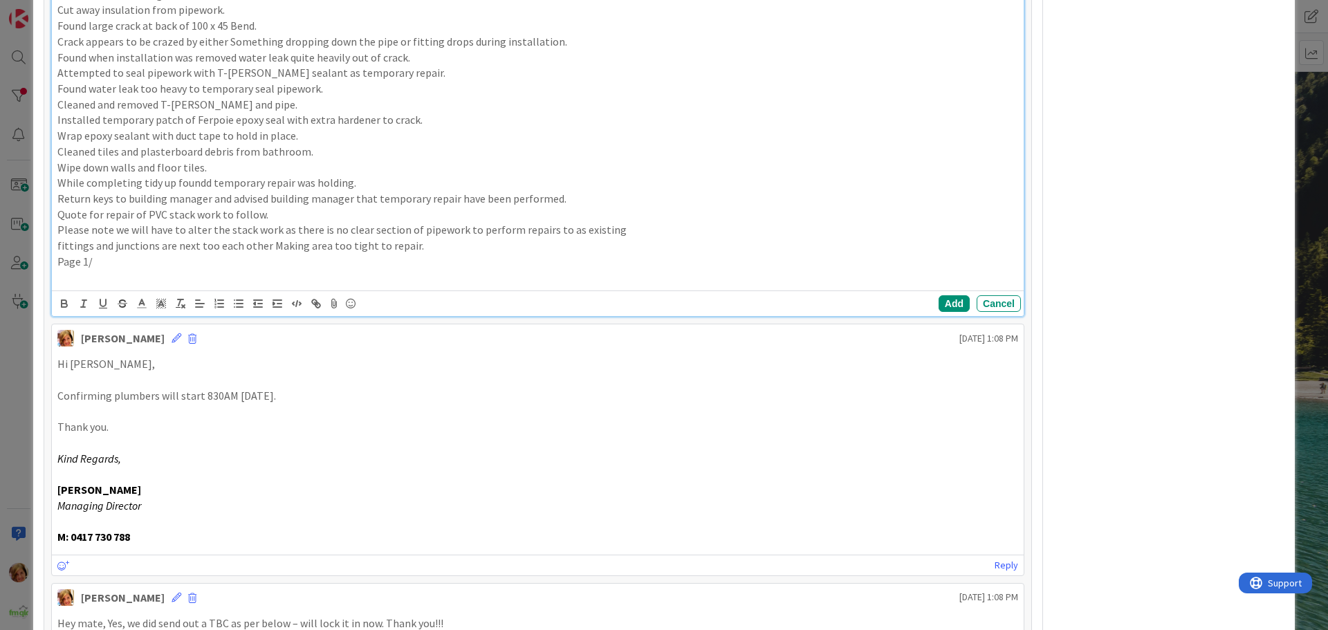
click at [107, 261] on p "Page 1/" at bounding box center [537, 262] width 961 height 16
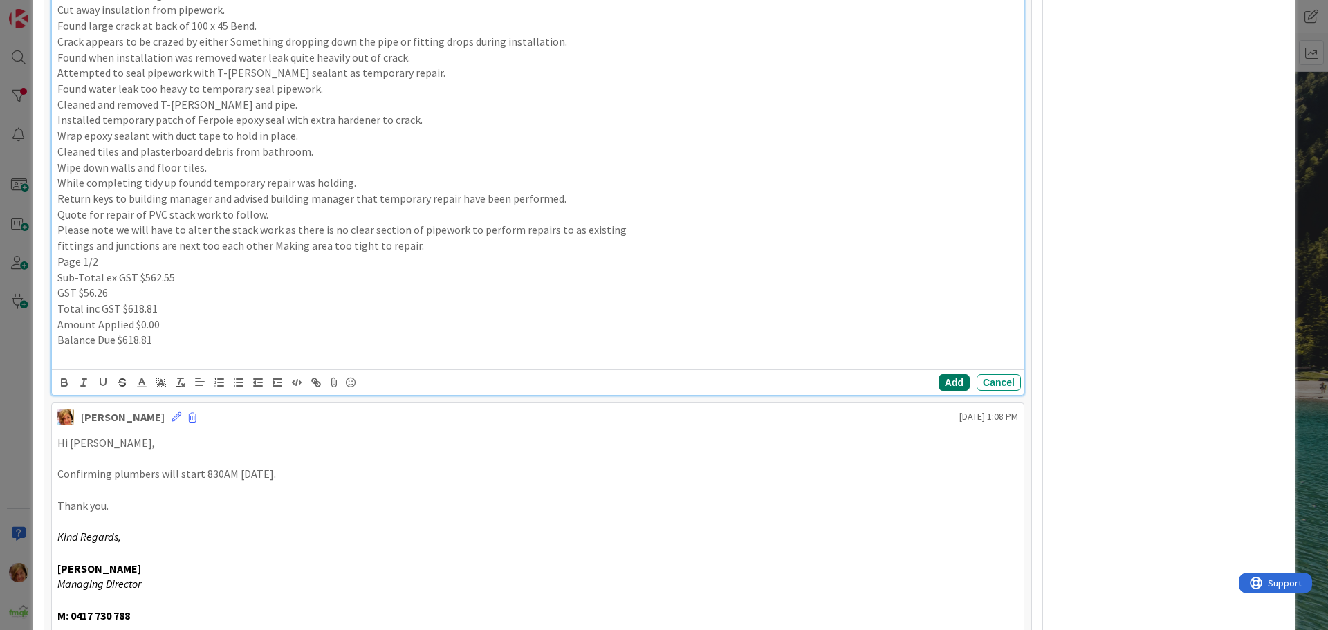
click at [944, 377] on button "Add" at bounding box center [954, 382] width 31 height 17
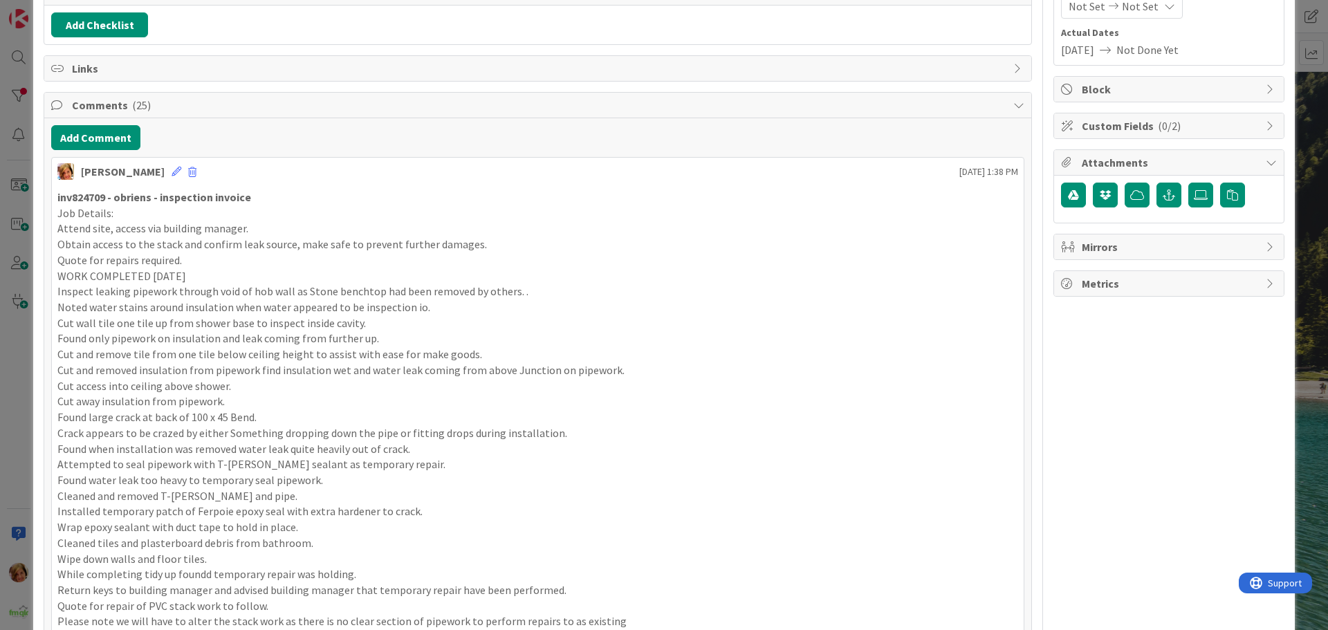
scroll to position [0, 0]
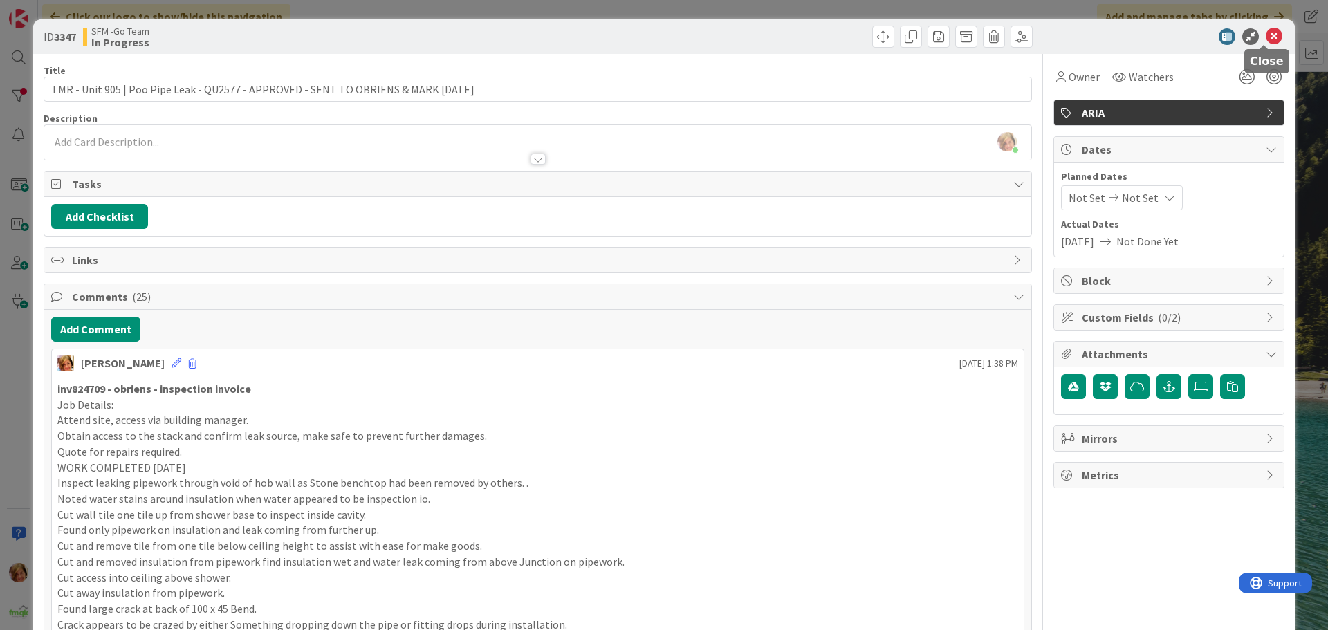
click at [1266, 33] on icon at bounding box center [1274, 36] width 17 height 17
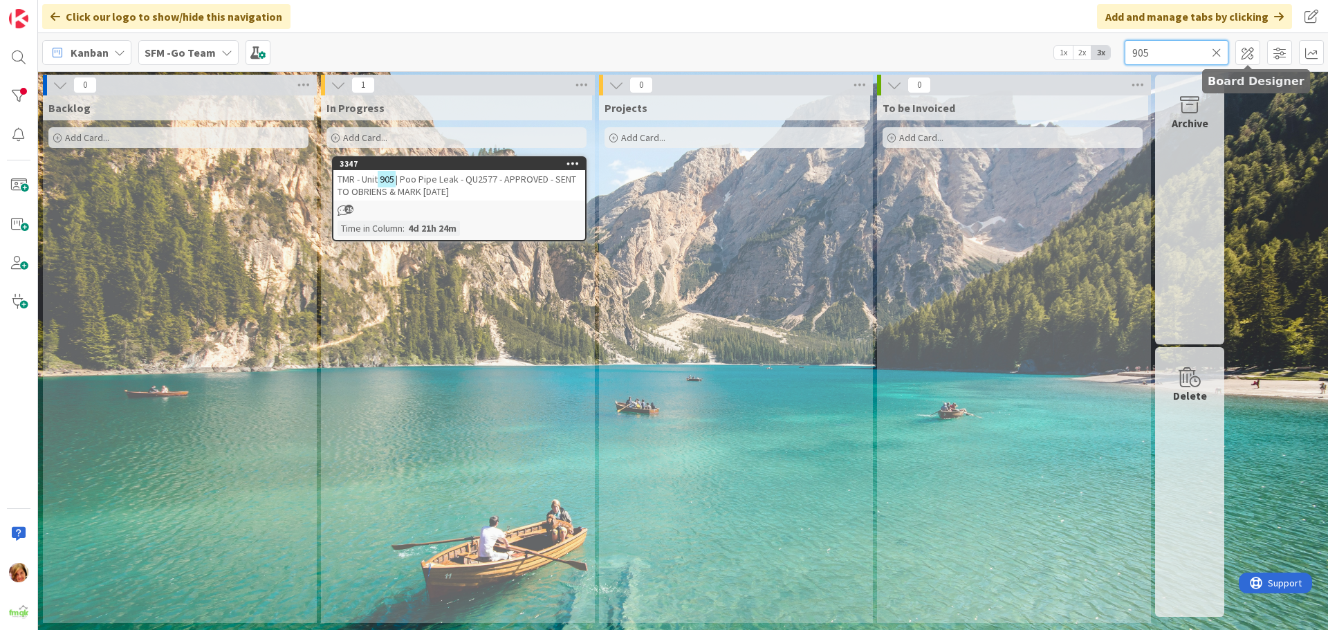
click at [1215, 45] on input "905" at bounding box center [1177, 52] width 104 height 25
type input "9"
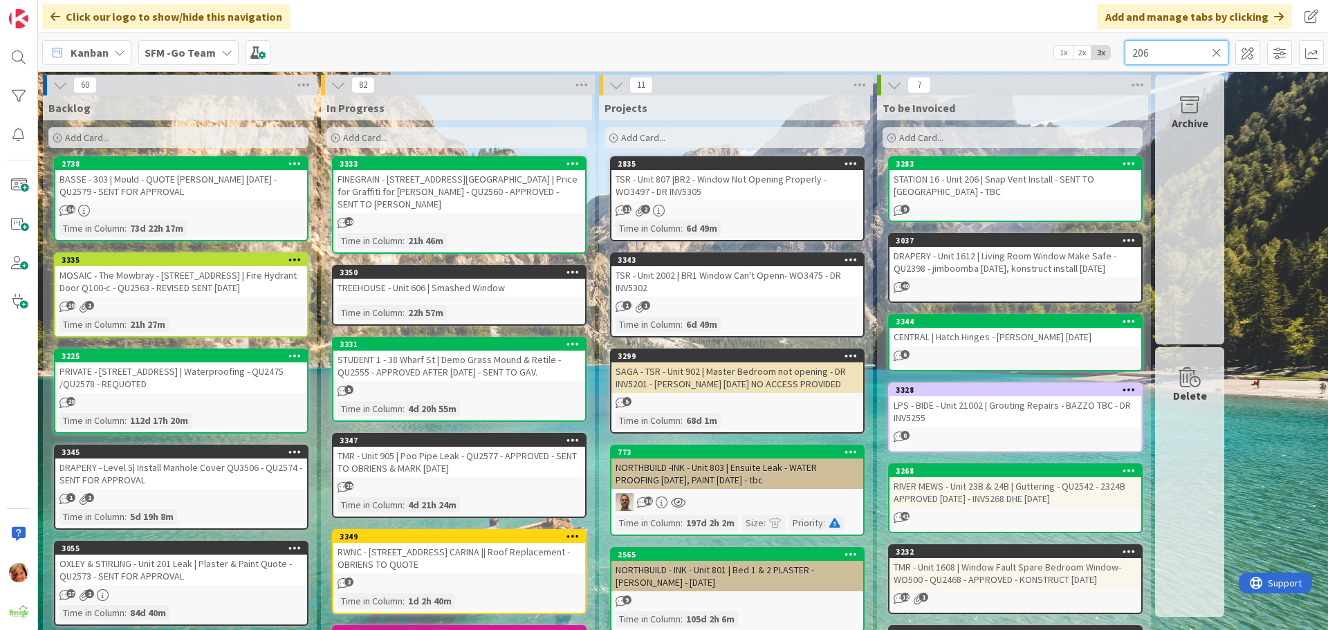
type input "206"
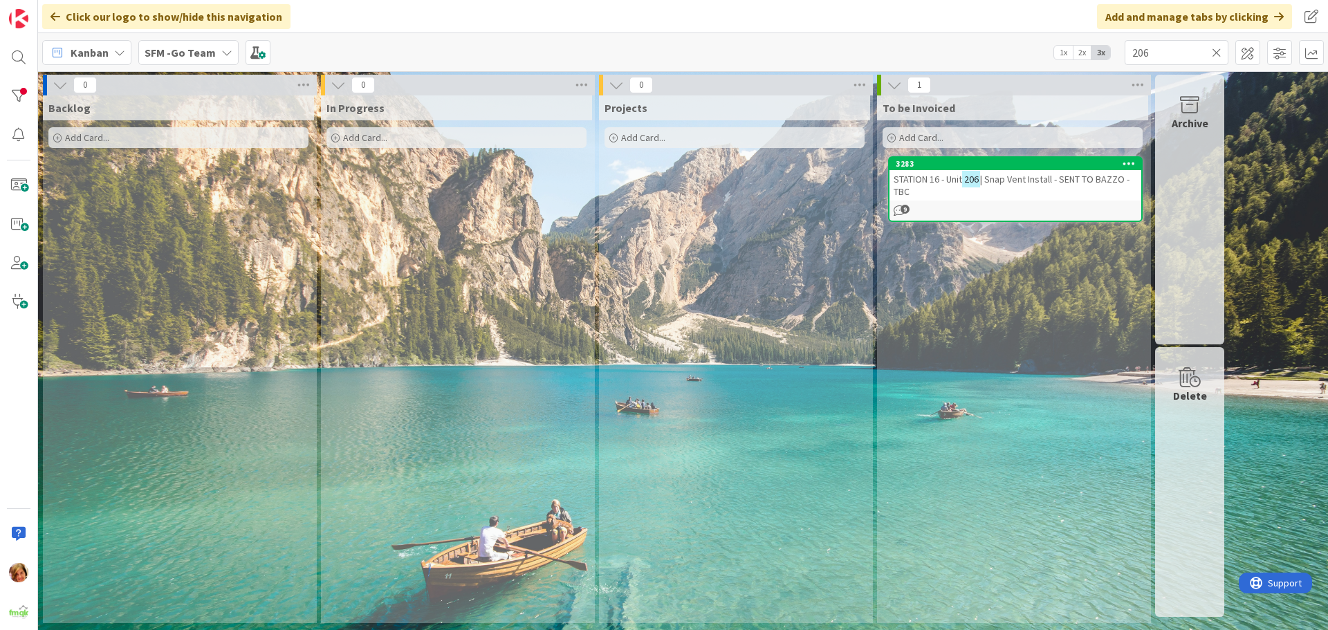
click at [1060, 184] on span "| Snap Vent Install - SENT TO BAZZO - TBC" at bounding box center [1012, 185] width 236 height 25
